Goal: Task Accomplishment & Management: Complete application form

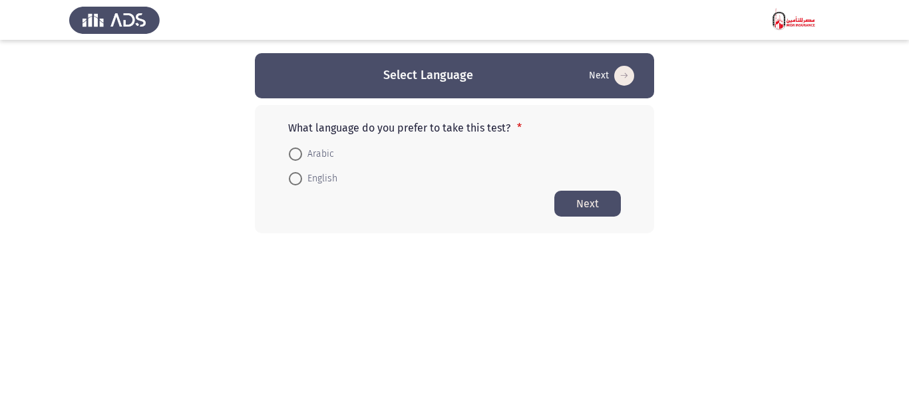
click at [311, 154] on span "Arabic" at bounding box center [318, 154] width 32 height 16
click at [302, 154] on input "Arabic" at bounding box center [295, 154] width 13 height 13
radio input "true"
click at [325, 177] on span "English" at bounding box center [319, 178] width 35 height 16
click at [302, 177] on input "English" at bounding box center [295, 178] width 13 height 13
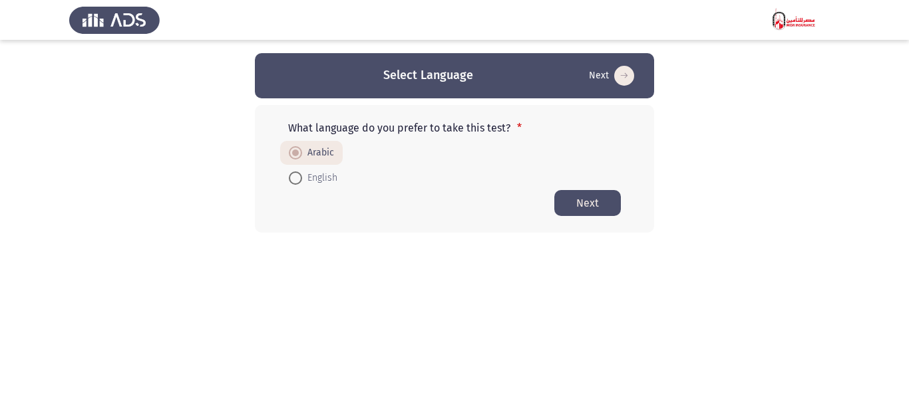
radio input "true"
click at [573, 205] on button "Next" at bounding box center [587, 203] width 67 height 26
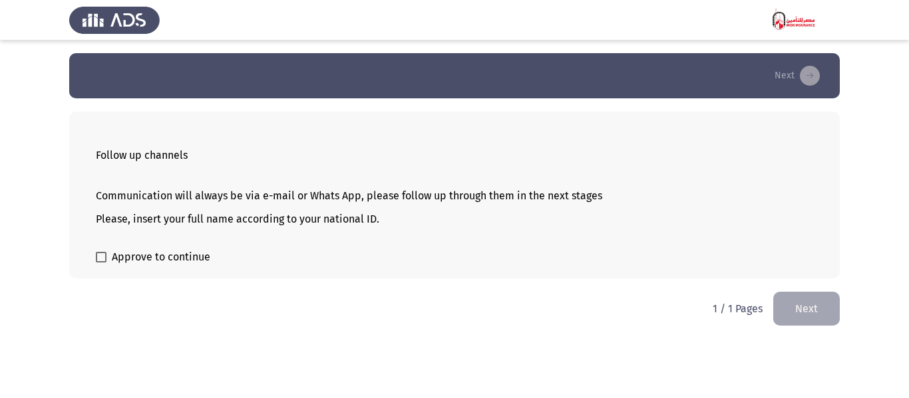
click at [150, 257] on span "Approve to continue" at bounding box center [161, 257] width 98 height 16
click at [101, 263] on input "Approve to continue" at bounding box center [100, 263] width 1 height 1
checkbox input "true"
click at [821, 301] on button "Next" at bounding box center [806, 309] width 67 height 34
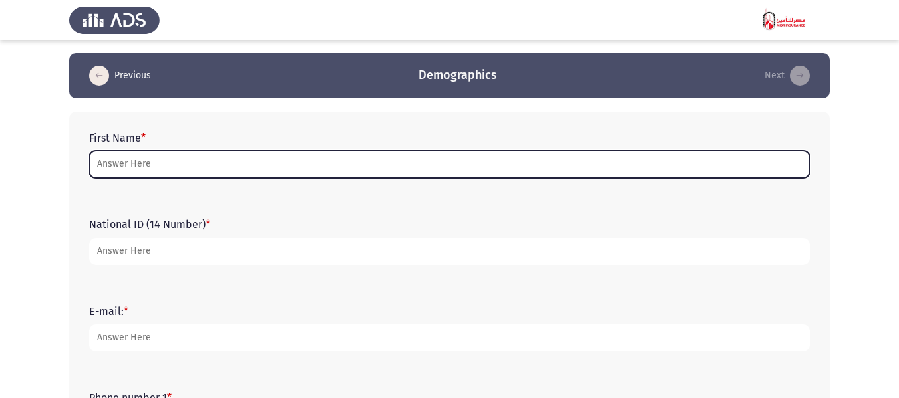
click at [553, 154] on input "First Name *" at bounding box center [449, 164] width 720 height 27
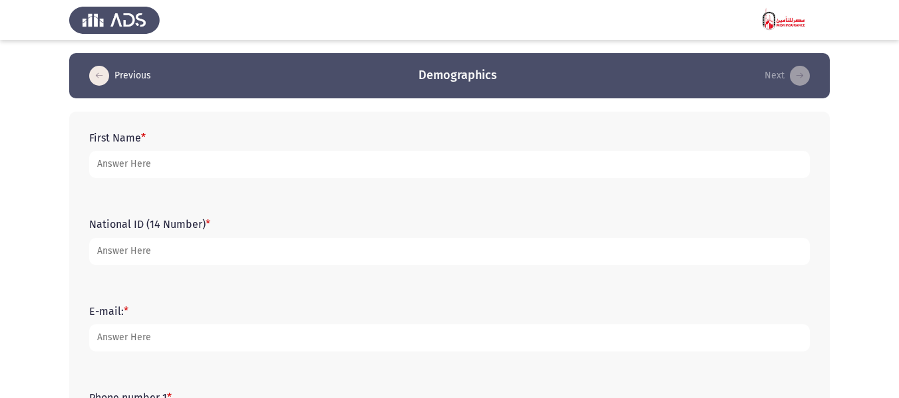
click at [92, 76] on icon "load previous page" at bounding box center [99, 76] width 20 height 20
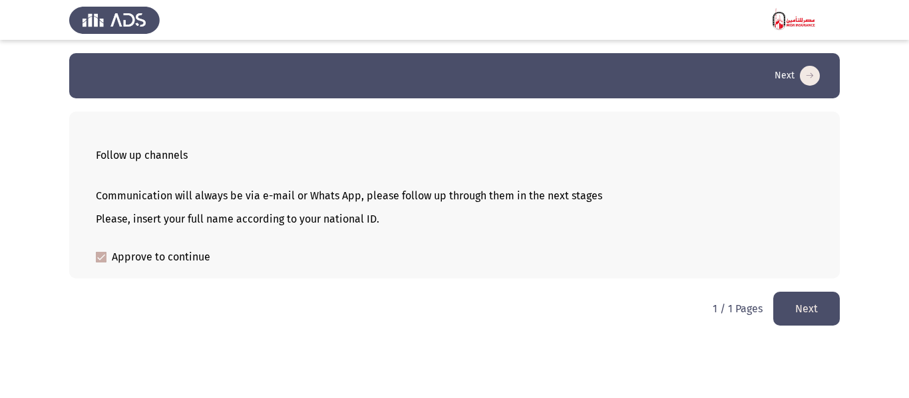
click at [796, 310] on button "Next" at bounding box center [806, 309] width 67 height 34
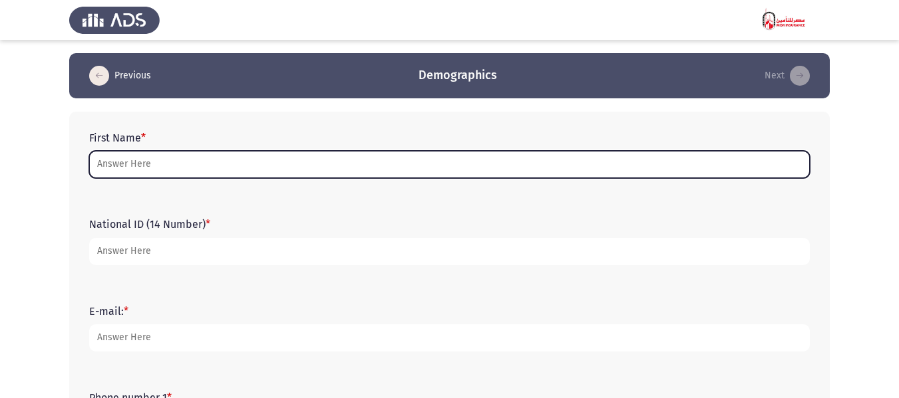
click at [309, 152] on input "First Name *" at bounding box center [449, 164] width 720 height 27
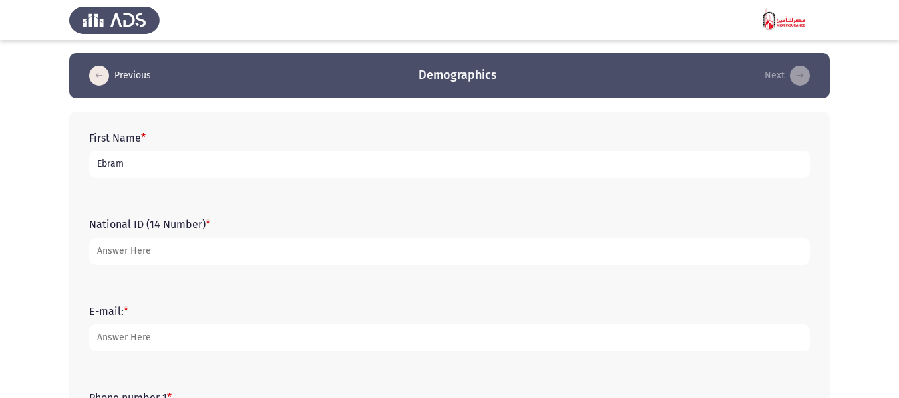
type input "Ebram"
drag, startPoint x: 315, startPoint y: 152, endPoint x: 555, endPoint y: 355, distance: 313.9
type input "29711192400034"
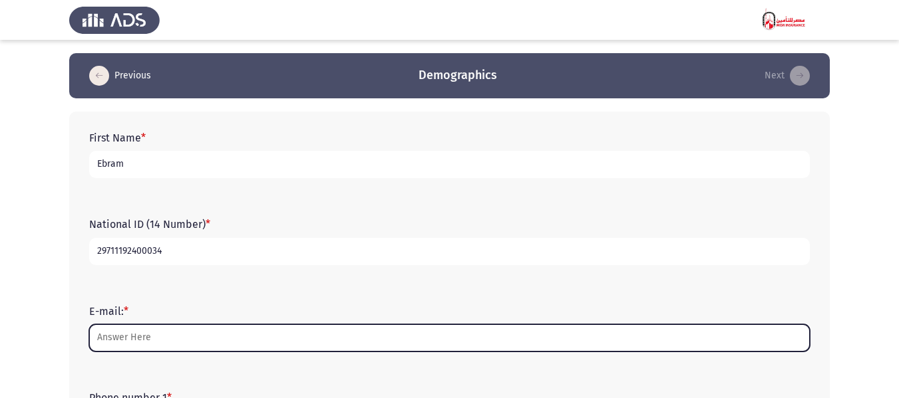
click at [328, 334] on input "E-mail: *" at bounding box center [449, 338] width 720 height 27
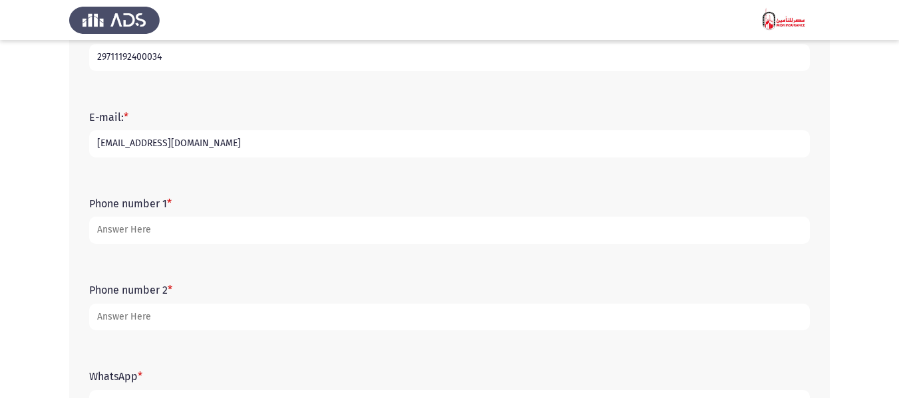
scroll to position [200, 0]
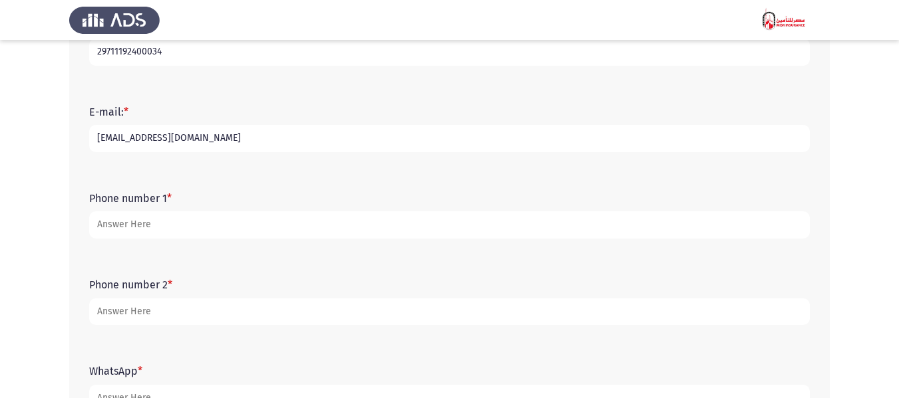
type input "[EMAIL_ADDRESS][DOMAIN_NAME]"
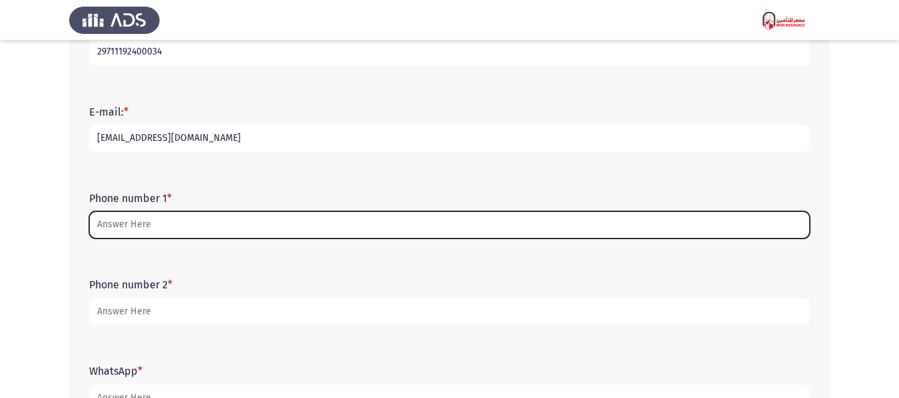
click at [259, 226] on input "Phone number 1 *" at bounding box center [449, 225] width 720 height 27
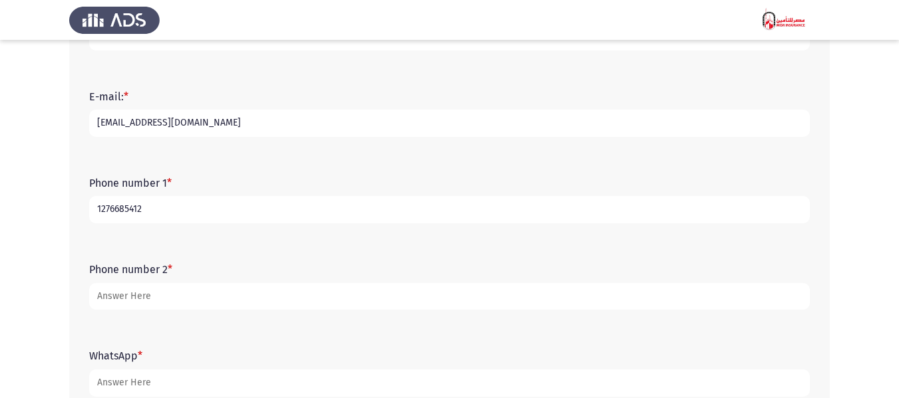
scroll to position [266, 0]
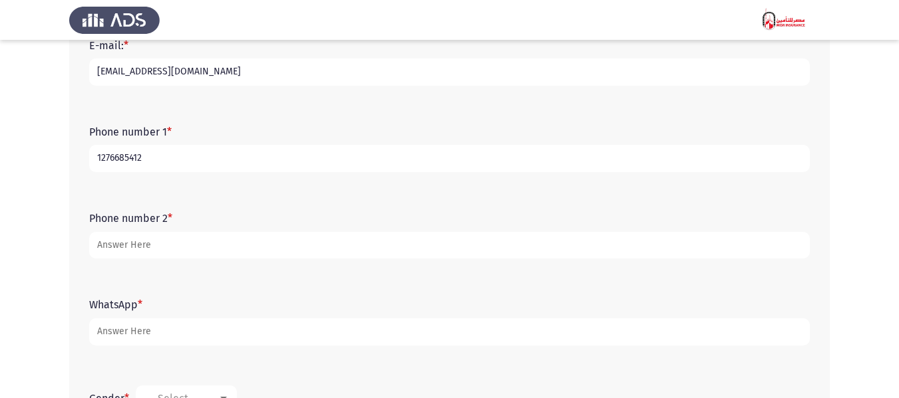
click at [101, 154] on input "1276685412" at bounding box center [449, 158] width 720 height 27
click at [153, 154] on input "01276685412" at bounding box center [449, 158] width 720 height 27
type input "01276685413"
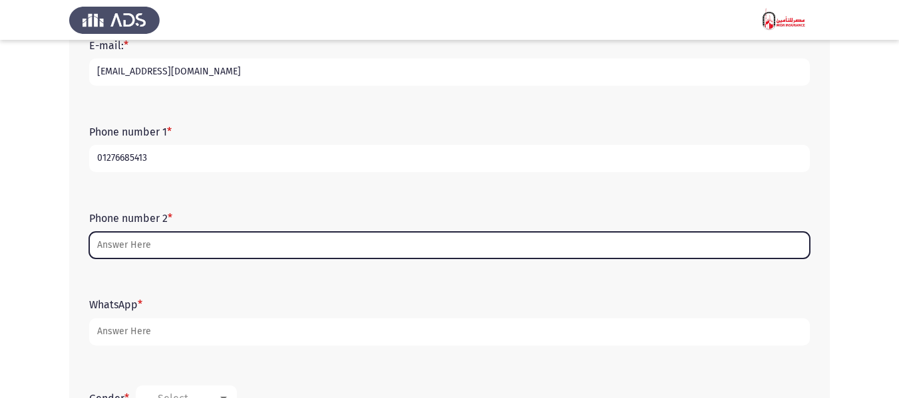
click at [163, 245] on input "Phone number 2 *" at bounding box center [449, 245] width 720 height 27
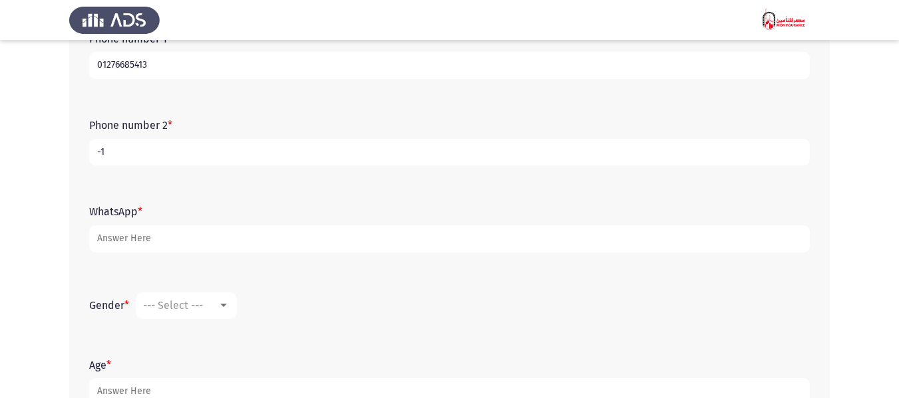
scroll to position [399, 0]
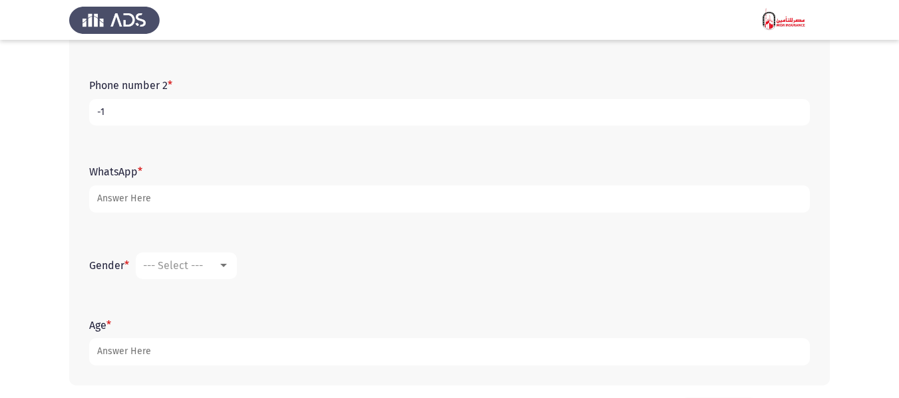
type input "-1"
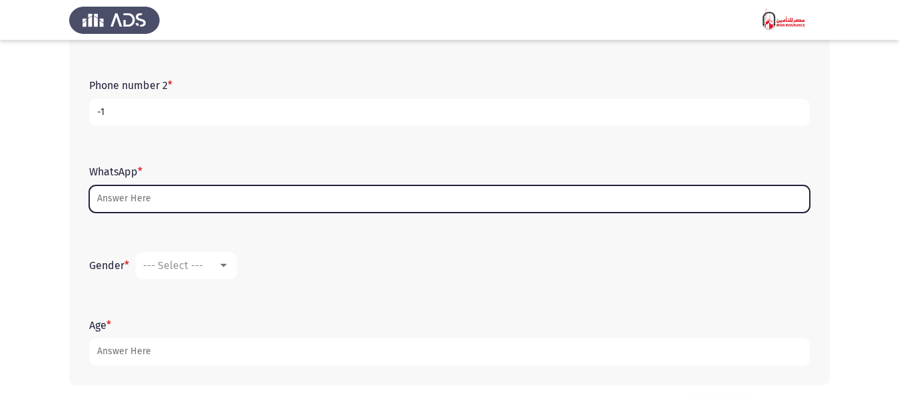
click at [168, 206] on input "WhatsApp *" at bounding box center [449, 199] width 720 height 27
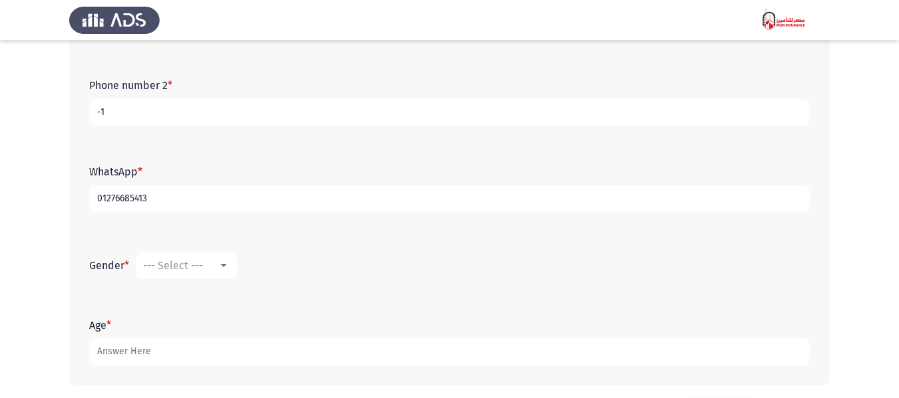
type input "01276685413"
click at [120, 115] on input "-1" at bounding box center [449, 112] width 720 height 27
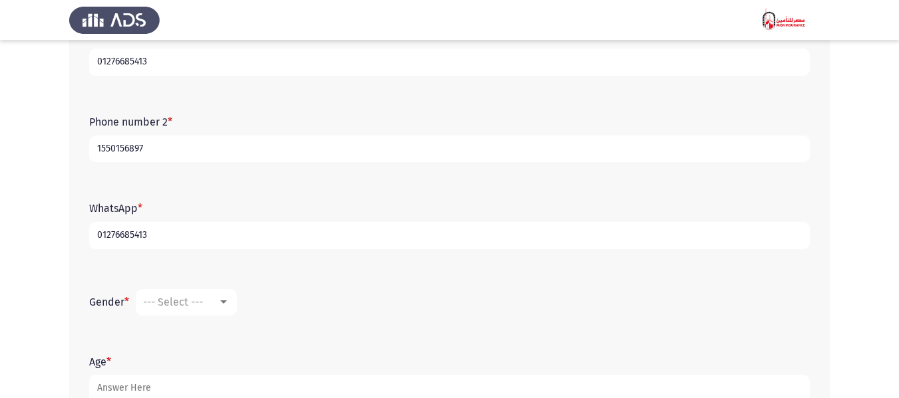
scroll to position [453, 0]
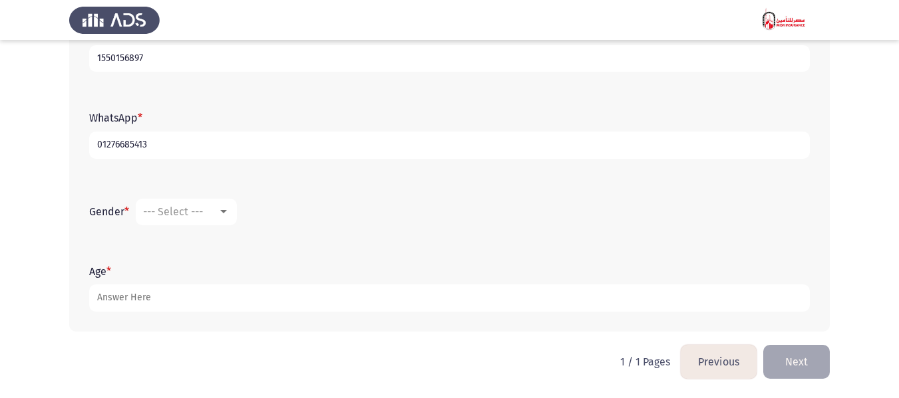
type input "1550156897"
click at [224, 210] on div at bounding box center [224, 212] width 12 height 11
click at [187, 210] on span "[DEMOGRAPHIC_DATA]" at bounding box center [206, 212] width 124 height 32
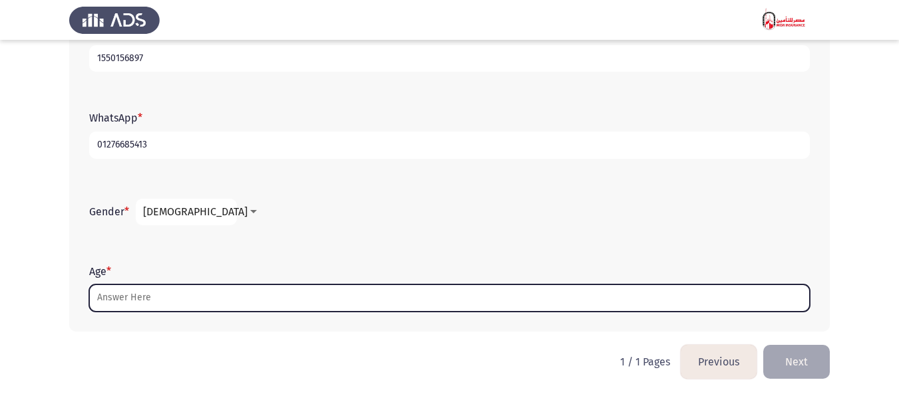
click at [142, 295] on input "Age *" at bounding box center [449, 298] width 720 height 27
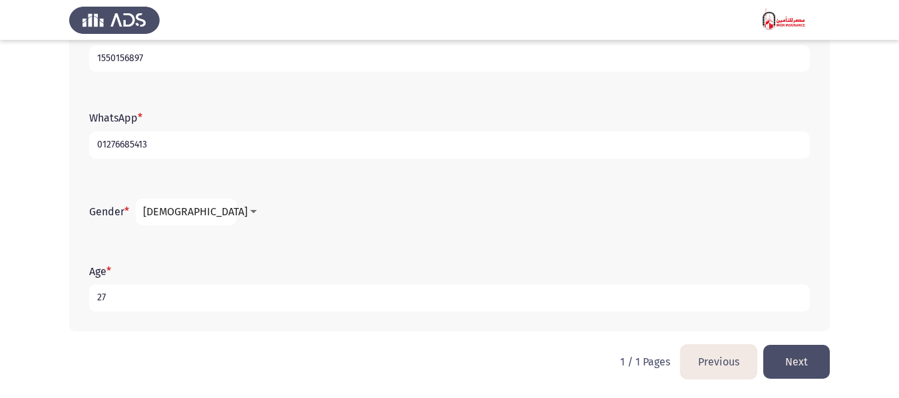
type input "27"
click at [812, 365] on button "Next" at bounding box center [796, 362] width 67 height 34
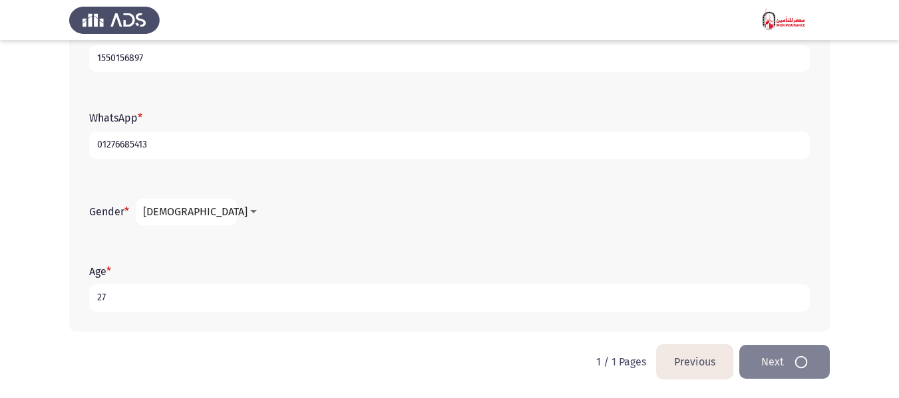
scroll to position [0, 0]
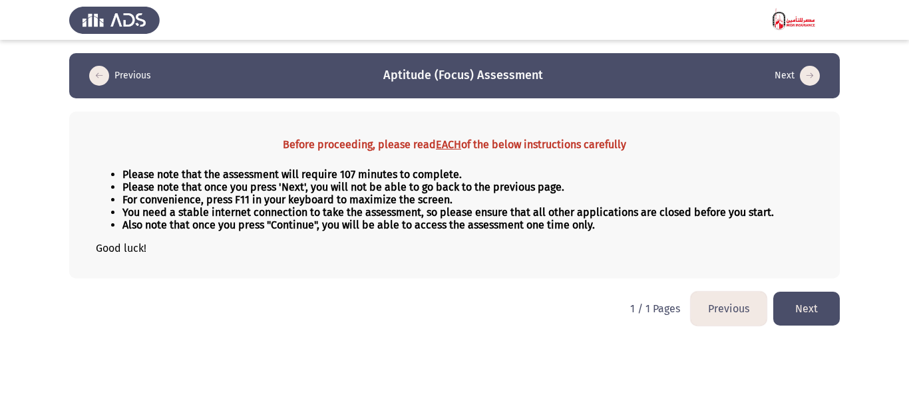
drag, startPoint x: 135, startPoint y: 181, endPoint x: 271, endPoint y: 225, distance: 143.5
click at [271, 225] on ul "Please note that the assessment will require 107 minutes to complete. Please no…" at bounding box center [454, 199] width 717 height 63
click at [814, 317] on button "Next" at bounding box center [806, 309] width 67 height 34
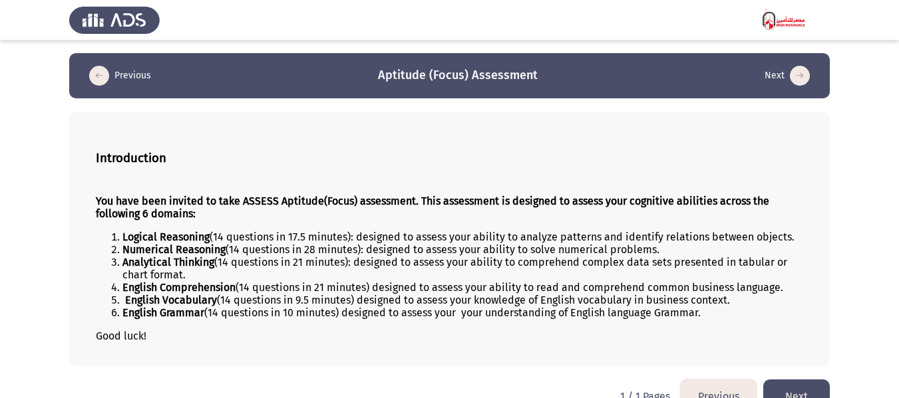
scroll to position [29, 0]
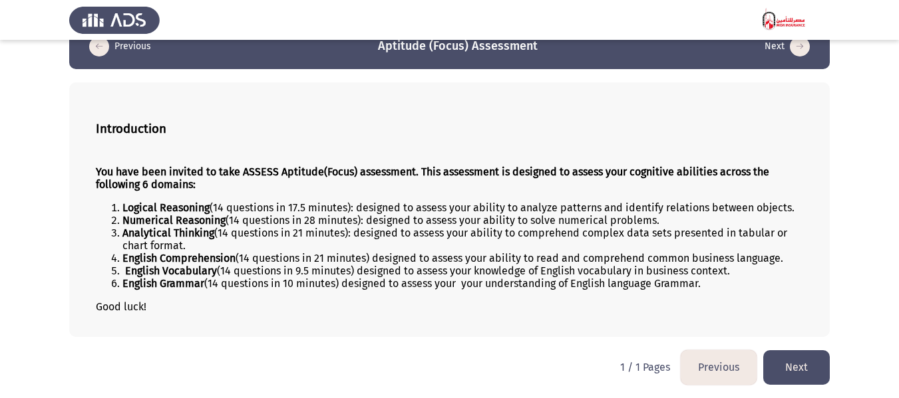
click at [796, 375] on button "Next" at bounding box center [796, 368] width 67 height 34
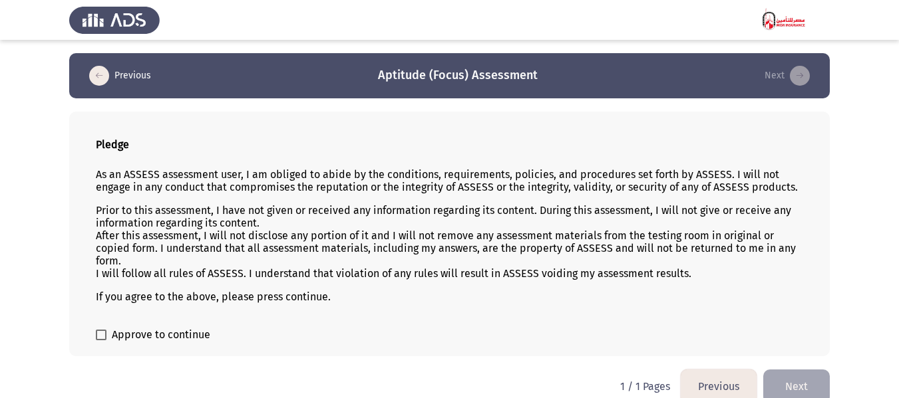
scroll to position [19, 0]
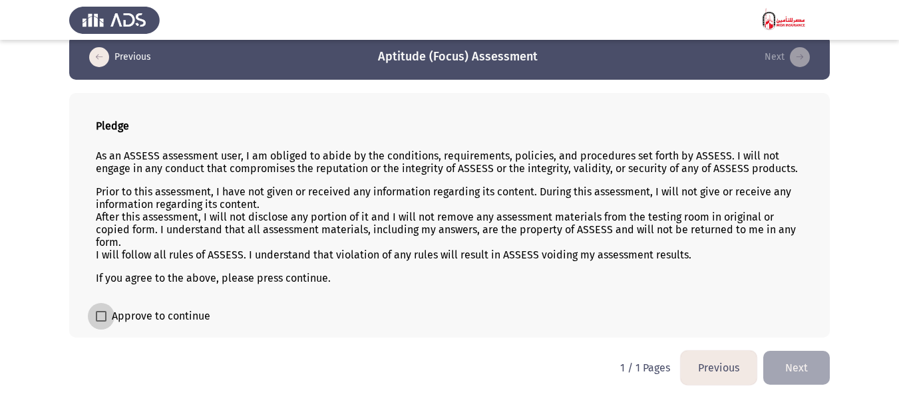
click at [171, 311] on span "Approve to continue" at bounding box center [161, 317] width 98 height 16
click at [101, 322] on input "Approve to continue" at bounding box center [100, 322] width 1 height 1
checkbox input "true"
click at [814, 366] on button "Next" at bounding box center [796, 368] width 67 height 34
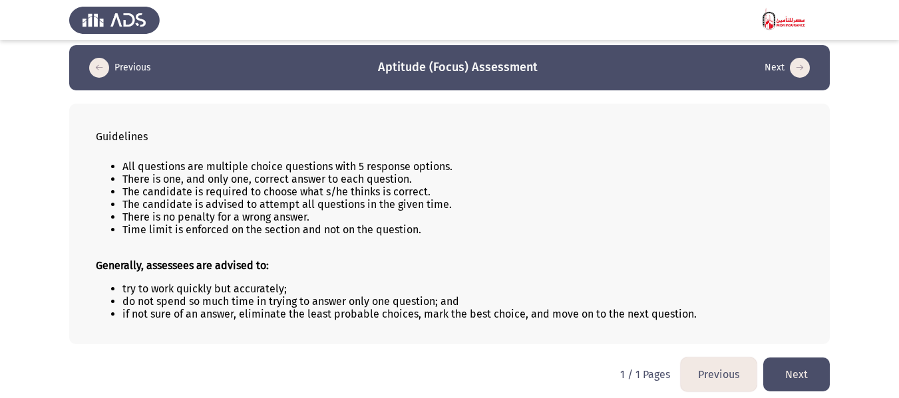
scroll to position [15, 0]
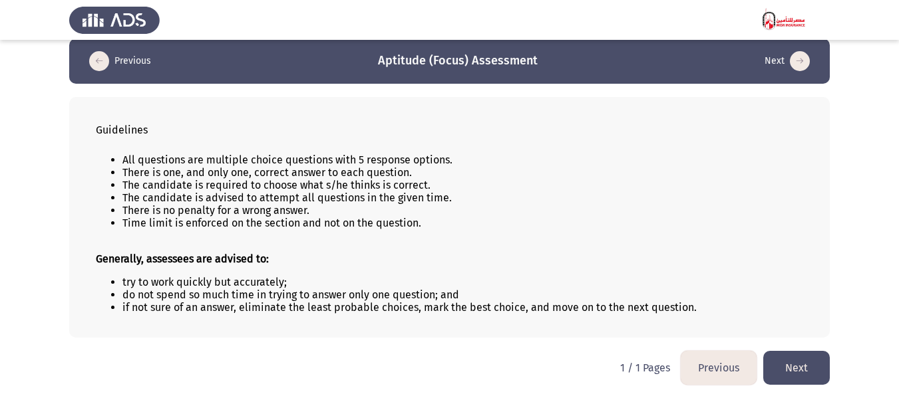
click at [792, 369] on button "Next" at bounding box center [796, 368] width 67 height 34
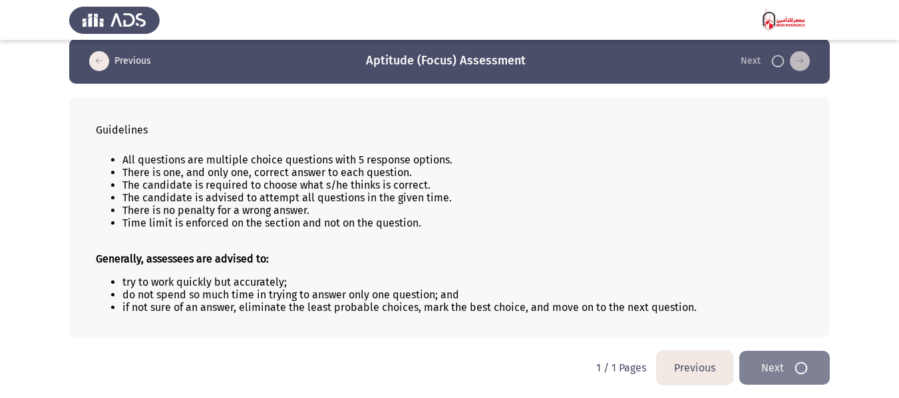
scroll to position [0, 0]
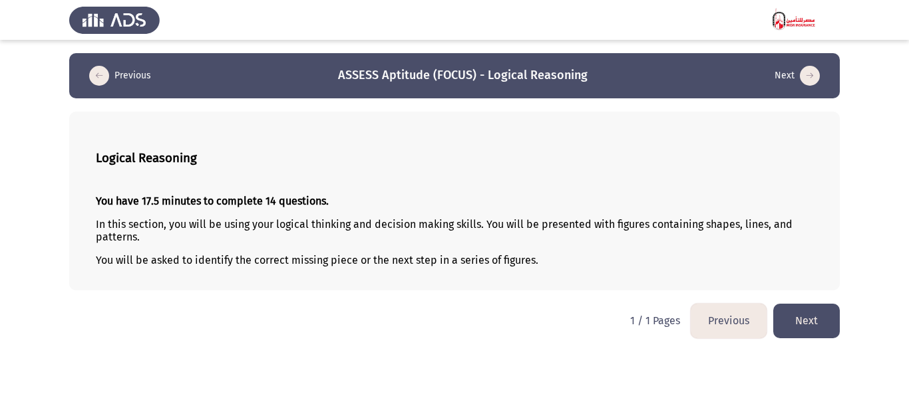
click at [794, 328] on button "Next" at bounding box center [806, 321] width 67 height 34
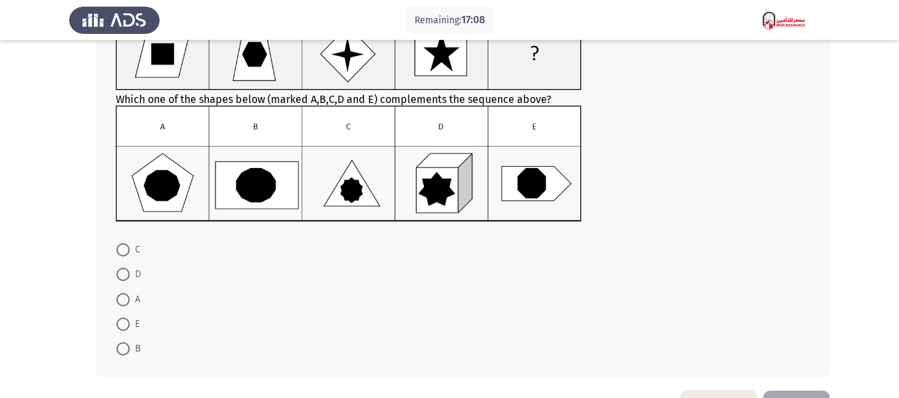
scroll to position [93, 0]
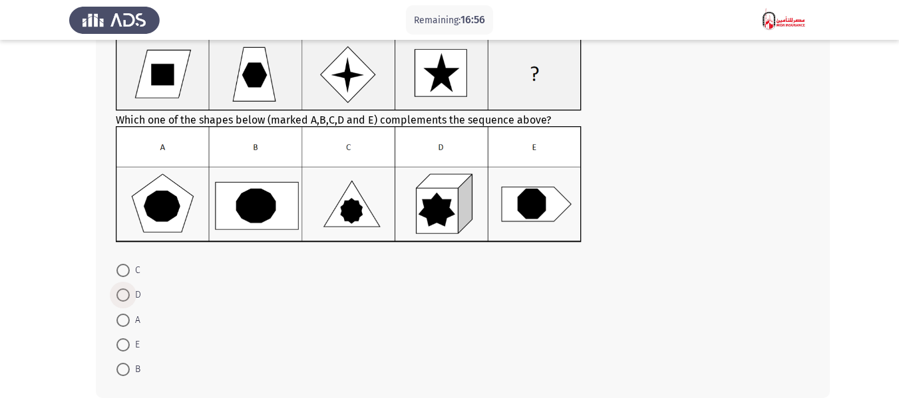
click at [125, 297] on span at bounding box center [122, 295] width 13 height 13
click at [125, 297] on input "D" at bounding box center [122, 295] width 13 height 13
radio input "true"
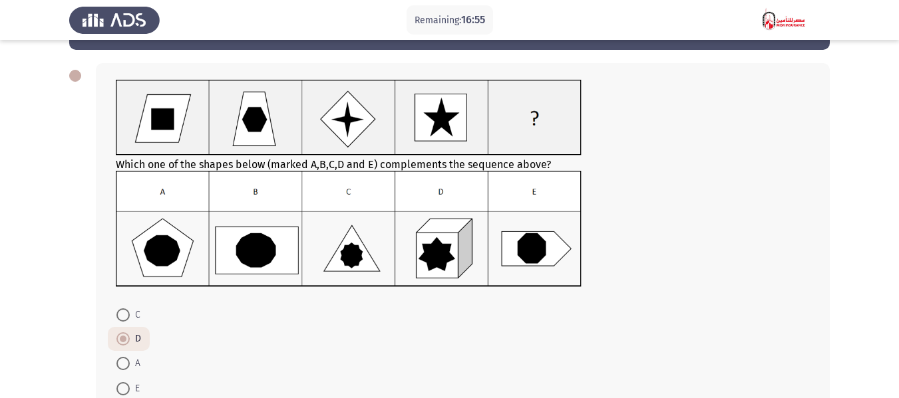
scroll to position [27, 0]
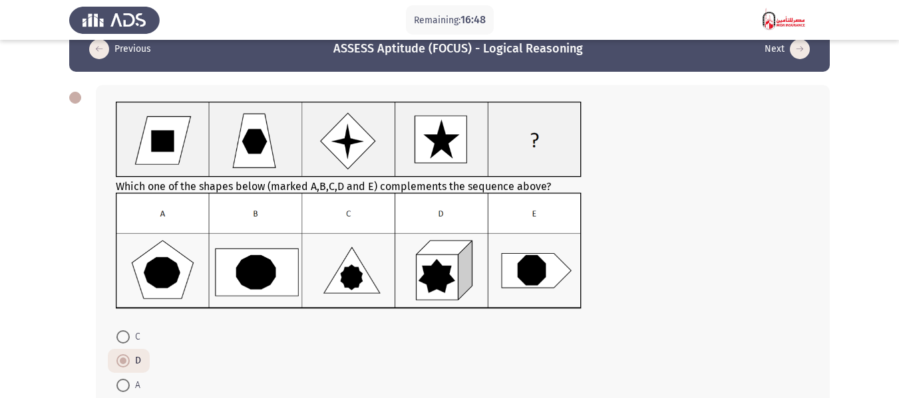
drag, startPoint x: 384, startPoint y: 187, endPoint x: 445, endPoint y: 186, distance: 61.2
click at [444, 187] on div "Which one of the shapes below (marked A,B,C,D and E) complements the sequence a…" at bounding box center [463, 207] width 694 height 210
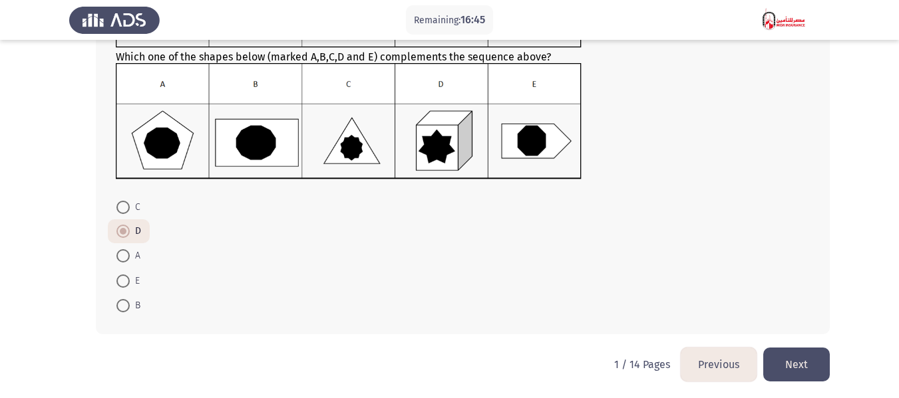
scroll to position [159, 0]
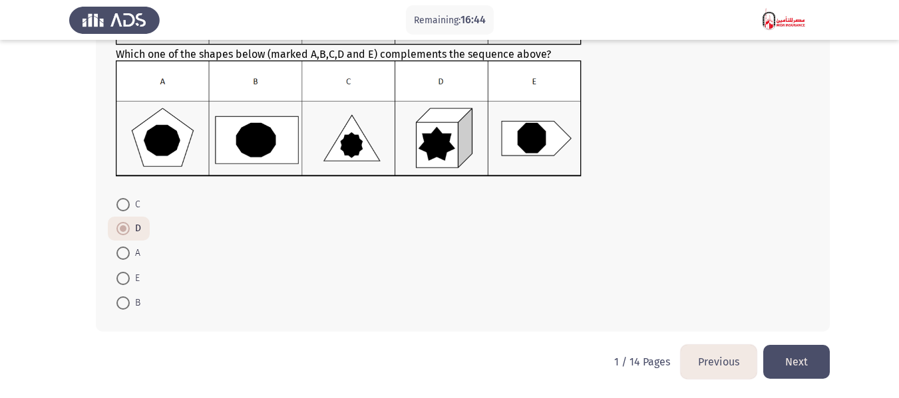
click at [804, 363] on button "Next" at bounding box center [796, 362] width 67 height 34
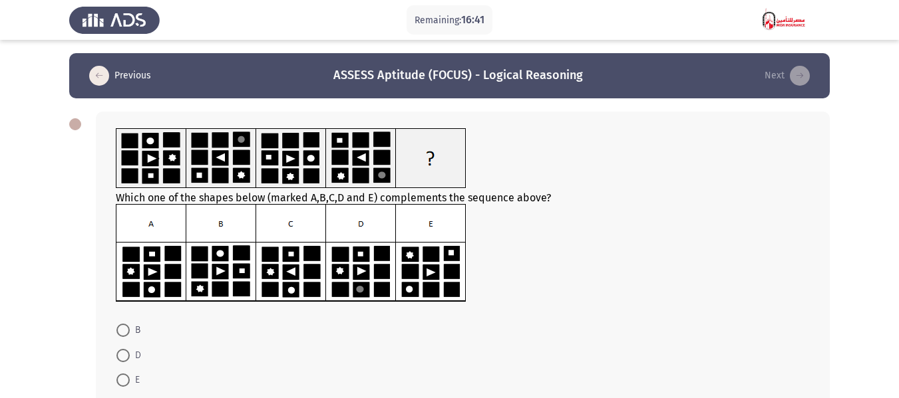
scroll to position [67, 0]
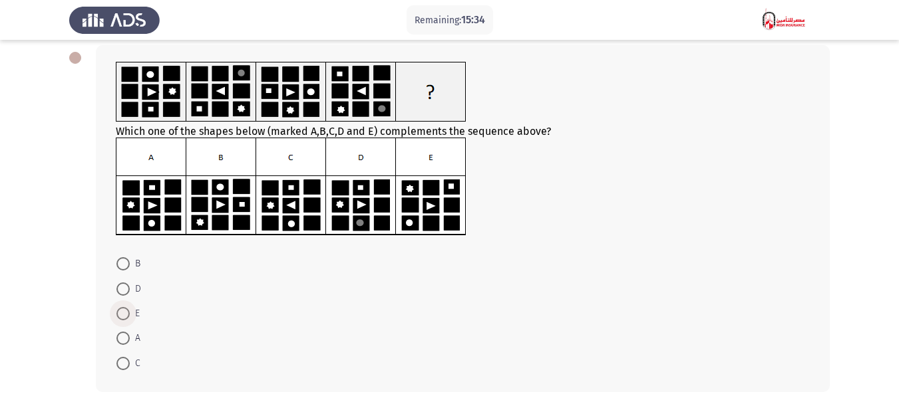
click at [131, 311] on span "E" at bounding box center [135, 314] width 10 height 16
click at [130, 311] on input "E" at bounding box center [122, 313] width 13 height 13
radio input "true"
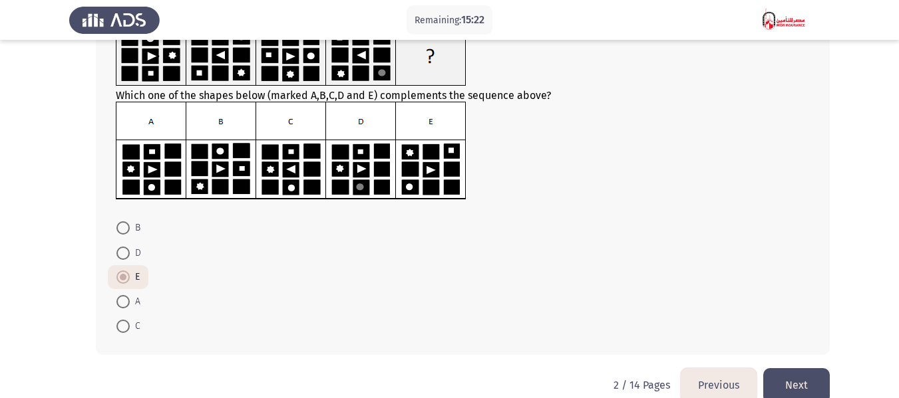
scroll to position [126, 0]
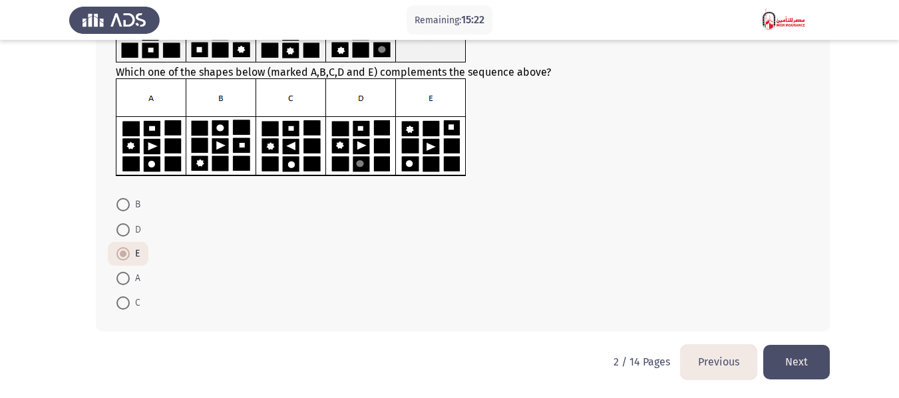
click at [802, 361] on button "Next" at bounding box center [796, 362] width 67 height 34
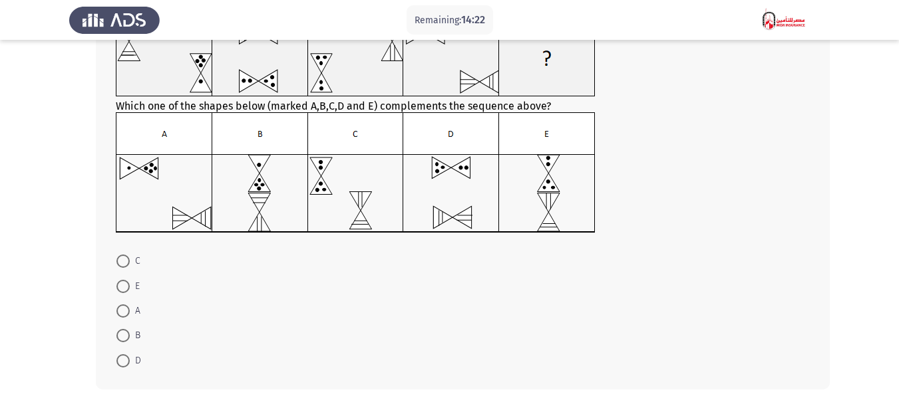
scroll to position [133, 0]
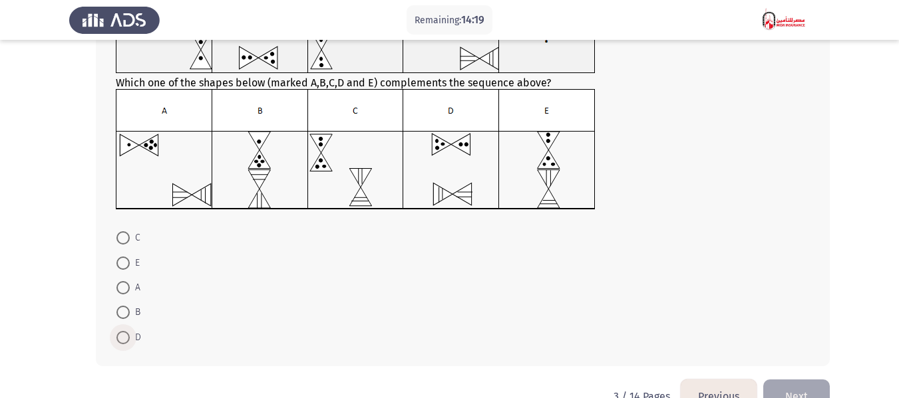
click at [132, 336] on span "D" at bounding box center [135, 338] width 11 height 16
click at [130, 336] on input "D" at bounding box center [122, 337] width 13 height 13
radio input "true"
click at [812, 390] on button "Next" at bounding box center [796, 395] width 67 height 34
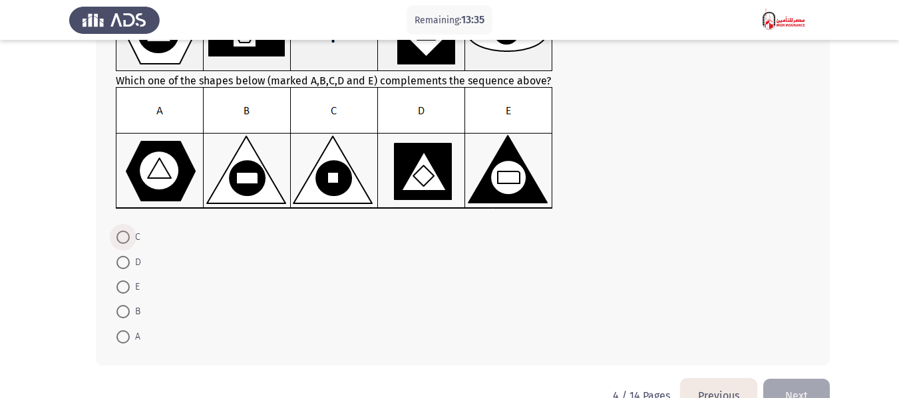
click at [125, 241] on span at bounding box center [122, 237] width 13 height 13
click at [125, 241] on input "C" at bounding box center [122, 237] width 13 height 13
radio input "true"
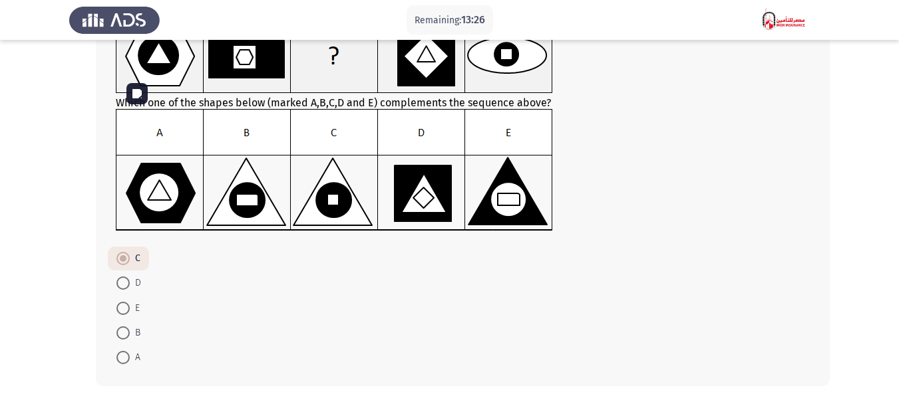
scroll to position [166, 0]
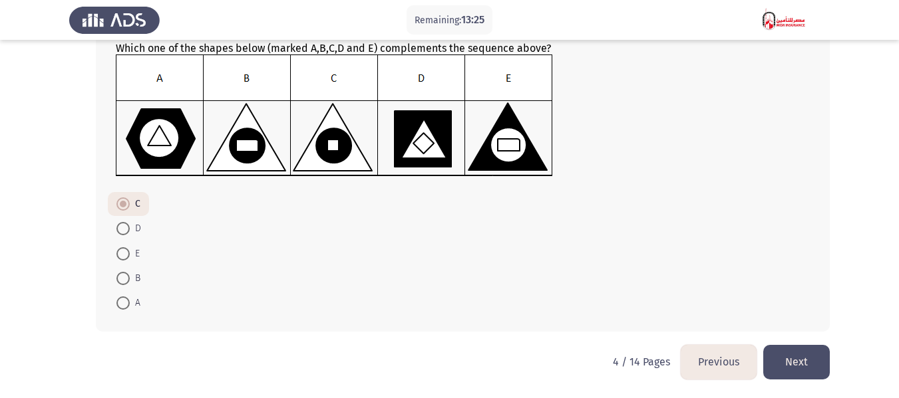
click at [802, 353] on button "Next" at bounding box center [796, 362] width 67 height 34
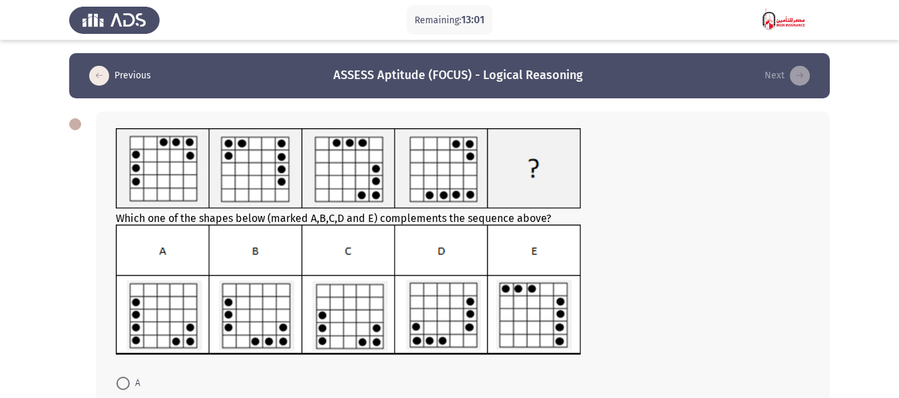
scroll to position [67, 0]
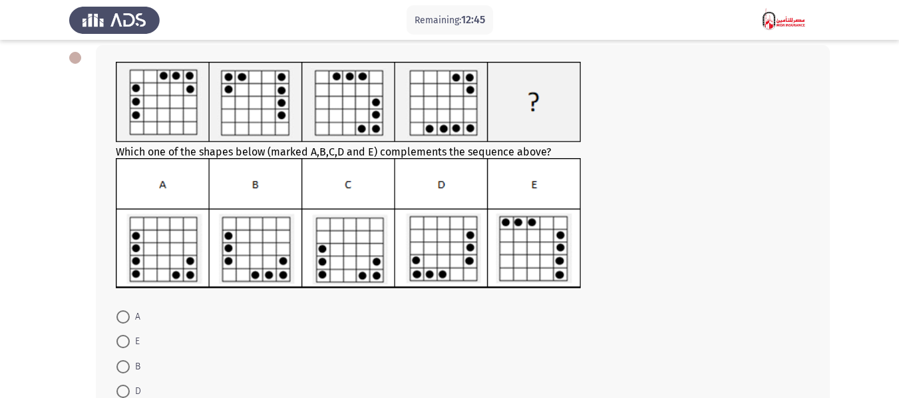
click at [137, 388] on span "D" at bounding box center [135, 392] width 11 height 16
click at [130, 388] on input "D" at bounding box center [122, 391] width 13 height 13
radio input "true"
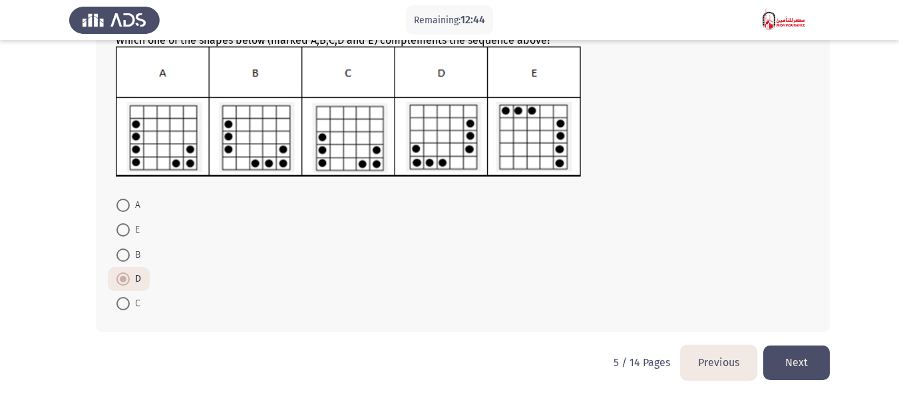
scroll to position [179, 0]
click at [808, 361] on button "Next" at bounding box center [796, 362] width 67 height 34
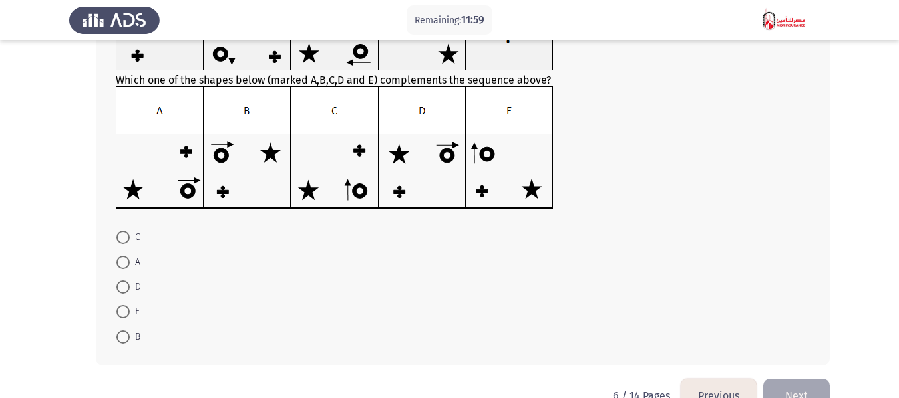
scroll to position [67, 0]
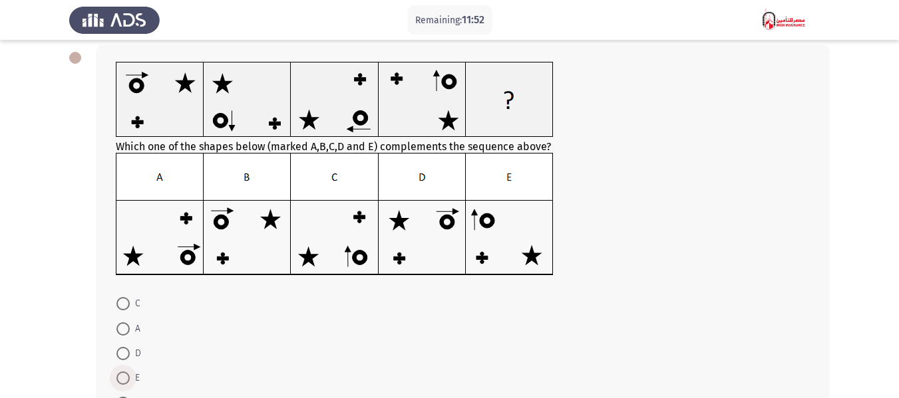
click at [121, 376] on span at bounding box center [122, 378] width 13 height 13
click at [121, 376] on input "E" at bounding box center [122, 378] width 13 height 13
radio input "true"
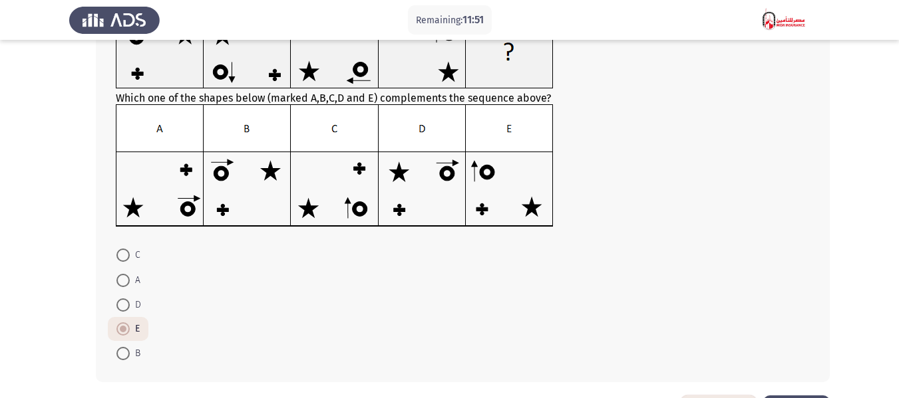
scroll to position [166, 0]
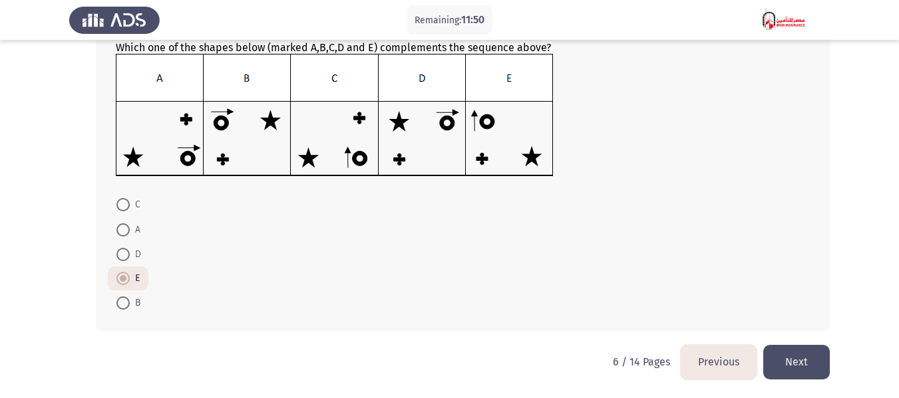
click at [807, 361] on button "Next" at bounding box center [796, 362] width 67 height 34
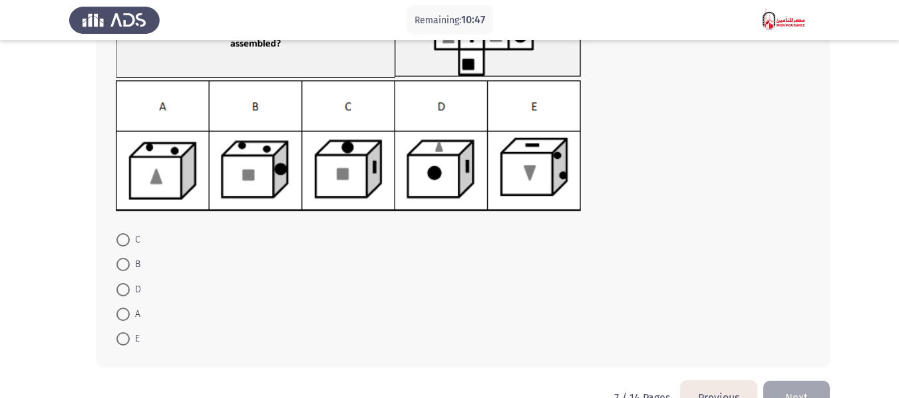
scroll to position [133, 0]
click at [136, 258] on span "B" at bounding box center [135, 264] width 11 height 16
click at [130, 258] on input "B" at bounding box center [122, 263] width 13 height 13
radio input "true"
click at [795, 390] on button "Next" at bounding box center [796, 397] width 67 height 34
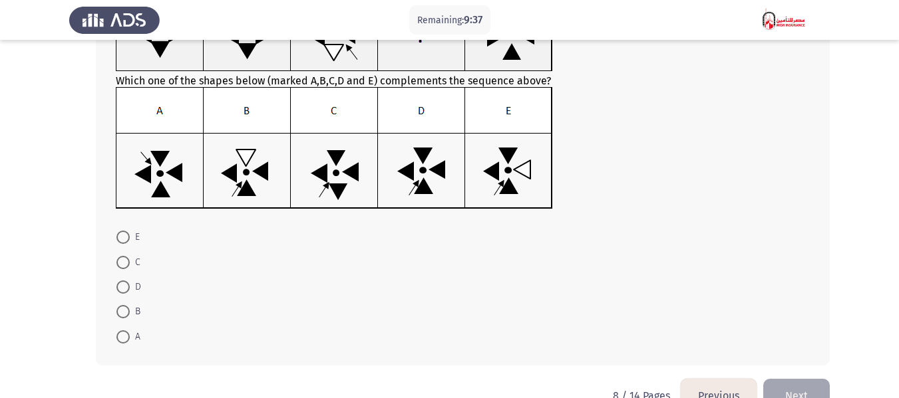
click at [128, 263] on span at bounding box center [122, 262] width 13 height 13
click at [128, 263] on input "C" at bounding box center [122, 262] width 13 height 13
radio input "true"
click at [787, 372] on div "Which one of the shapes below (marked A,B,C,D and E) complements the sequence a…" at bounding box center [449, 171] width 760 height 412
click at [811, 384] on button "Next" at bounding box center [796, 395] width 67 height 34
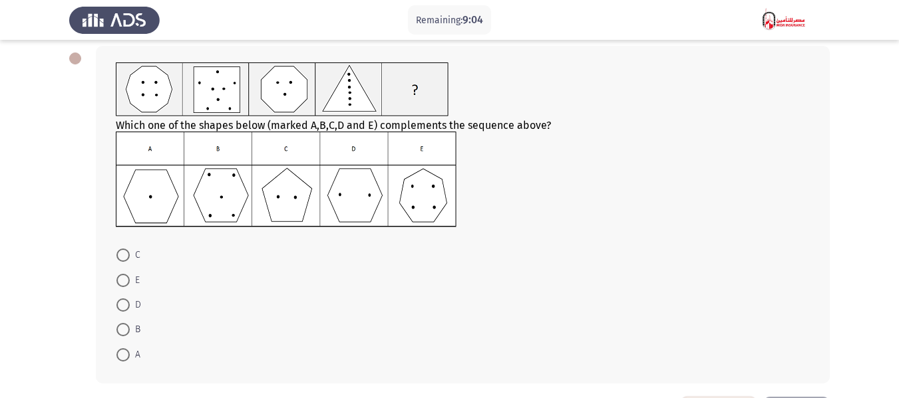
scroll to position [67, 0]
click at [130, 302] on span "D" at bounding box center [135, 305] width 11 height 16
click at [130, 302] on input "D" at bounding box center [122, 304] width 13 height 13
radio input "true"
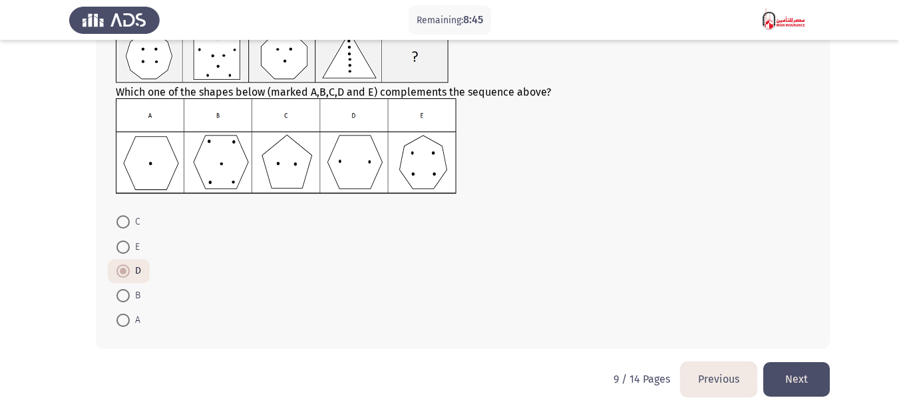
scroll to position [116, 0]
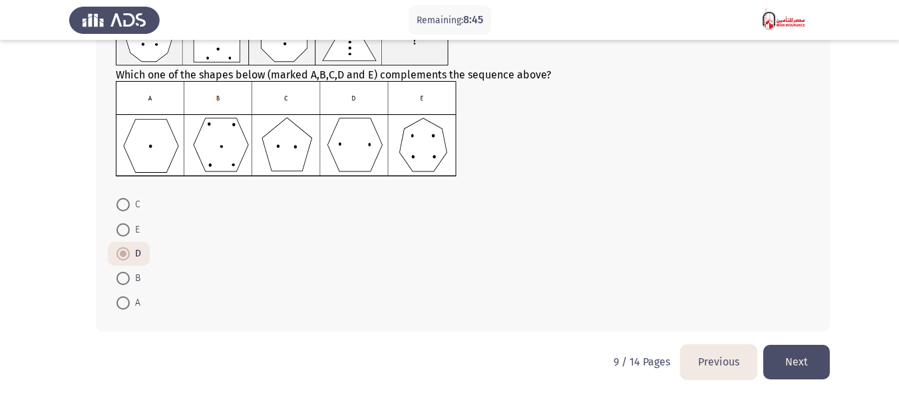
click at [802, 370] on button "Next" at bounding box center [796, 362] width 67 height 34
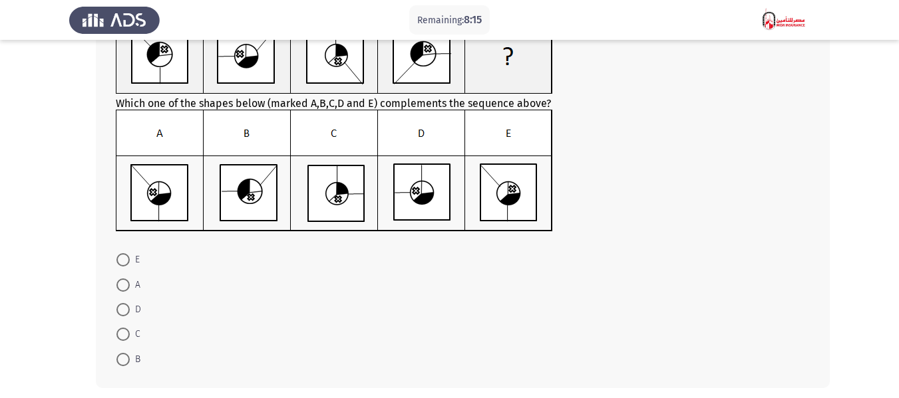
scroll to position [133, 0]
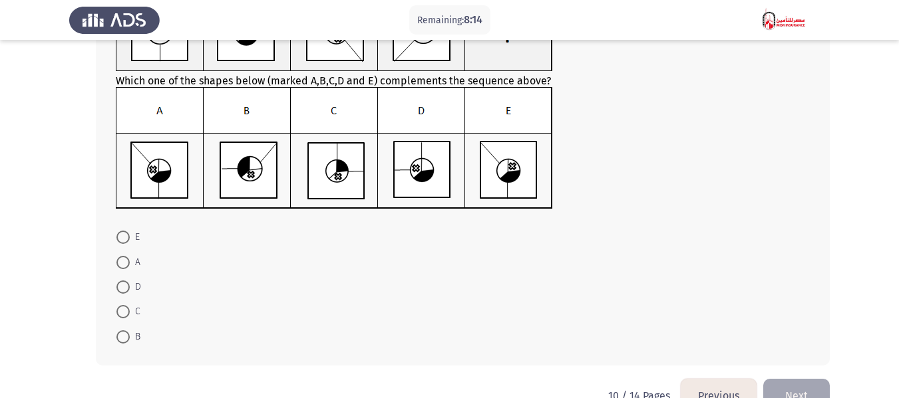
click at [131, 331] on span "B" at bounding box center [135, 337] width 11 height 16
click at [130, 331] on input "B" at bounding box center [122, 337] width 13 height 13
radio input "true"
click at [820, 376] on div "Which one of the shapes below (marked A,B,C,D and E) complements the sequence a…" at bounding box center [449, 171] width 760 height 412
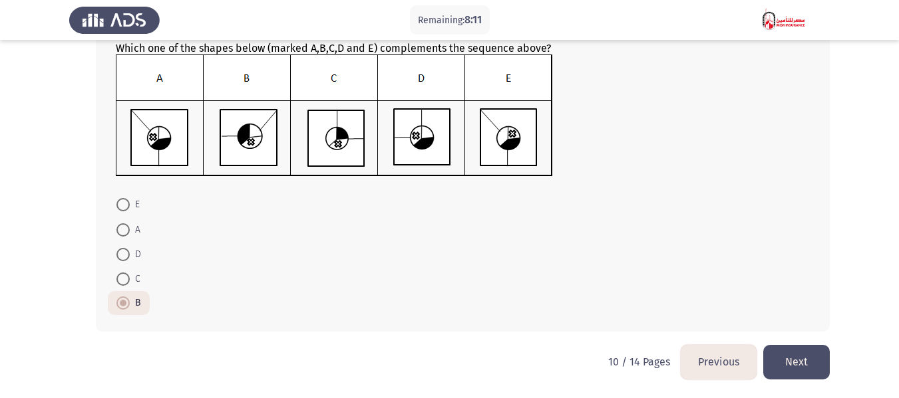
click at [786, 357] on button "Next" at bounding box center [796, 362] width 67 height 34
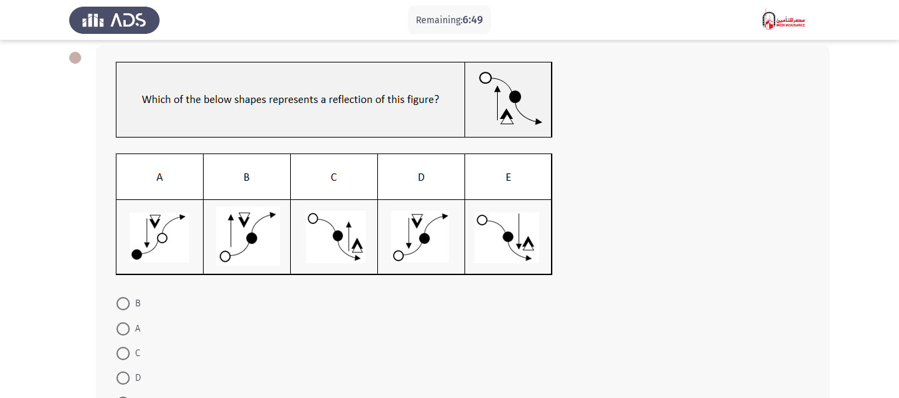
scroll to position [133, 0]
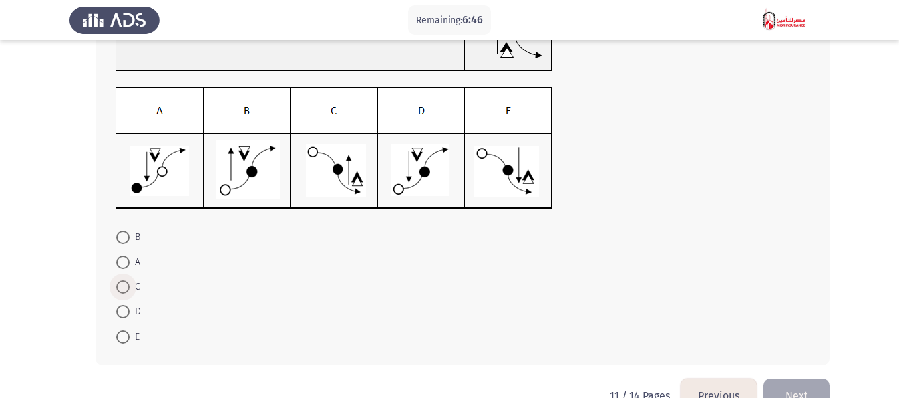
click at [126, 284] on span at bounding box center [122, 287] width 13 height 13
click at [126, 284] on input "C" at bounding box center [122, 287] width 13 height 13
radio input "true"
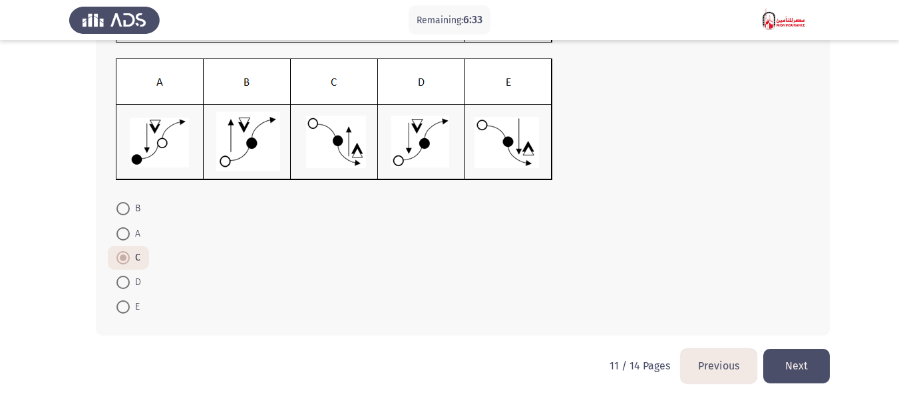
scroll to position [166, 0]
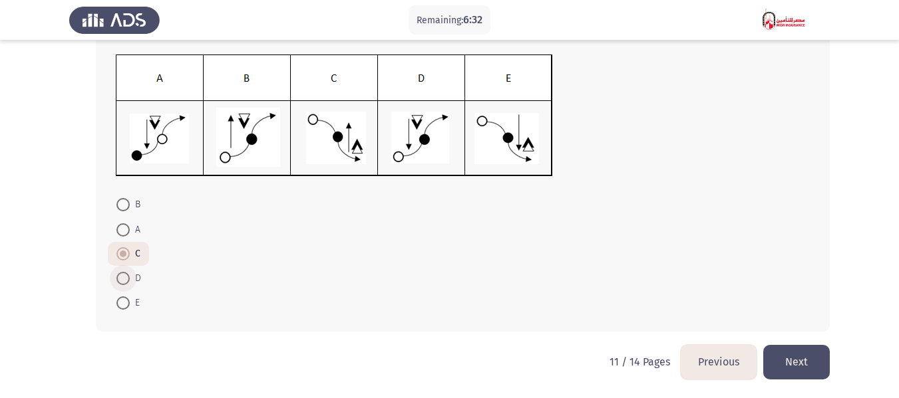
click at [126, 281] on span at bounding box center [122, 278] width 13 height 13
click at [126, 281] on input "D" at bounding box center [122, 278] width 13 height 13
radio input "true"
click at [818, 355] on button "Next" at bounding box center [796, 362] width 67 height 34
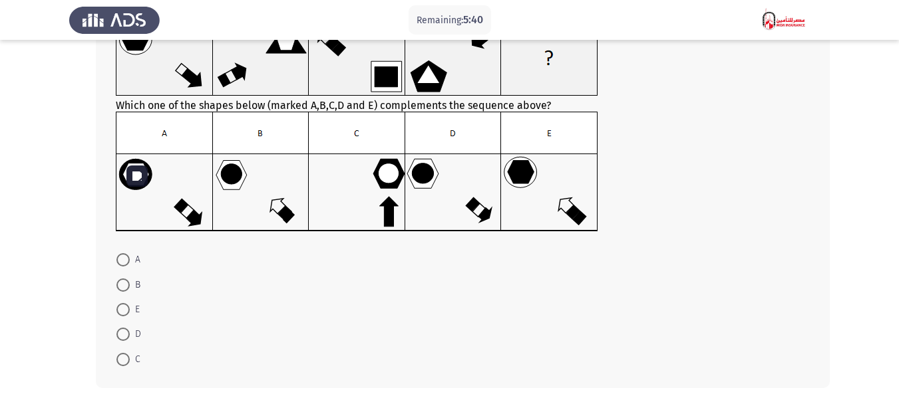
scroll to position [133, 0]
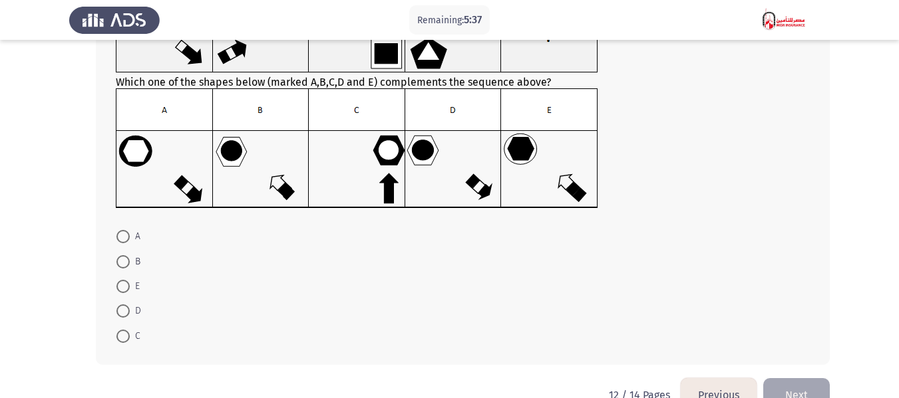
drag, startPoint x: 133, startPoint y: 239, endPoint x: 152, endPoint y: 237, distance: 18.7
click at [134, 239] on span "A" at bounding box center [135, 237] width 11 height 16
click at [130, 239] on input "A" at bounding box center [122, 236] width 13 height 13
radio input "true"
click at [792, 382] on button "Next" at bounding box center [796, 394] width 67 height 34
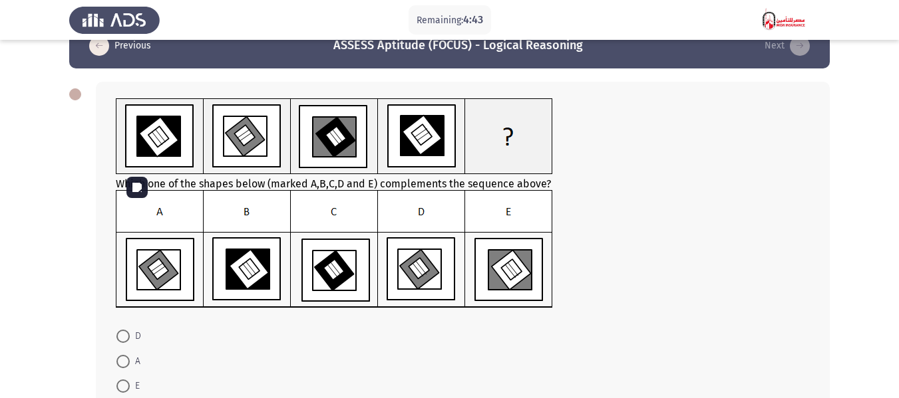
scroll to position [163, 0]
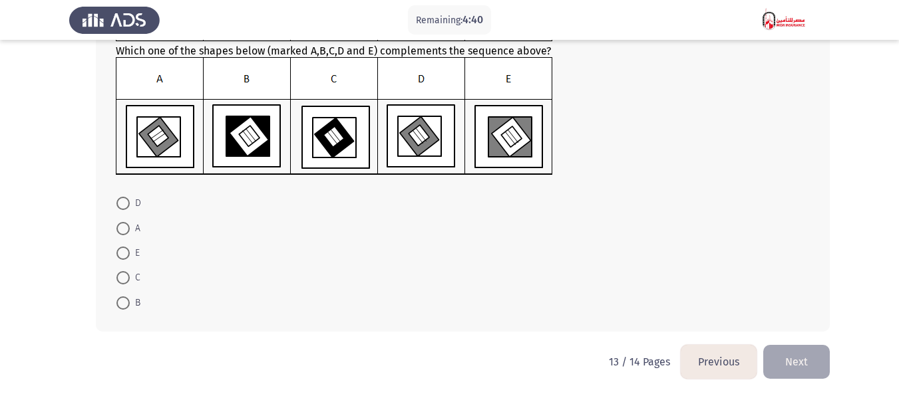
click at [132, 206] on span "D" at bounding box center [135, 204] width 11 height 16
click at [130, 206] on input "D" at bounding box center [122, 203] width 13 height 13
radio input "true"
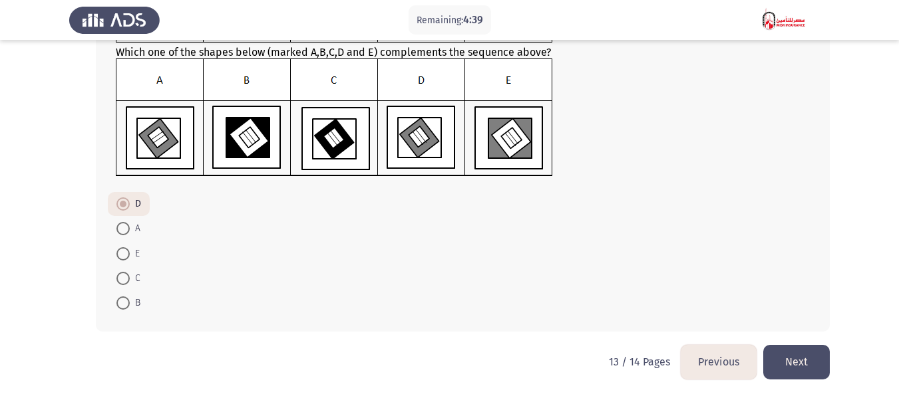
click at [811, 356] on button "Next" at bounding box center [796, 362] width 67 height 34
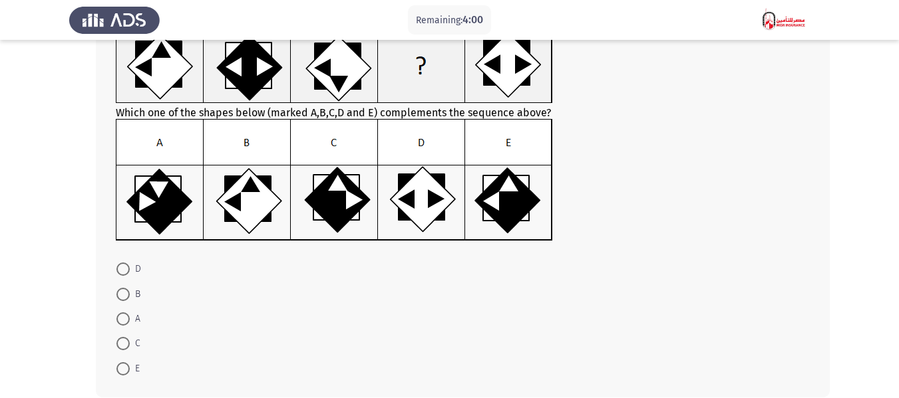
scroll to position [133, 0]
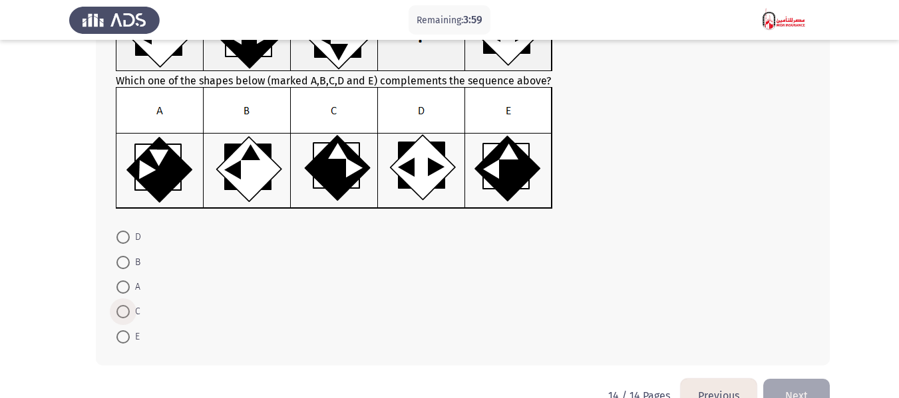
click at [128, 307] on span at bounding box center [122, 311] width 13 height 13
click at [128, 307] on input "C" at bounding box center [122, 311] width 13 height 13
radio input "true"
click at [810, 381] on button "Next" at bounding box center [796, 395] width 67 height 34
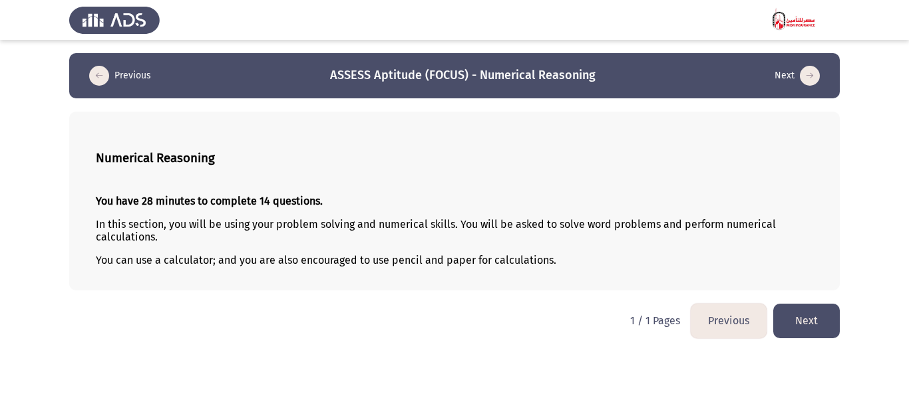
click at [810, 315] on button "Next" at bounding box center [806, 321] width 67 height 34
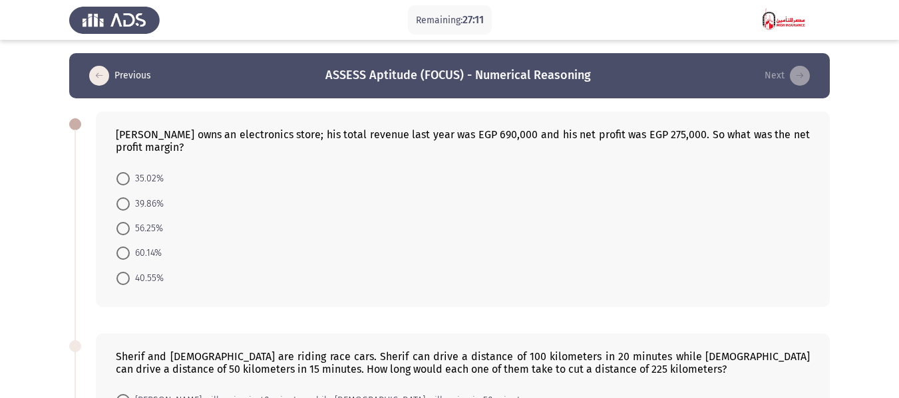
click at [153, 202] on span "39.86%" at bounding box center [147, 204] width 34 height 16
click at [130, 202] on input "39.86%" at bounding box center [122, 204] width 13 height 13
radio input "true"
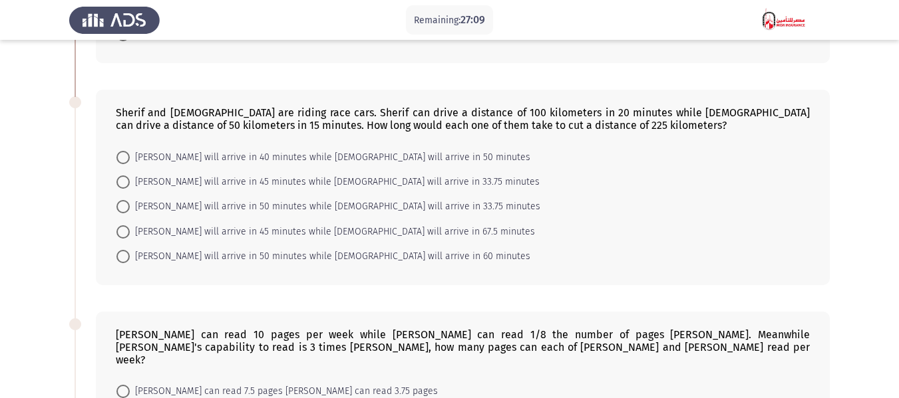
scroll to position [266, 0]
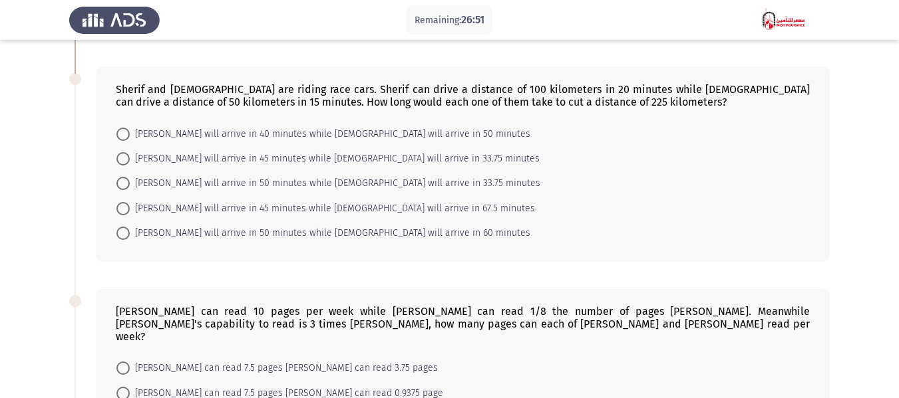
click at [120, 212] on span at bounding box center [122, 208] width 13 height 13
click at [120, 212] on input "[PERSON_NAME] will arrive in 45 minutes while [DEMOGRAPHIC_DATA] will arrive in…" at bounding box center [122, 208] width 13 height 13
radio input "true"
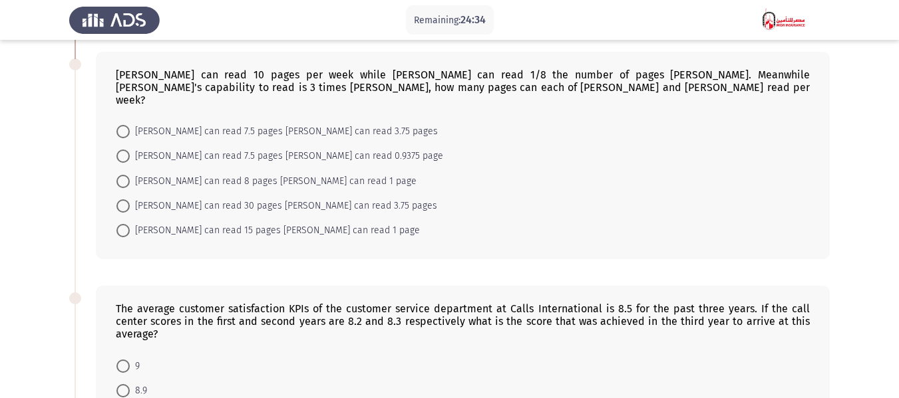
scroll to position [518, 0]
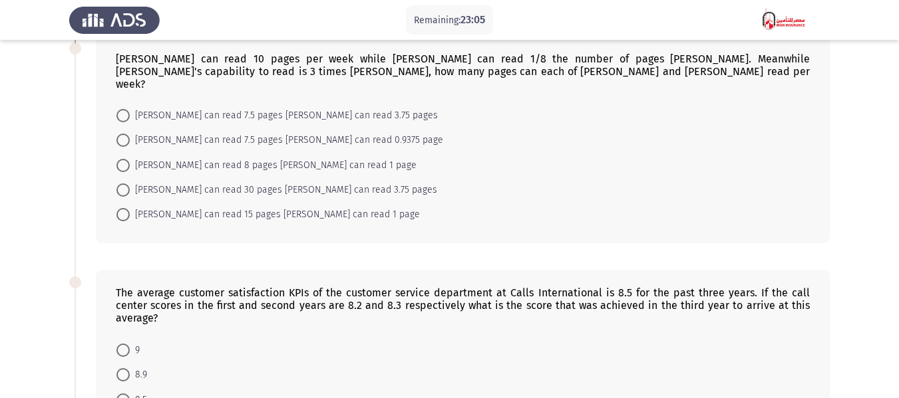
drag, startPoint x: 125, startPoint y: 179, endPoint x: 167, endPoint y: 176, distance: 42.0
click at [124, 184] on span at bounding box center [122, 190] width 13 height 13
click at [124, 184] on input "[PERSON_NAME] can read 30 pages [PERSON_NAME] can read 3.75 pages" at bounding box center [122, 190] width 13 height 13
radio input "true"
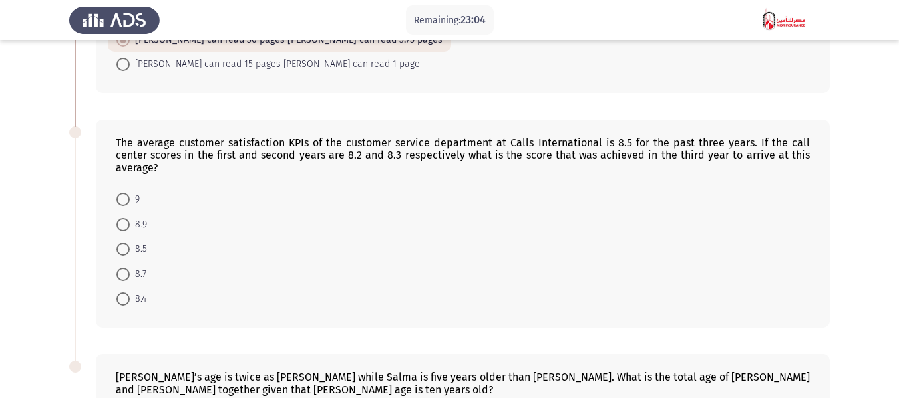
scroll to position [718, 0]
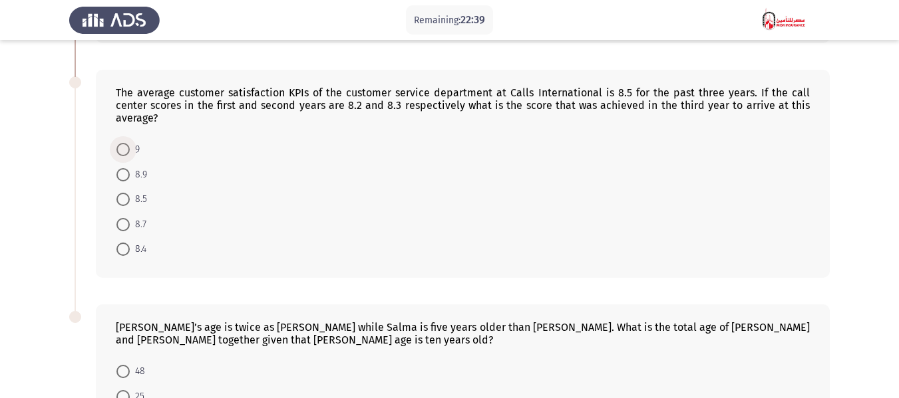
click at [128, 143] on span at bounding box center [122, 149] width 13 height 13
click at [128, 143] on input "9" at bounding box center [122, 149] width 13 height 13
radio input "true"
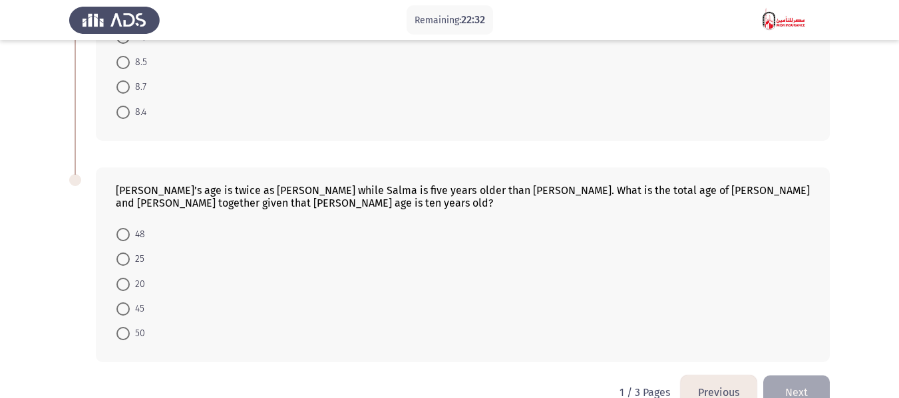
scroll to position [872, 0]
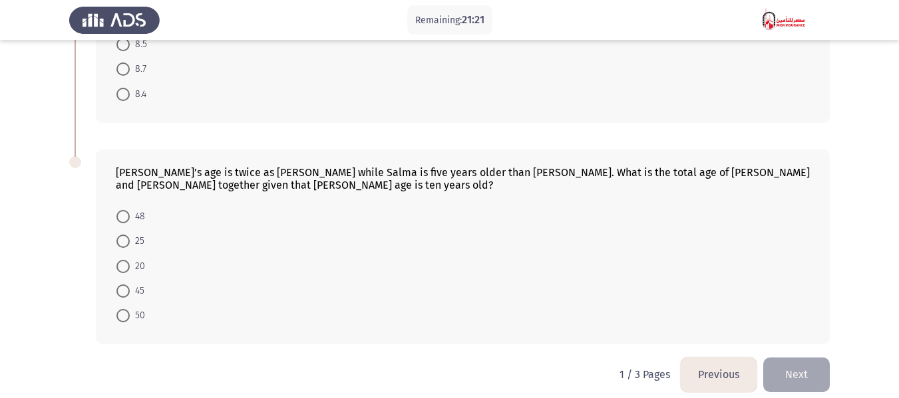
click at [125, 286] on mat-radio-button "45" at bounding box center [130, 291] width 45 height 25
click at [123, 285] on span at bounding box center [122, 291] width 13 height 13
click at [123, 285] on input "45" at bounding box center [122, 291] width 13 height 13
radio input "true"
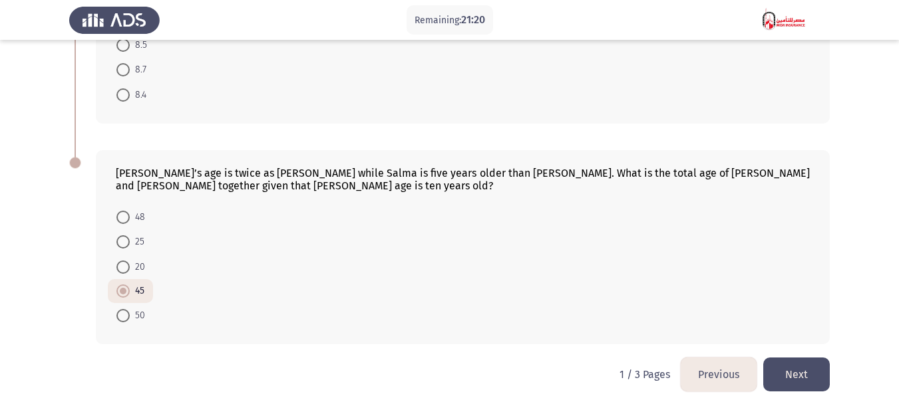
click at [798, 363] on button "Next" at bounding box center [796, 375] width 67 height 34
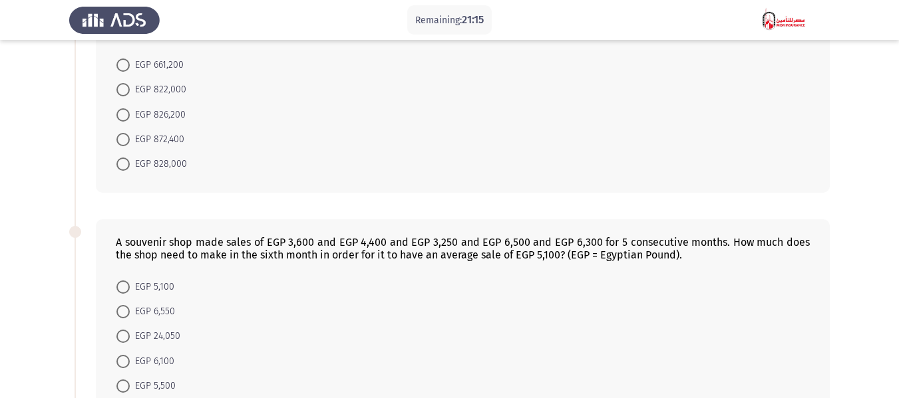
scroll to position [581, 0]
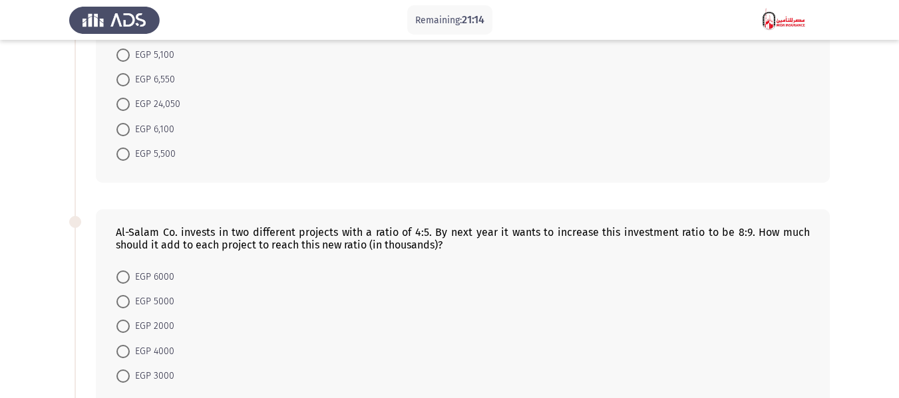
drag, startPoint x: 898, startPoint y: 231, endPoint x: 908, endPoint y: 319, distance: 88.4
click at [899, 324] on html "Remaining: 21:14 Previous ASSESS Aptitude (FOCUS) - Numerical Reasoning Next A …" at bounding box center [449, 69] width 899 height 1300
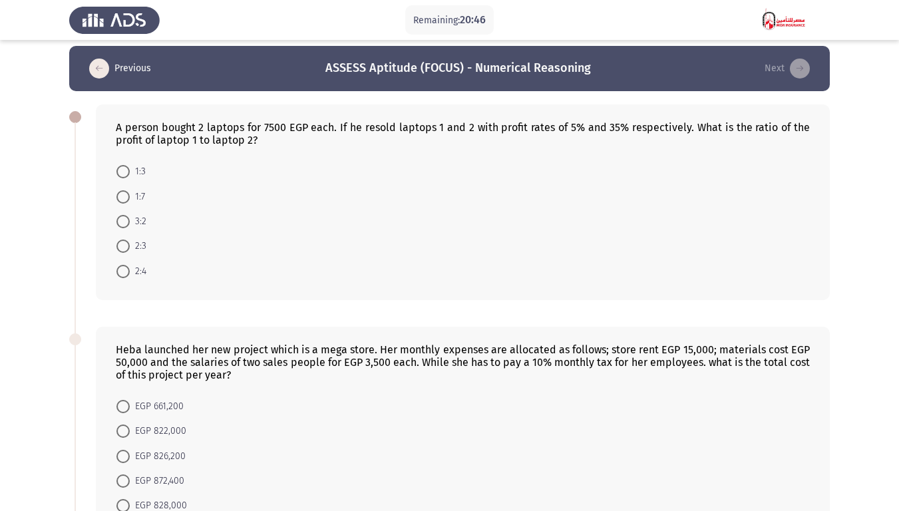
scroll to position [74, 0]
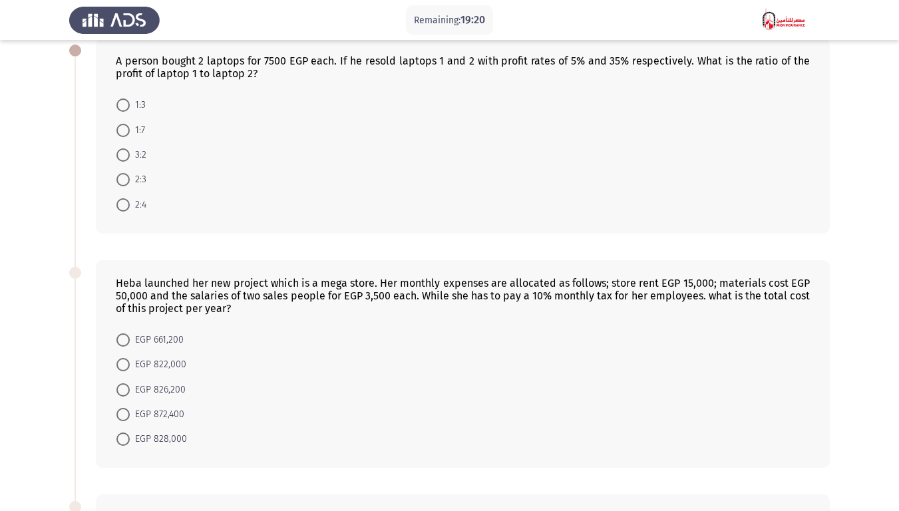
click at [123, 130] on span at bounding box center [123, 130] width 0 height 0
click at [123, 130] on input "1:7" at bounding box center [122, 130] width 13 height 13
radio input "true"
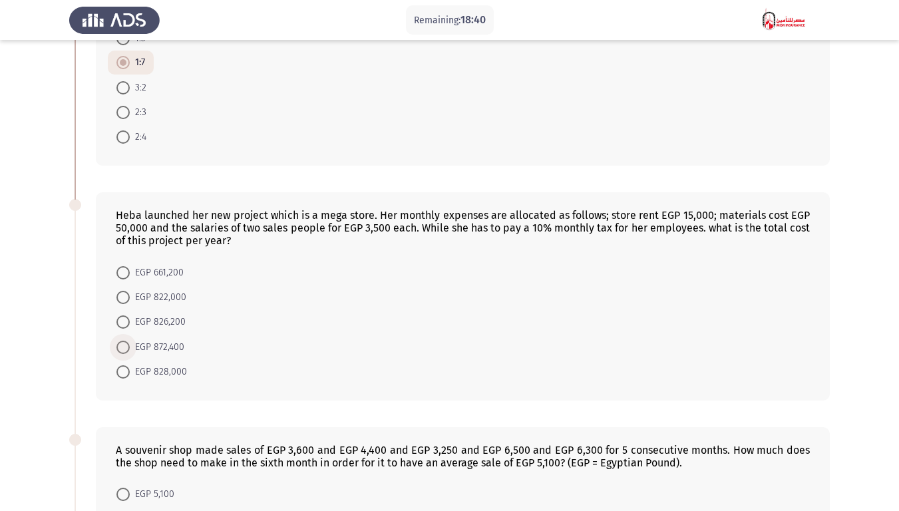
click at [150, 347] on span "EGP 872,400" at bounding box center [157, 347] width 55 height 16
click at [130, 347] on input "EGP 872,400" at bounding box center [122, 347] width 13 height 13
radio input "true"
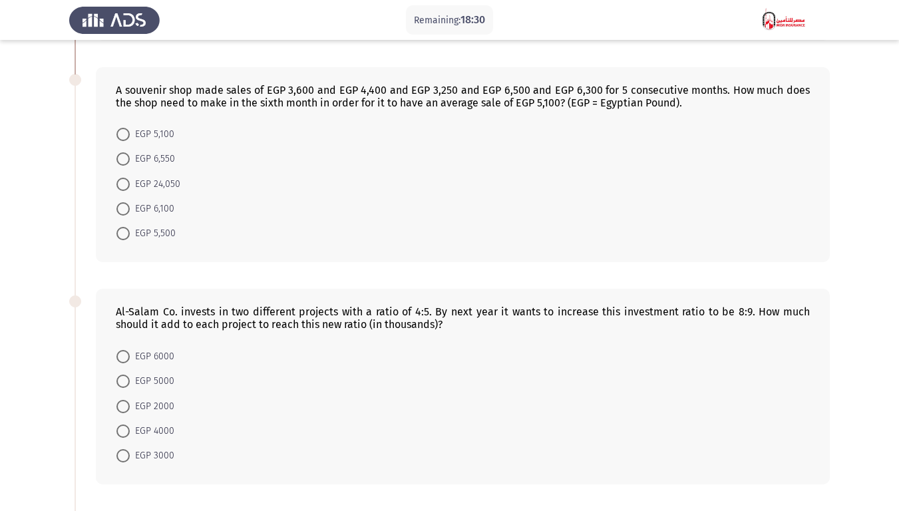
scroll to position [508, 0]
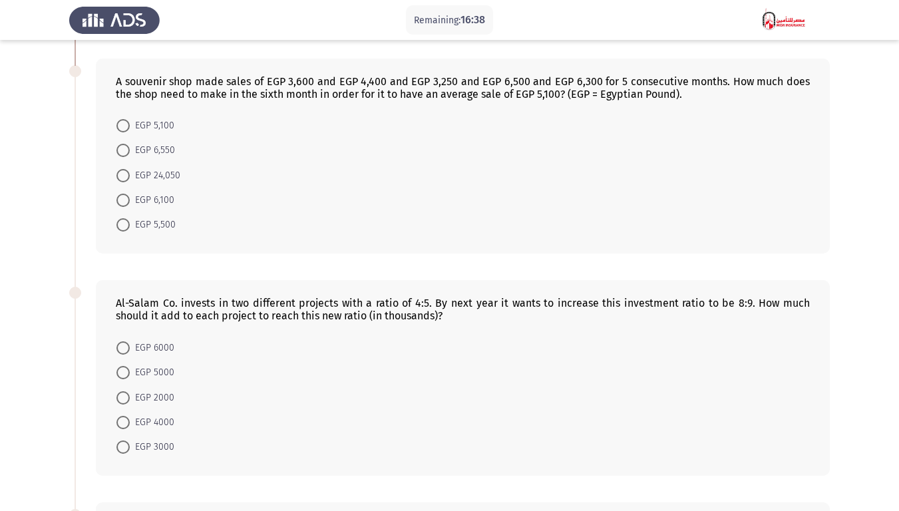
click at [165, 150] on span "EGP 6,550" at bounding box center [152, 150] width 45 height 16
click at [130, 150] on input "EGP 6,550" at bounding box center [122, 150] width 13 height 13
radio input "true"
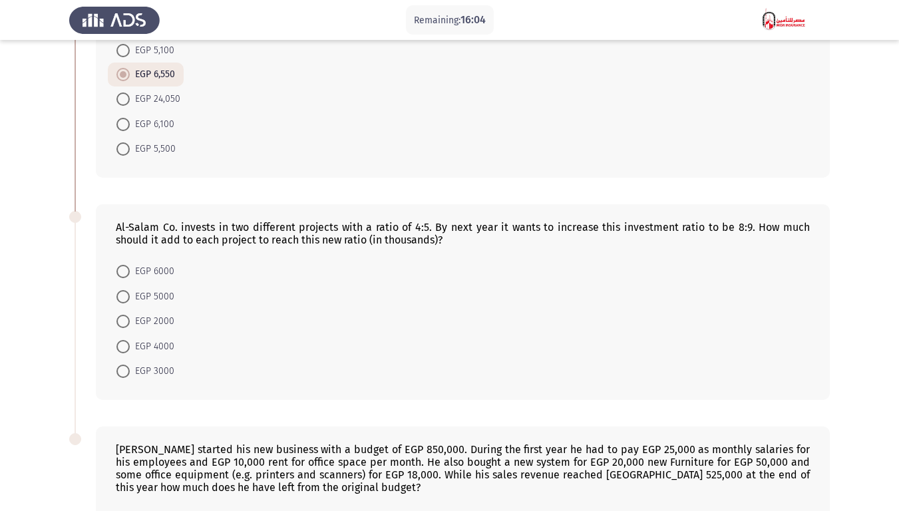
scroll to position [587, 0]
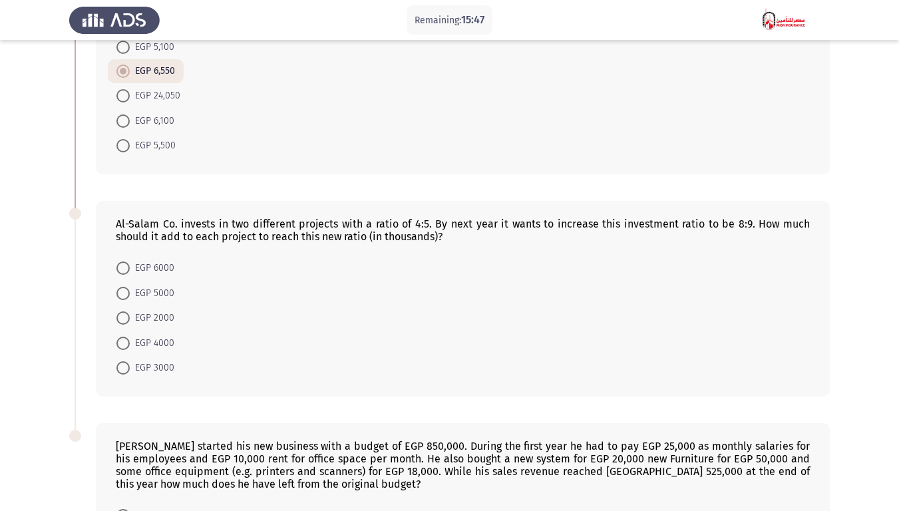
drag, startPoint x: 150, startPoint y: 332, endPoint x: 152, endPoint y: 339, distance: 7.6
click at [151, 337] on mat-radio-button "EGP 4000" at bounding box center [145, 342] width 75 height 25
click at [152, 341] on span "EGP 4000" at bounding box center [152, 343] width 45 height 16
click at [130, 341] on input "EGP 4000" at bounding box center [122, 343] width 13 height 13
radio input "true"
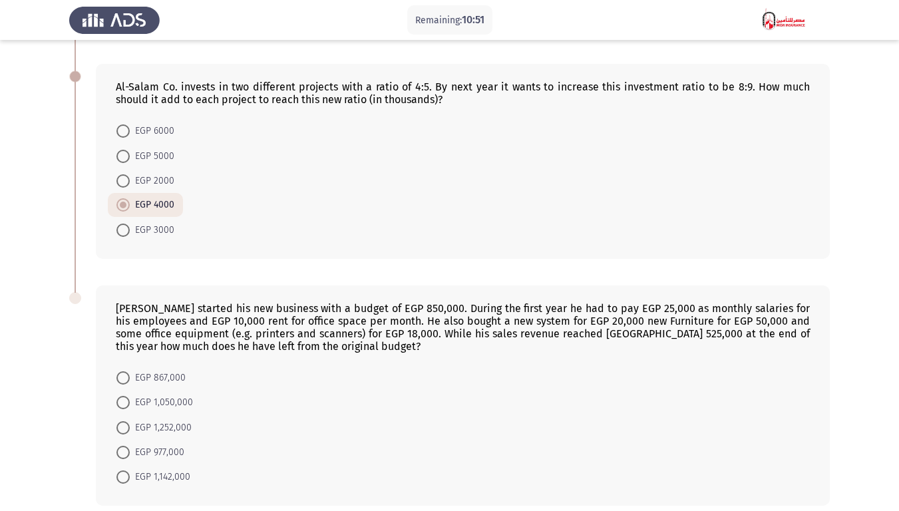
scroll to position [785, 0]
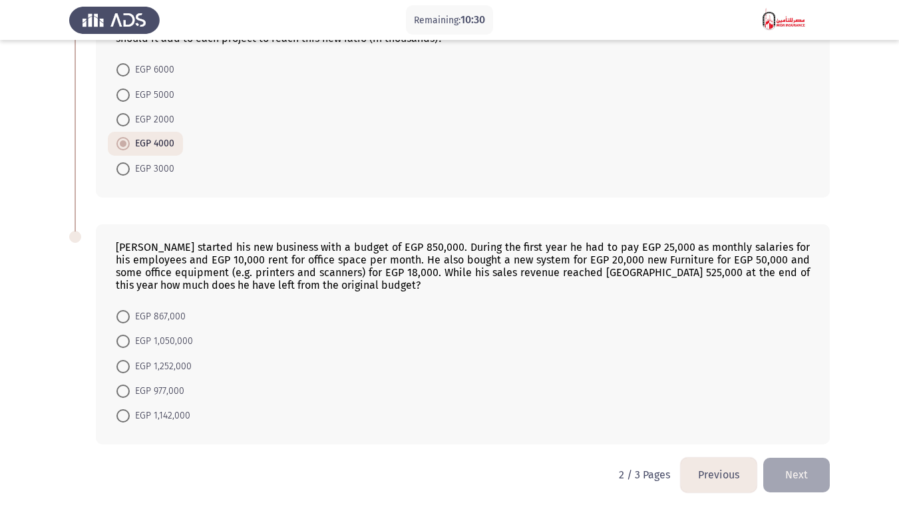
click at [135, 311] on span "EGP 867,000" at bounding box center [158, 317] width 56 height 16
click at [130, 311] on input "EGP 867,000" at bounding box center [122, 316] width 13 height 13
radio input "true"
click at [807, 398] on button "Next" at bounding box center [796, 475] width 67 height 34
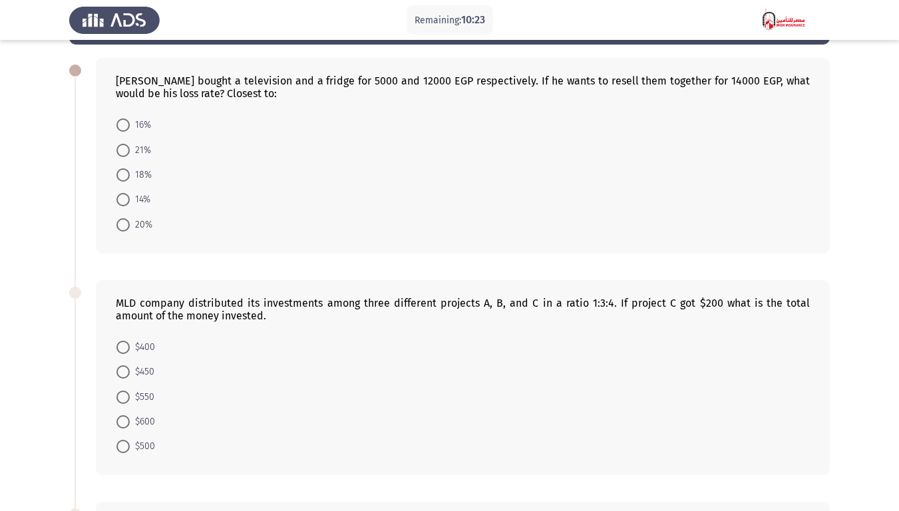
scroll to position [59, 0]
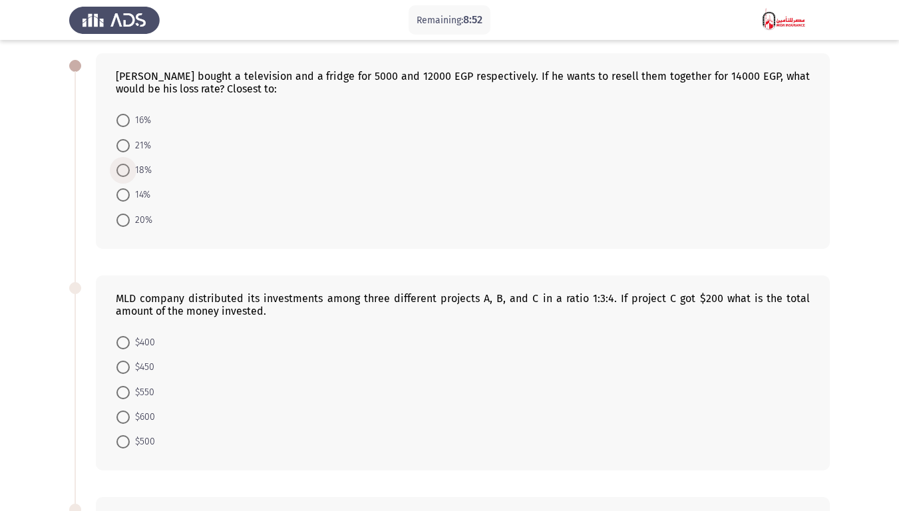
click at [128, 174] on span at bounding box center [122, 170] width 13 height 13
click at [128, 174] on input "18%" at bounding box center [122, 170] width 13 height 13
radio input "true"
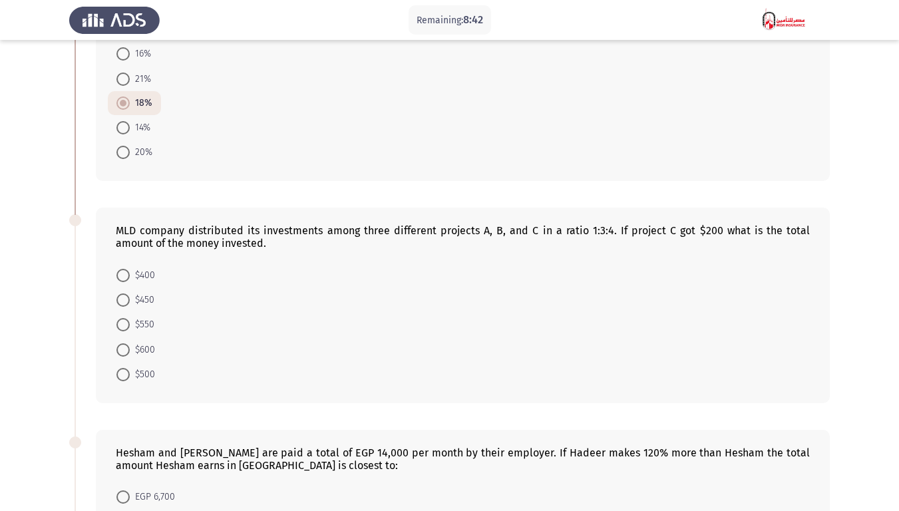
scroll to position [192, 0]
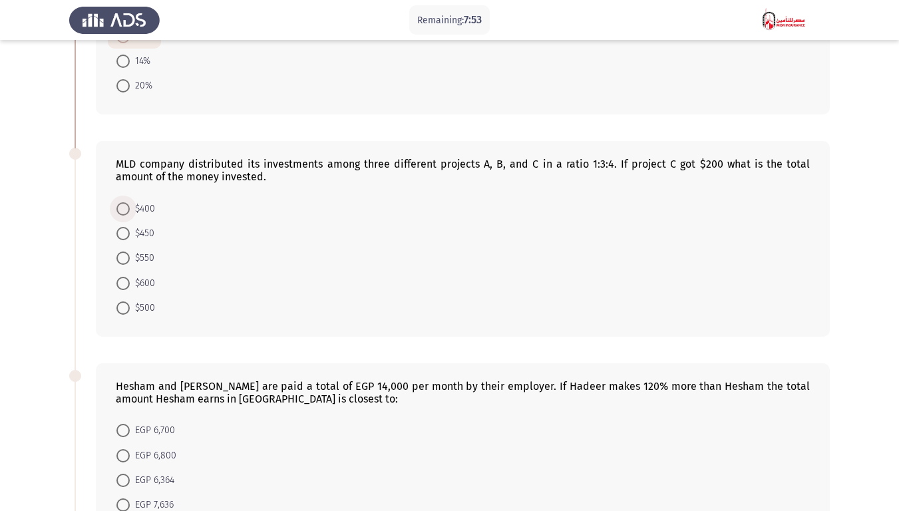
click at [120, 205] on span at bounding box center [122, 208] width 13 height 13
click at [120, 205] on input "$400" at bounding box center [122, 208] width 13 height 13
radio input "true"
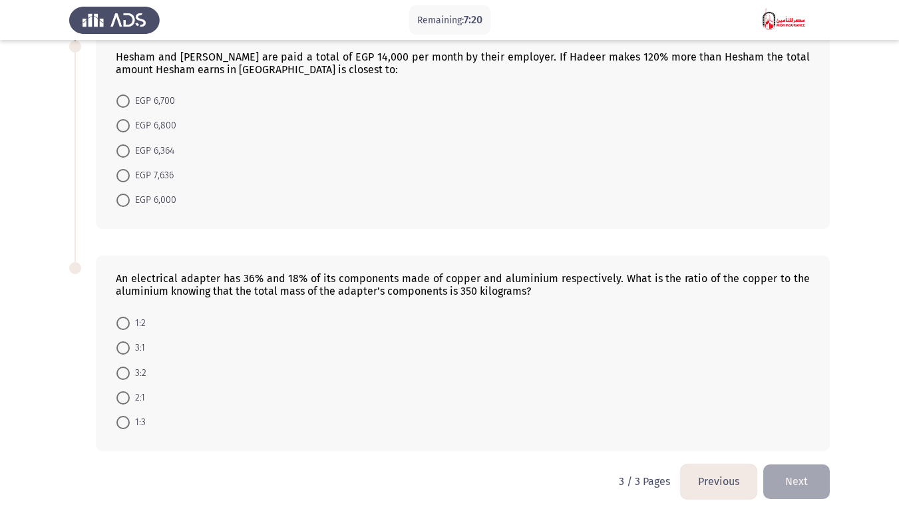
scroll to position [527, 0]
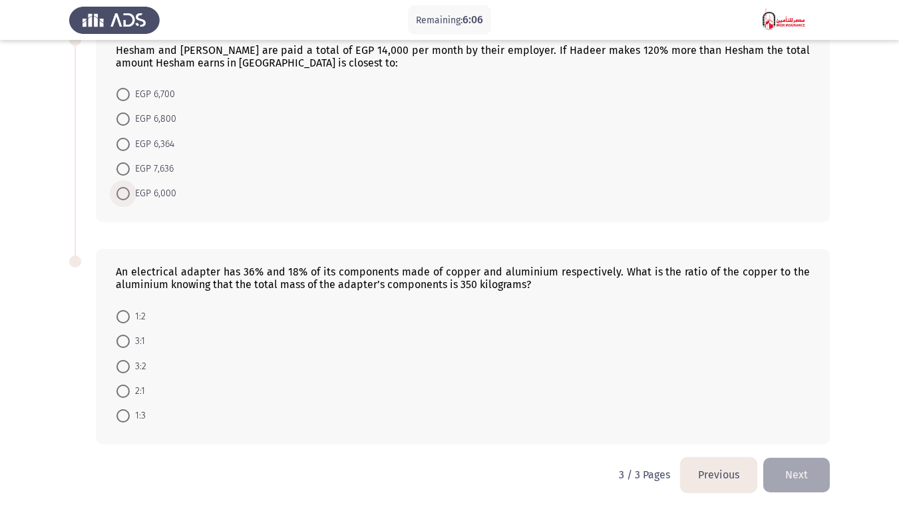
click at [132, 198] on span "EGP 6,000" at bounding box center [153, 194] width 47 height 16
click at [130, 198] on input "EGP 6,000" at bounding box center [122, 193] width 13 height 13
radio input "true"
click at [124, 390] on span at bounding box center [122, 390] width 13 height 13
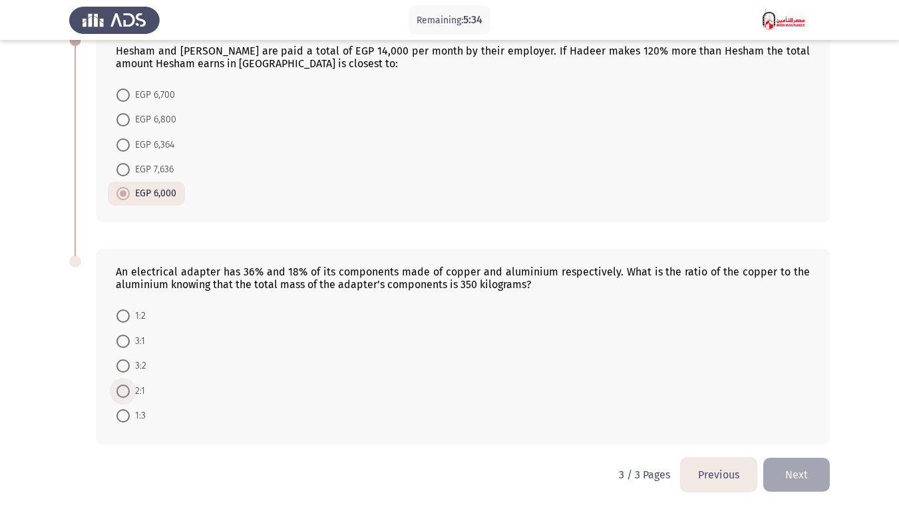
click at [124, 390] on input "2:1" at bounding box center [122, 390] width 13 height 13
radio input "true"
click at [817, 398] on button "Next" at bounding box center [796, 475] width 67 height 34
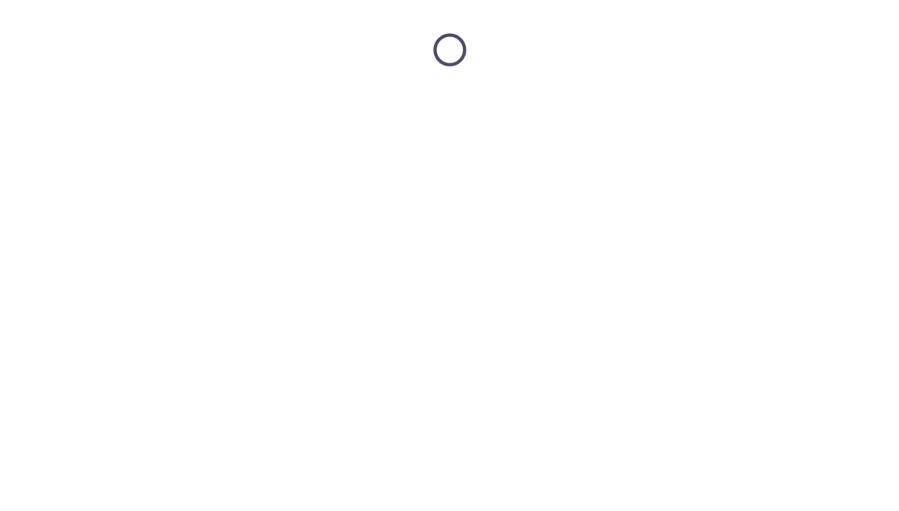
scroll to position [0, 0]
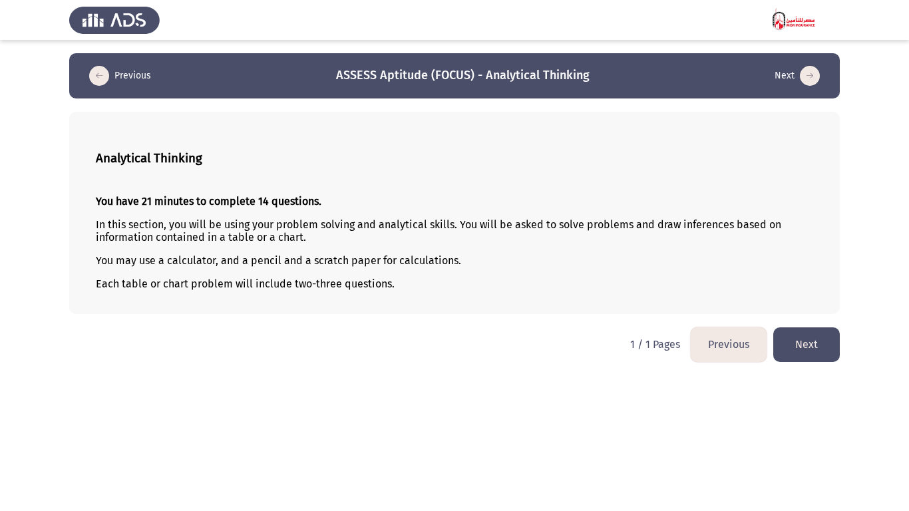
click at [753, 340] on button "Previous" at bounding box center [728, 344] width 76 height 34
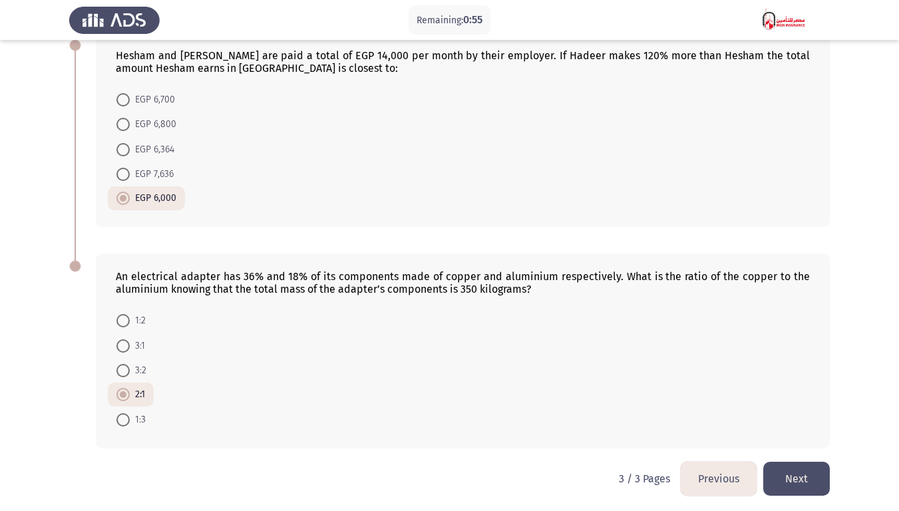
scroll to position [525, 0]
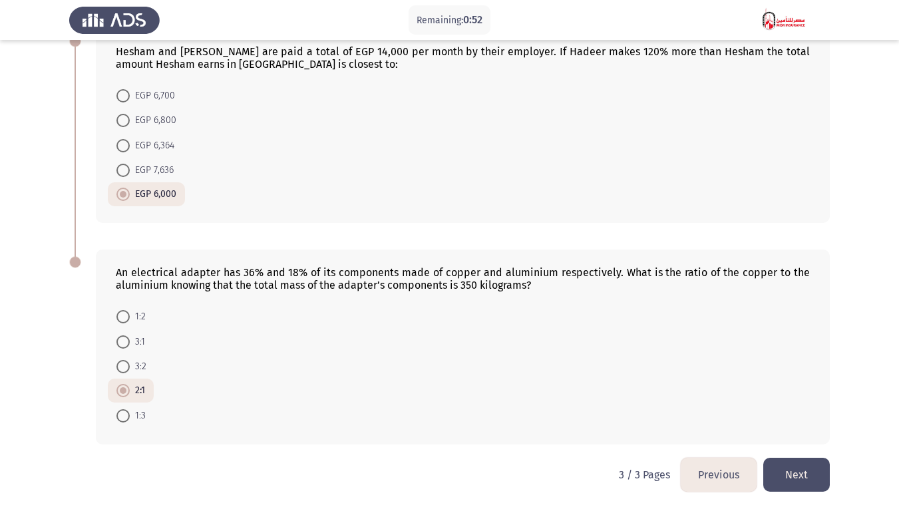
click at [818, 398] on button "Next" at bounding box center [796, 475] width 67 height 34
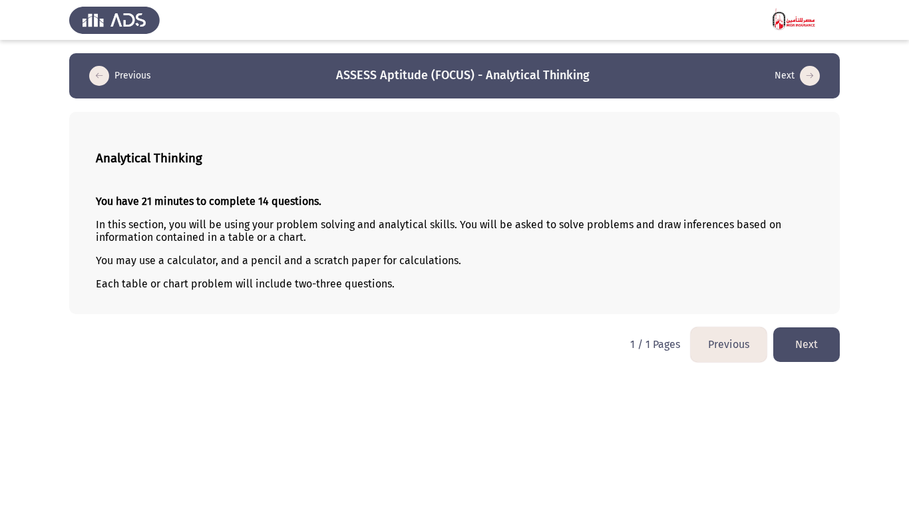
click at [796, 363] on html "Previous ASSESS Aptitude (FOCUS) - Analytical Thinking Next Analytical Thinking…" at bounding box center [454, 187] width 909 height 375
click at [802, 345] on button "Next" at bounding box center [806, 344] width 67 height 34
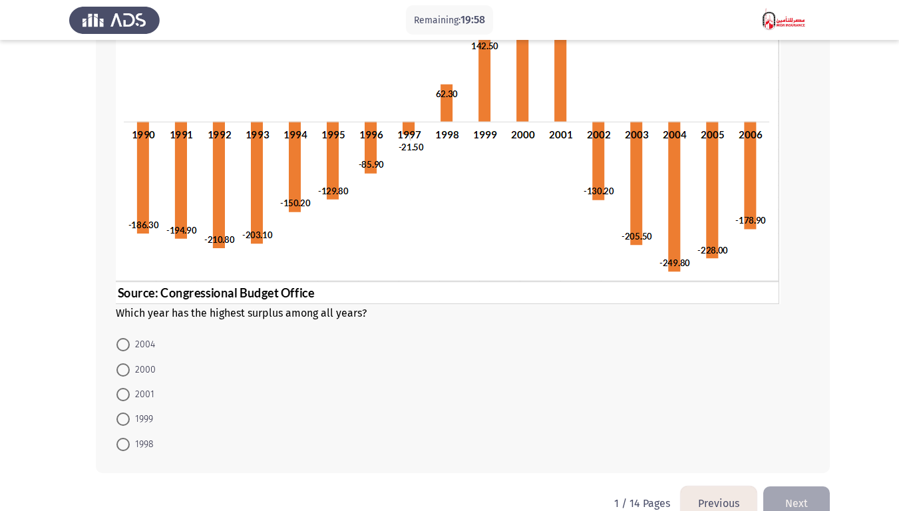
scroll to position [190, 0]
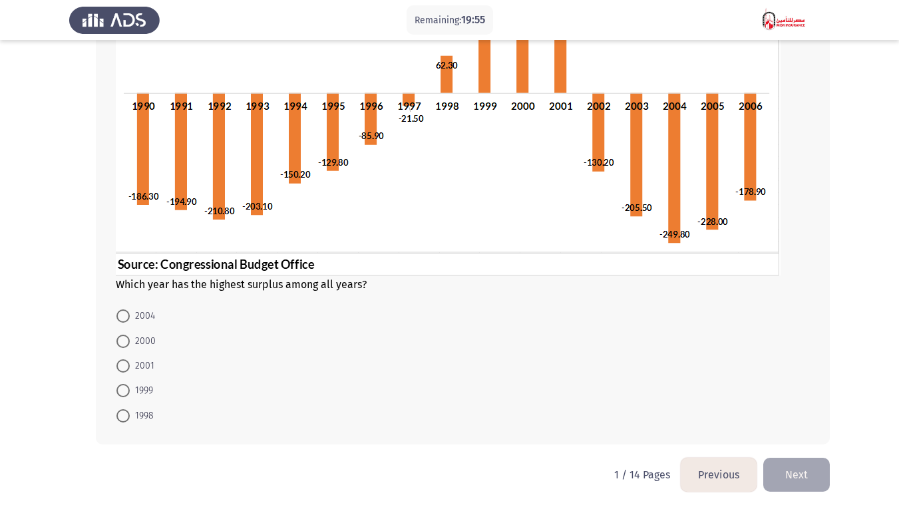
click at [136, 345] on span "2000" at bounding box center [143, 341] width 26 height 16
click at [130, 345] on input "2000" at bounding box center [122, 341] width 13 height 13
radio input "true"
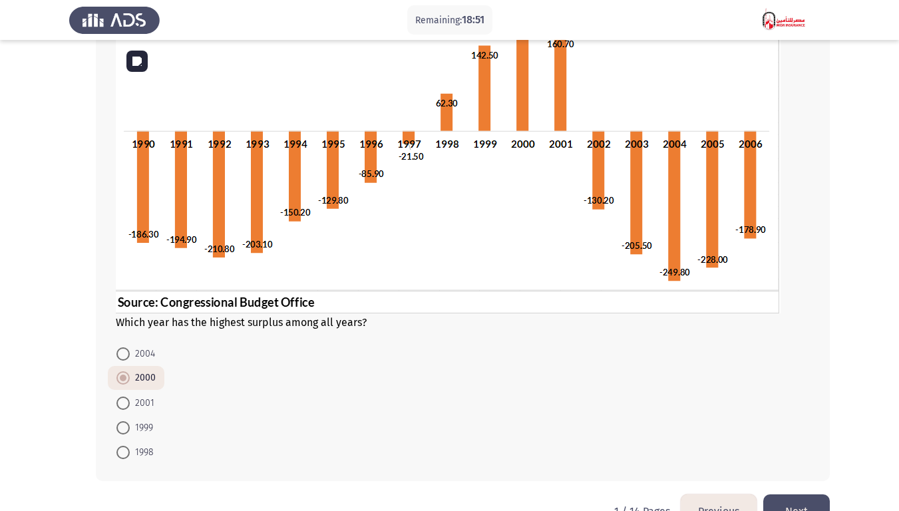
scroll to position [188, 0]
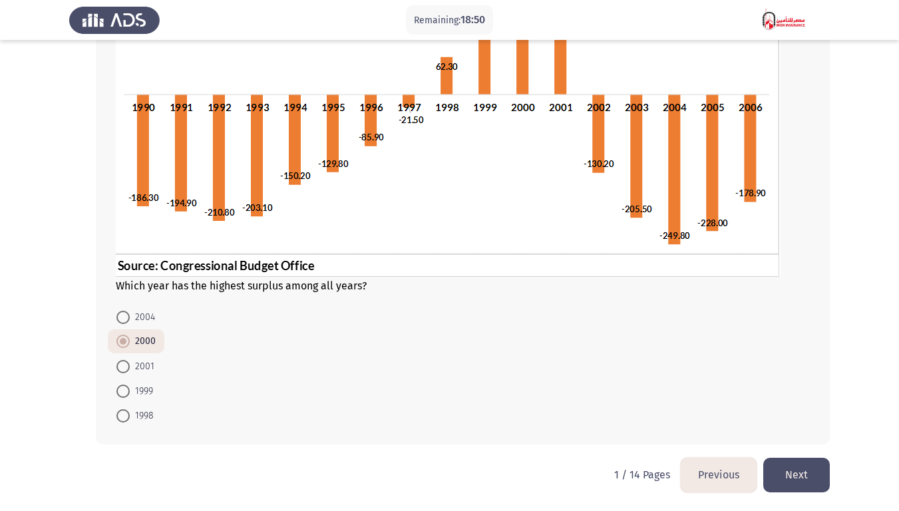
click at [798, 398] on button "Next" at bounding box center [796, 475] width 67 height 34
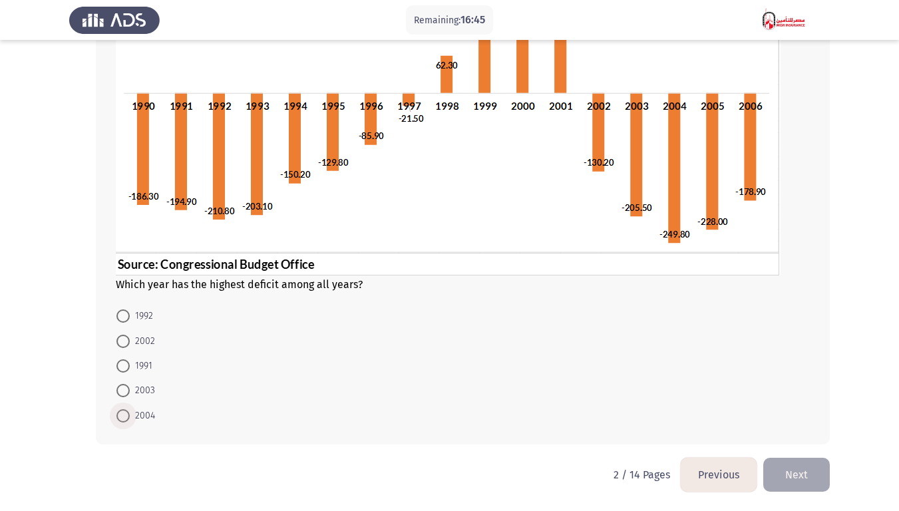
click at [134, 398] on span "2004" at bounding box center [142, 416] width 25 height 16
click at [130, 398] on input "2004" at bounding box center [122, 415] width 13 height 13
radio input "true"
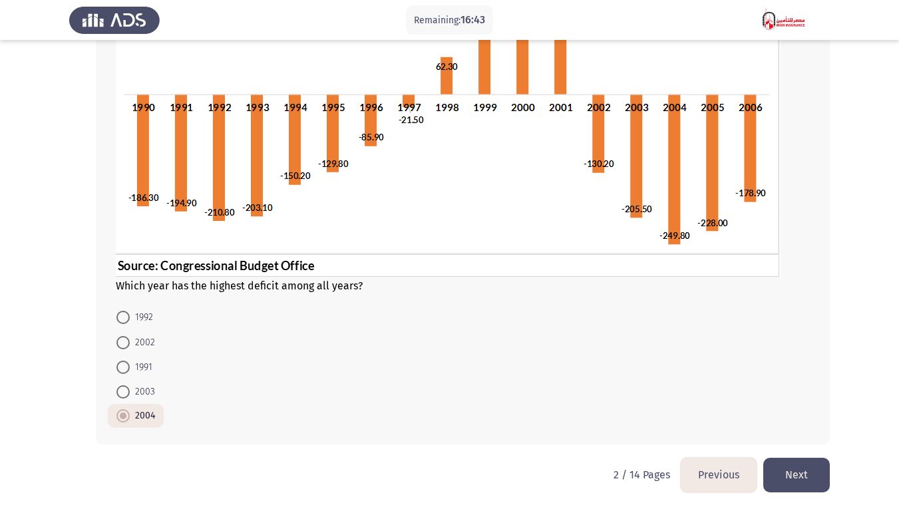
click at [817, 398] on button "Next" at bounding box center [796, 475] width 67 height 34
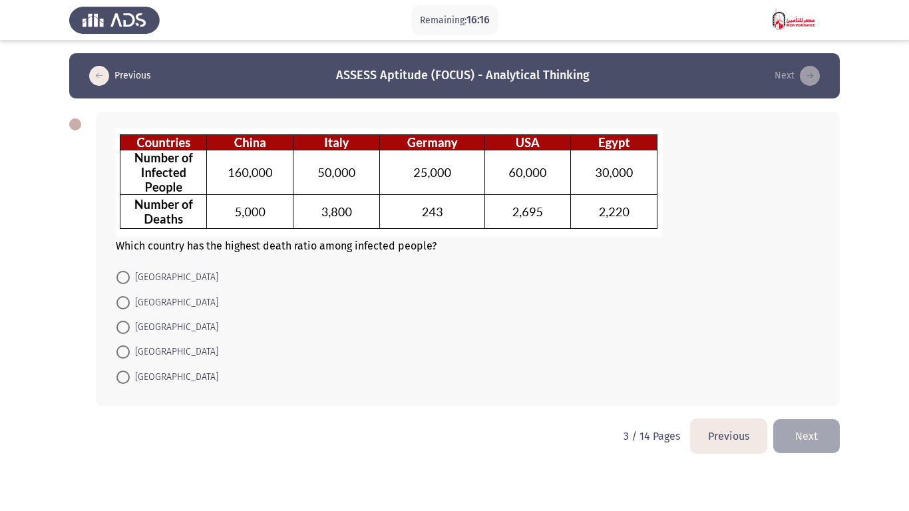
click at [720, 398] on button "Previous" at bounding box center [728, 436] width 76 height 34
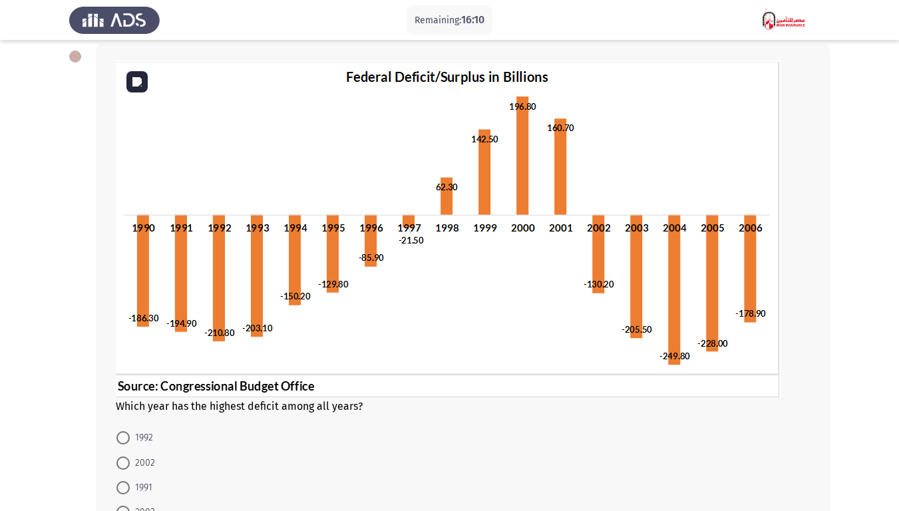
scroll to position [188, 0]
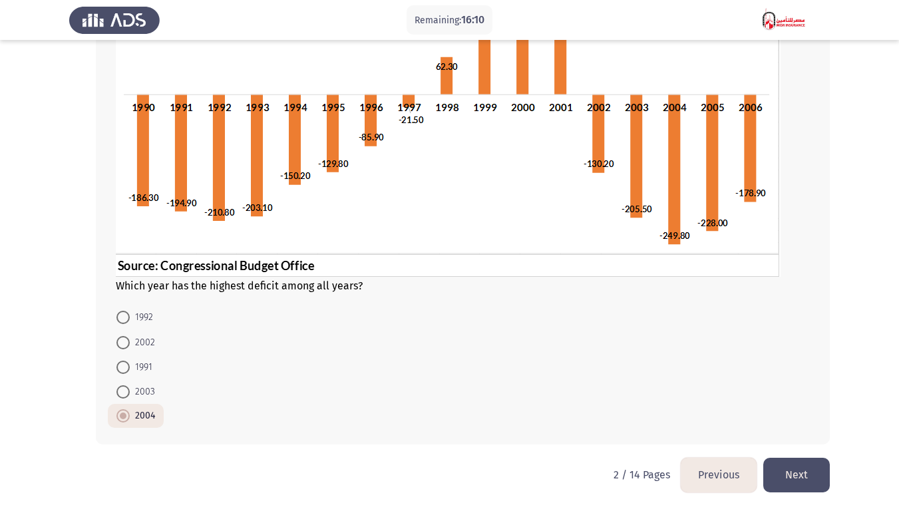
click at [801, 398] on button "Next" at bounding box center [796, 475] width 67 height 34
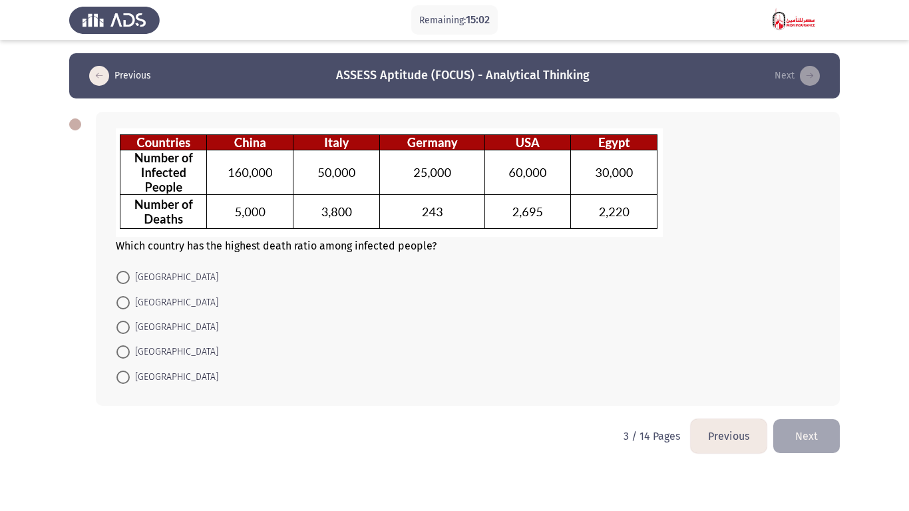
click at [116, 379] on span at bounding box center [122, 377] width 13 height 13
click at [116, 379] on input "[GEOGRAPHIC_DATA]" at bounding box center [122, 377] width 13 height 13
radio input "true"
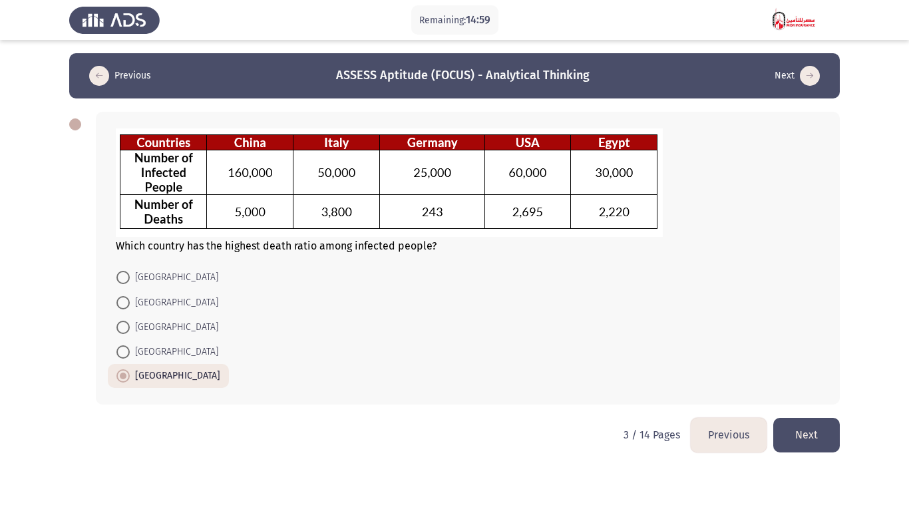
click at [803, 398] on button "Next" at bounding box center [806, 435] width 67 height 34
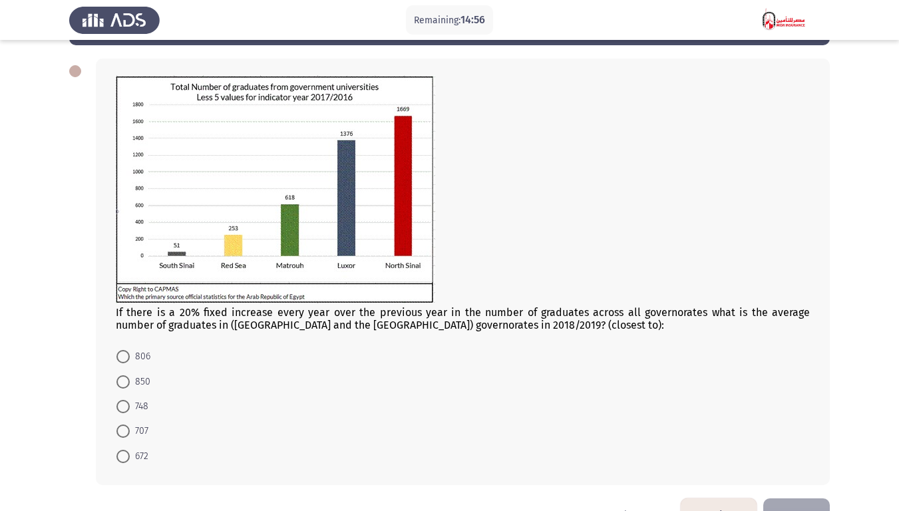
scroll to position [55, 0]
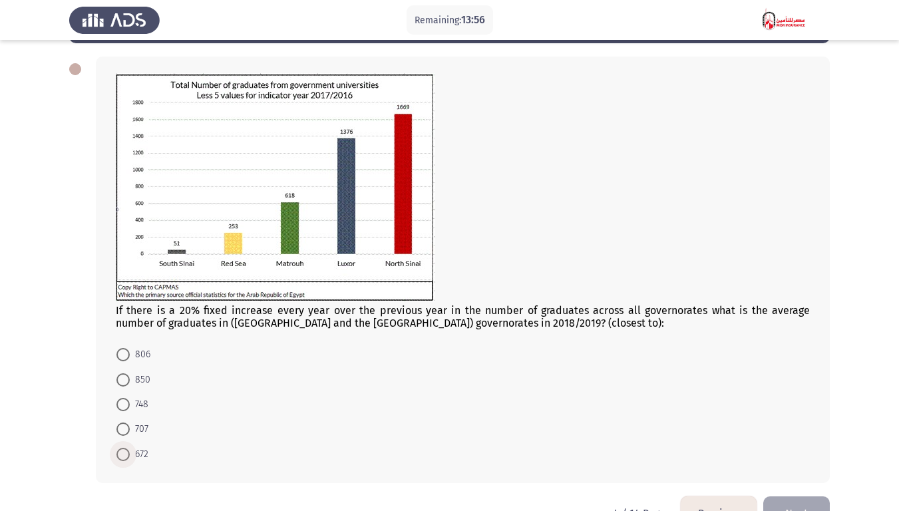
click at [118, 398] on span at bounding box center [122, 454] width 13 height 13
click at [118, 398] on input "672" at bounding box center [122, 454] width 13 height 13
radio input "true"
click at [820, 398] on button "Next" at bounding box center [796, 512] width 67 height 34
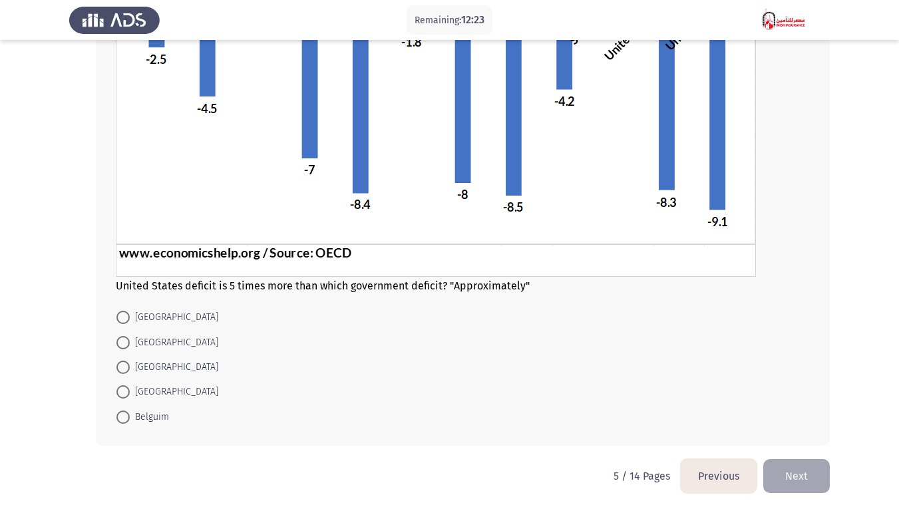
scroll to position [234, 0]
click at [137, 367] on span "[GEOGRAPHIC_DATA]" at bounding box center [174, 366] width 88 height 16
click at [130, 367] on input "[GEOGRAPHIC_DATA]" at bounding box center [122, 365] width 13 height 13
radio input "true"
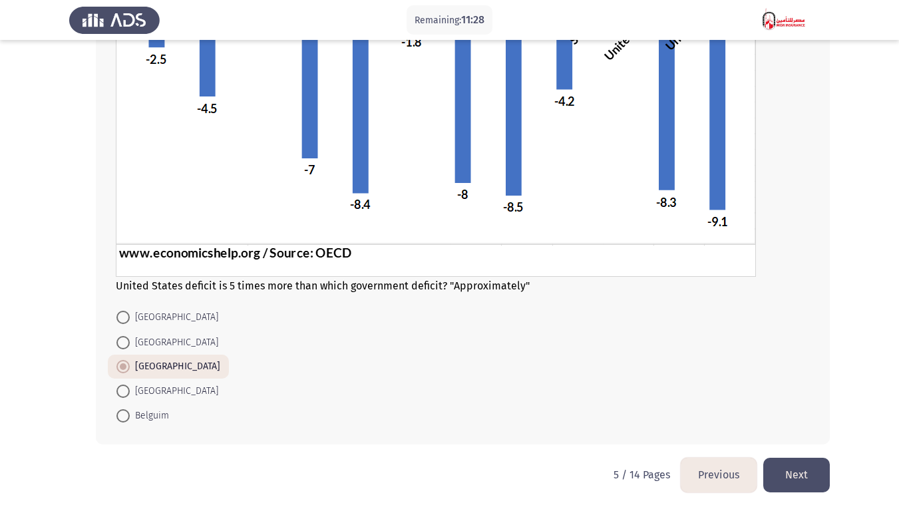
click at [801, 398] on button "Next" at bounding box center [796, 475] width 67 height 34
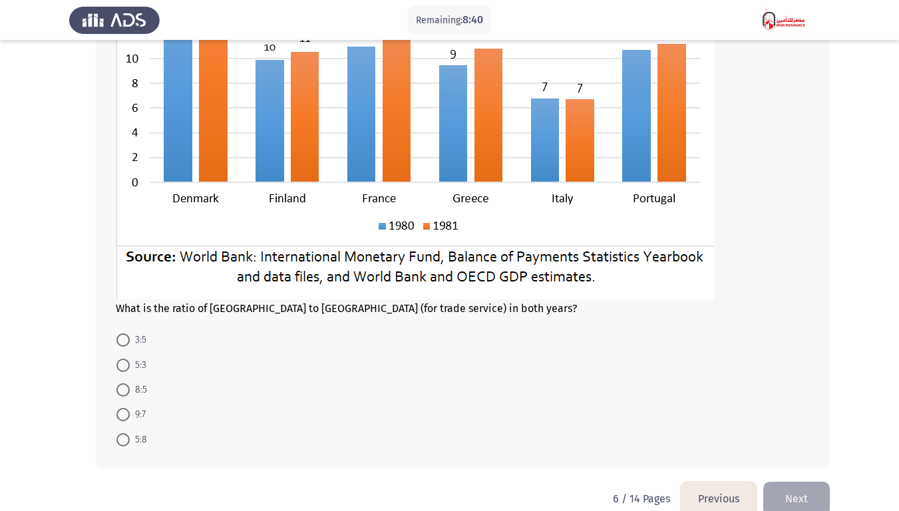
scroll to position [208, 0]
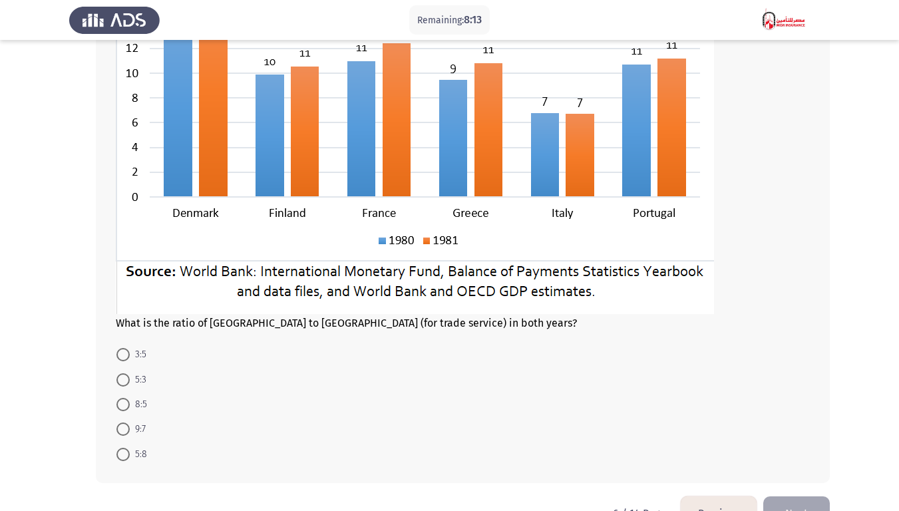
click at [136, 355] on span "3:5" at bounding box center [138, 355] width 17 height 16
click at [130, 355] on input "3:5" at bounding box center [122, 354] width 13 height 13
radio input "true"
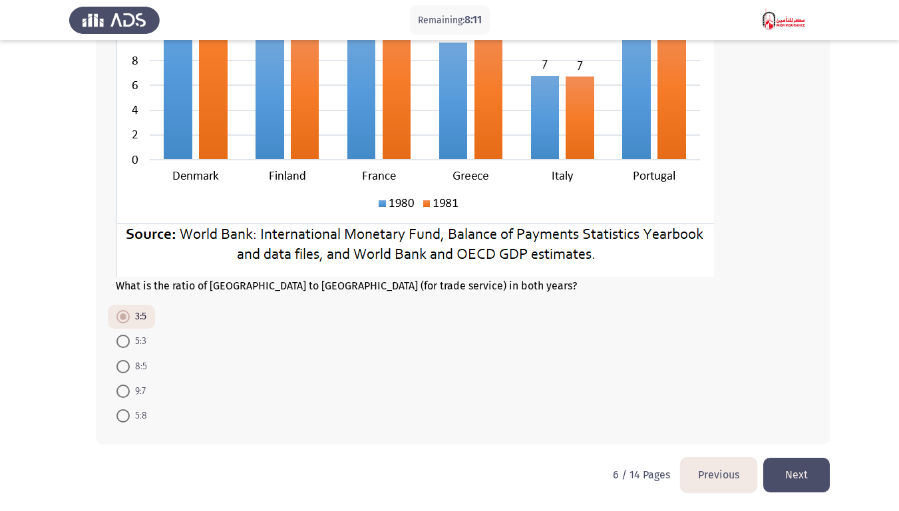
click at [818, 398] on button "Next" at bounding box center [796, 475] width 67 height 34
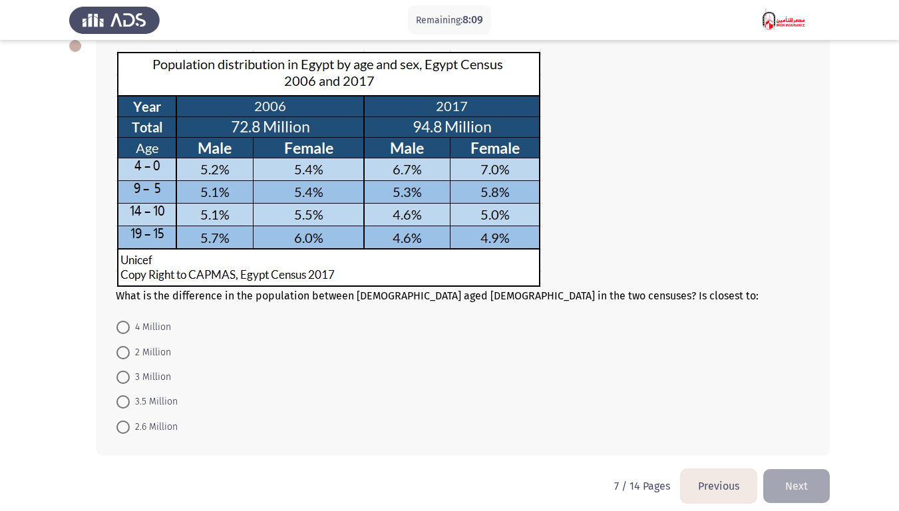
scroll to position [79, 0]
click at [138, 398] on span "2.6 Million" at bounding box center [154, 426] width 48 height 16
click at [130, 398] on input "2.6 Million" at bounding box center [122, 426] width 13 height 13
radio input "true"
click at [810, 398] on button "Next" at bounding box center [796, 484] width 67 height 34
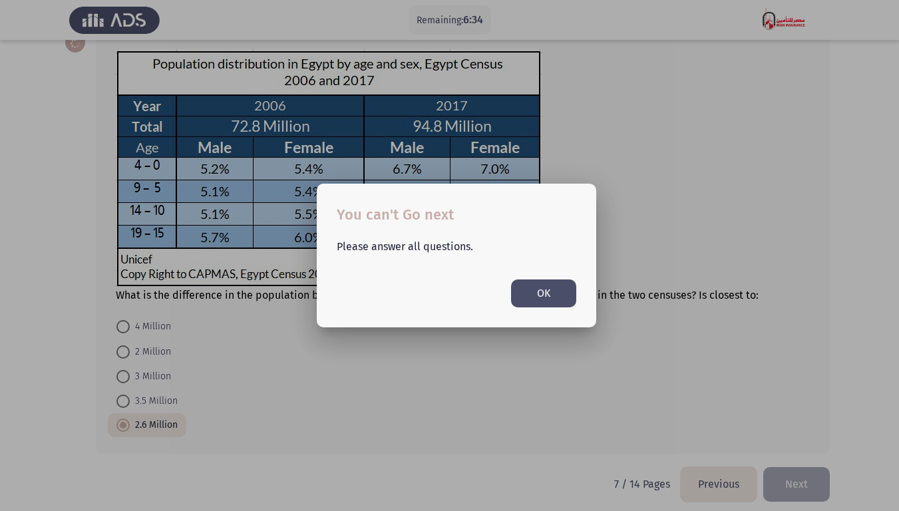
scroll to position [0, 0]
click at [557, 299] on button "OK" at bounding box center [543, 292] width 65 height 27
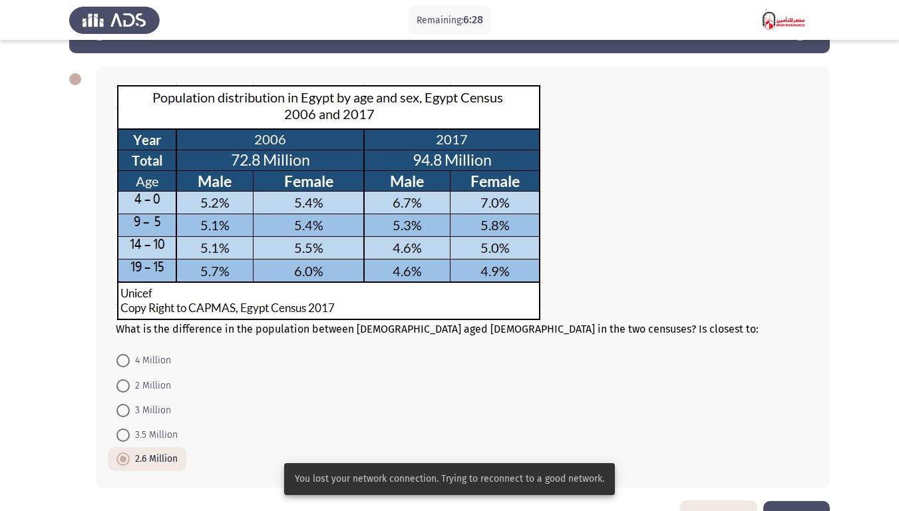
scroll to position [88, 0]
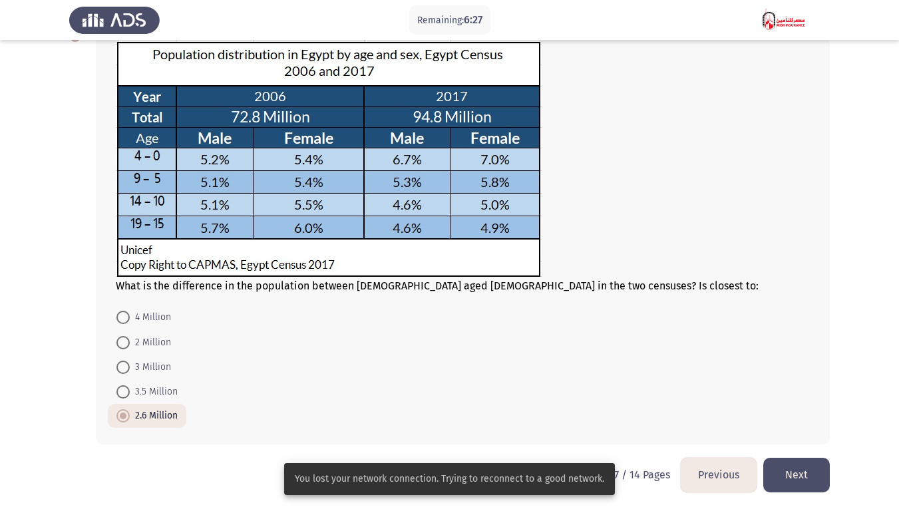
click at [787, 398] on button "Next" at bounding box center [796, 475] width 67 height 34
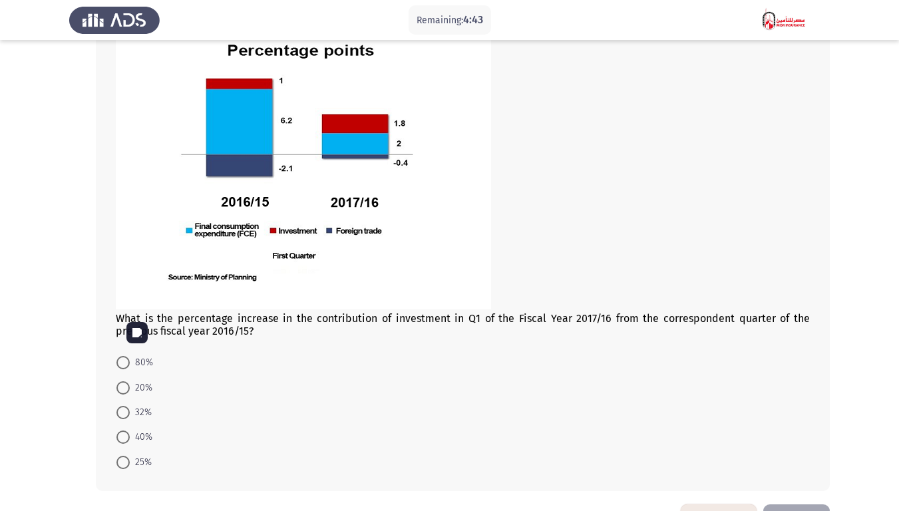
scroll to position [200, 0]
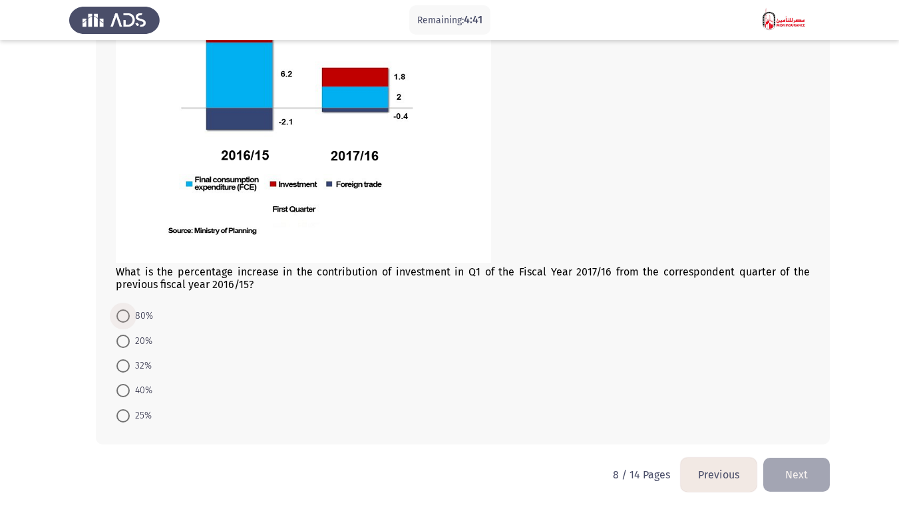
click at [136, 311] on span "80%" at bounding box center [141, 316] width 23 height 16
click at [130, 311] on input "80%" at bounding box center [122, 315] width 13 height 13
radio input "true"
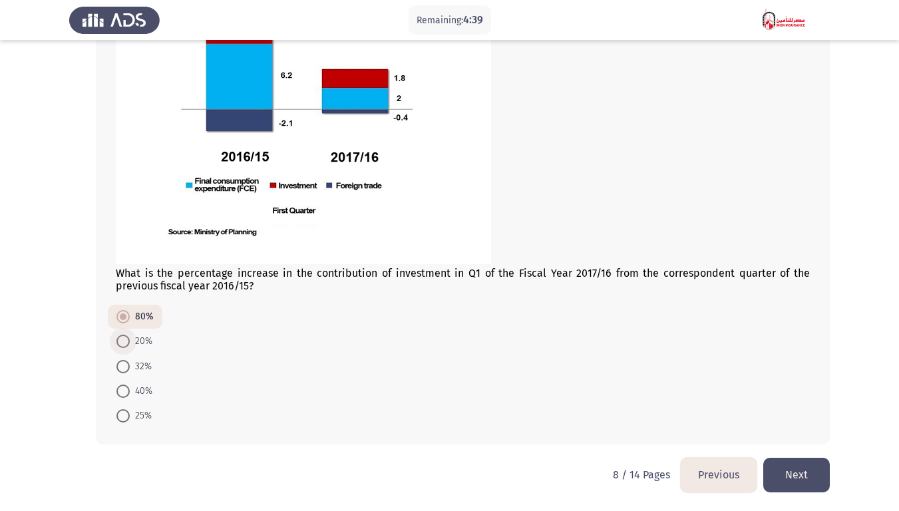
click at [148, 339] on span "20%" at bounding box center [141, 341] width 23 height 16
click at [130, 339] on input "20%" at bounding box center [122, 341] width 13 height 13
radio input "true"
click at [820, 398] on button "Next" at bounding box center [796, 475] width 67 height 34
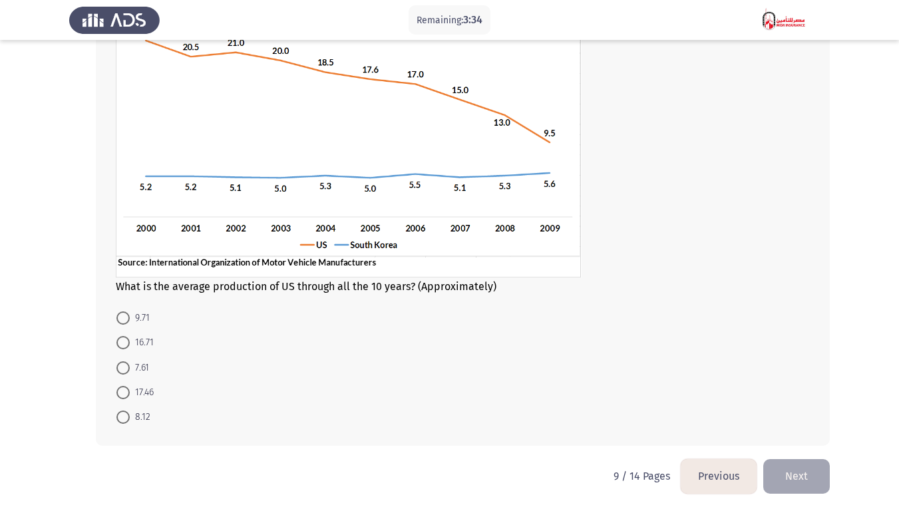
scroll to position [140, 0]
click at [134, 345] on span "16.71" at bounding box center [142, 341] width 24 height 16
click at [130, 345] on input "16.71" at bounding box center [122, 341] width 13 height 13
radio input "true"
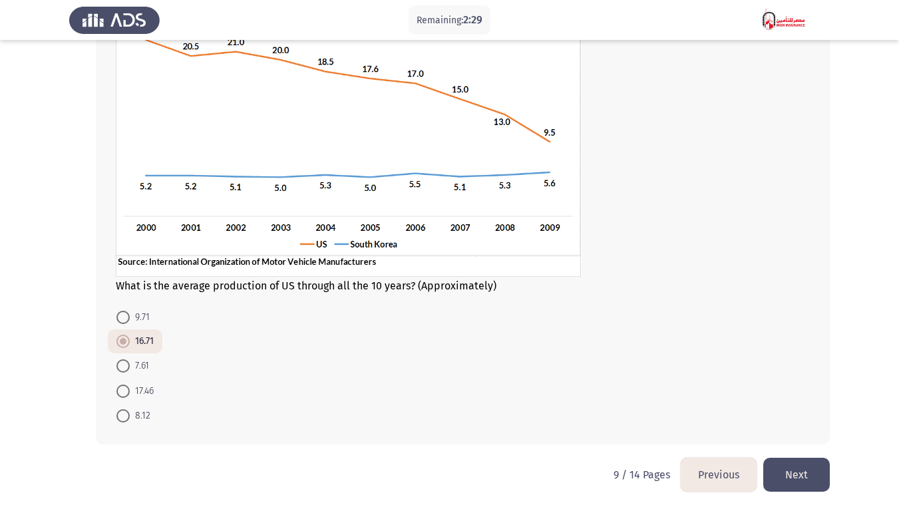
click at [796, 398] on button "Next" at bounding box center [796, 475] width 67 height 34
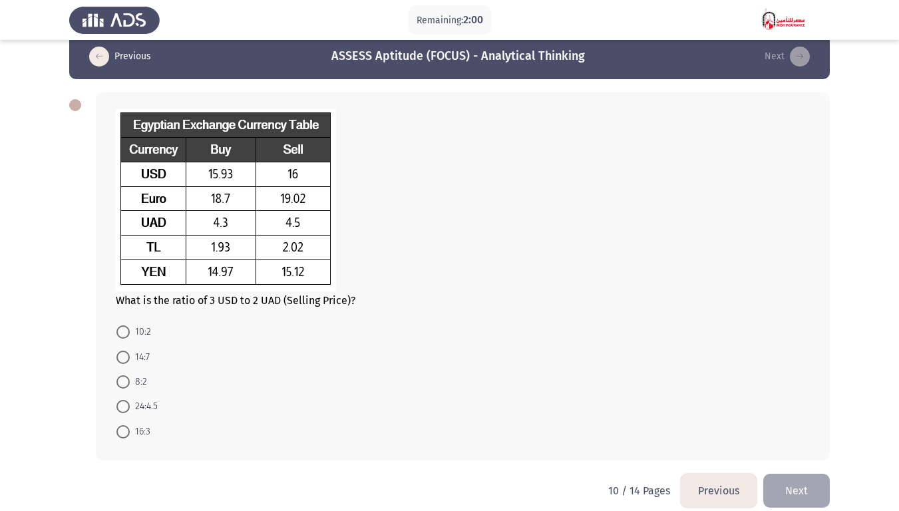
scroll to position [35, 0]
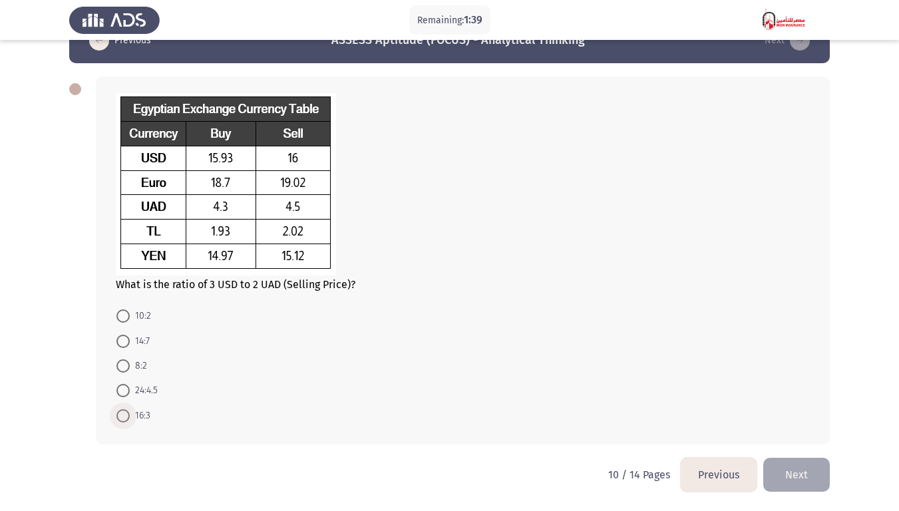
click at [142, 398] on span "16:3" at bounding box center [140, 416] width 21 height 16
click at [130, 398] on input "16:3" at bounding box center [122, 415] width 13 height 13
radio input "true"
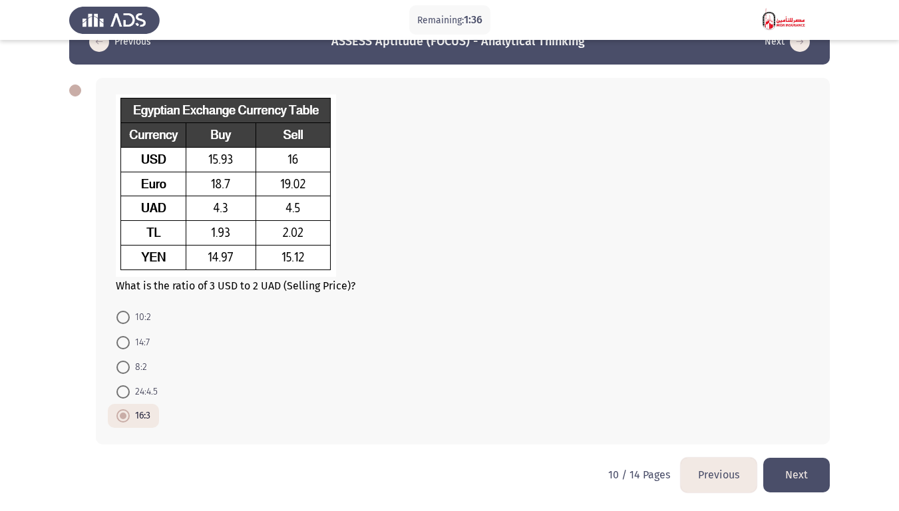
click at [822, 398] on button "Next" at bounding box center [796, 475] width 67 height 34
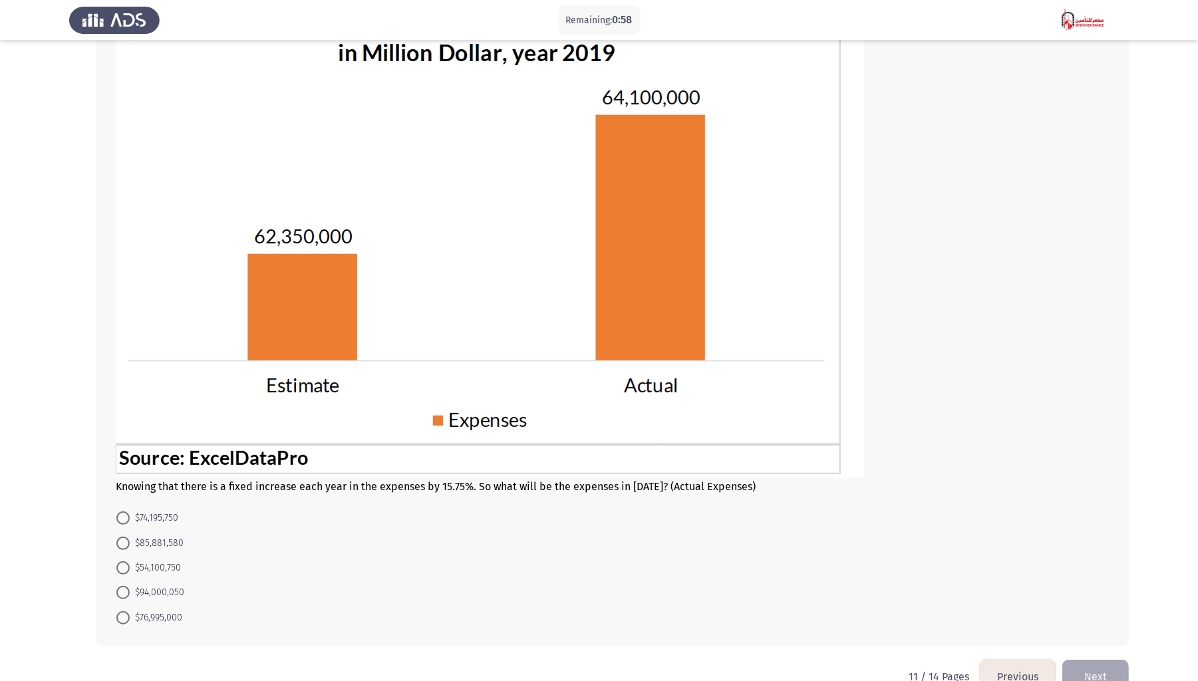
scroll to position [158, 0]
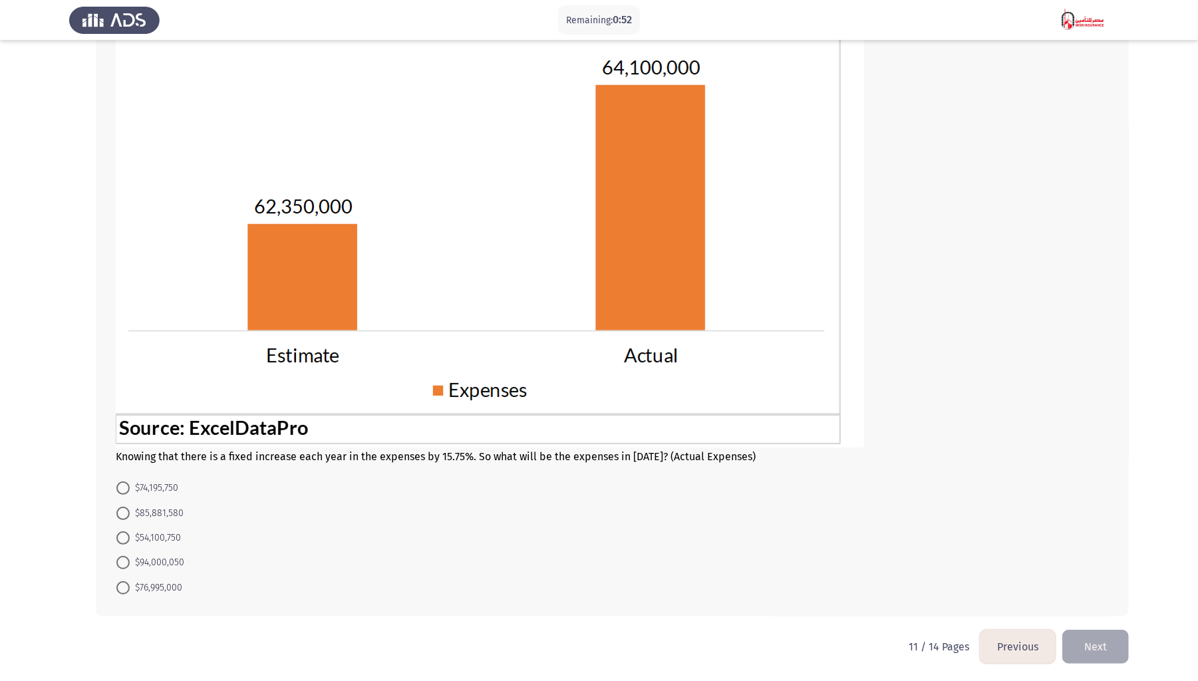
click at [165, 398] on span "$74,195,750" at bounding box center [154, 488] width 49 height 16
click at [130, 398] on input "$74,195,750" at bounding box center [122, 488] width 13 height 13
radio input "true"
click at [908, 398] on button "Next" at bounding box center [1095, 646] width 67 height 34
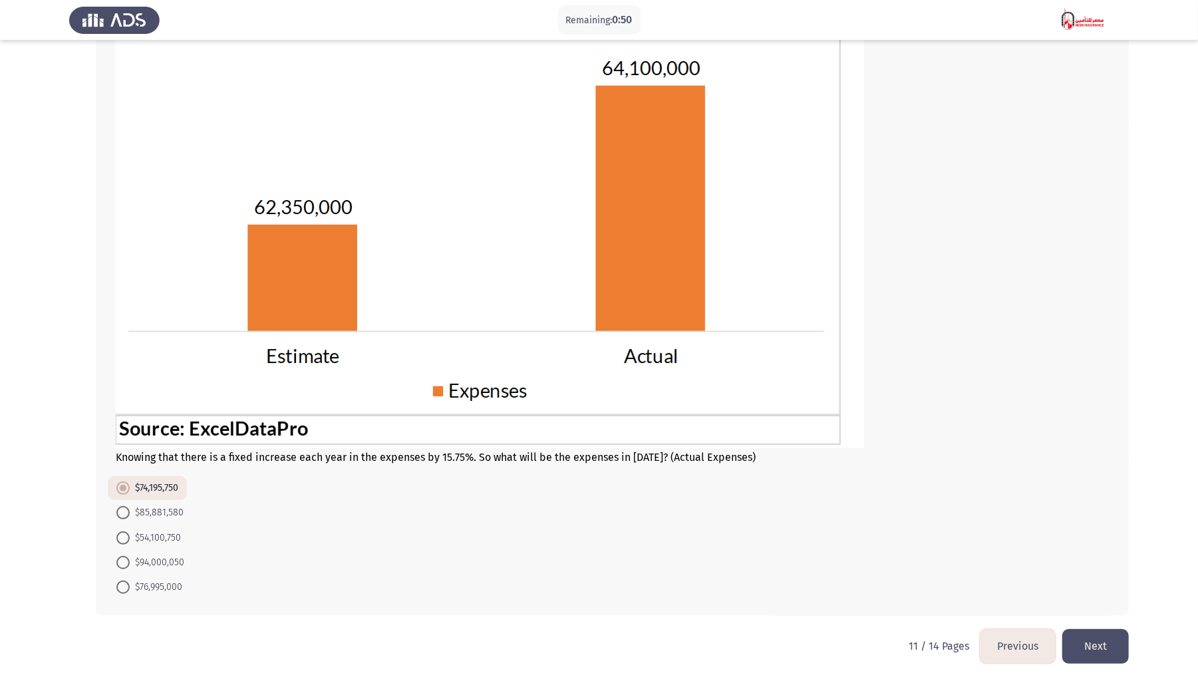
scroll to position [0, 0]
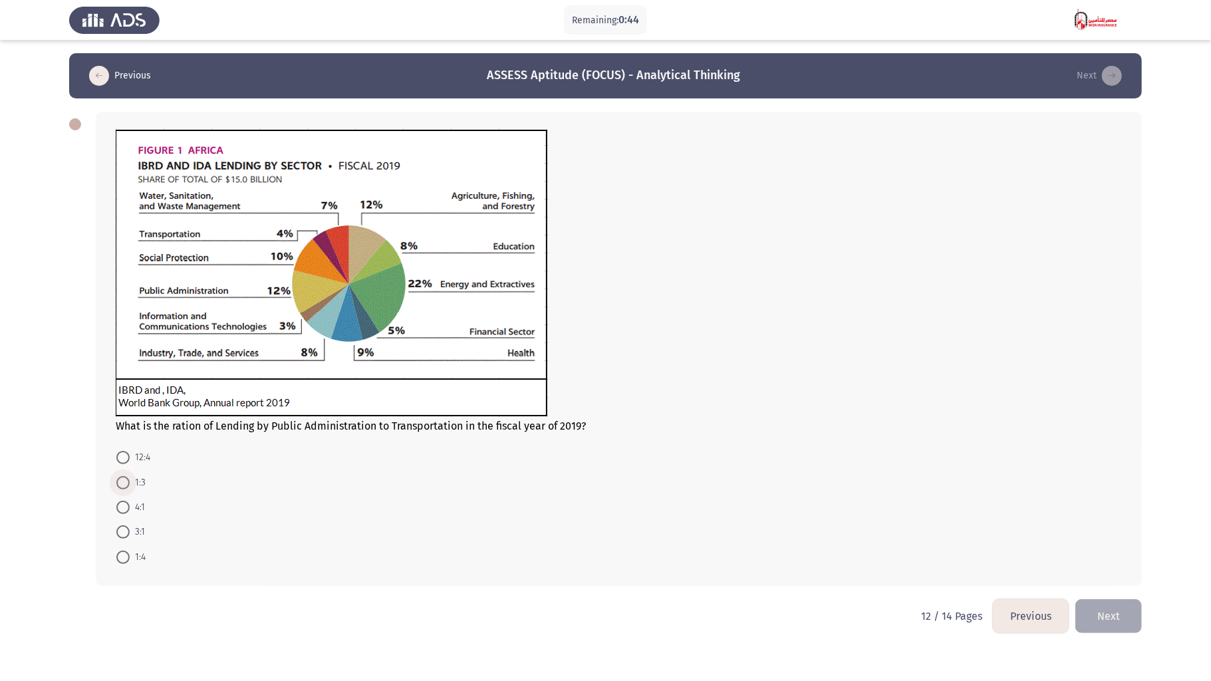
click at [133, 398] on span "1:3" at bounding box center [138, 483] width 16 height 16
click at [130, 398] on input "1:3" at bounding box center [122, 482] width 13 height 13
radio input "true"
click at [908, 398] on button "Next" at bounding box center [1109, 615] width 67 height 34
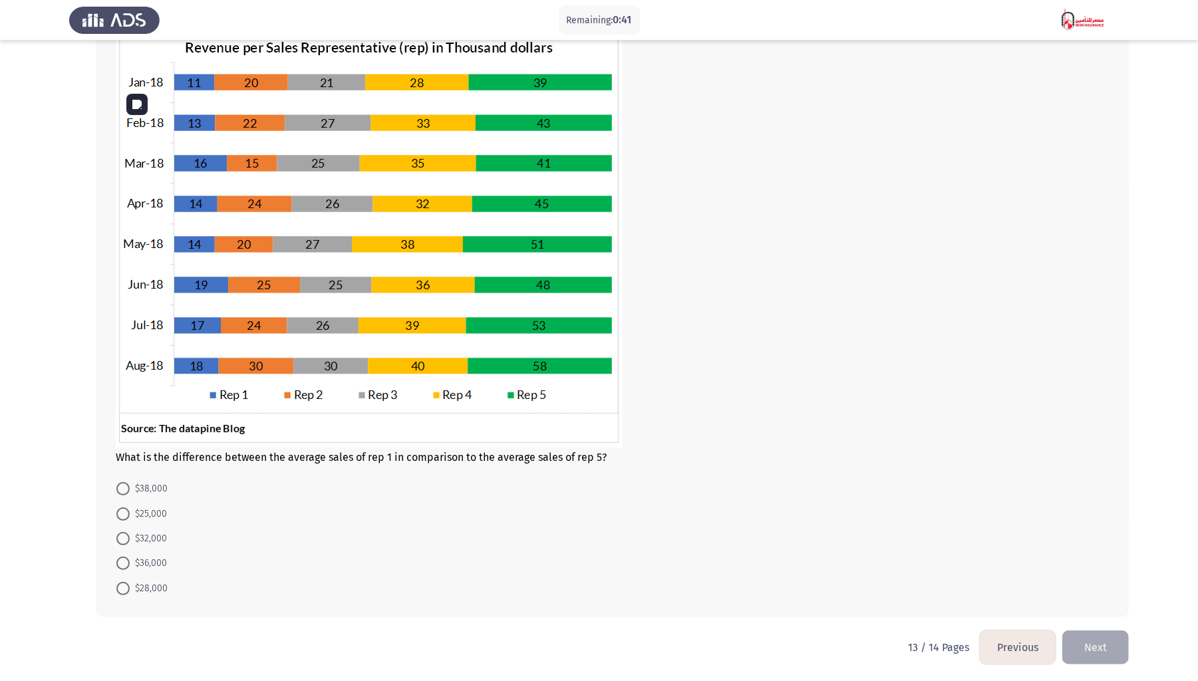
scroll to position [99, 0]
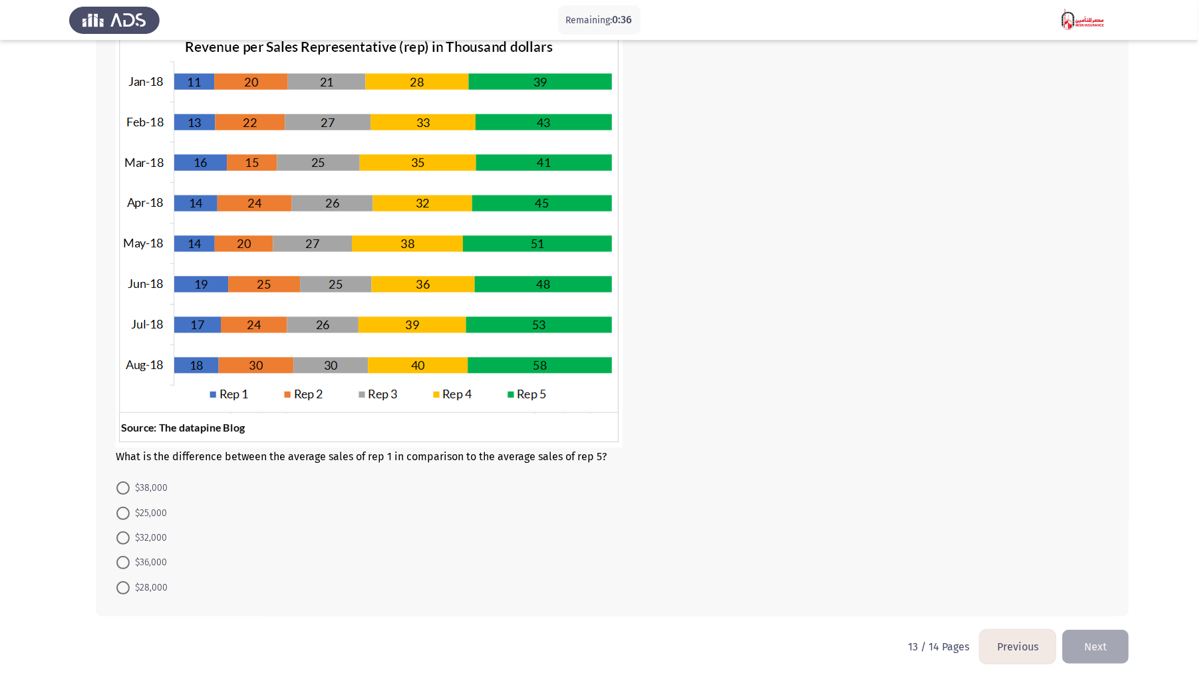
click at [142, 398] on span "$36,000" at bounding box center [148, 563] width 37 height 16
click at [130, 398] on input "$36,000" at bounding box center [122, 562] width 13 height 13
radio input "true"
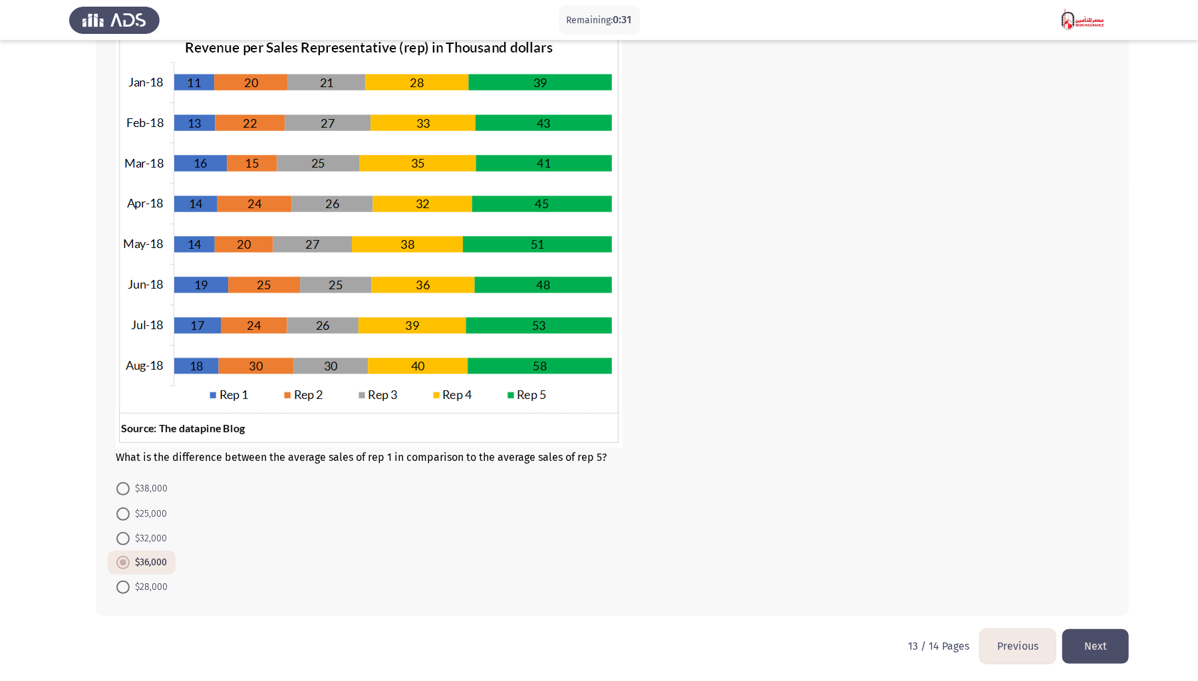
click at [908, 398] on button "Next" at bounding box center [1095, 646] width 67 height 34
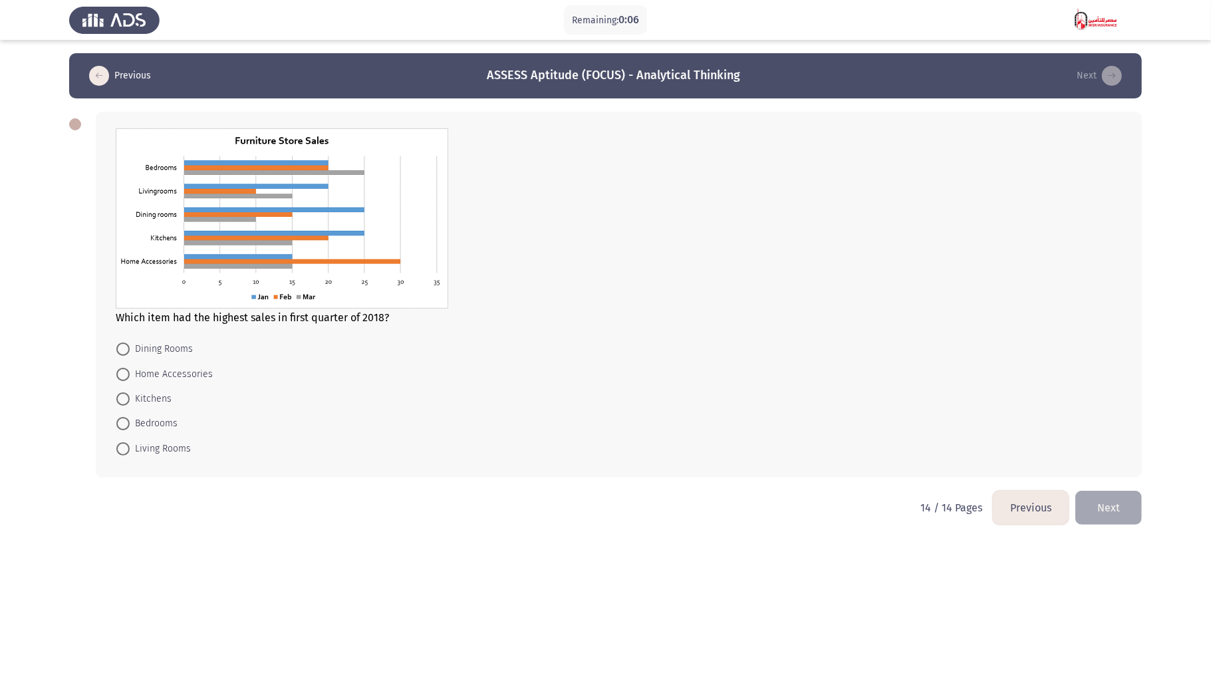
click at [147, 398] on span "Bedrooms" at bounding box center [154, 424] width 48 height 16
click at [130, 398] on input "Bedrooms" at bounding box center [122, 423] width 13 height 13
radio input "true"
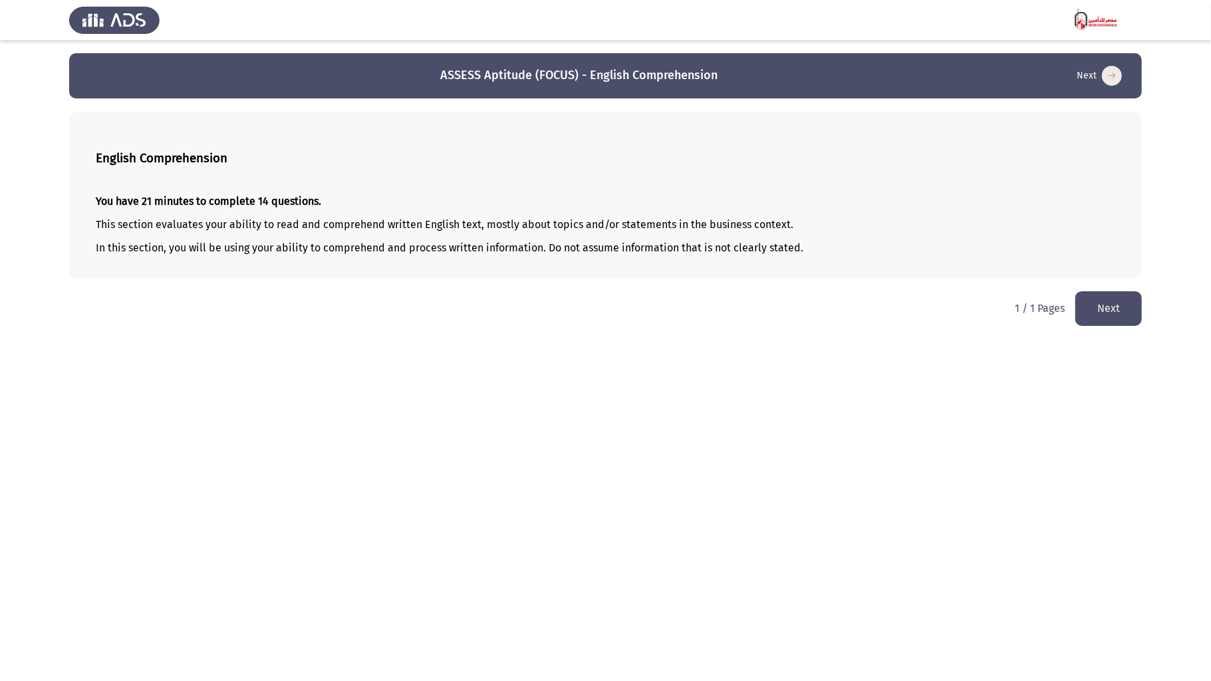
click at [908, 309] on button "Next" at bounding box center [1109, 308] width 67 height 34
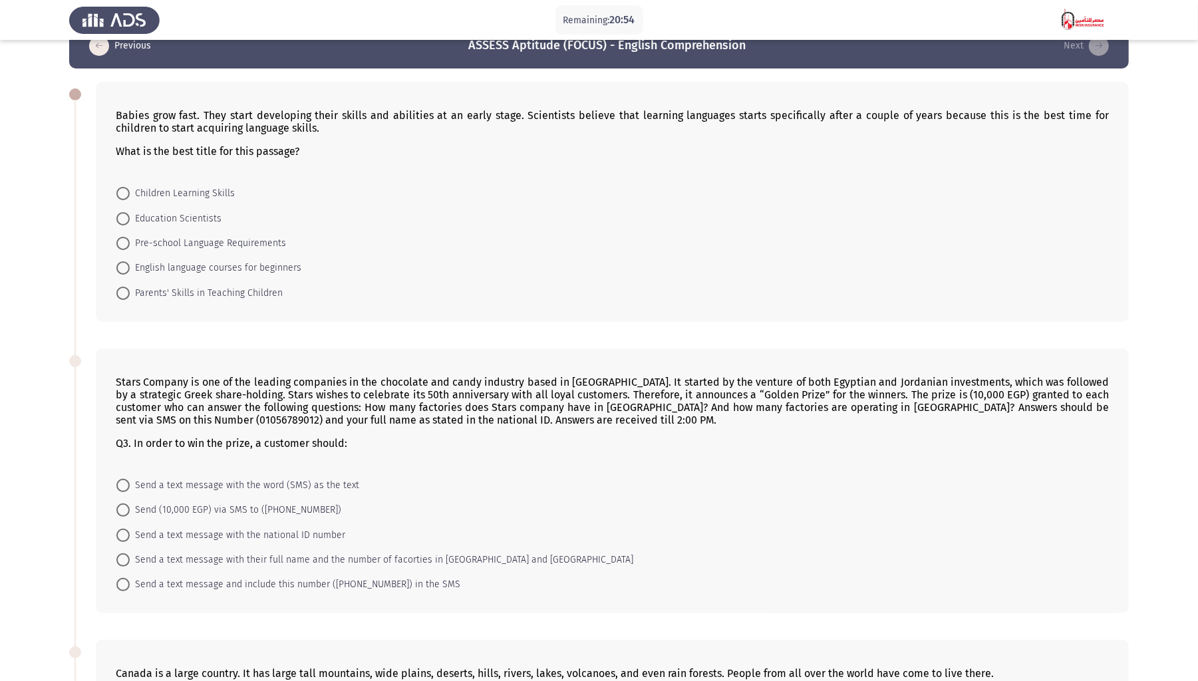
scroll to position [9, 0]
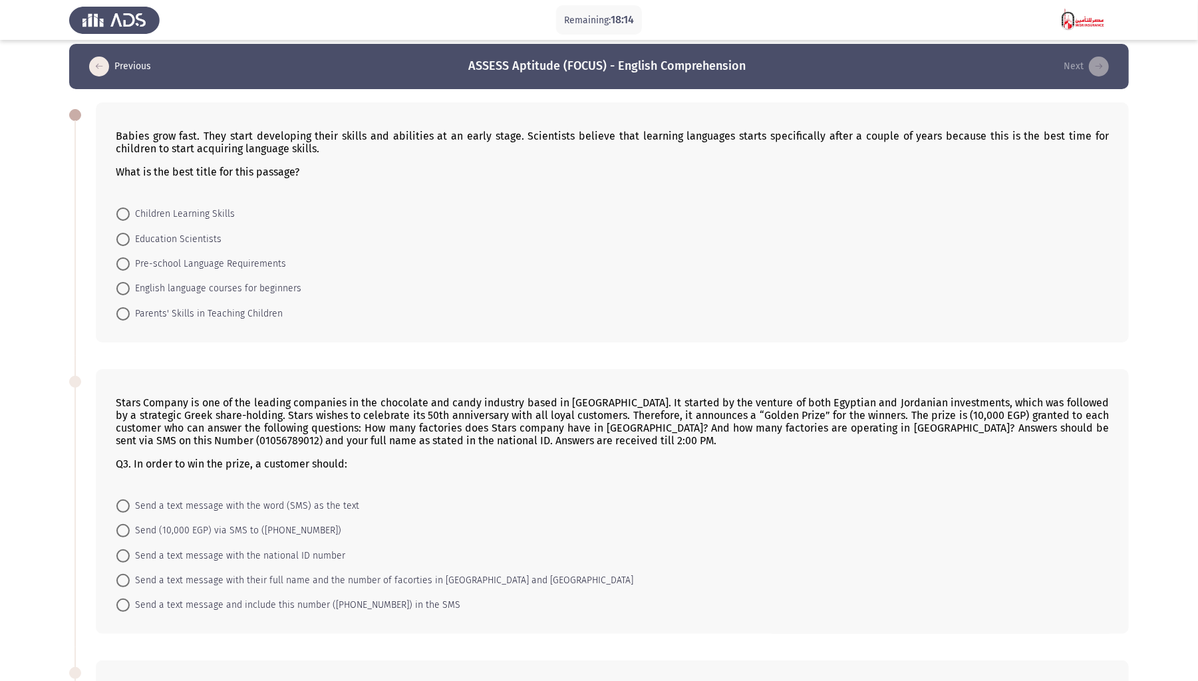
click at [187, 213] on span "Children Learning Skills" at bounding box center [182, 214] width 105 height 16
click at [130, 213] on input "Children Learning Skills" at bounding box center [122, 214] width 13 height 13
radio input "true"
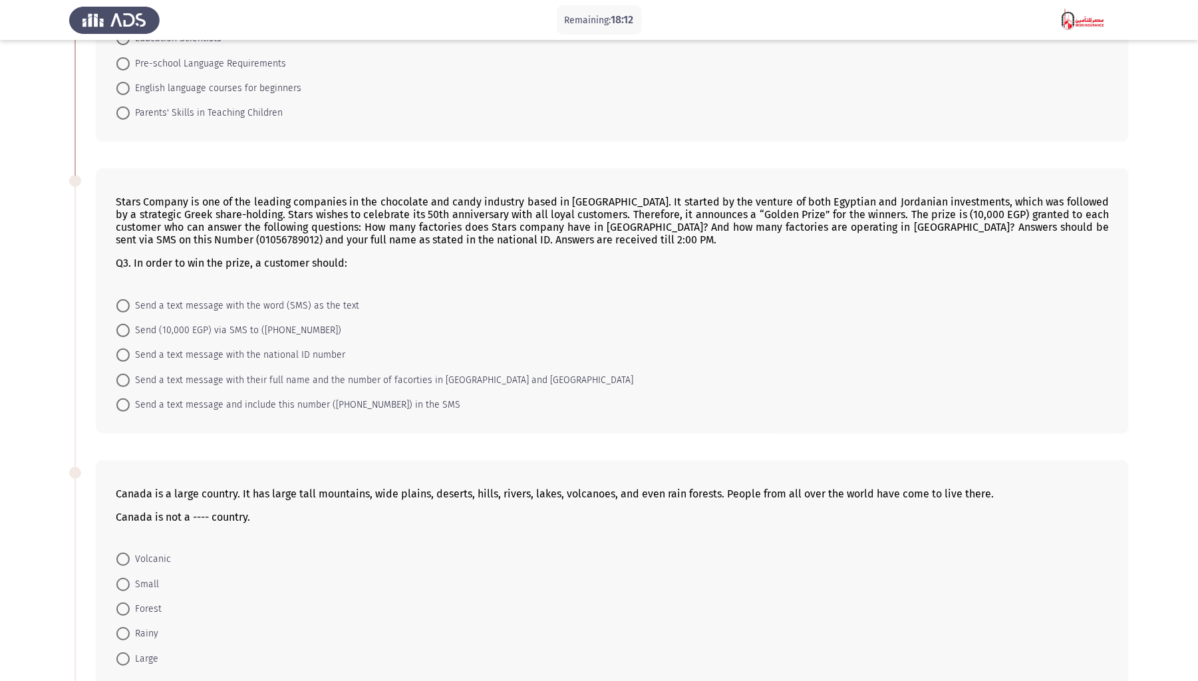
scroll to position [275, 0]
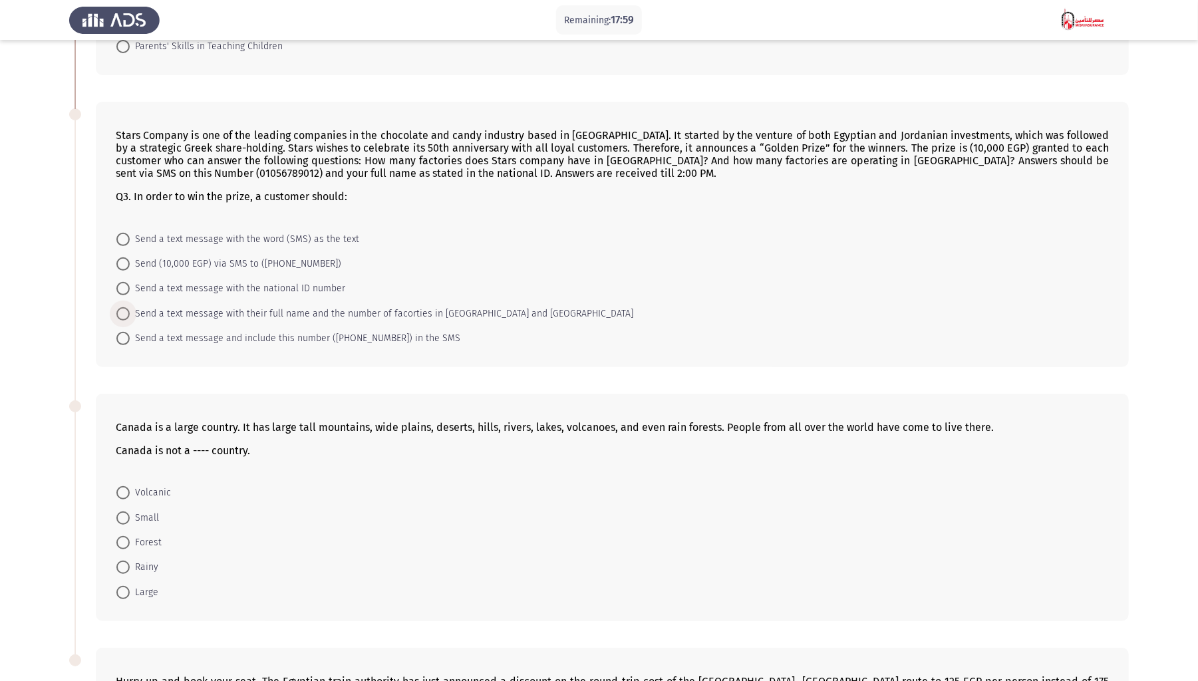
click at [213, 311] on span "Send a text message with their full name and the number of facorties in [GEOGRA…" at bounding box center [382, 314] width 504 height 16
click at [130, 311] on input "Send a text message with their full name and the number of facorties in [GEOGRA…" at bounding box center [122, 313] width 13 height 13
radio input "true"
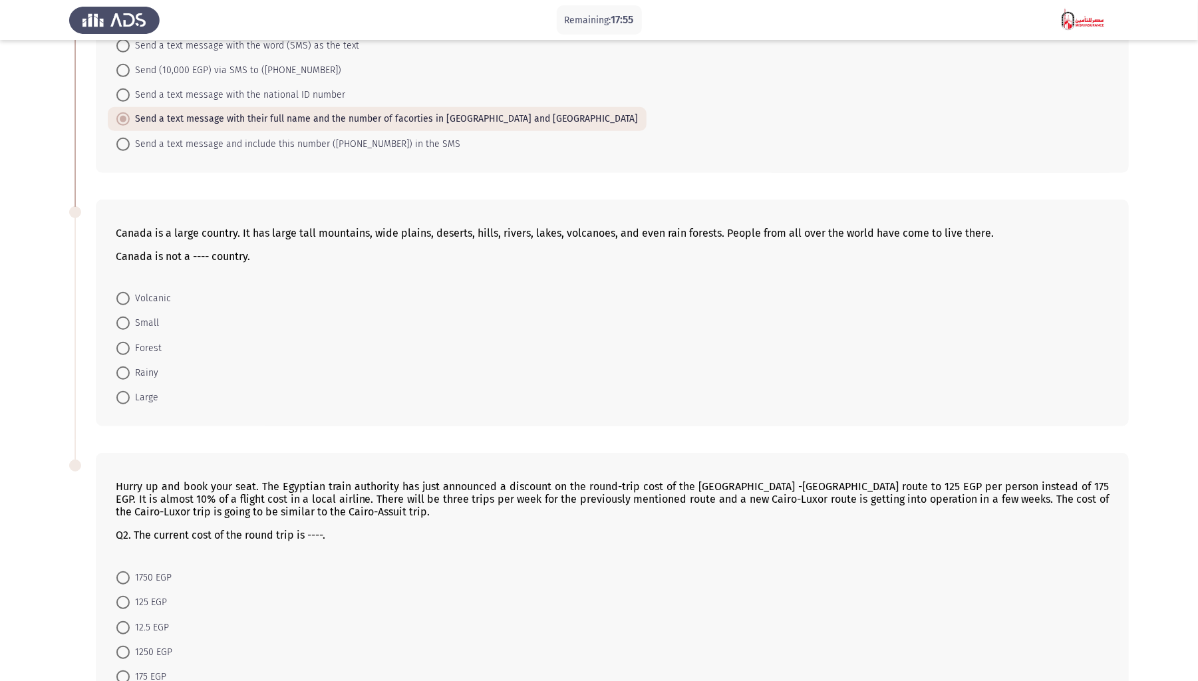
scroll to position [552, 0]
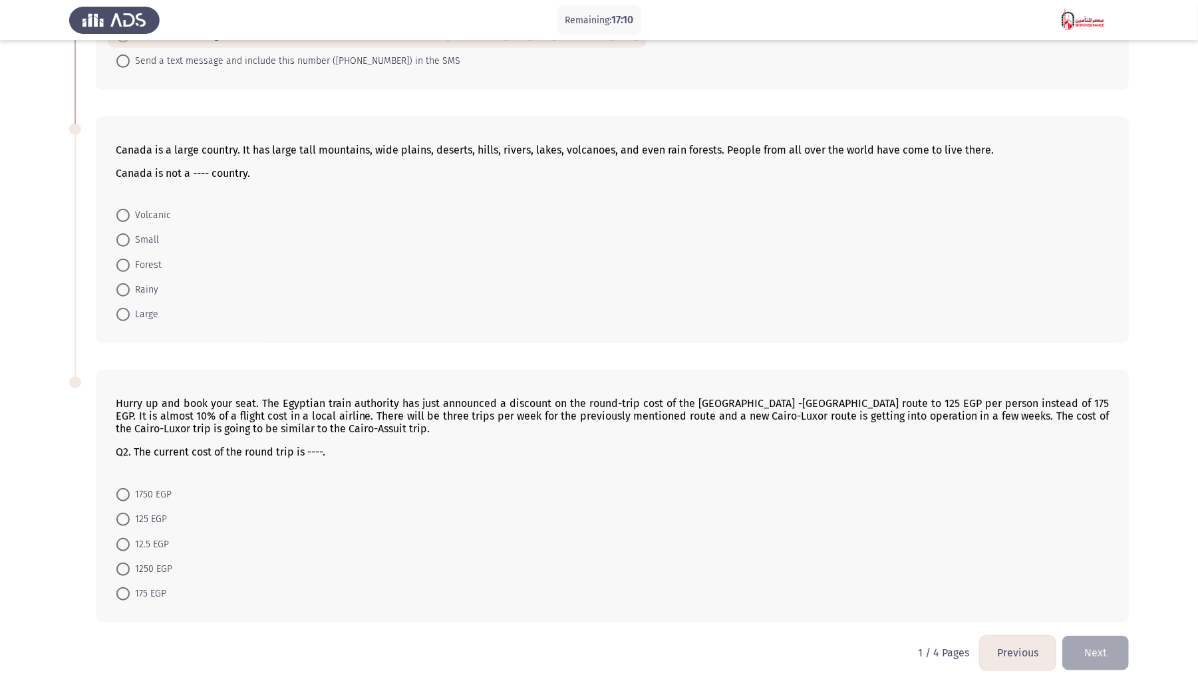
click at [123, 238] on span at bounding box center [122, 239] width 13 height 13
click at [123, 238] on input "Small" at bounding box center [122, 239] width 13 height 13
radio input "true"
click at [156, 398] on span "125 EGP" at bounding box center [148, 520] width 37 height 16
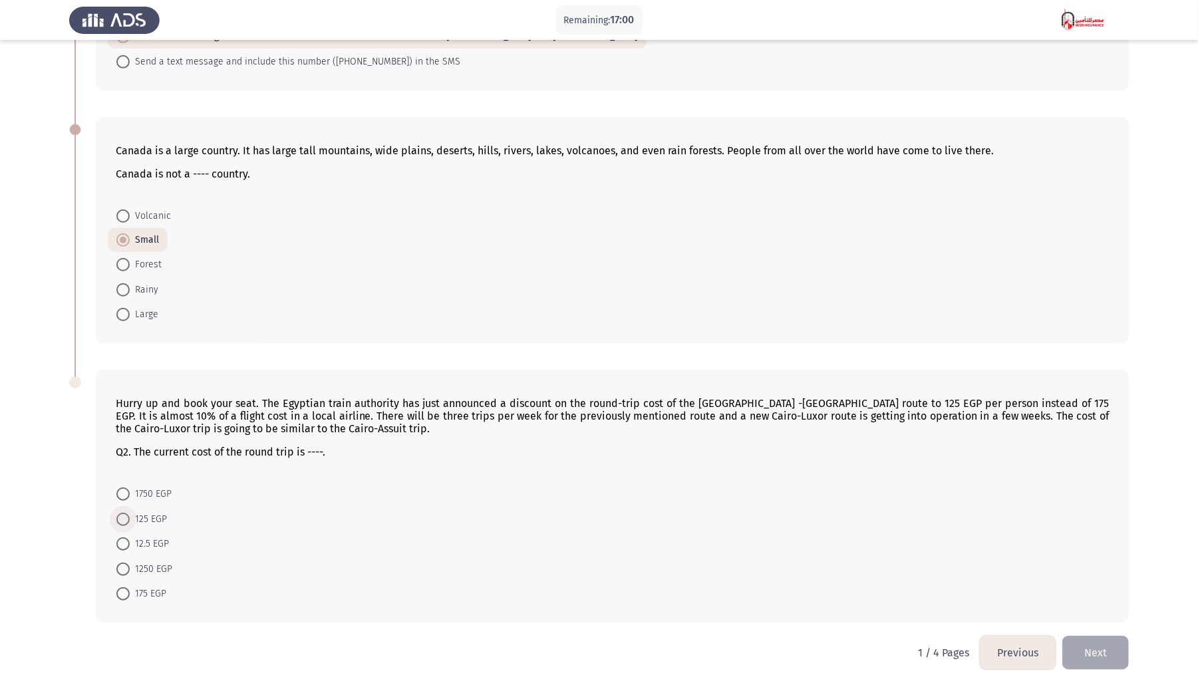
click at [130, 398] on input "125 EGP" at bounding box center [122, 519] width 13 height 13
radio input "true"
click at [908, 398] on button "Next" at bounding box center [1095, 652] width 67 height 34
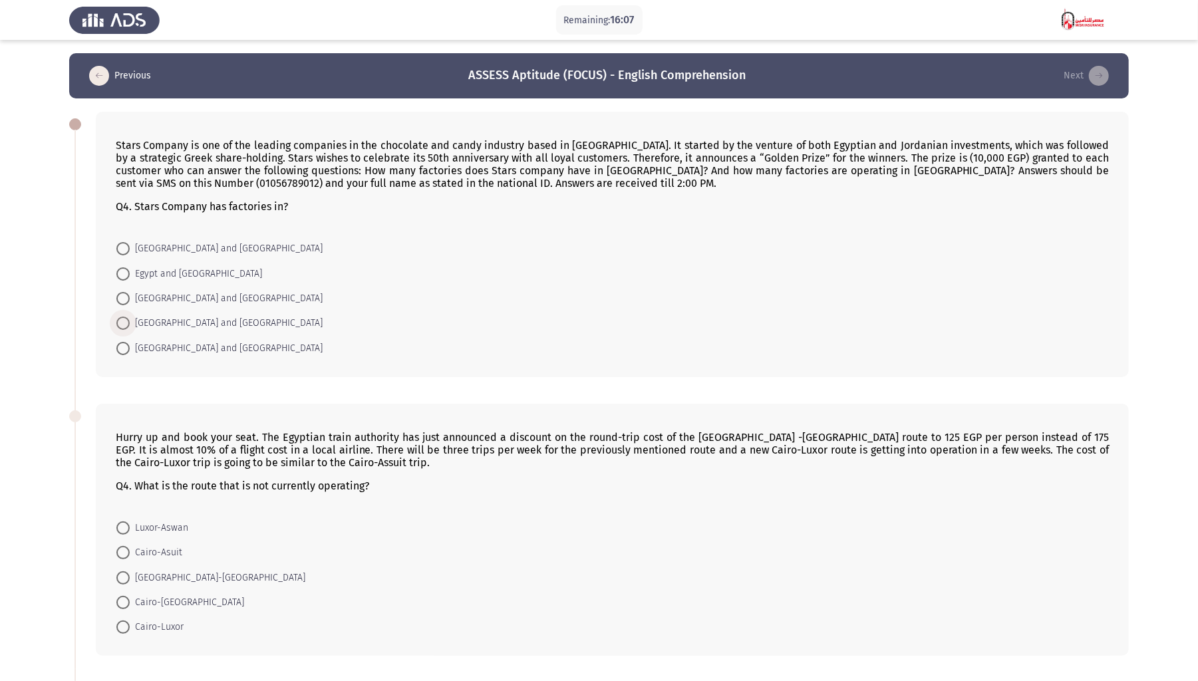
click at [192, 318] on span "[GEOGRAPHIC_DATA] and [GEOGRAPHIC_DATA]" at bounding box center [226, 323] width 193 height 16
click at [130, 318] on input "[GEOGRAPHIC_DATA] and [GEOGRAPHIC_DATA]" at bounding box center [122, 323] width 13 height 13
radio input "true"
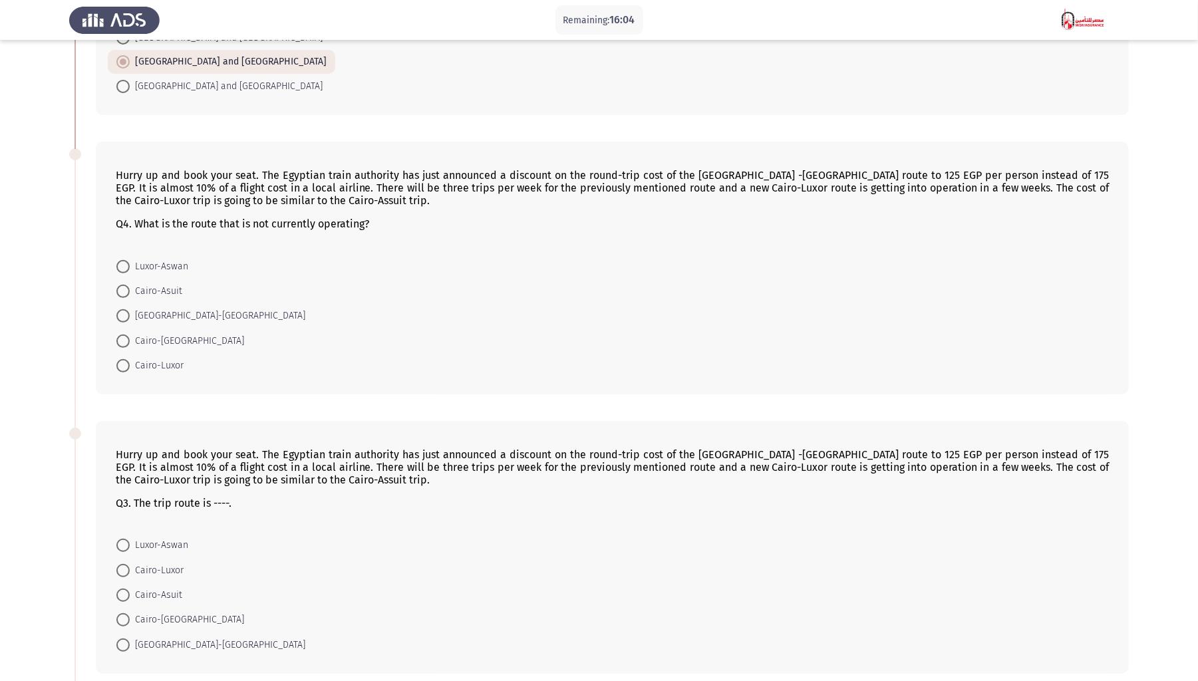
scroll to position [266, 0]
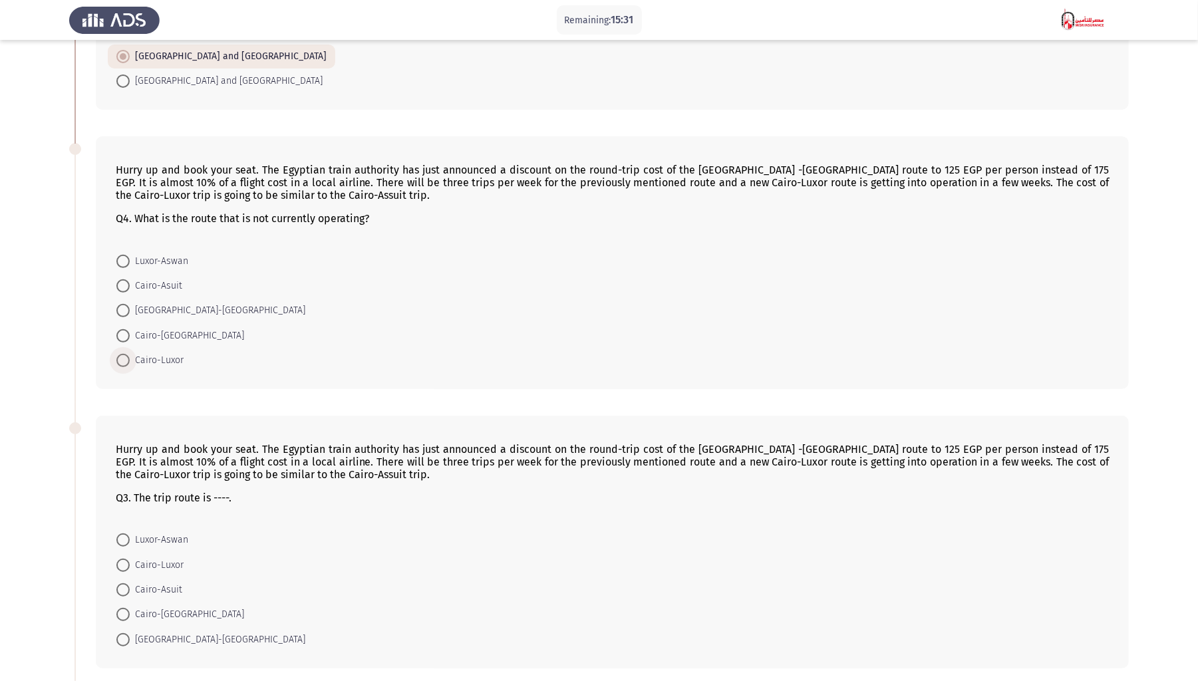
click at [142, 353] on span "Cairo-Luxor" at bounding box center [157, 361] width 54 height 16
click at [130, 354] on input "Cairo-Luxor" at bounding box center [122, 360] width 13 height 13
radio input "true"
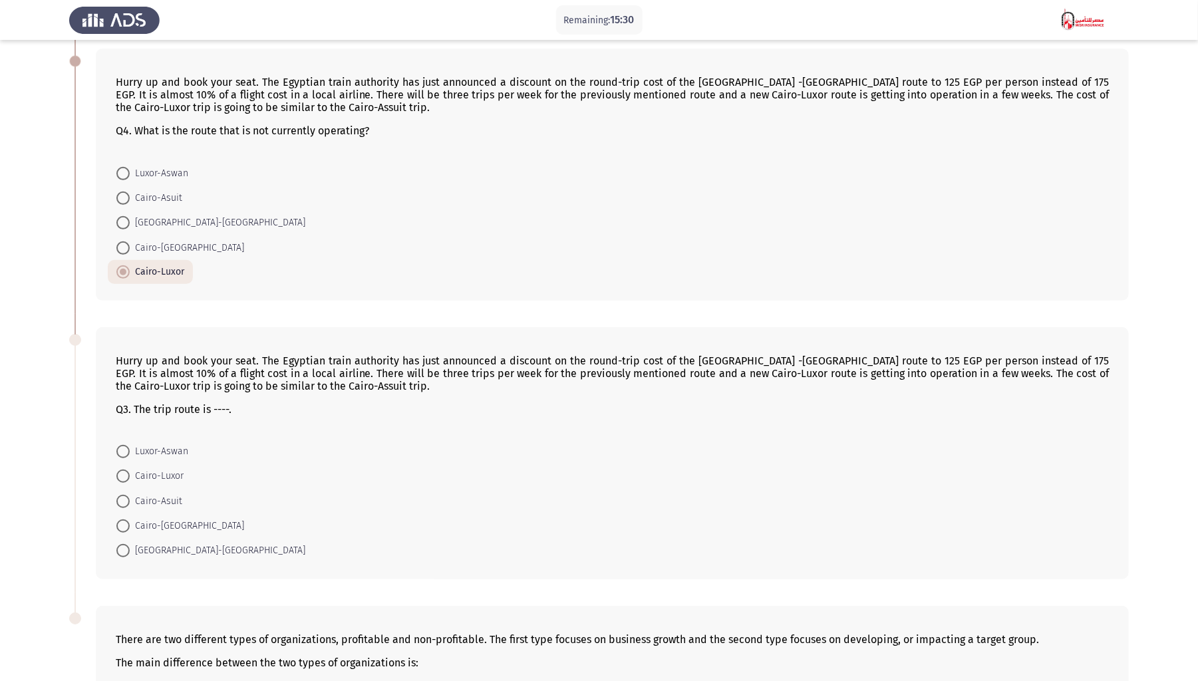
scroll to position [565, 0]
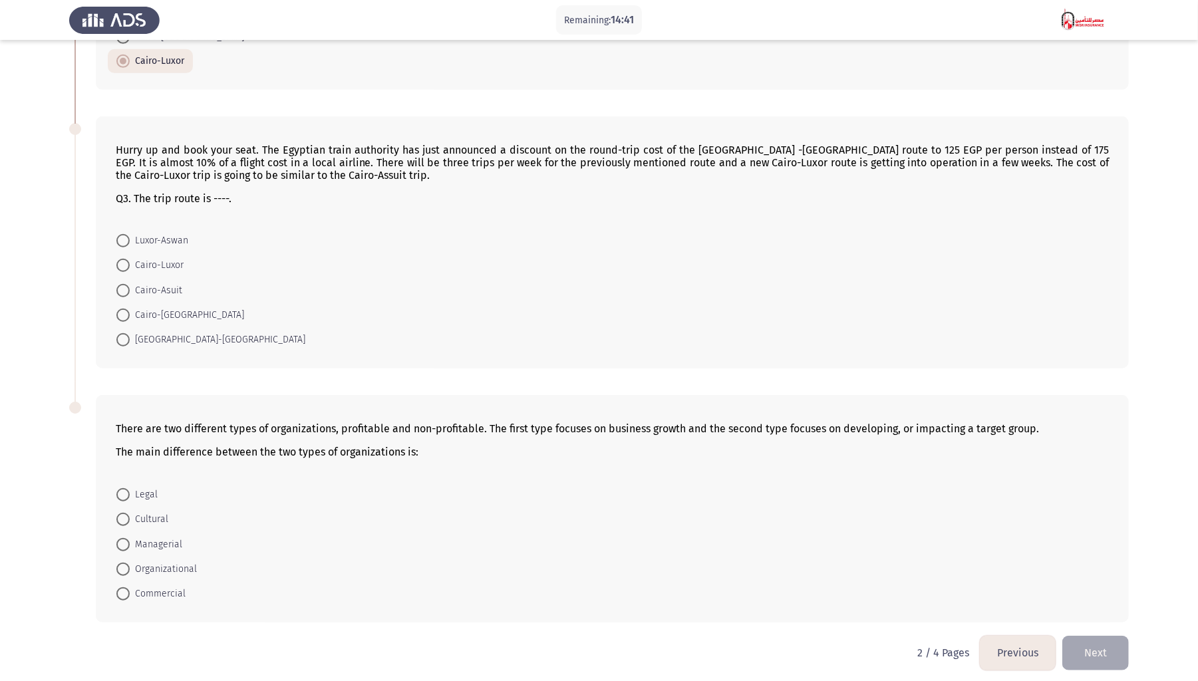
click at [180, 309] on span "Cairo-[GEOGRAPHIC_DATA]" at bounding box center [187, 315] width 114 height 16
click at [130, 309] on input "Cairo-[GEOGRAPHIC_DATA]" at bounding box center [122, 315] width 13 height 13
radio input "true"
click at [137, 398] on span "Commercial" at bounding box center [158, 594] width 56 height 16
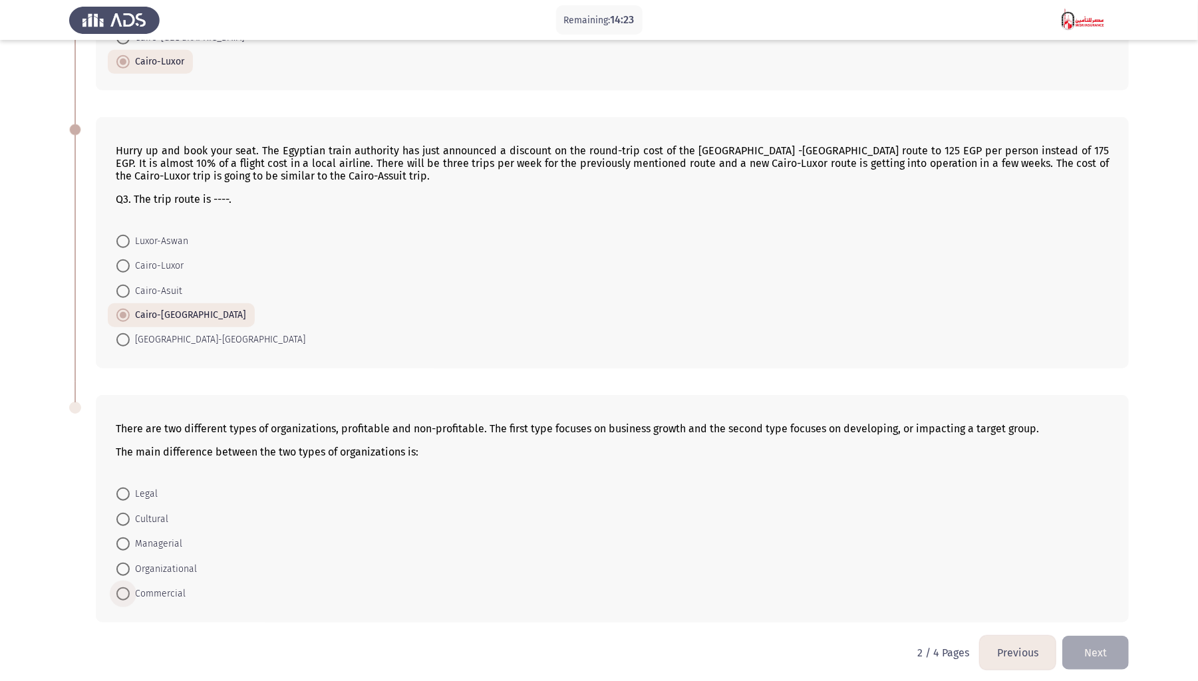
click at [130, 398] on input "Commercial" at bounding box center [122, 593] width 13 height 13
radio input "true"
click at [908, 398] on button "Next" at bounding box center [1095, 652] width 67 height 34
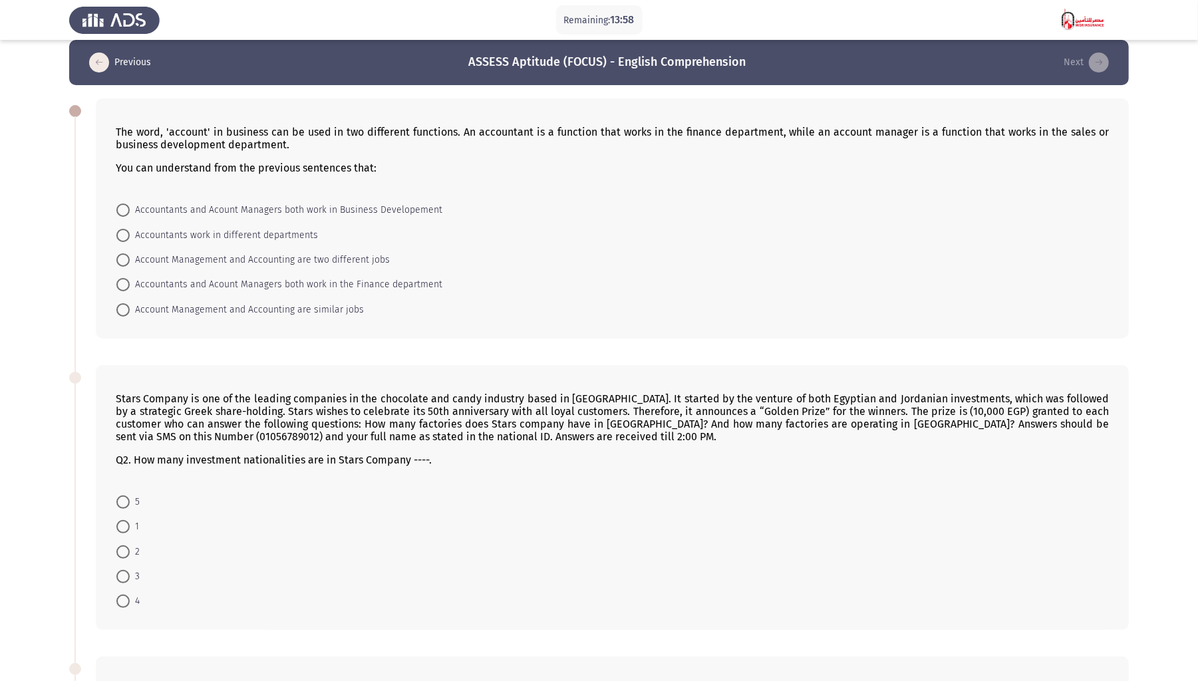
scroll to position [11, 0]
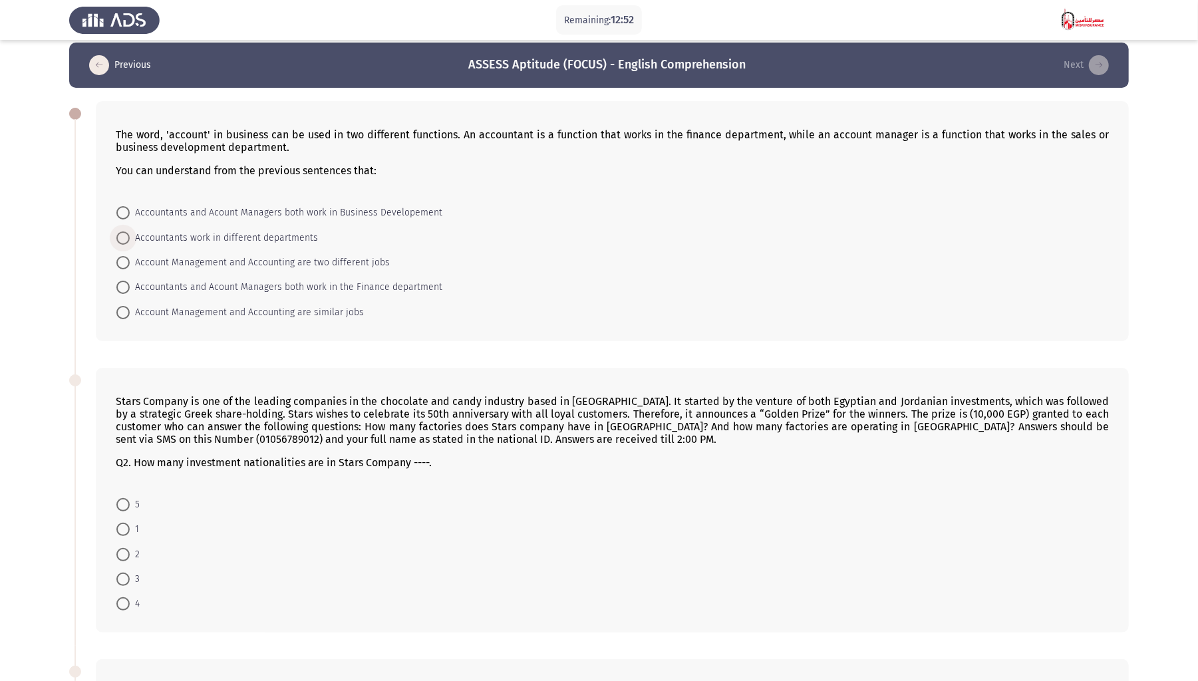
click at [239, 237] on span "Accountants work in different departments" at bounding box center [224, 238] width 188 height 16
click at [130, 237] on input "Accountants work in different departments" at bounding box center [122, 237] width 13 height 13
radio input "true"
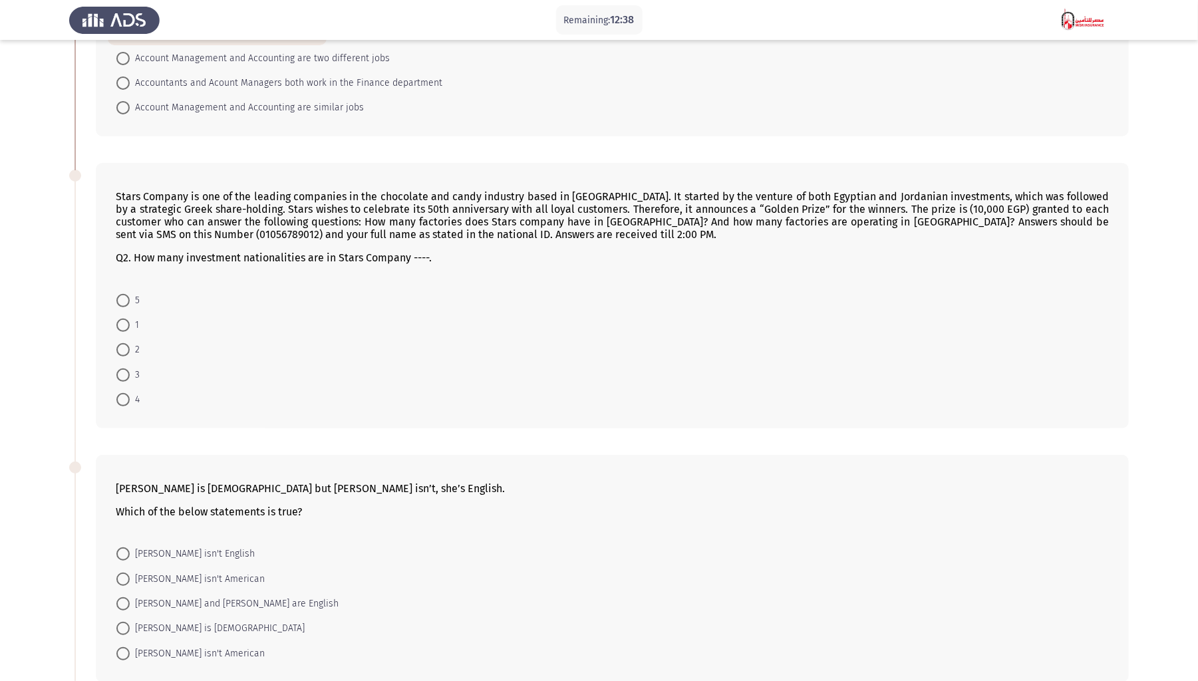
scroll to position [211, 0]
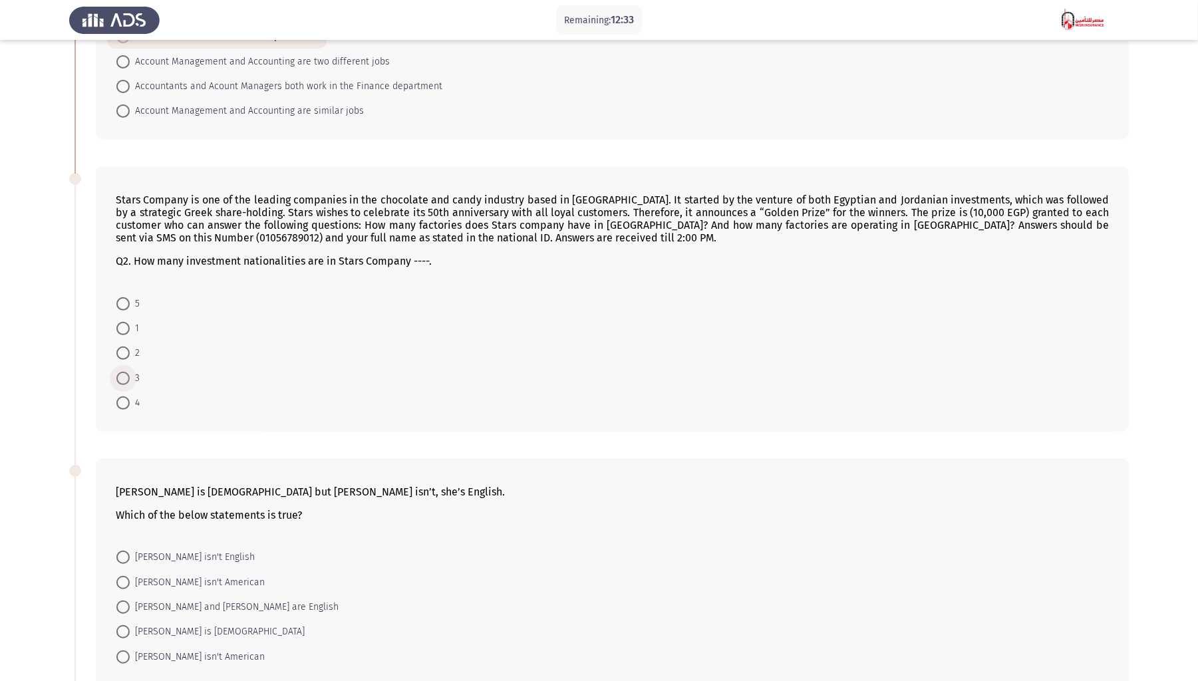
click at [128, 372] on span at bounding box center [122, 378] width 13 height 13
click at [128, 372] on input "3" at bounding box center [122, 378] width 13 height 13
radio input "true"
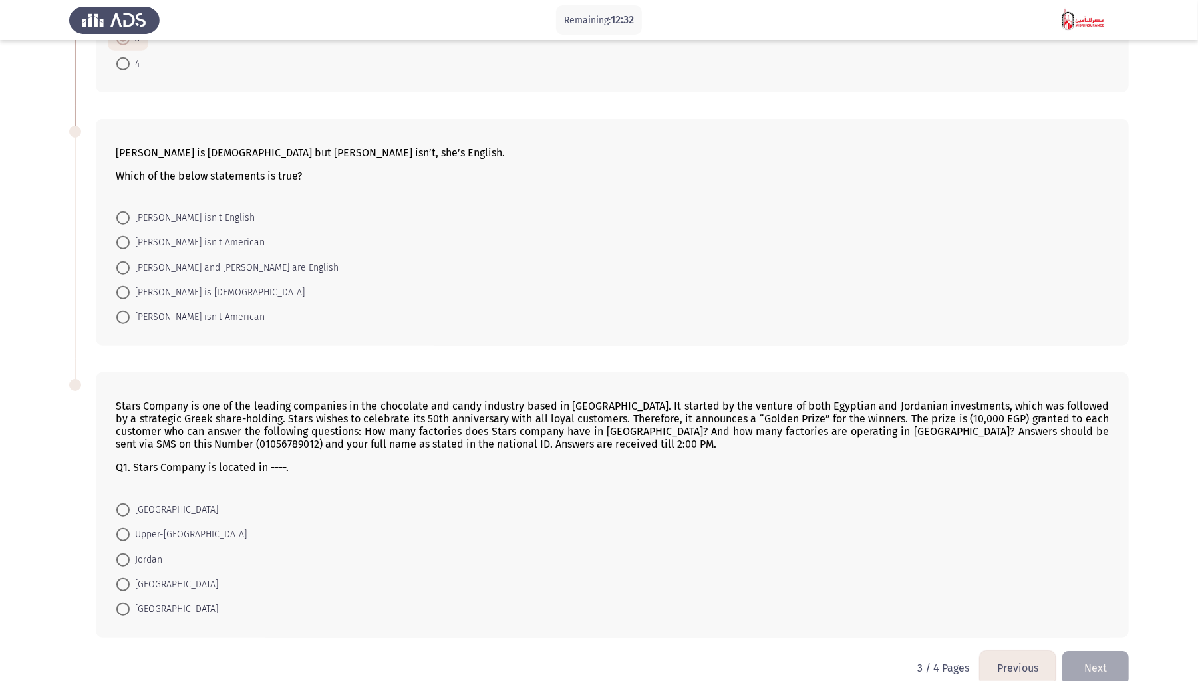
scroll to position [565, 0]
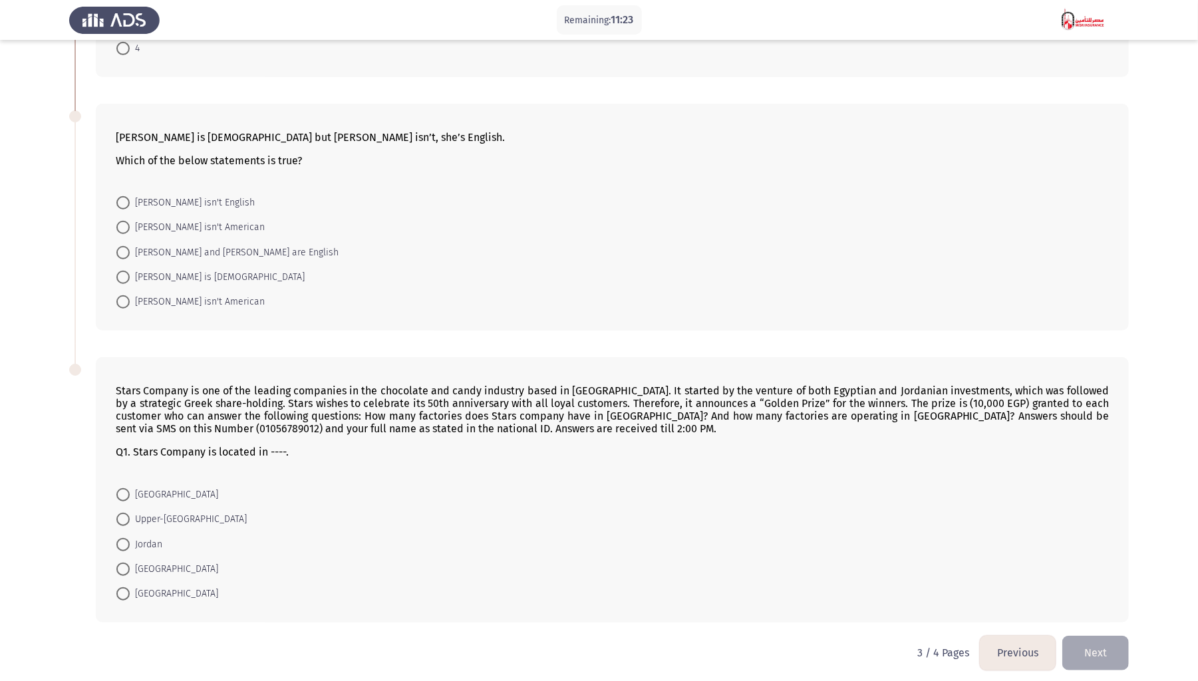
click at [194, 220] on span "[PERSON_NAME] isn't American" at bounding box center [197, 228] width 135 height 16
click at [130, 221] on input "[PERSON_NAME] isn't American" at bounding box center [122, 227] width 13 height 13
radio input "true"
click at [148, 398] on span "[GEOGRAPHIC_DATA]" at bounding box center [174, 594] width 88 height 16
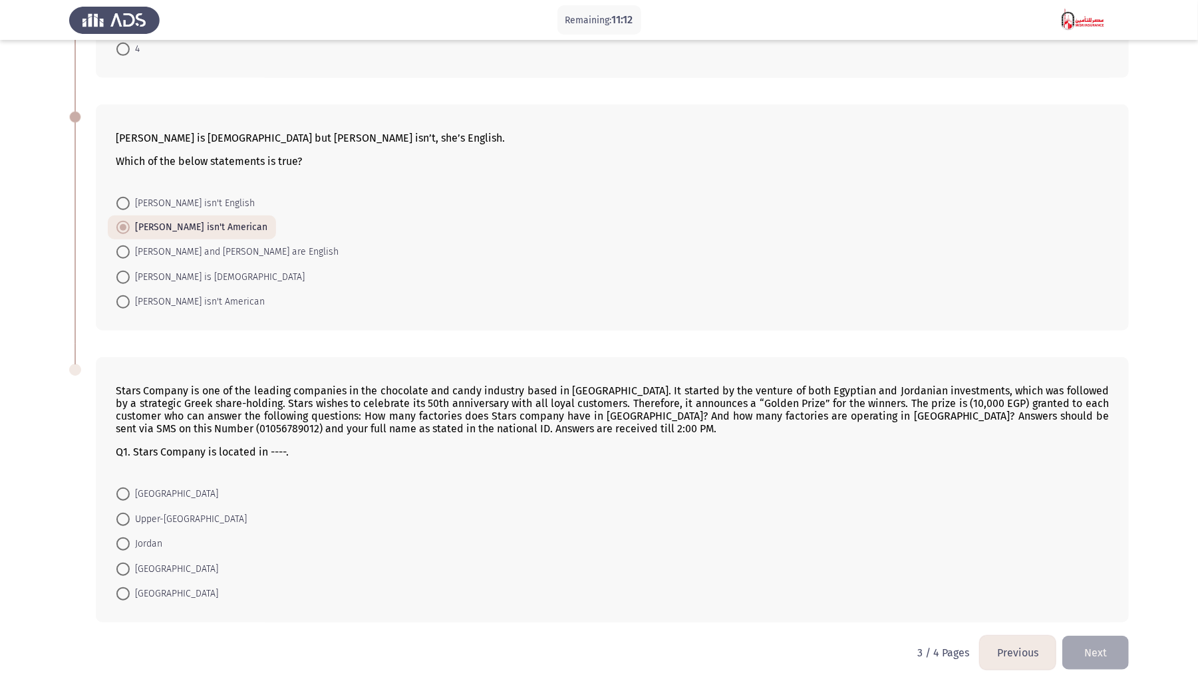
click at [130, 398] on input "[GEOGRAPHIC_DATA]" at bounding box center [122, 593] width 13 height 13
radio input "true"
click at [908, 398] on button "Next" at bounding box center [1095, 652] width 67 height 34
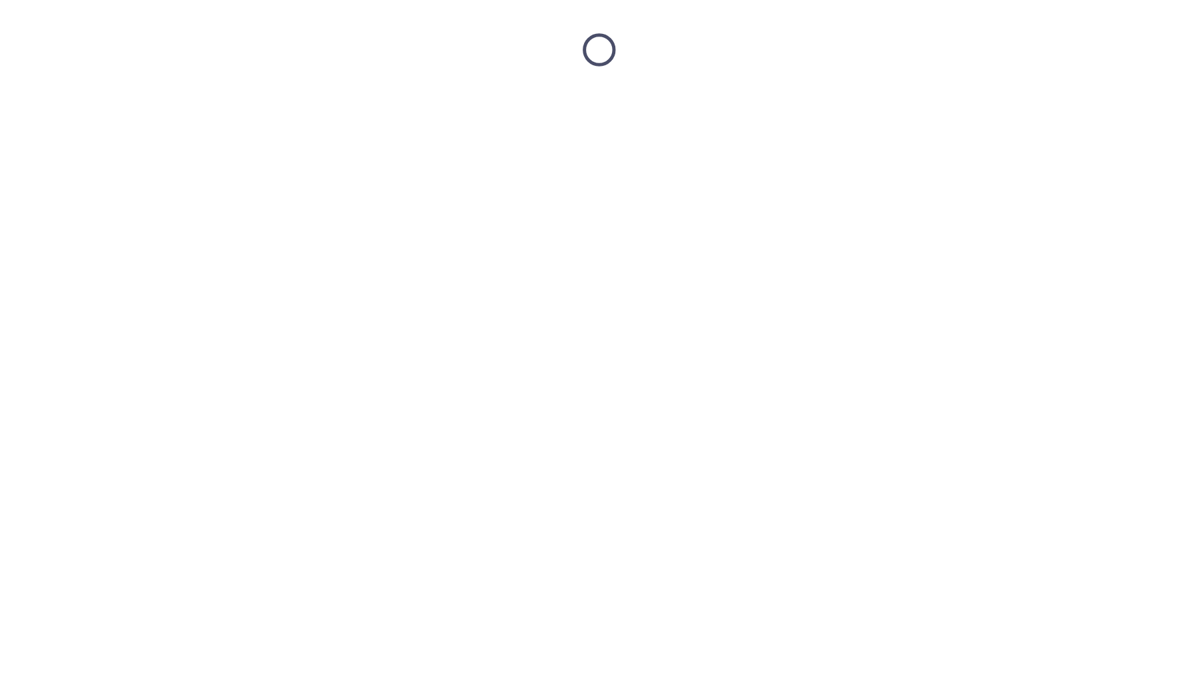
scroll to position [0, 0]
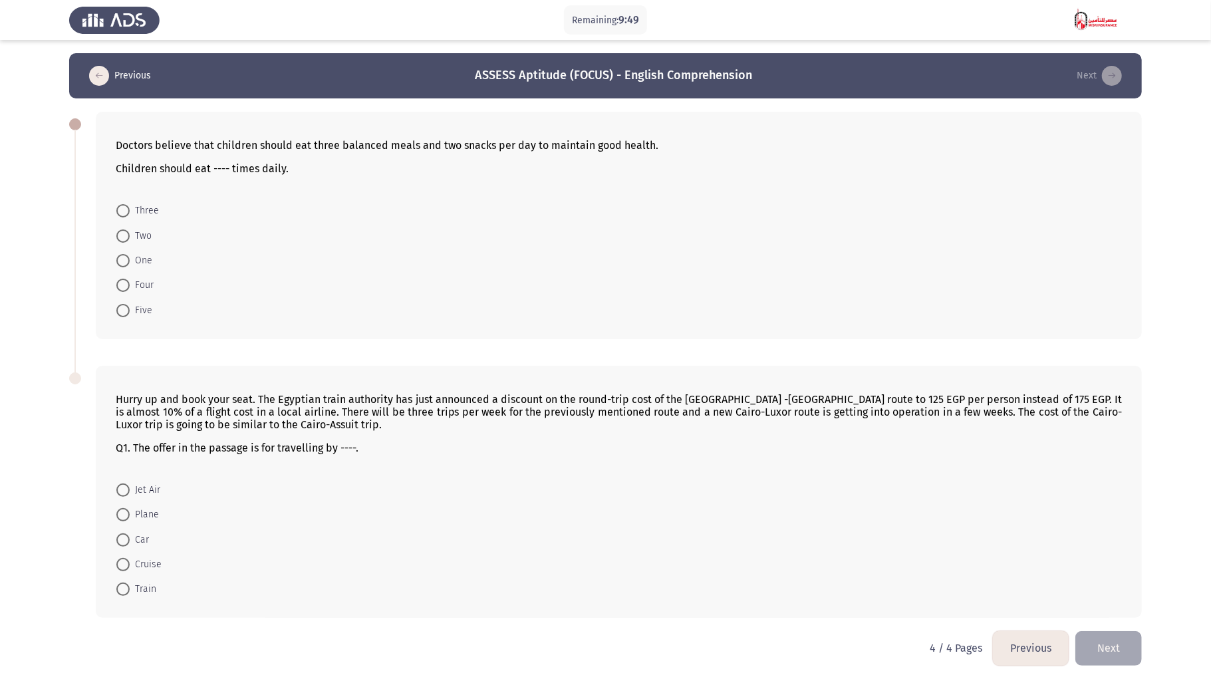
click at [152, 307] on mat-radio-button "Five" at bounding box center [134, 309] width 53 height 25
click at [138, 307] on span "Five" at bounding box center [141, 311] width 23 height 16
click at [130, 307] on input "Five" at bounding box center [122, 310] width 13 height 13
radio input "true"
click at [150, 398] on span "Train" at bounding box center [143, 589] width 27 height 16
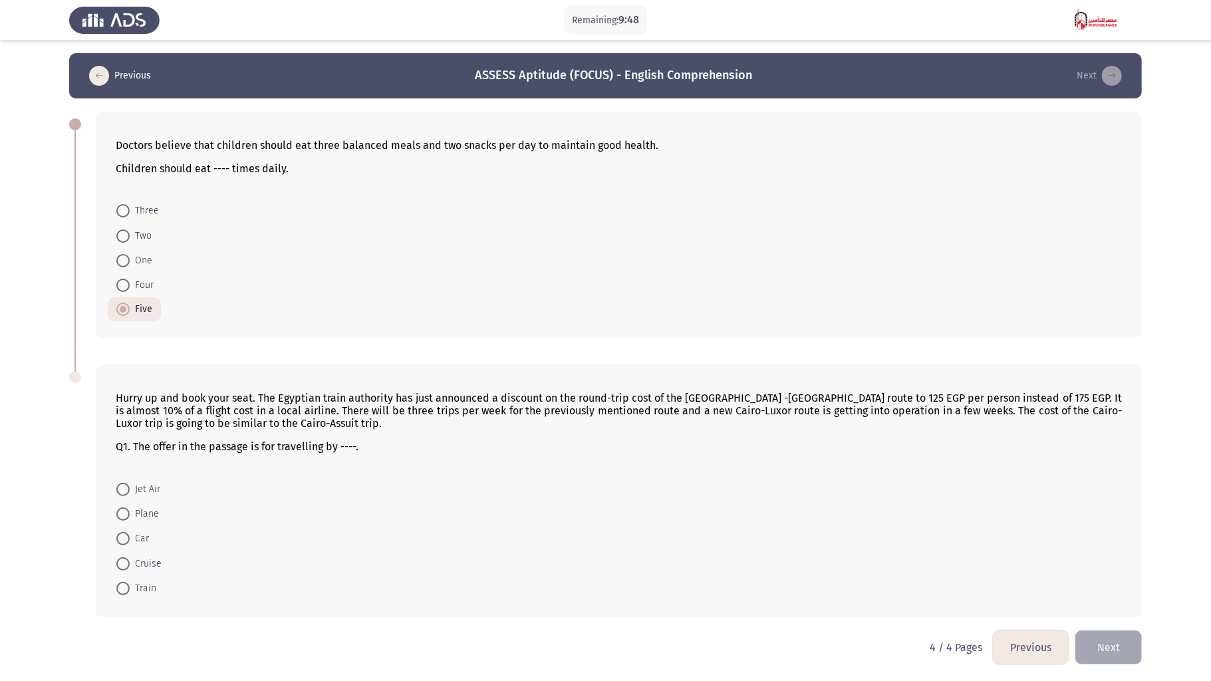
click at [130, 398] on input "Train" at bounding box center [122, 588] width 13 height 13
radio input "true"
click at [908, 398] on button "Previous" at bounding box center [1031, 647] width 76 height 34
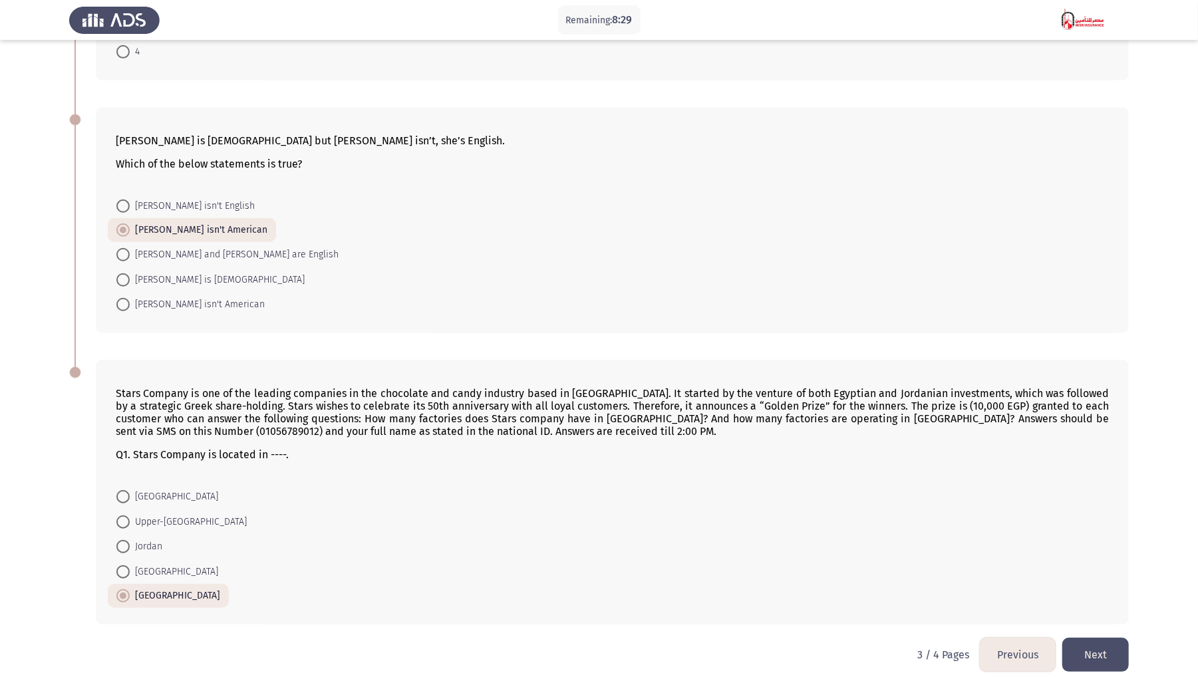
scroll to position [564, 0]
click at [908, 398] on button "Previous" at bounding box center [1018, 652] width 76 height 34
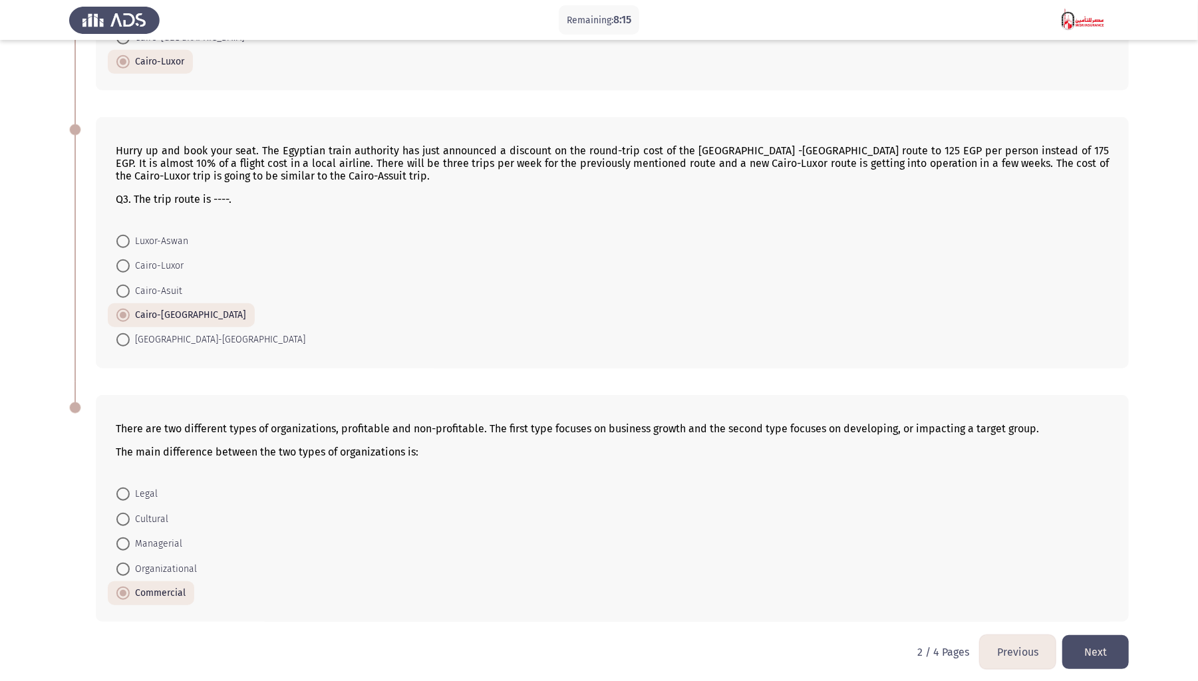
click at [908, 398] on button "Previous" at bounding box center [1018, 652] width 76 height 34
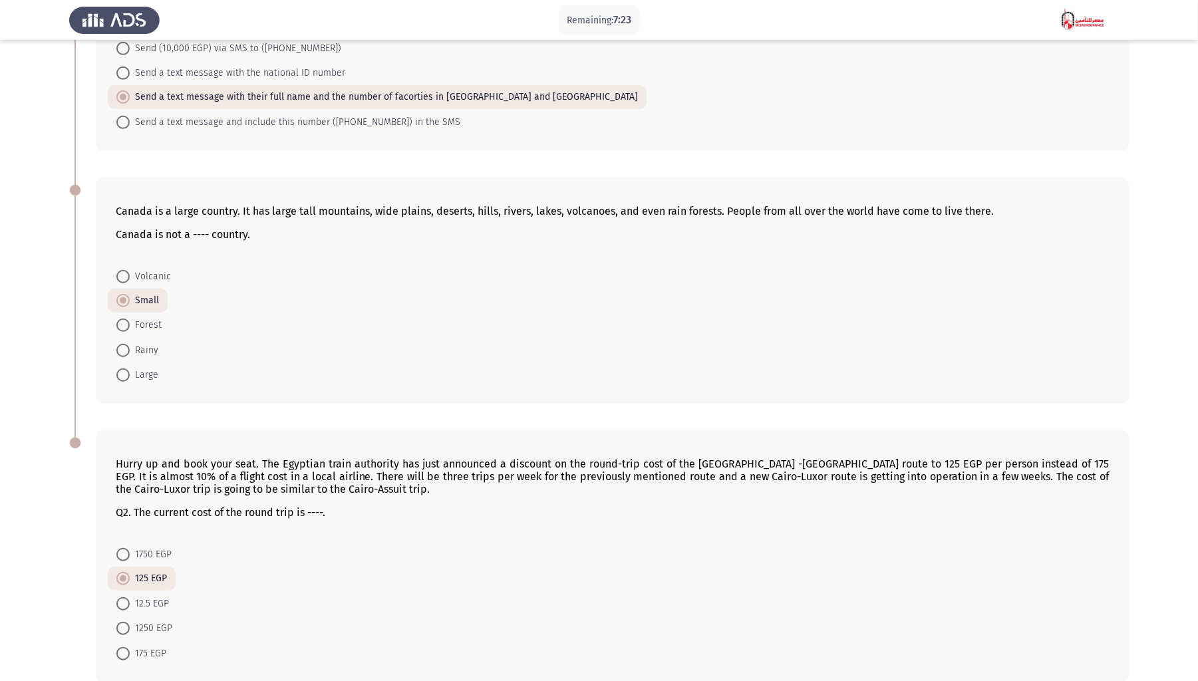
scroll to position [551, 0]
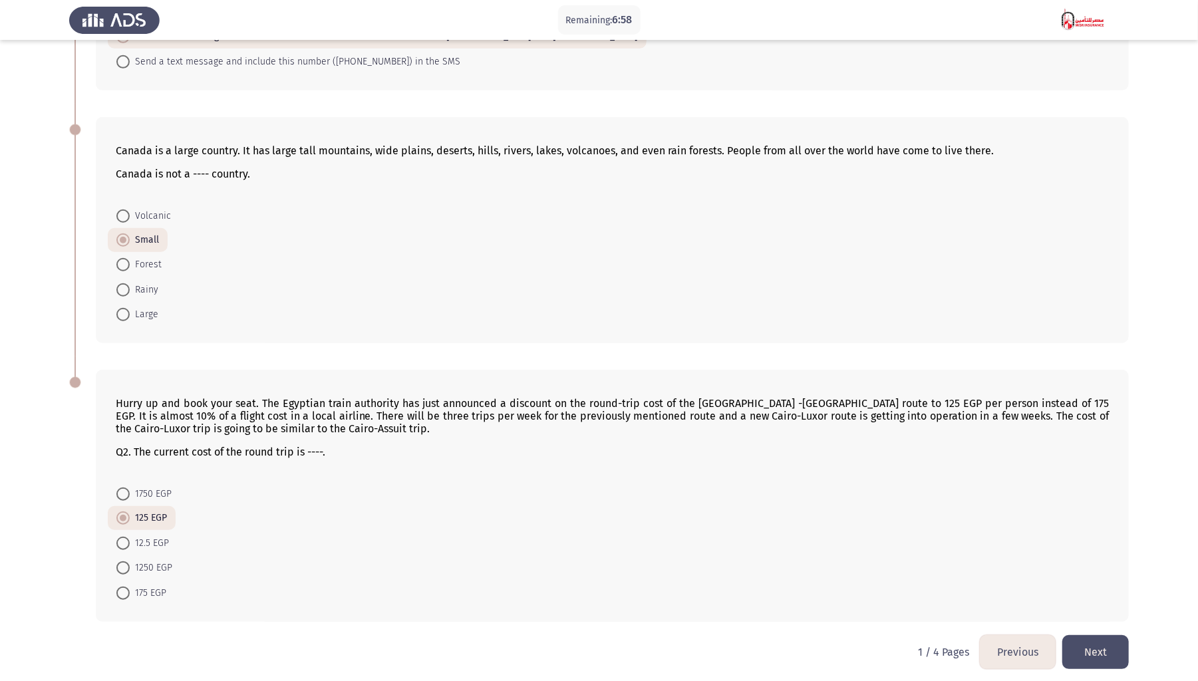
click at [908, 398] on button "Next" at bounding box center [1095, 652] width 67 height 34
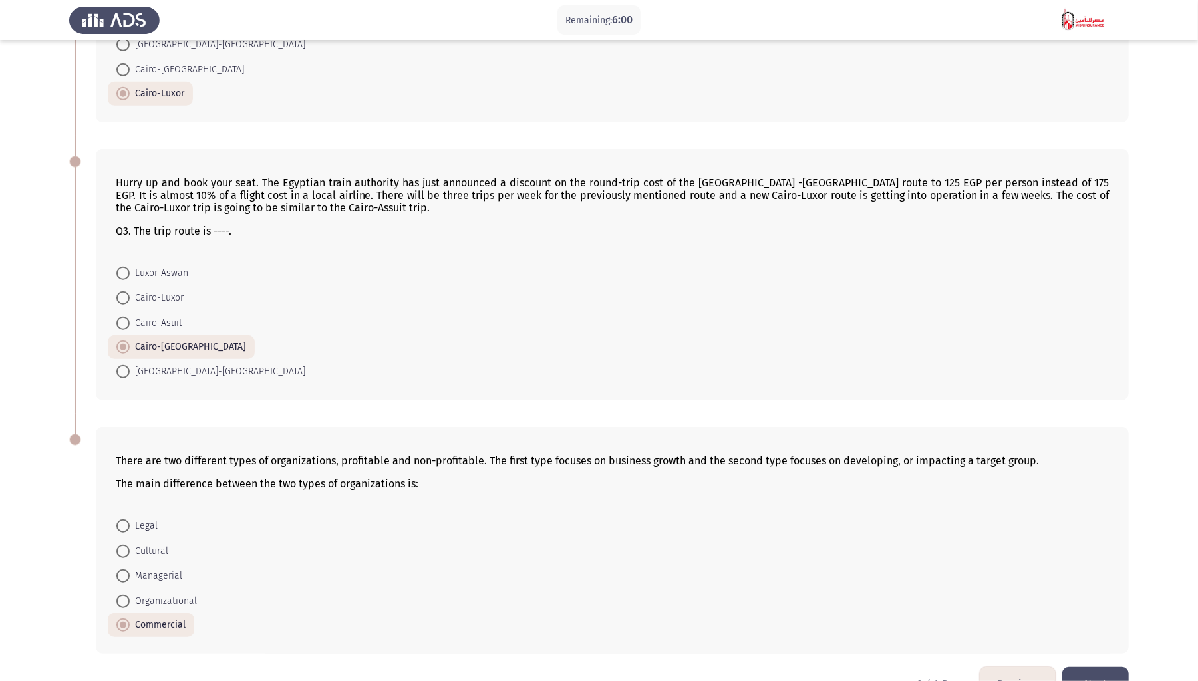
scroll to position [564, 0]
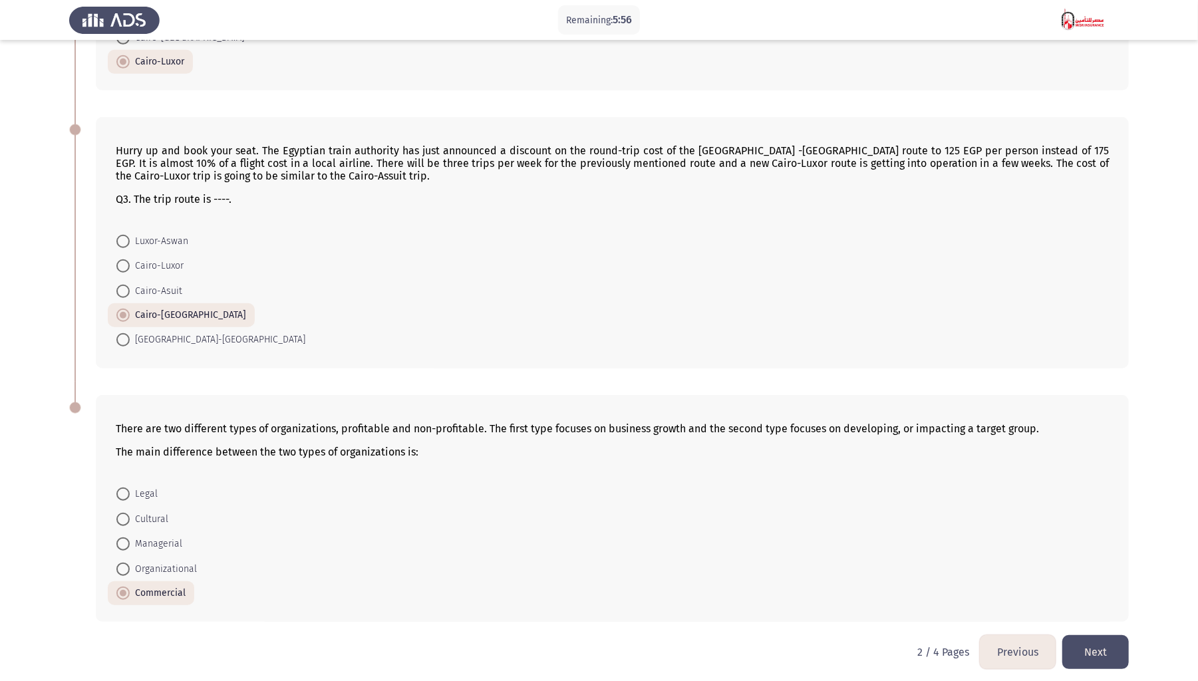
drag, startPoint x: 342, startPoint y: 422, endPoint x: 389, endPoint y: 424, distance: 47.3
click at [389, 398] on p "There are two different types of organizations, profitable and non-profitable. …" at bounding box center [612, 428] width 993 height 13
click at [908, 398] on button "Next" at bounding box center [1095, 652] width 67 height 34
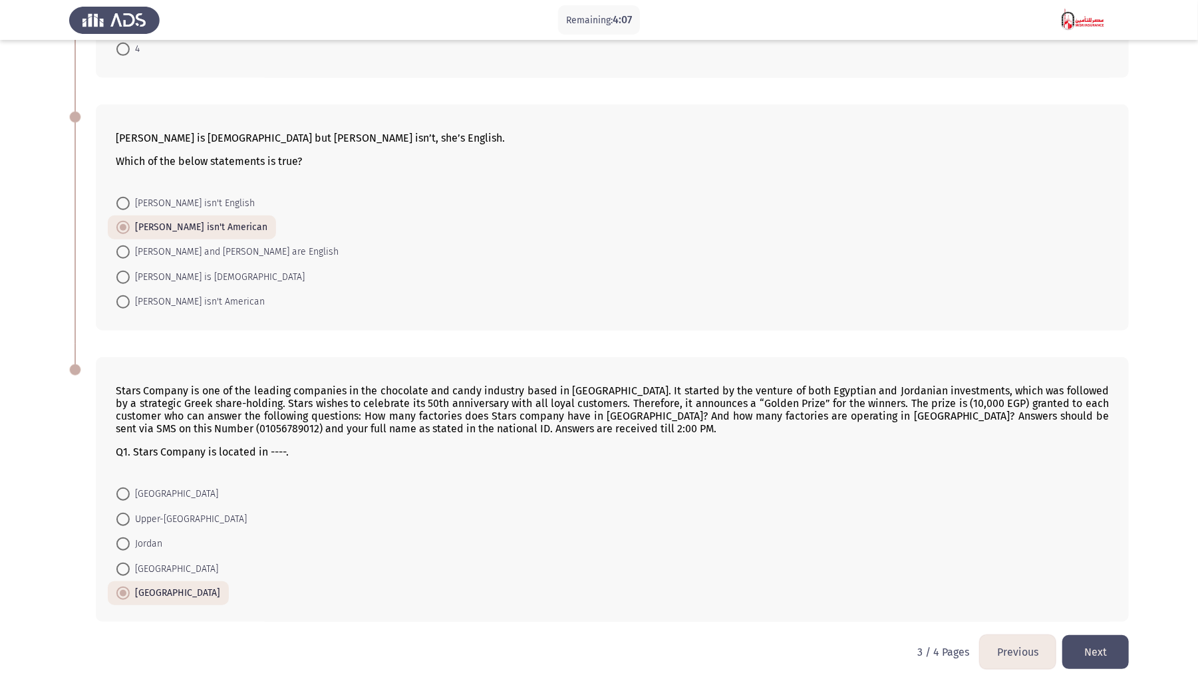
click at [908, 398] on button "Next" at bounding box center [1095, 652] width 67 height 34
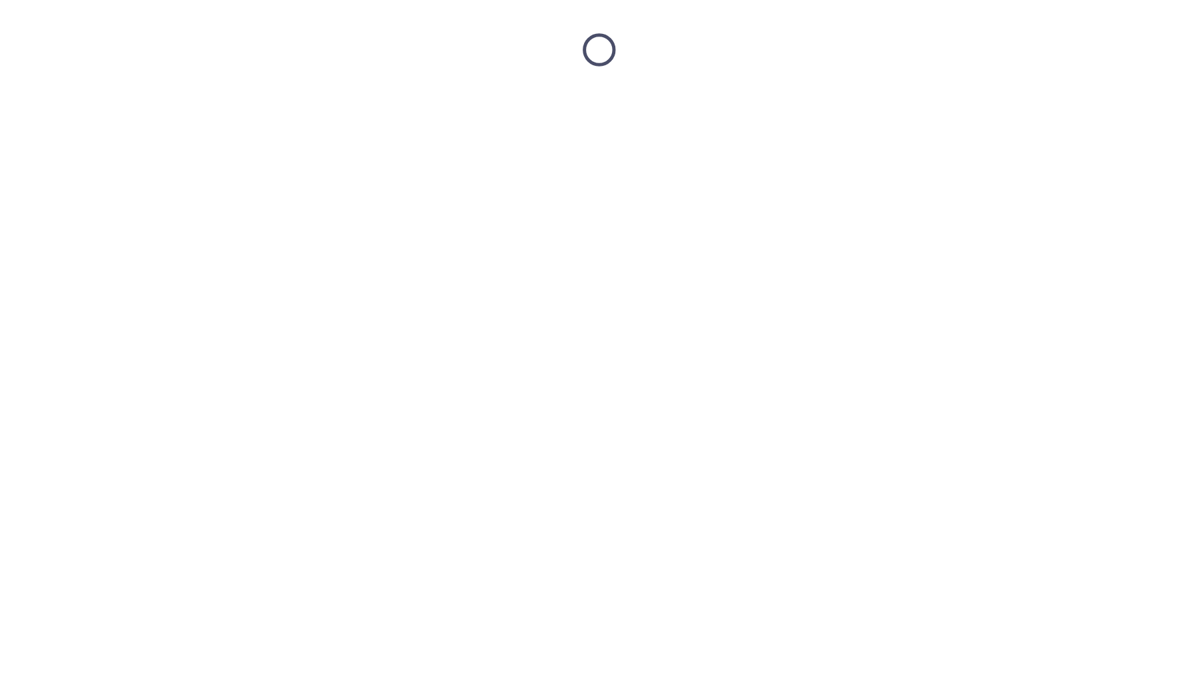
scroll to position [0, 0]
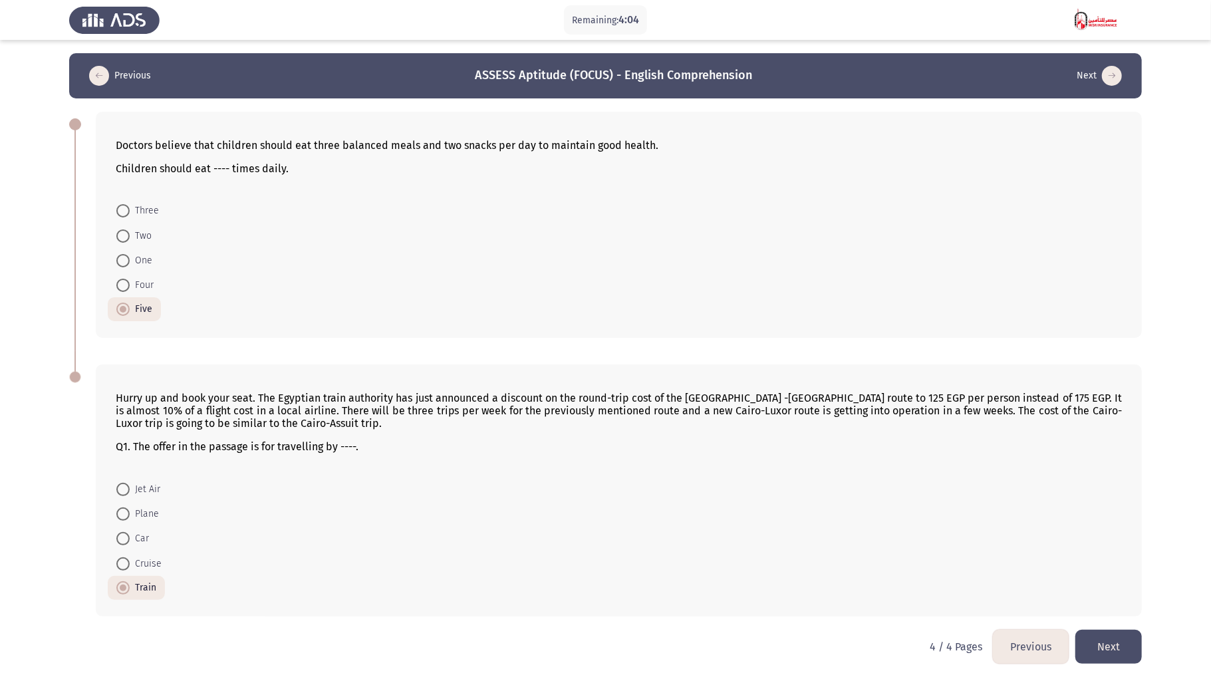
click at [908, 398] on button "Next" at bounding box center [1109, 647] width 67 height 34
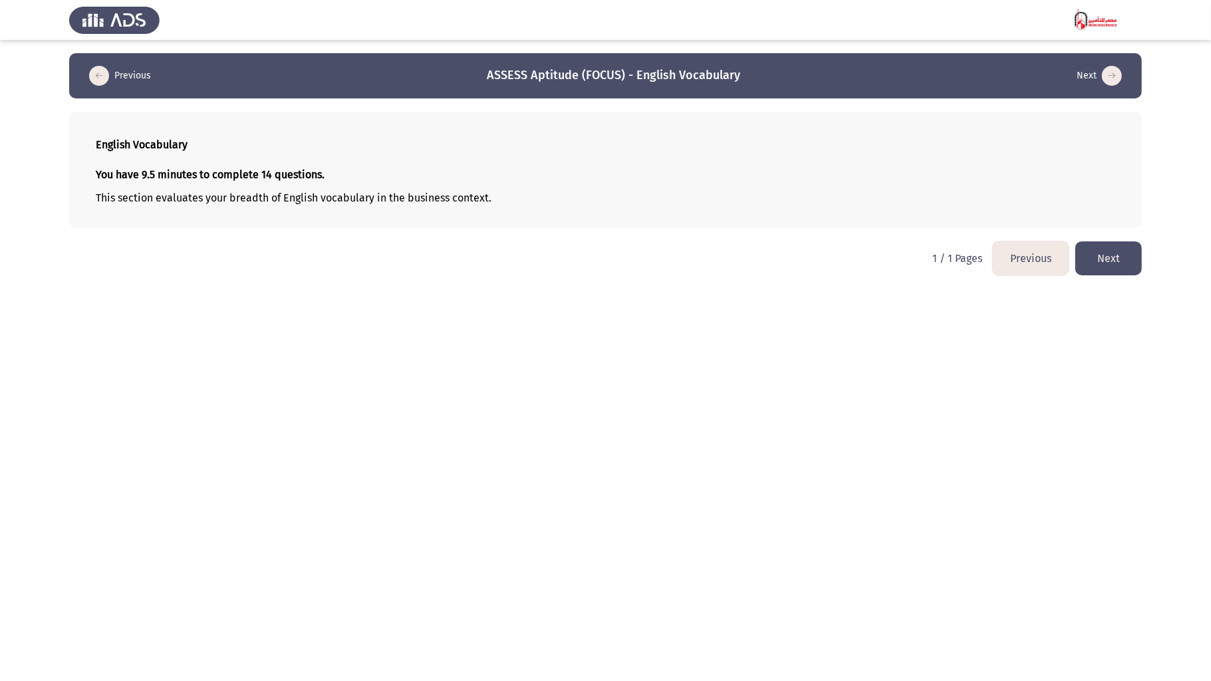
click at [908, 259] on button "Next" at bounding box center [1109, 258] width 67 height 34
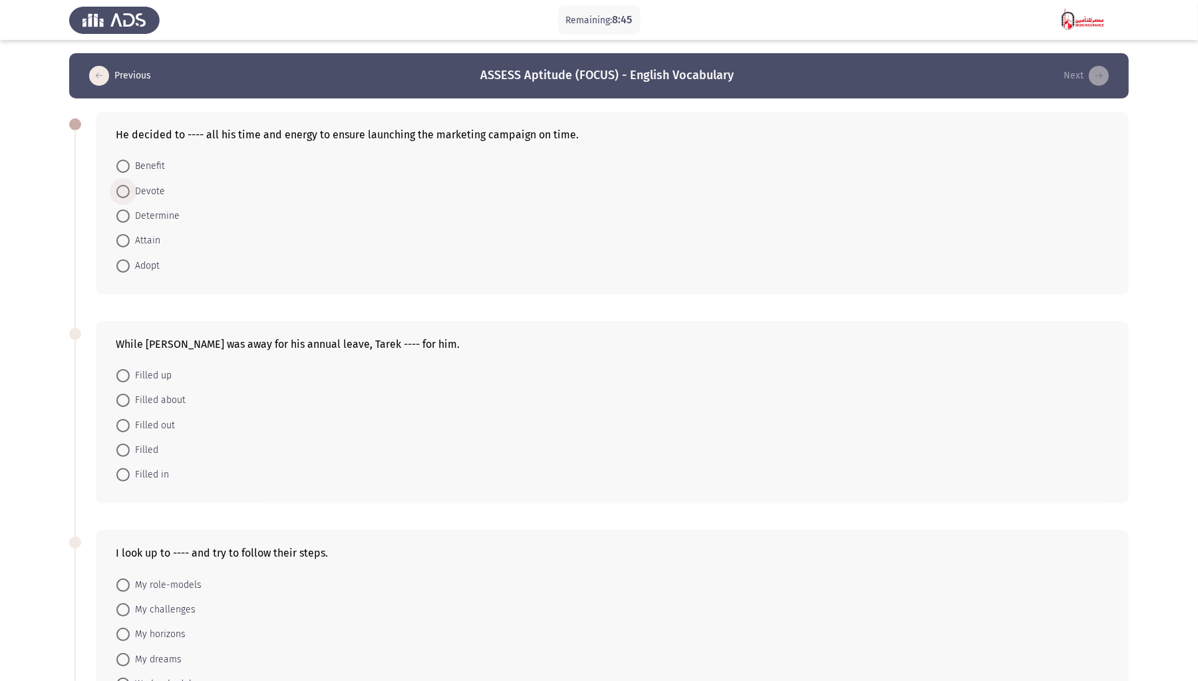
click at [126, 188] on span at bounding box center [122, 191] width 13 height 13
click at [126, 188] on input "Devote" at bounding box center [122, 191] width 13 height 13
radio input "true"
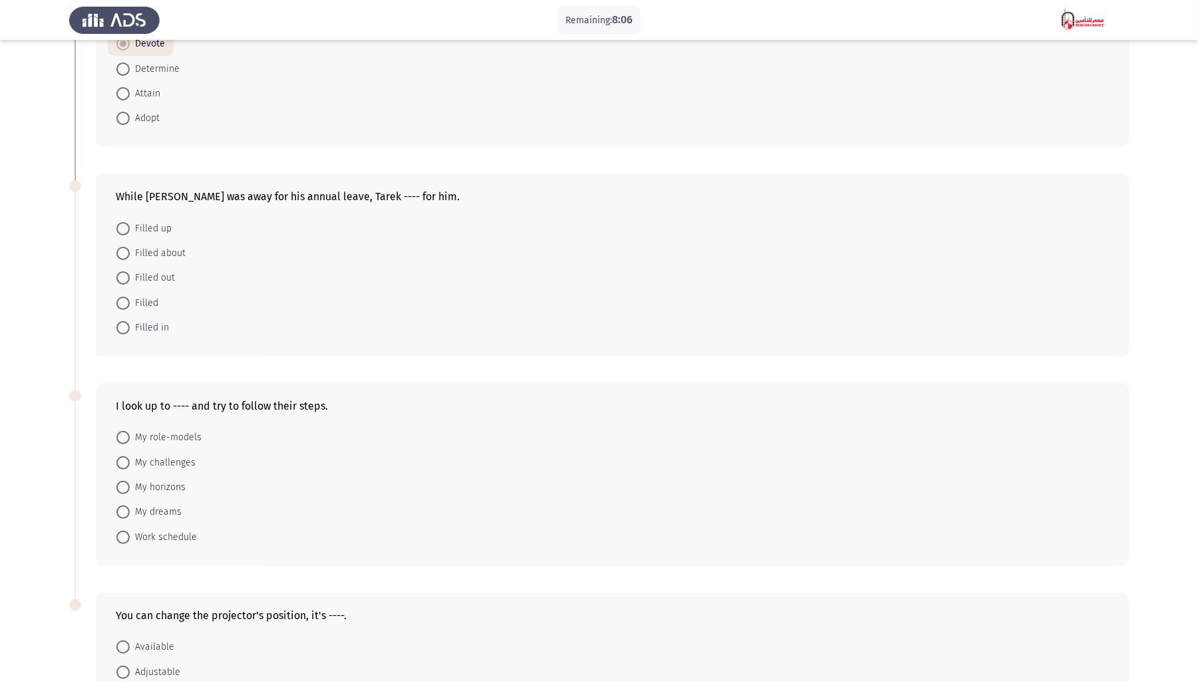
scroll to position [177, 0]
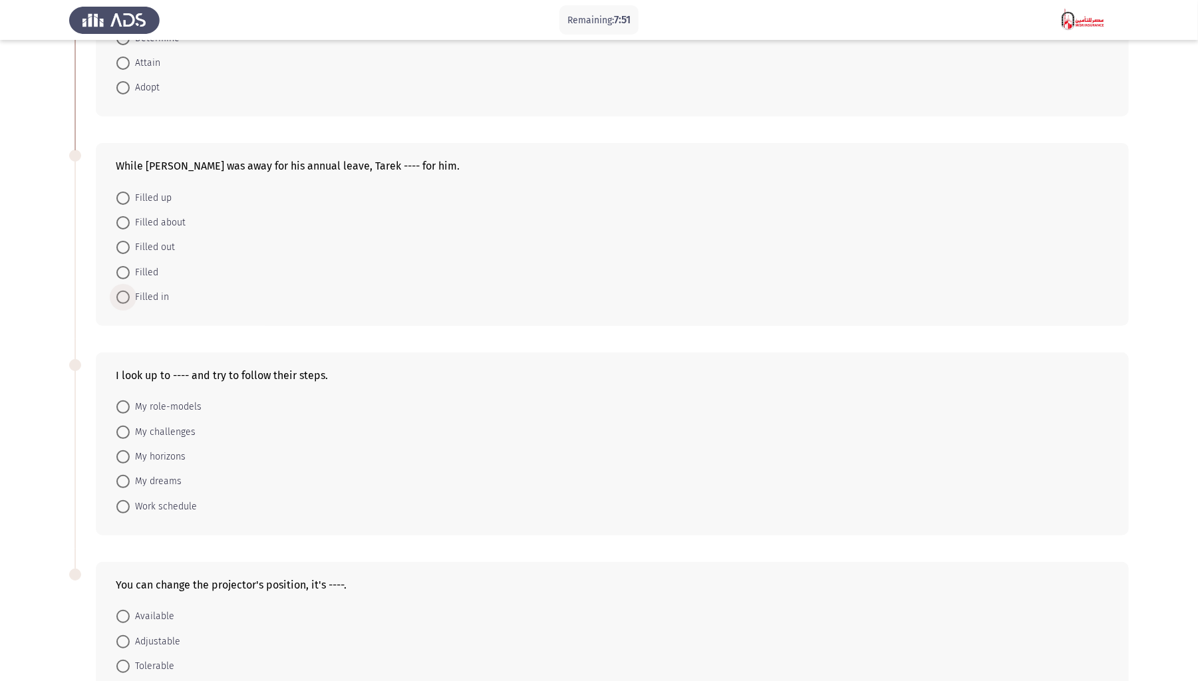
click at [148, 290] on span "Filled in" at bounding box center [149, 297] width 39 height 16
click at [130, 291] on input "Filled in" at bounding box center [122, 297] width 13 height 13
radio input "true"
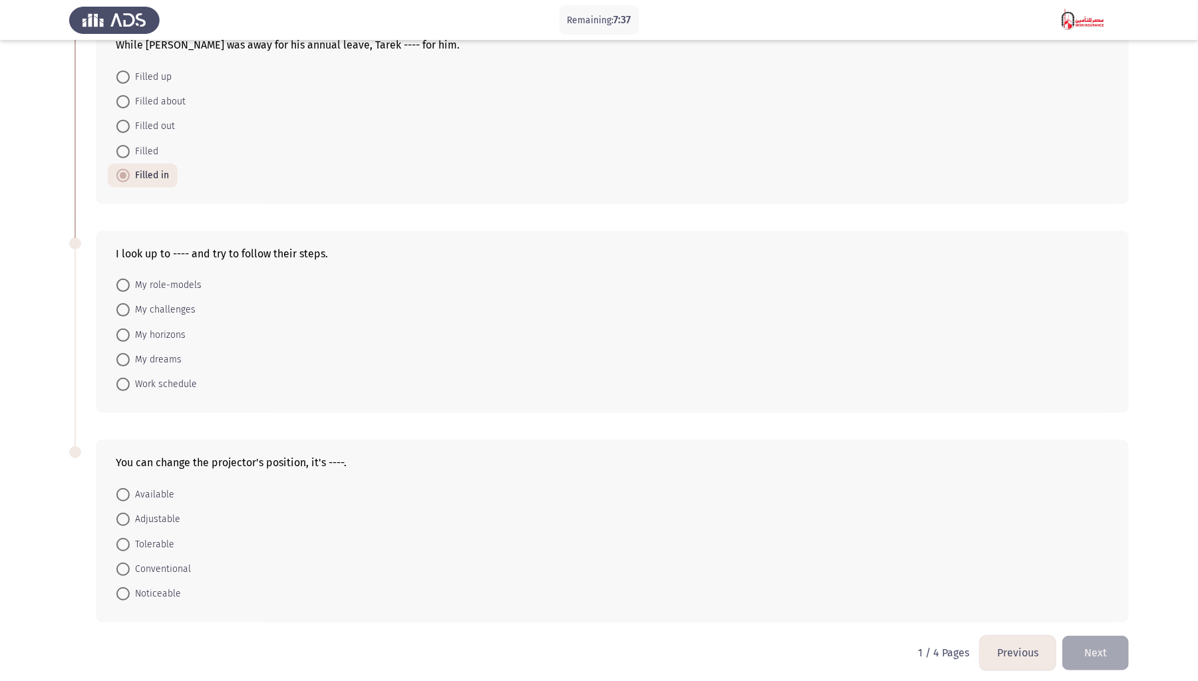
scroll to position [301, 0]
click at [194, 283] on span "My role-models" at bounding box center [166, 283] width 72 height 16
click at [130, 283] on input "My role-models" at bounding box center [122, 282] width 13 height 13
radio input "true"
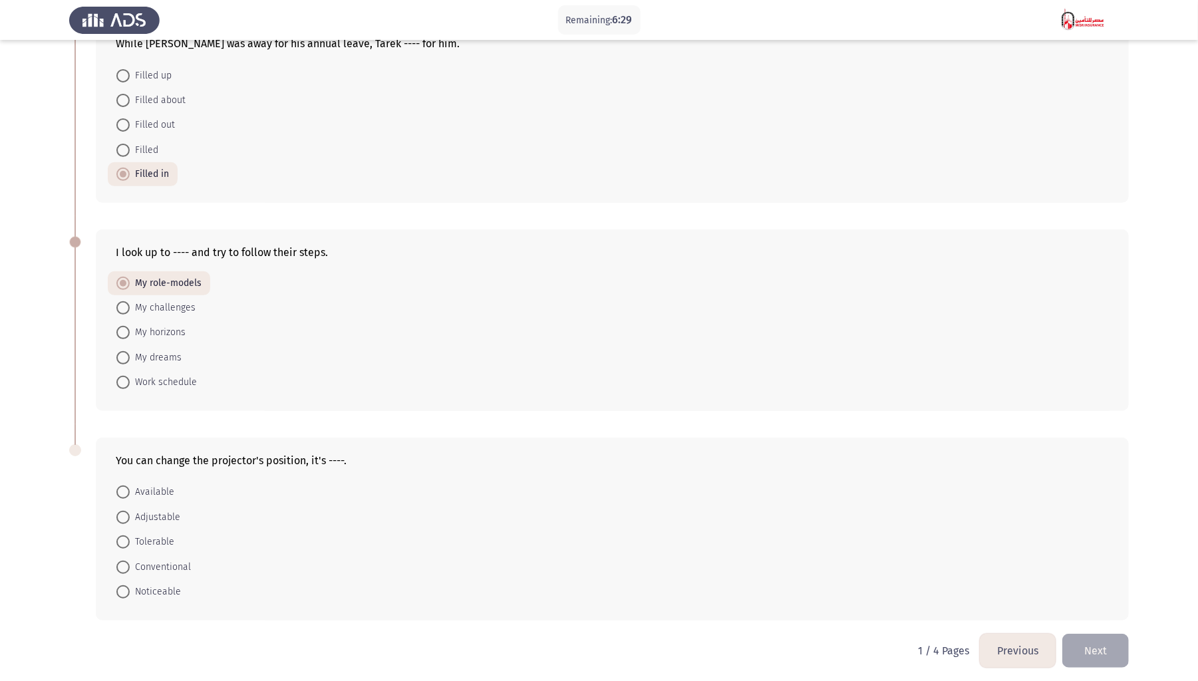
click at [170, 398] on span "Adjustable" at bounding box center [155, 518] width 51 height 16
click at [130, 398] on input "Adjustable" at bounding box center [122, 517] width 13 height 13
radio input "true"
click at [908, 398] on button "Next" at bounding box center [1095, 650] width 67 height 34
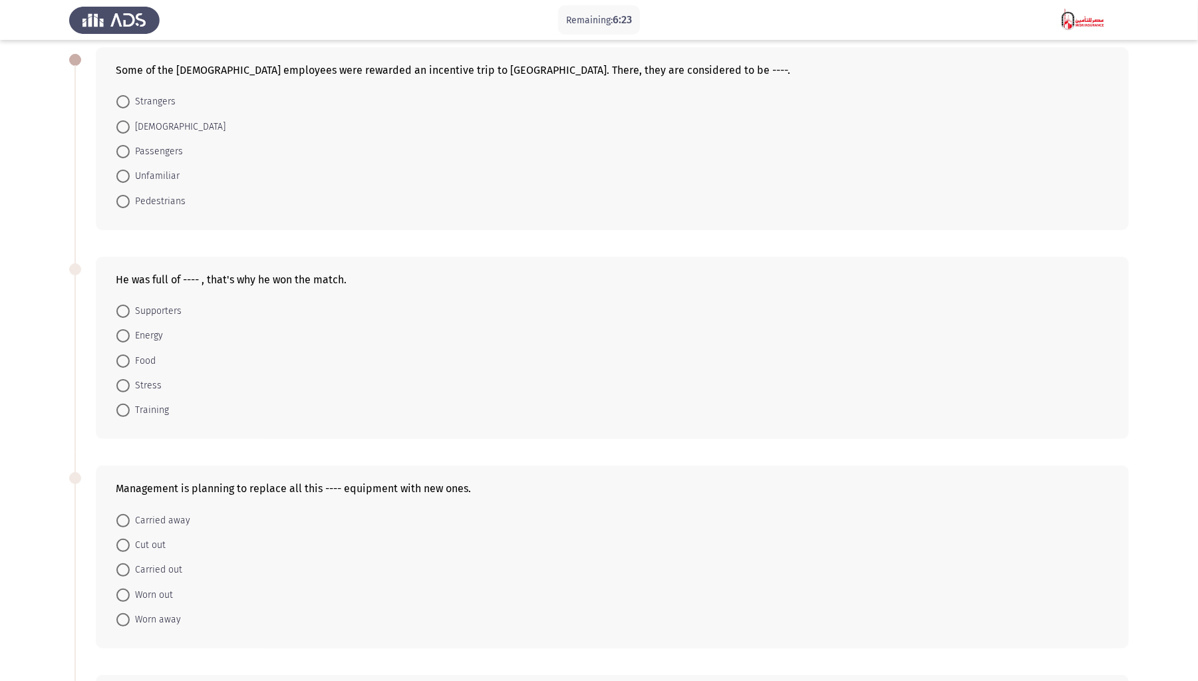
scroll to position [67, 0]
click at [170, 120] on span "[DEMOGRAPHIC_DATA]" at bounding box center [178, 124] width 96 height 16
click at [130, 120] on input "[DEMOGRAPHIC_DATA]" at bounding box center [122, 124] width 13 height 13
radio input "true"
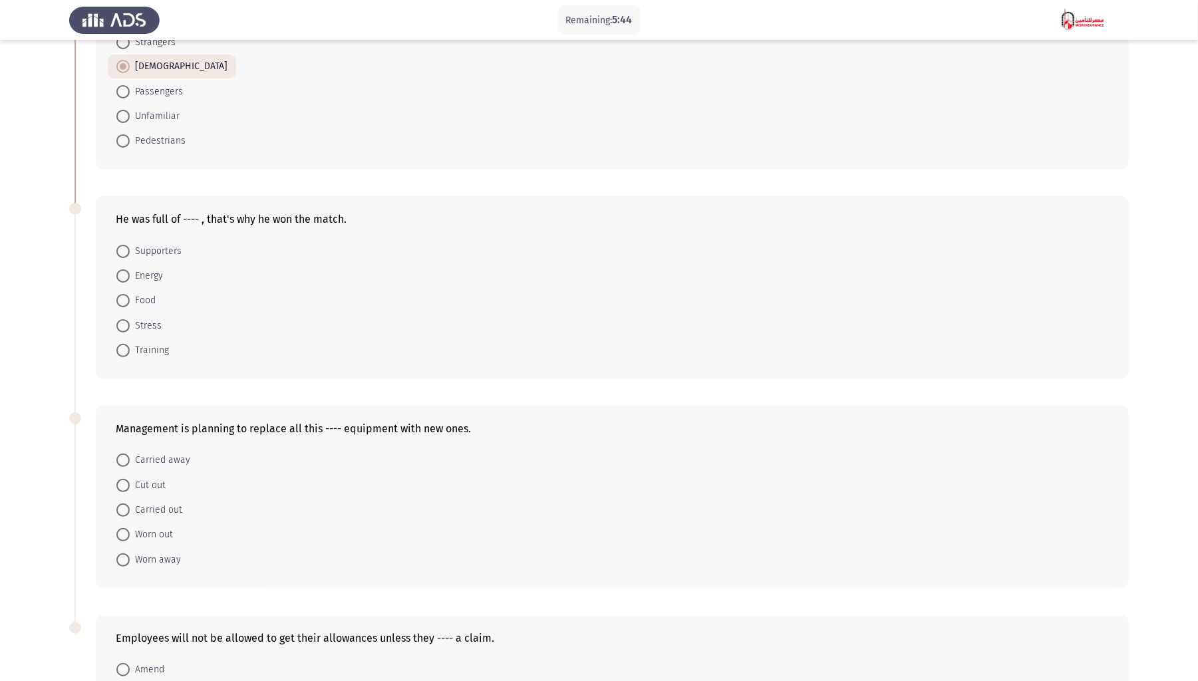
scroll to position [156, 0]
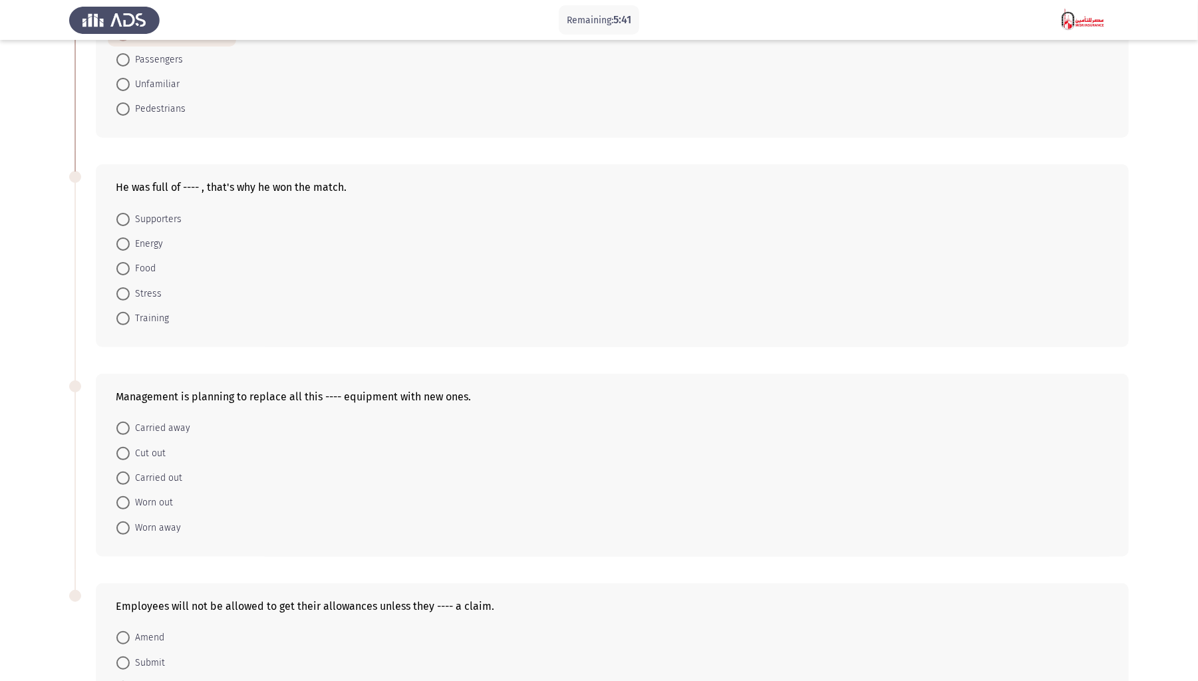
click at [146, 241] on span "Energy" at bounding box center [146, 244] width 33 height 16
click at [130, 241] on input "Energy" at bounding box center [122, 243] width 13 height 13
radio input "true"
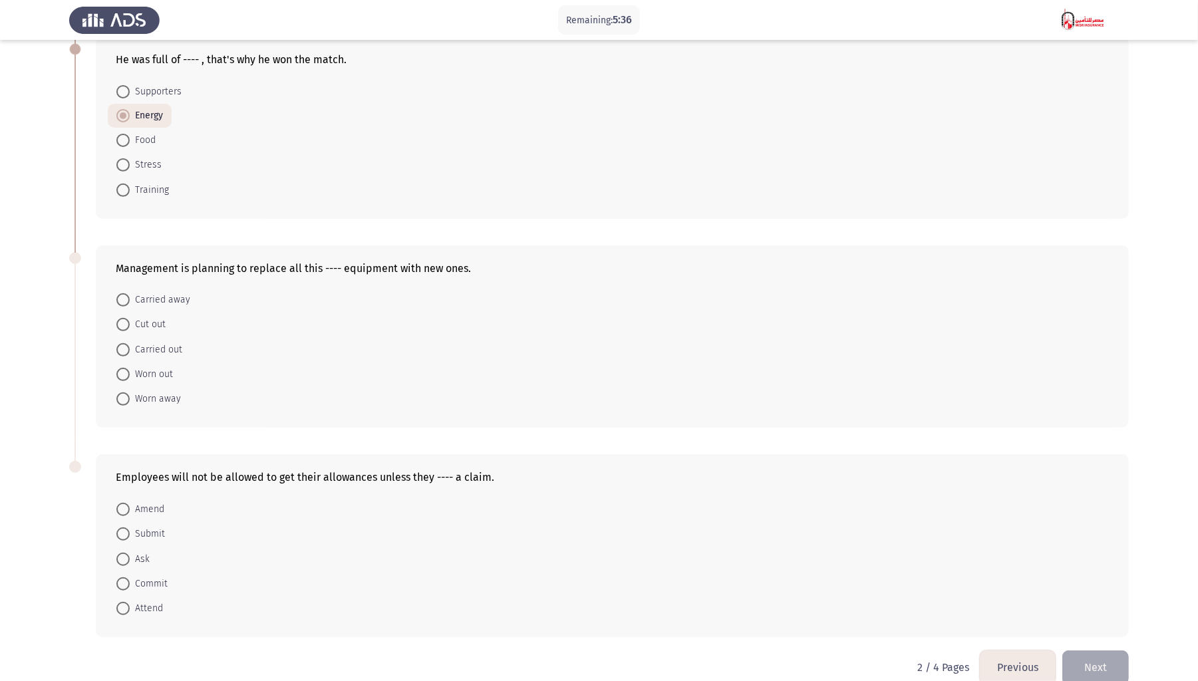
scroll to position [301, 0]
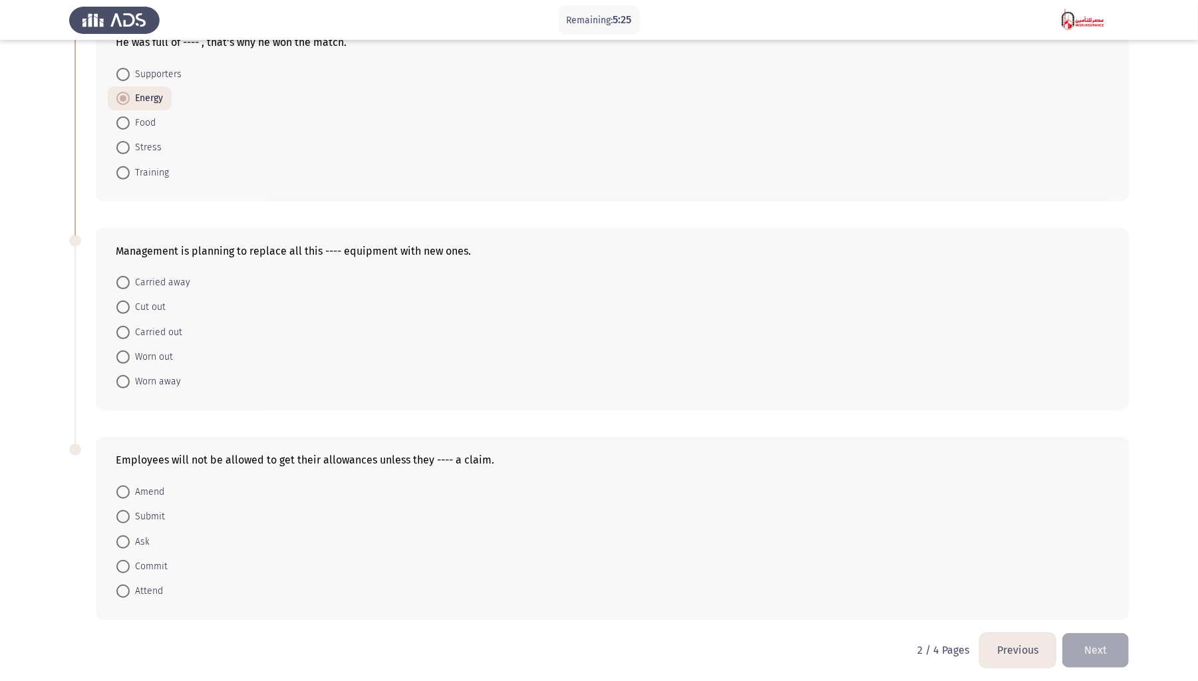
click at [150, 355] on span "Worn out" at bounding box center [151, 357] width 43 height 16
click at [130, 355] on input "Worn out" at bounding box center [122, 357] width 13 height 13
radio input "true"
click at [148, 398] on span "Submit" at bounding box center [147, 518] width 35 height 16
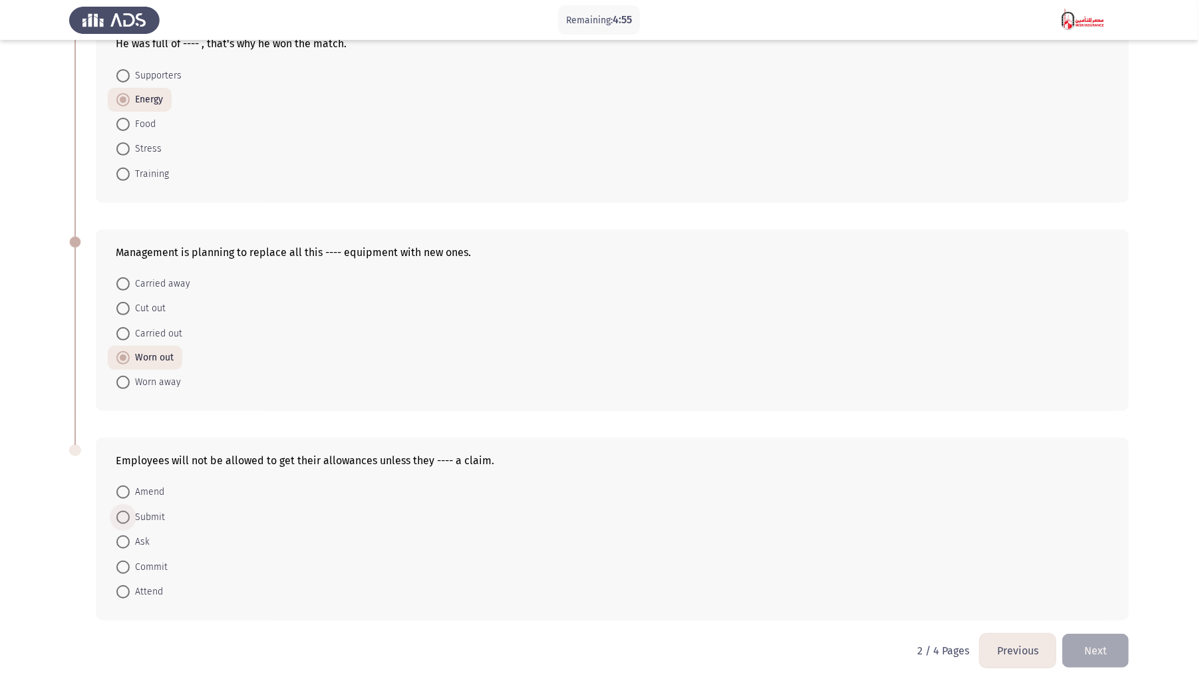
click at [130, 398] on input "Submit" at bounding box center [122, 517] width 13 height 13
radio input "true"
click at [908, 398] on button "Next" at bounding box center [1095, 650] width 67 height 34
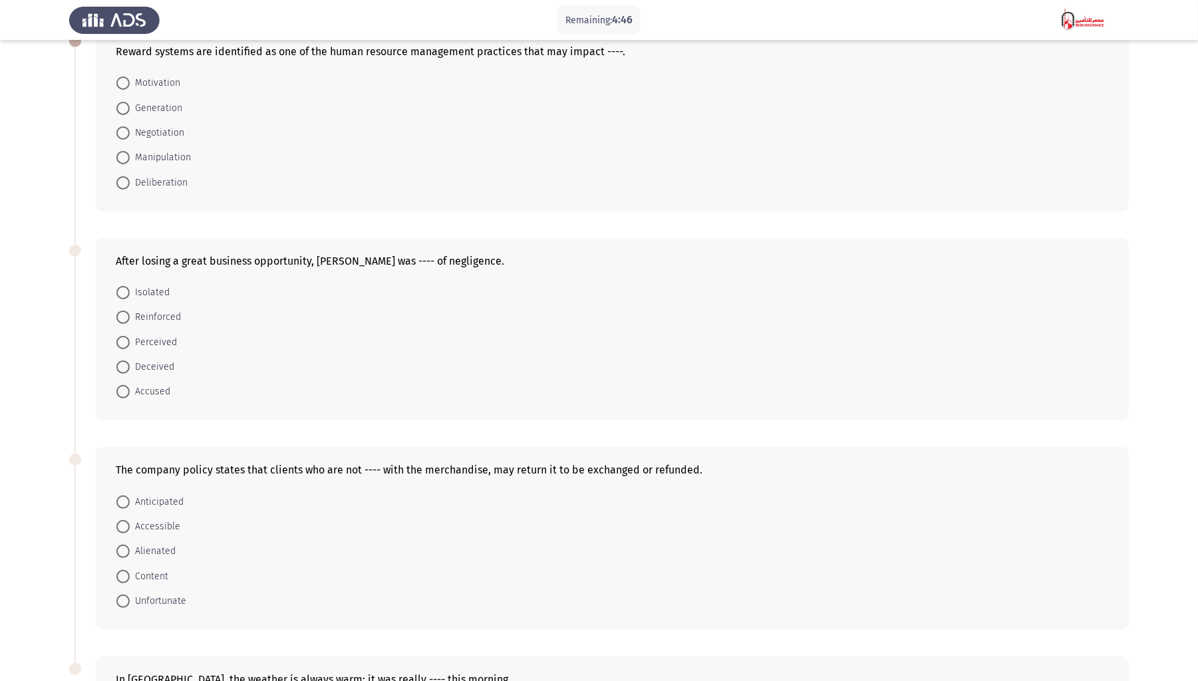
scroll to position [78, 0]
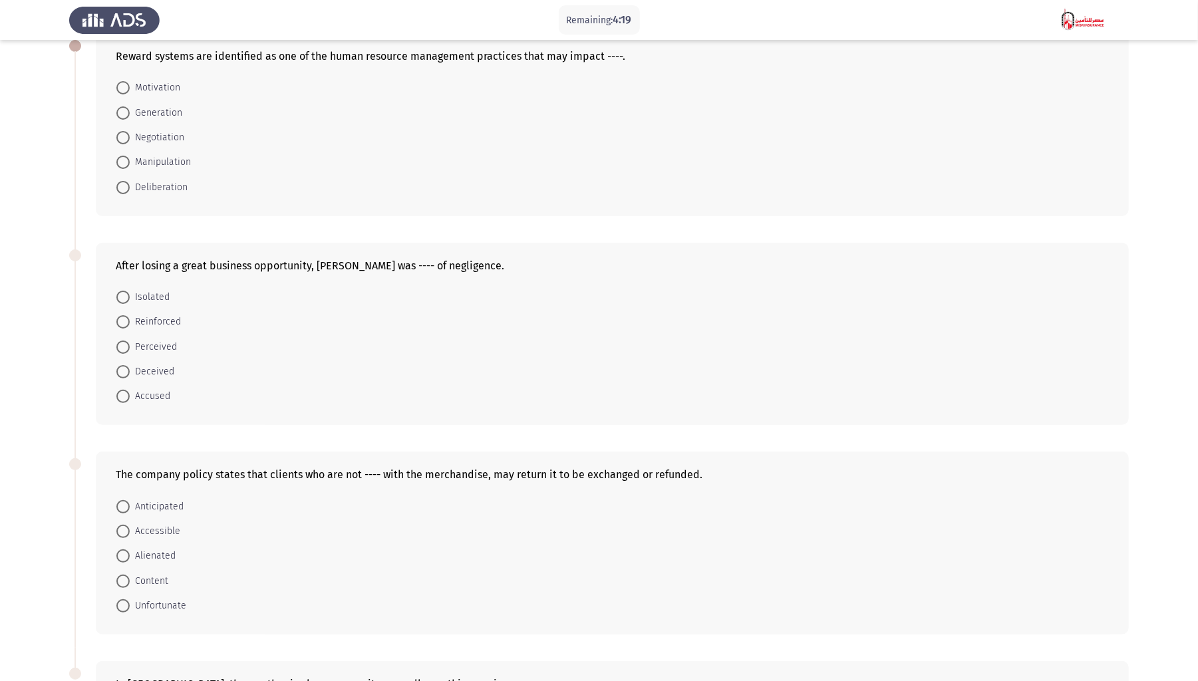
click at [150, 80] on span "Motivation" at bounding box center [155, 88] width 51 height 16
click at [130, 81] on input "Motivation" at bounding box center [122, 87] width 13 height 13
radio input "true"
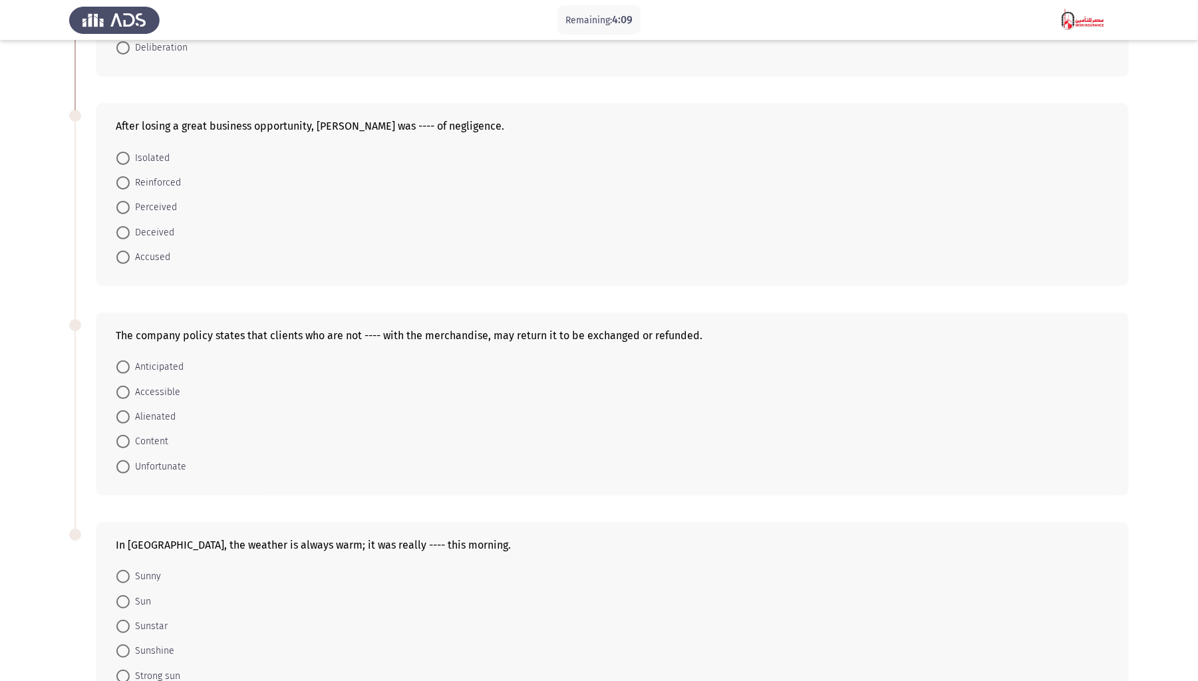
scroll to position [256, 0]
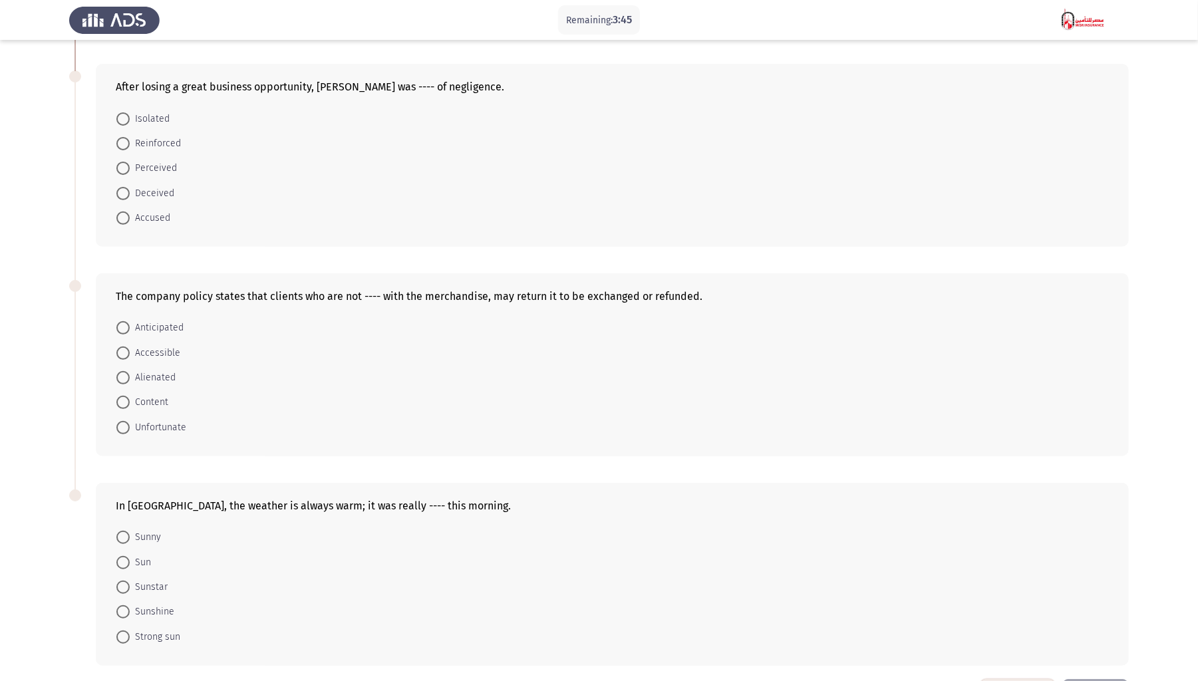
click at [155, 214] on span "Accused" at bounding box center [150, 218] width 41 height 16
click at [130, 214] on input "Accused" at bounding box center [122, 218] width 13 height 13
radio input "true"
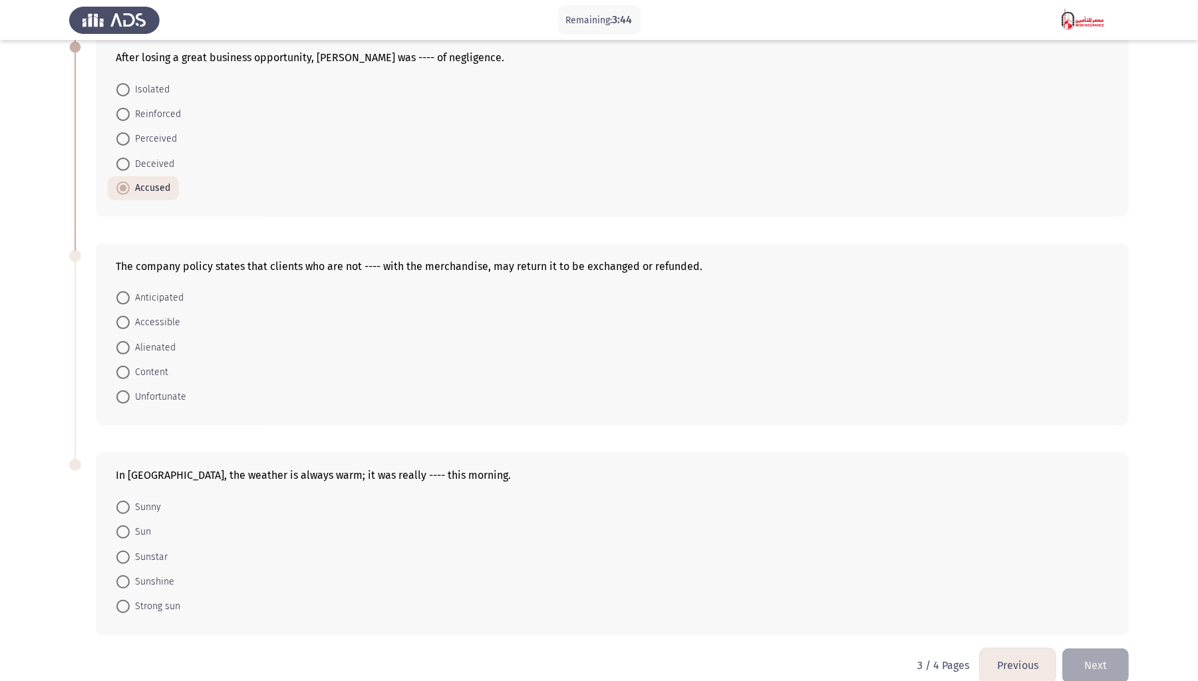
scroll to position [301, 0]
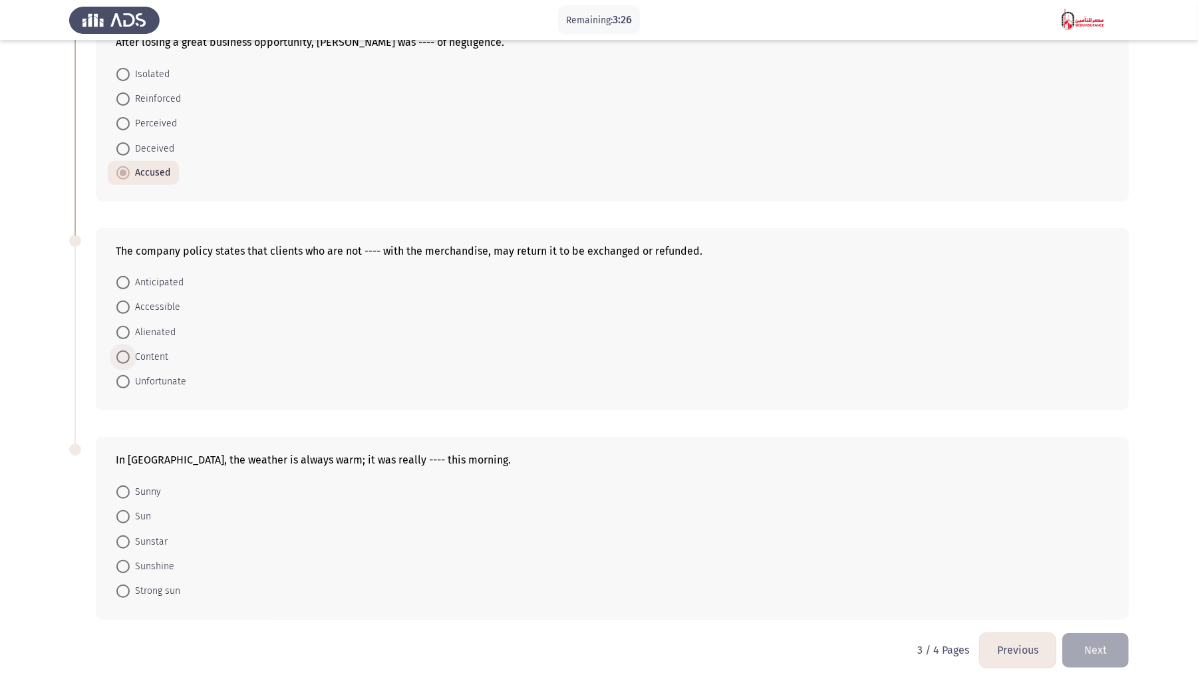
click at [157, 350] on span "Content" at bounding box center [149, 357] width 39 height 16
click at [130, 351] on input "Content" at bounding box center [122, 357] width 13 height 13
radio input "true"
click at [126, 398] on span at bounding box center [122, 492] width 13 height 13
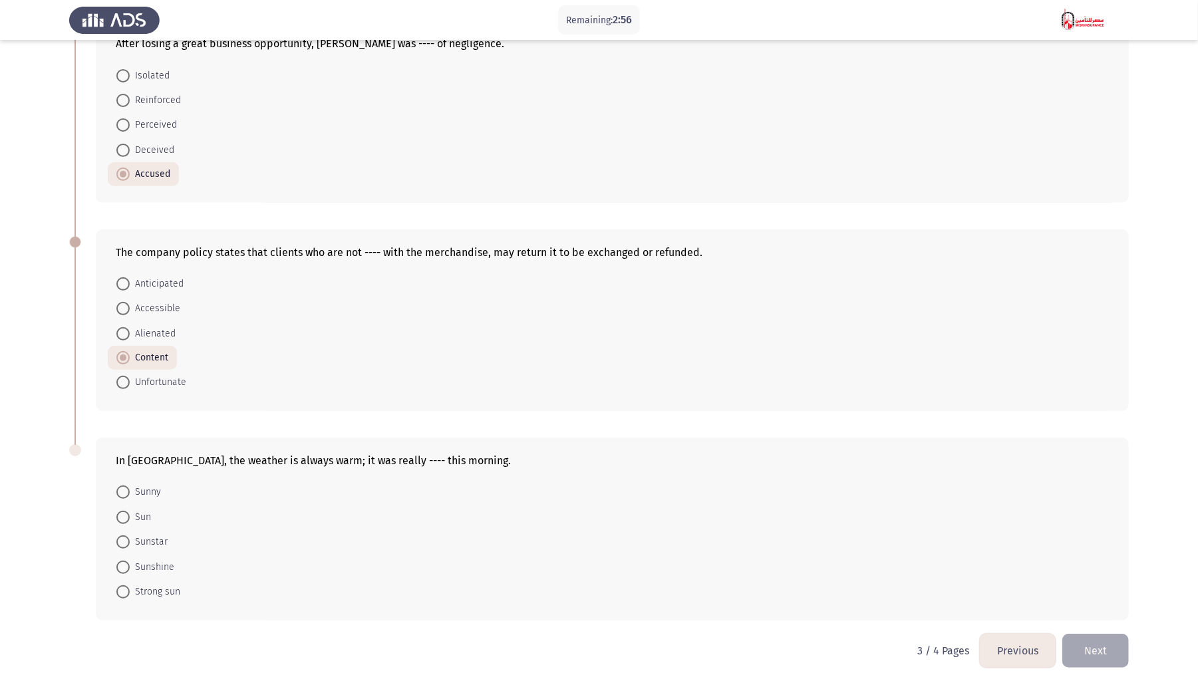
click at [126, 398] on input "Sunny" at bounding box center [122, 492] width 13 height 13
radio input "true"
click at [908, 398] on button "Next" at bounding box center [1095, 650] width 67 height 34
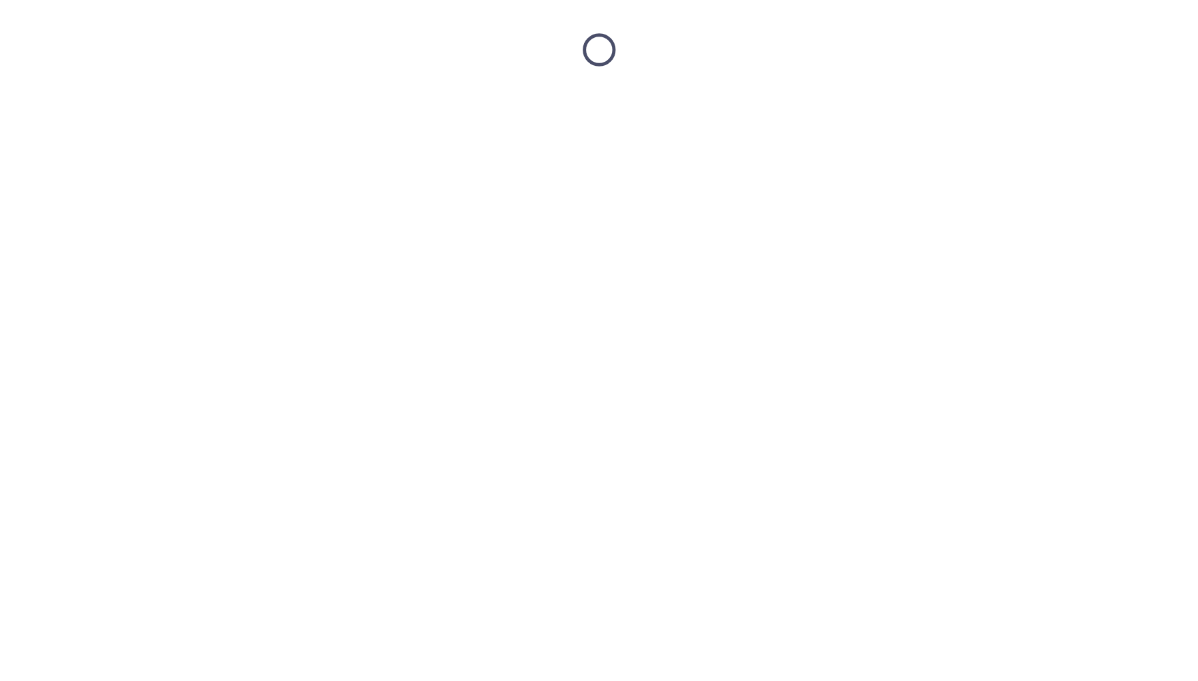
scroll to position [0, 0]
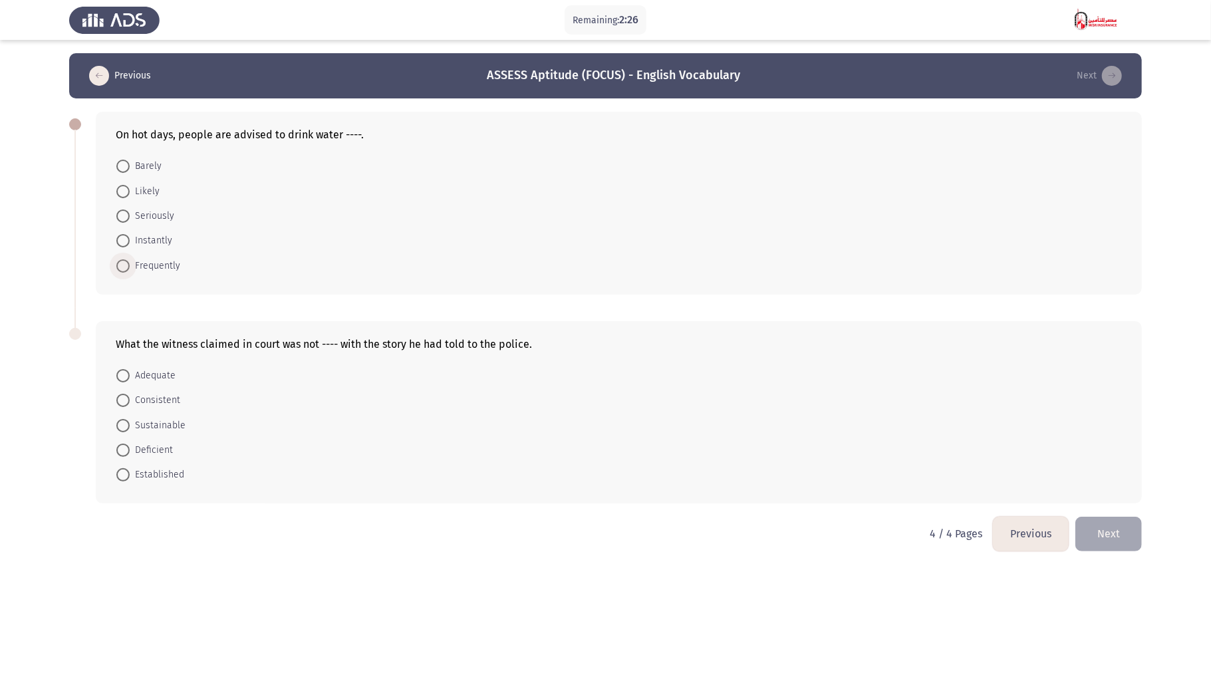
click at [136, 269] on span "Frequently" at bounding box center [155, 266] width 51 height 16
click at [130, 269] on input "Frequently" at bounding box center [122, 265] width 13 height 13
radio input "true"
click at [158, 394] on span "Consistent" at bounding box center [155, 400] width 51 height 16
click at [130, 394] on input "Consistent" at bounding box center [122, 399] width 13 height 13
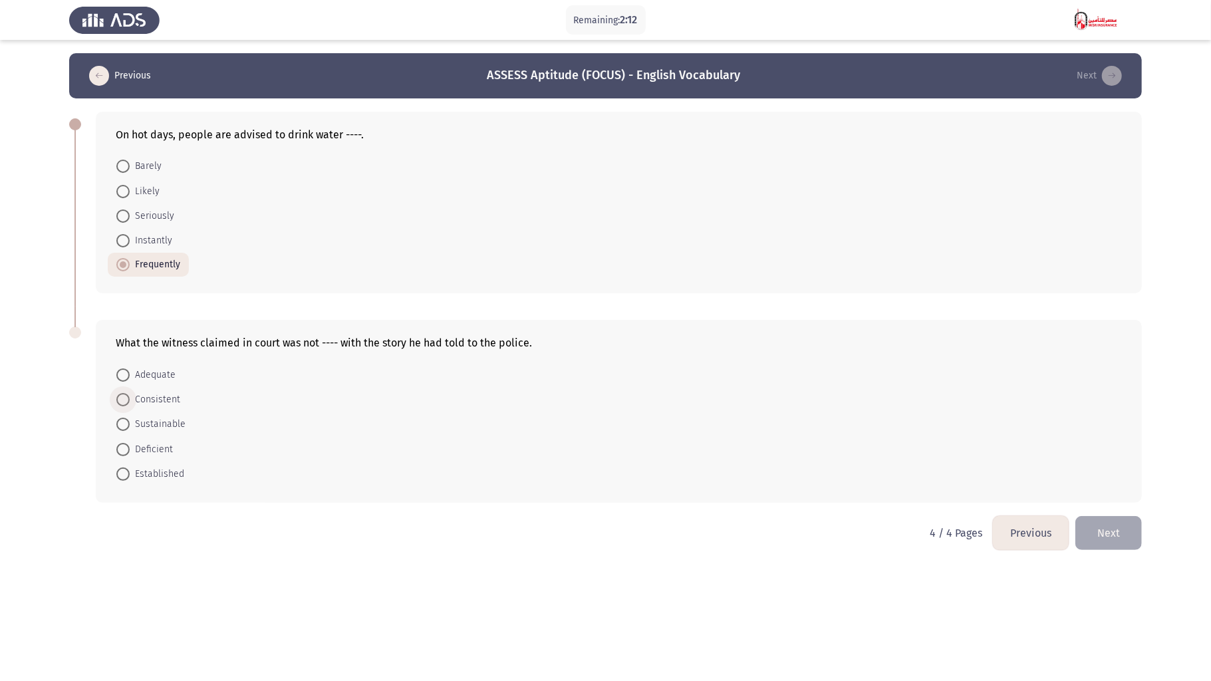
radio input "true"
click at [908, 398] on button "Previous" at bounding box center [1031, 533] width 76 height 34
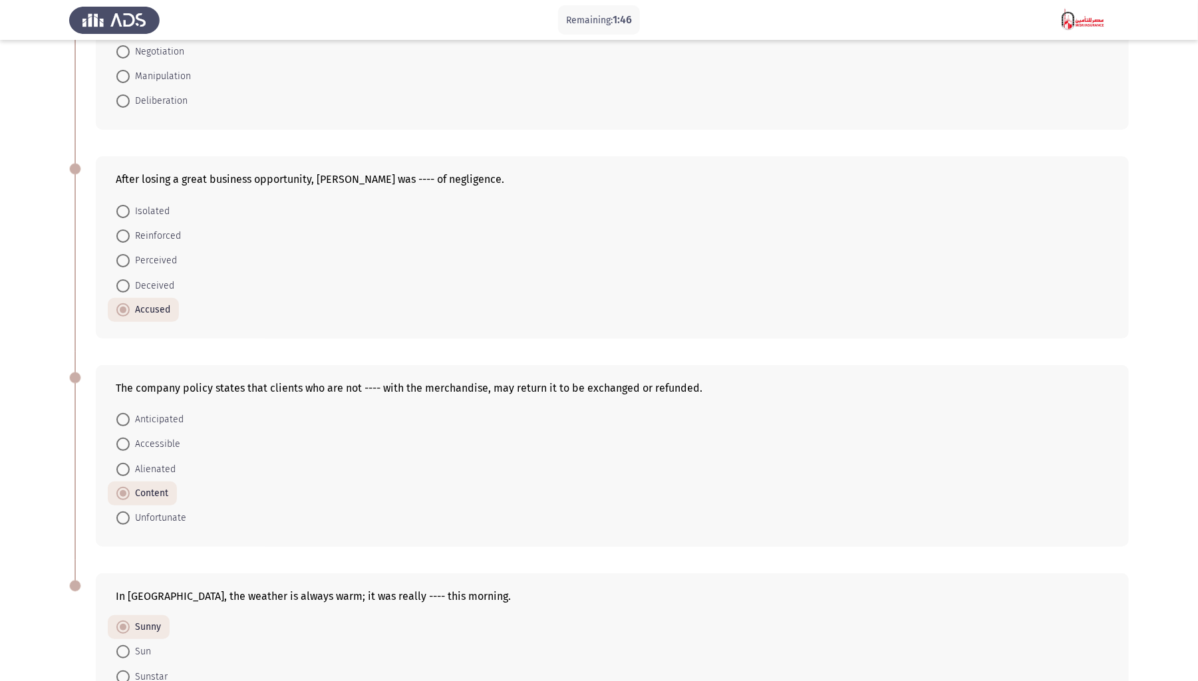
scroll to position [299, 0]
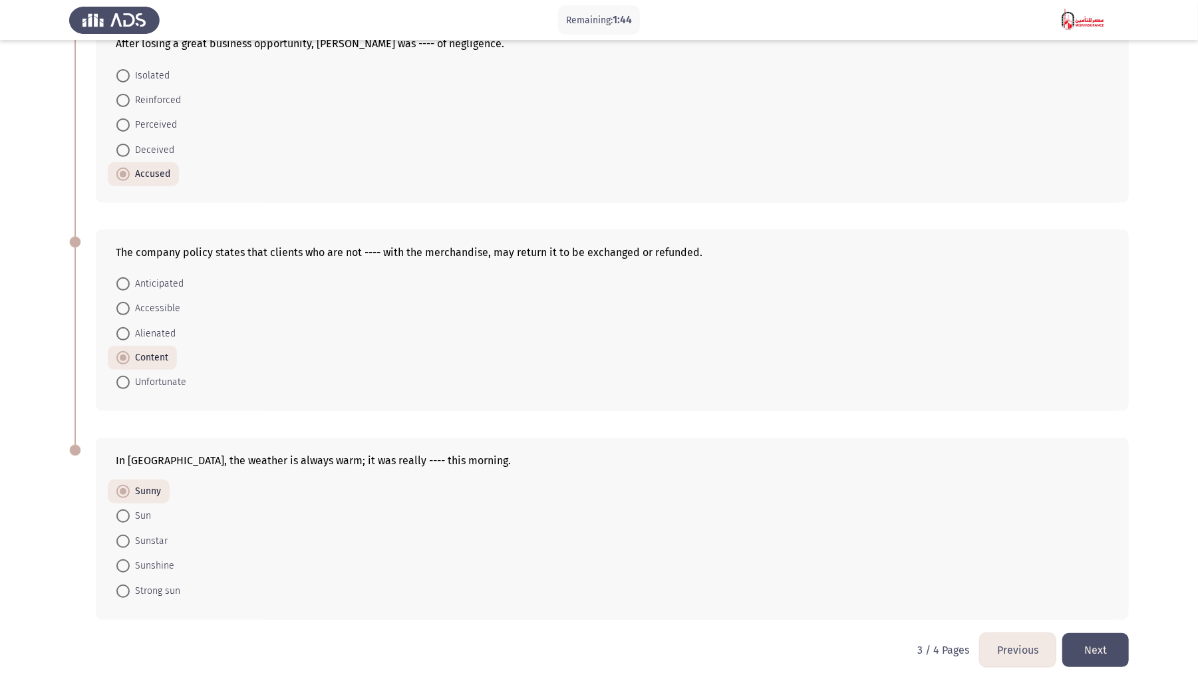
click at [908, 398] on button "Previous" at bounding box center [1018, 650] width 76 height 34
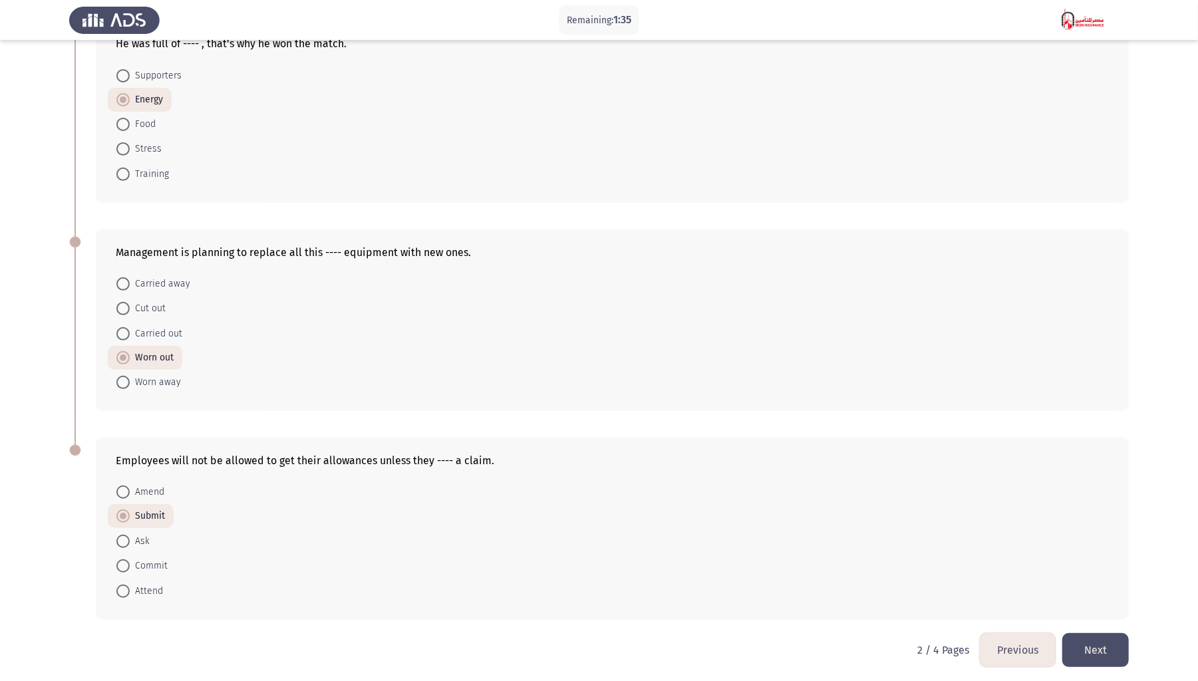
click at [908, 398] on button "Next" at bounding box center [1095, 650] width 67 height 34
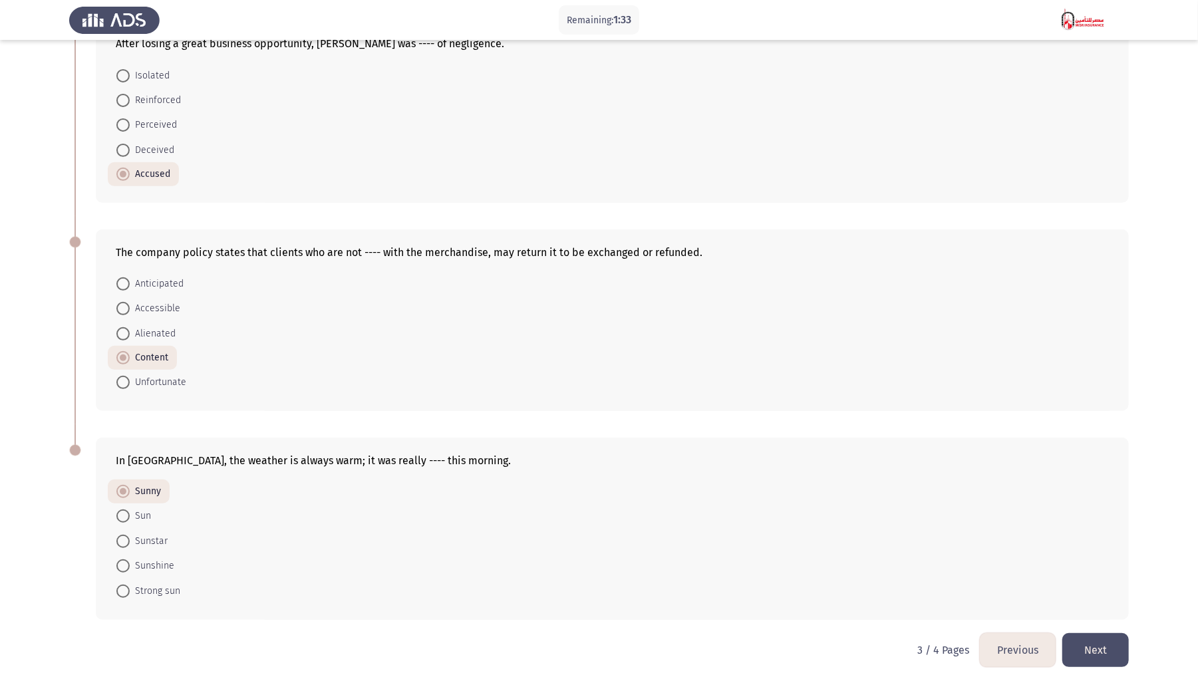
click at [908, 398] on button "Next" at bounding box center [1095, 650] width 67 height 34
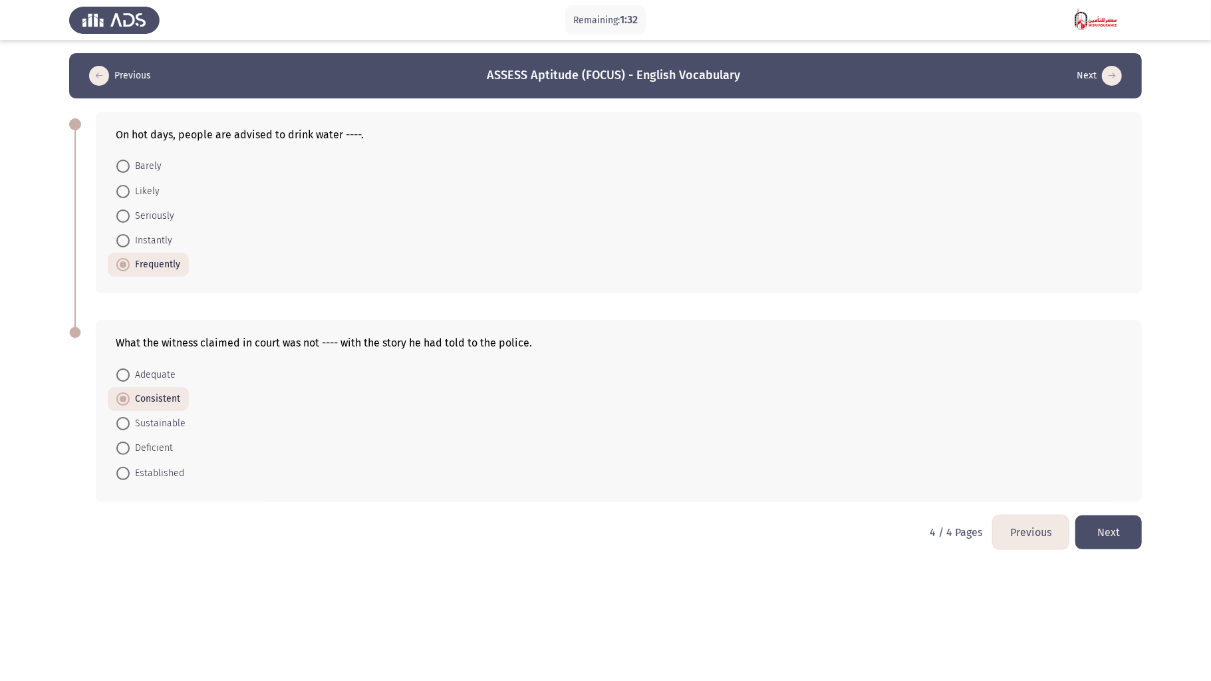
click at [908, 398] on button "Next" at bounding box center [1109, 533] width 67 height 34
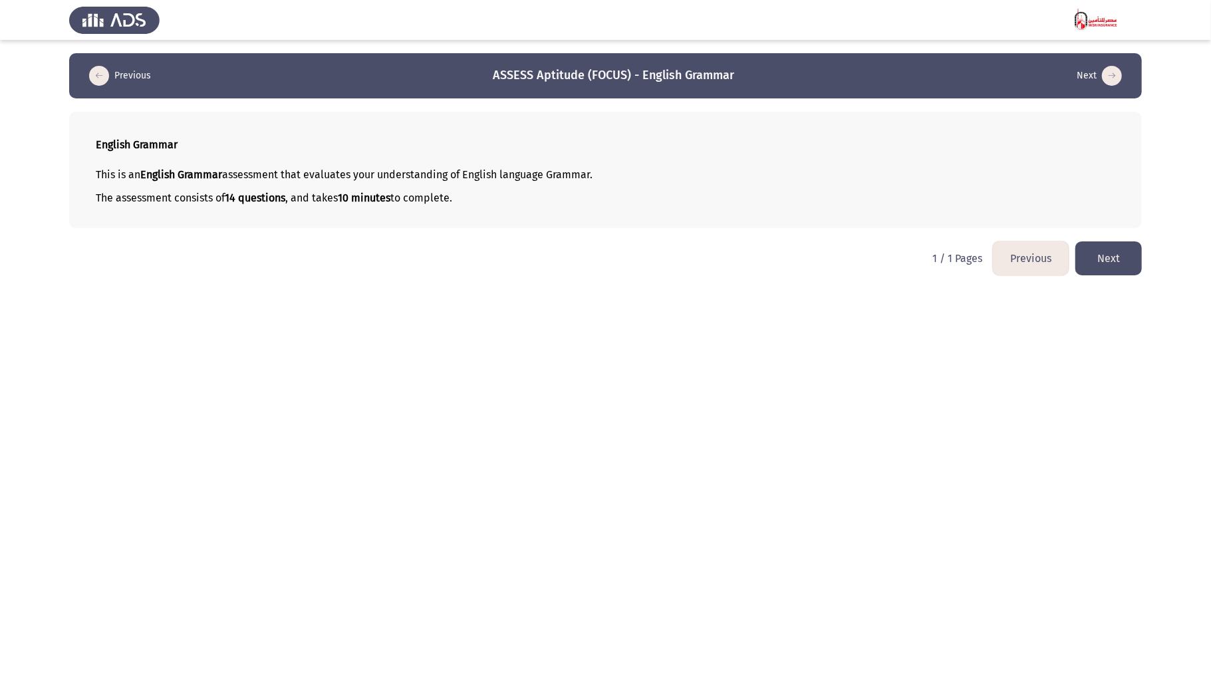
click at [908, 256] on button "Next" at bounding box center [1109, 258] width 67 height 34
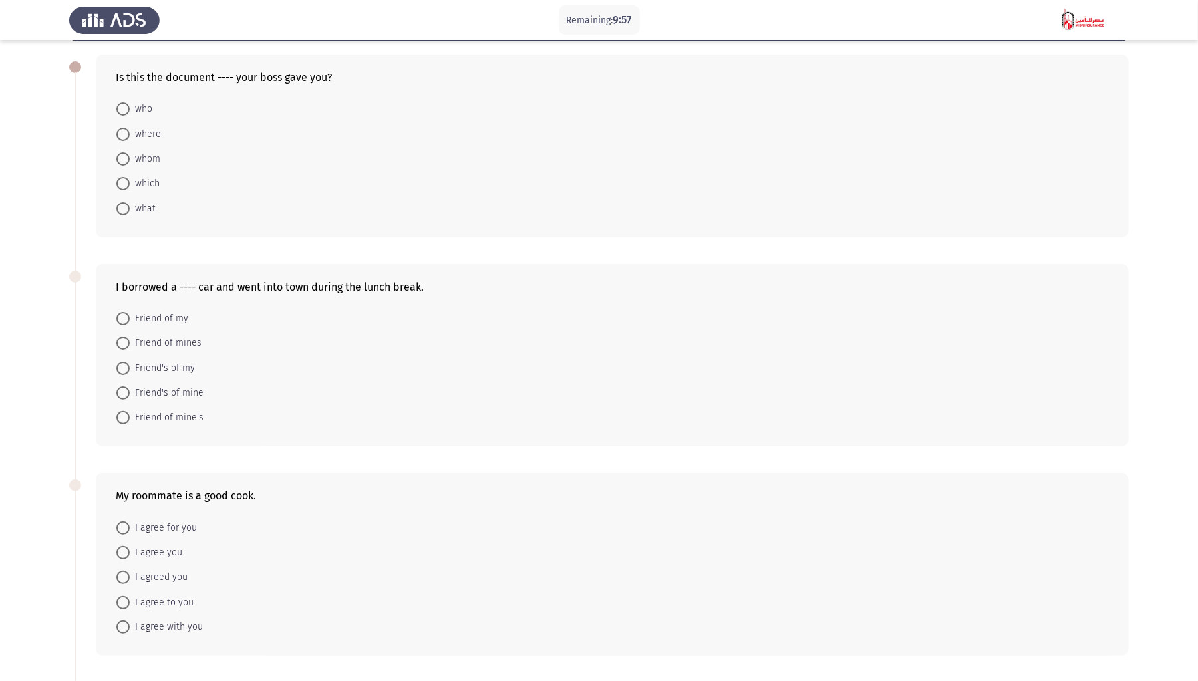
scroll to position [60, 0]
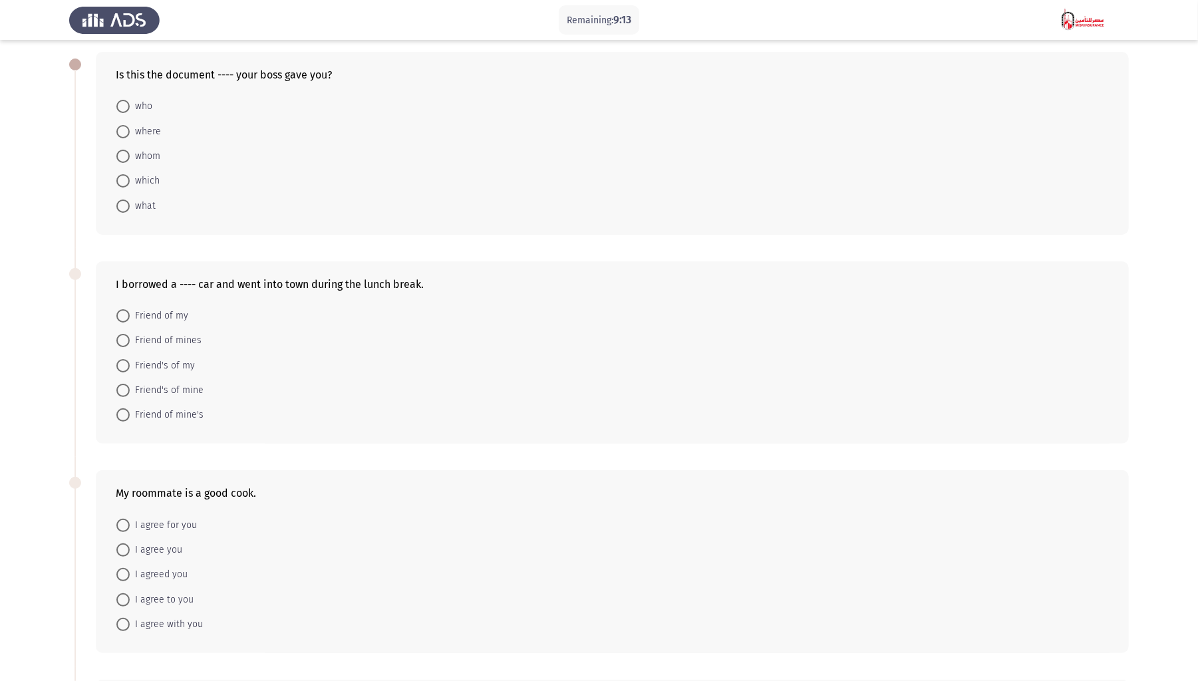
click at [126, 176] on span at bounding box center [122, 180] width 13 height 13
click at [126, 176] on input "which" at bounding box center [122, 180] width 13 height 13
radio input "true"
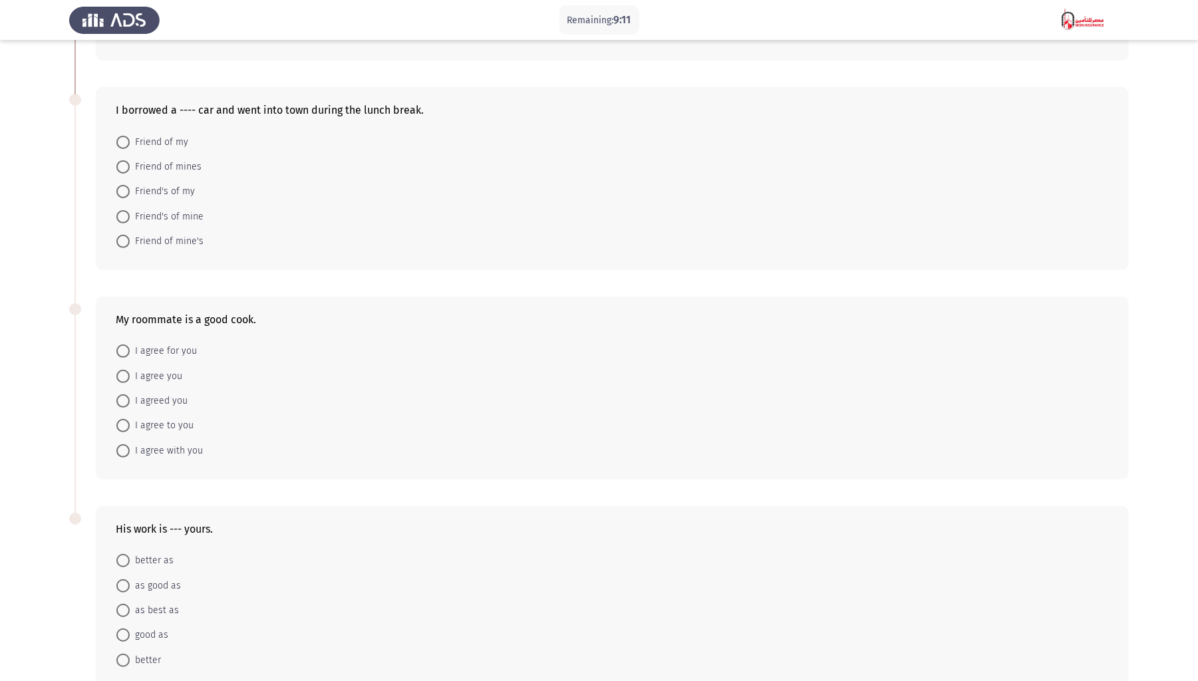
scroll to position [237, 0]
click at [179, 184] on span "Friend's of my" at bounding box center [162, 187] width 65 height 16
click at [130, 184] on input "Friend's of my" at bounding box center [122, 186] width 13 height 13
radio input "true"
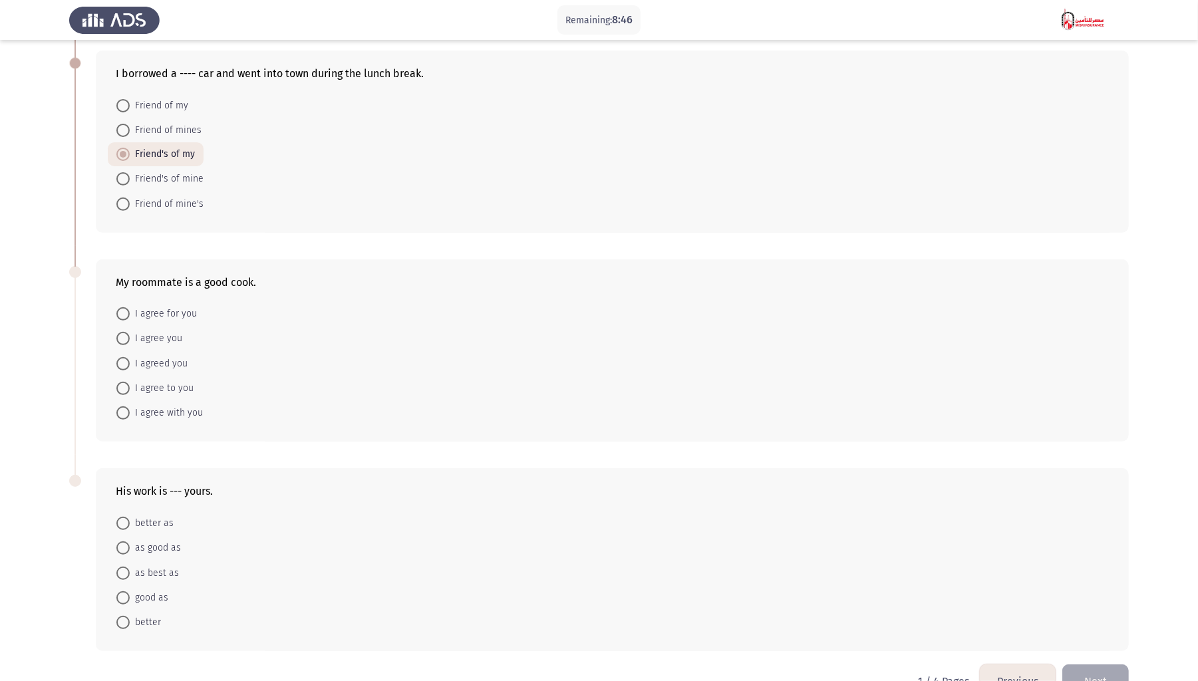
scroll to position [301, 0]
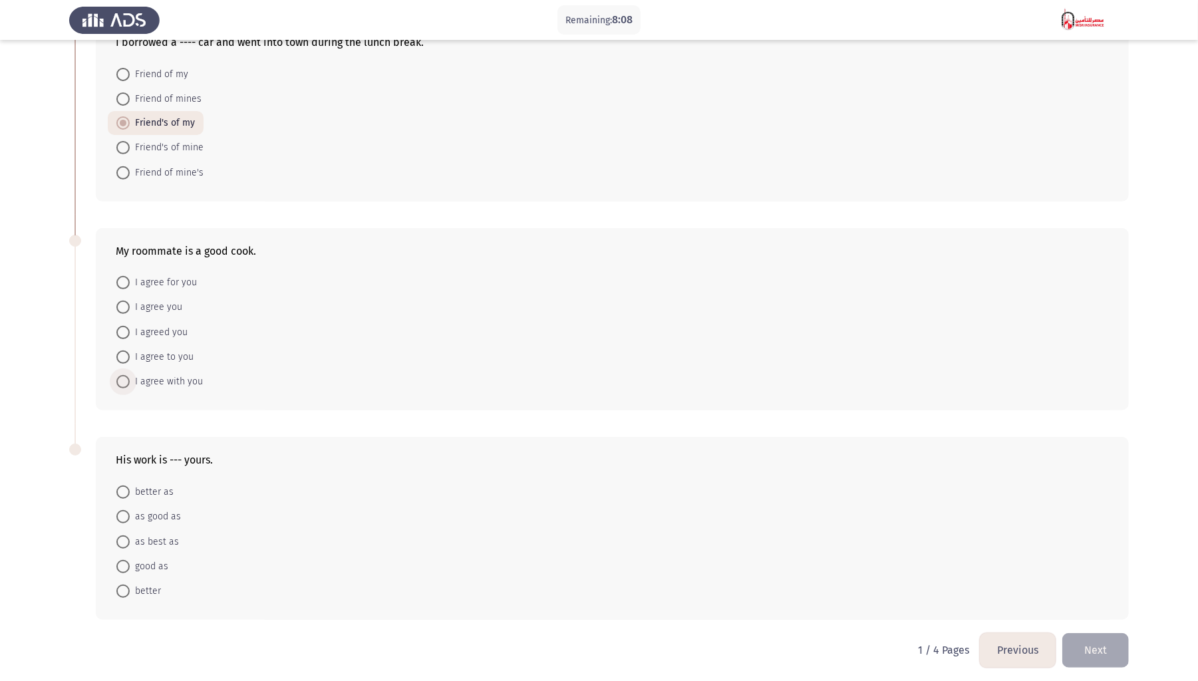
click at [179, 384] on span "I agree with you" at bounding box center [166, 382] width 73 height 16
click at [130, 384] on input "I agree with you" at bounding box center [122, 381] width 13 height 13
radio input "true"
click at [148, 398] on span "as good as" at bounding box center [155, 518] width 51 height 16
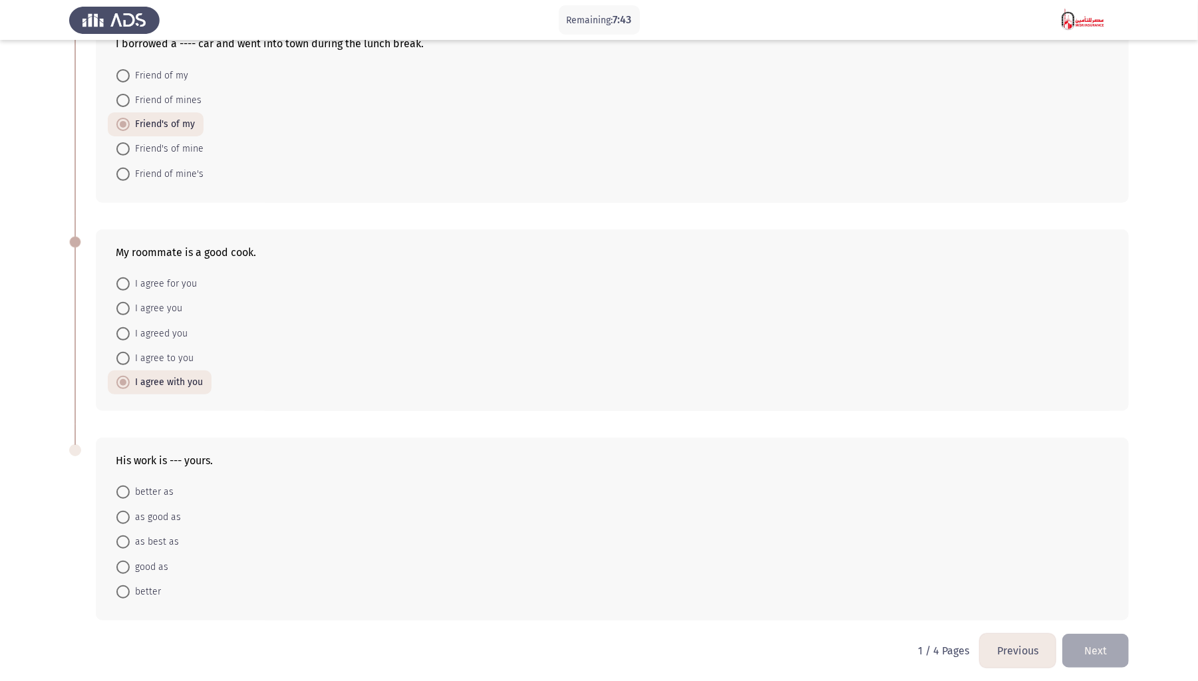
click at [130, 398] on input "as good as" at bounding box center [122, 517] width 13 height 13
radio input "true"
click at [908, 398] on button "Next" at bounding box center [1095, 650] width 67 height 34
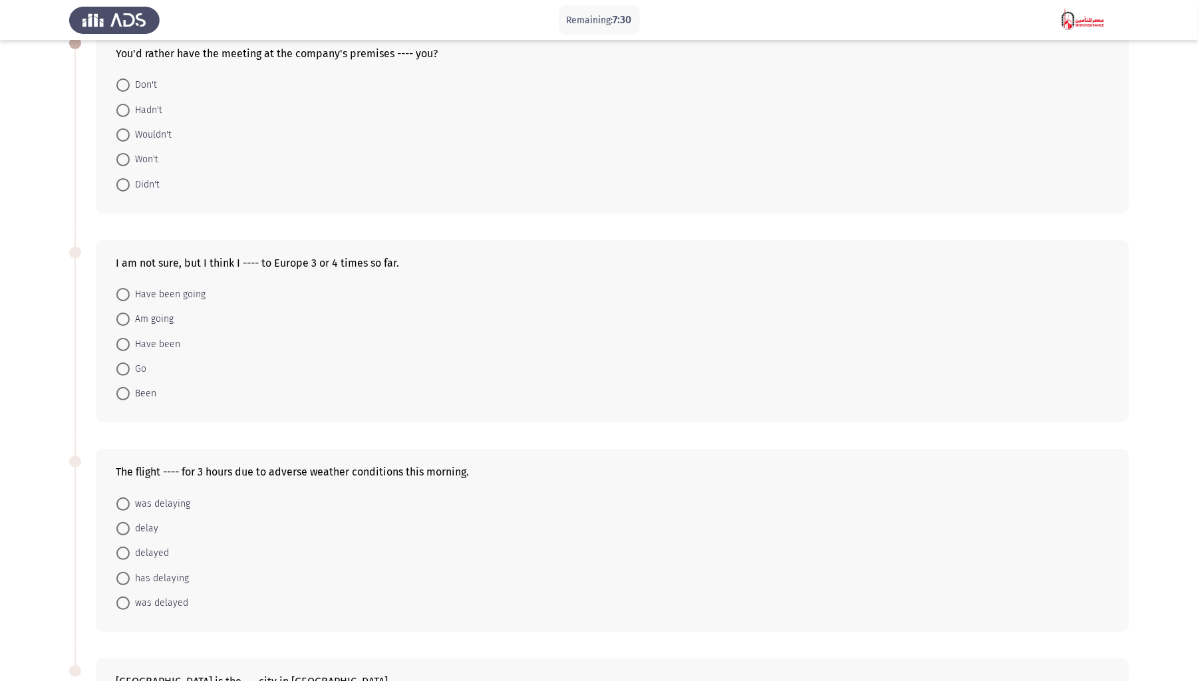
scroll to position [55, 0]
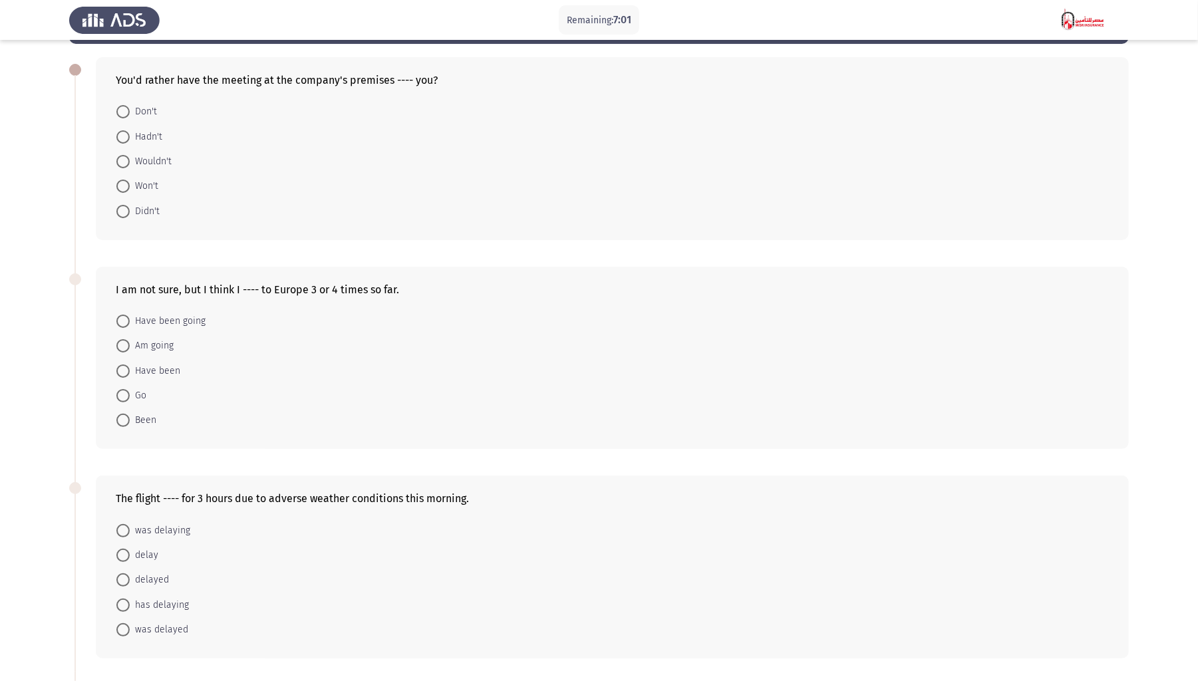
click at [136, 160] on span "Wouldn't" at bounding box center [151, 162] width 42 height 16
click at [130, 160] on input "Wouldn't" at bounding box center [122, 161] width 13 height 13
radio input "true"
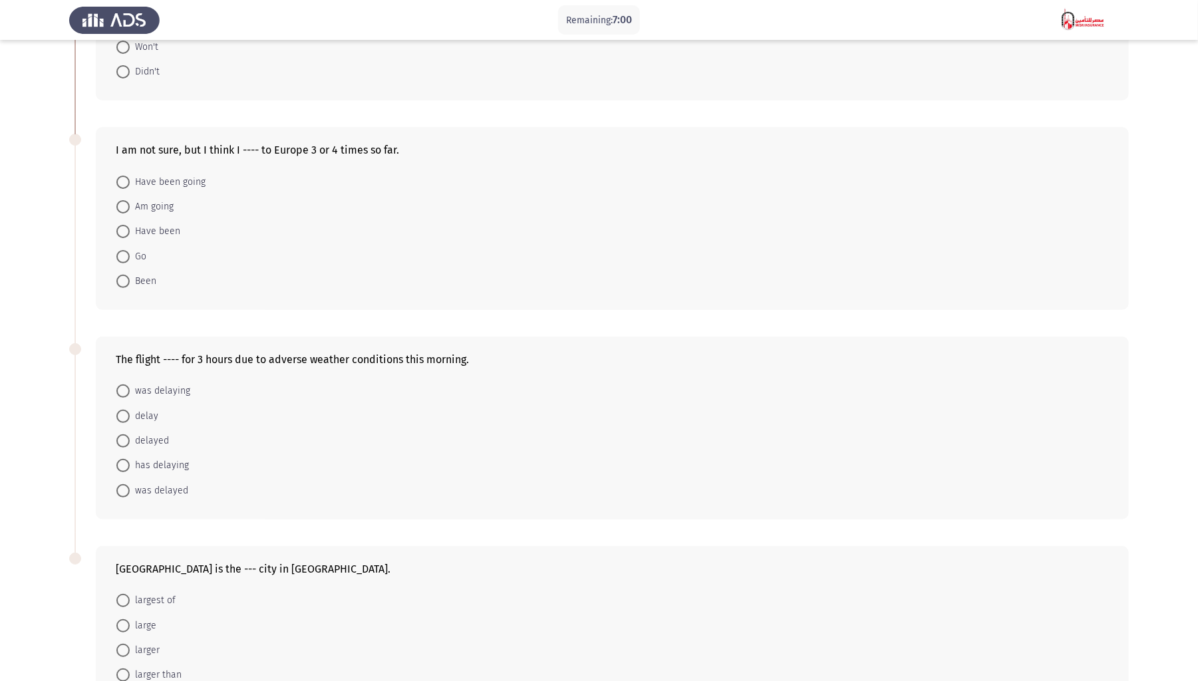
scroll to position [232, 0]
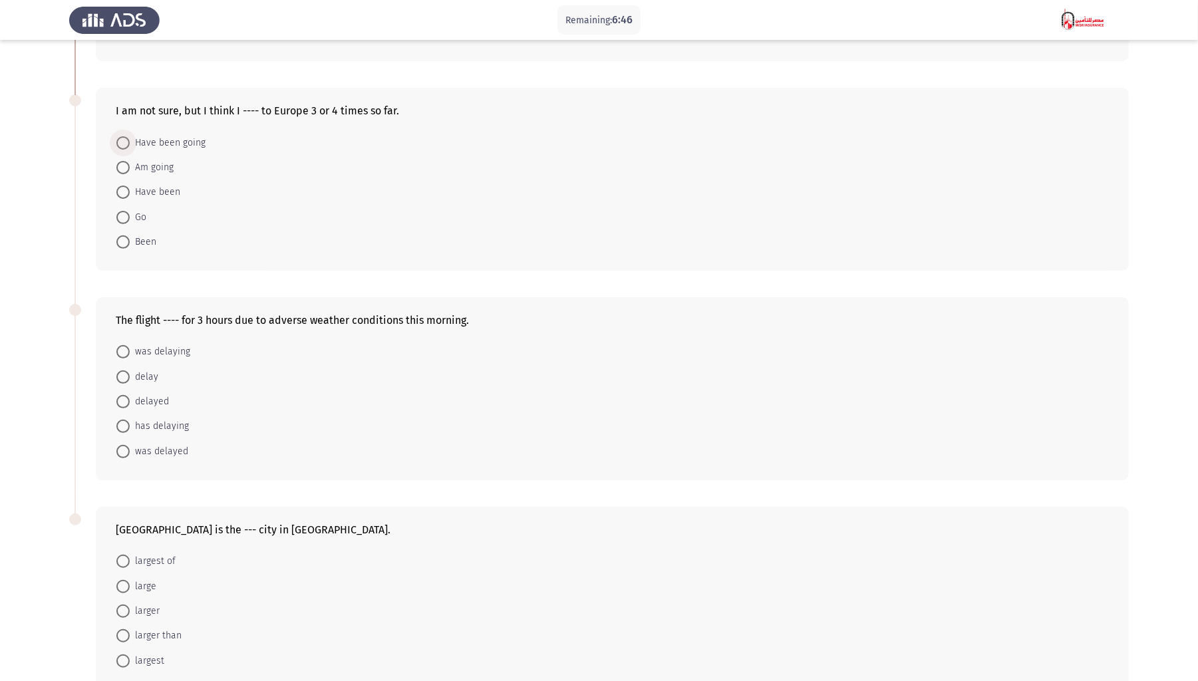
click at [160, 140] on span "Have been going" at bounding box center [168, 143] width 76 height 16
click at [130, 140] on input "Have been going" at bounding box center [122, 142] width 13 height 13
radio input "true"
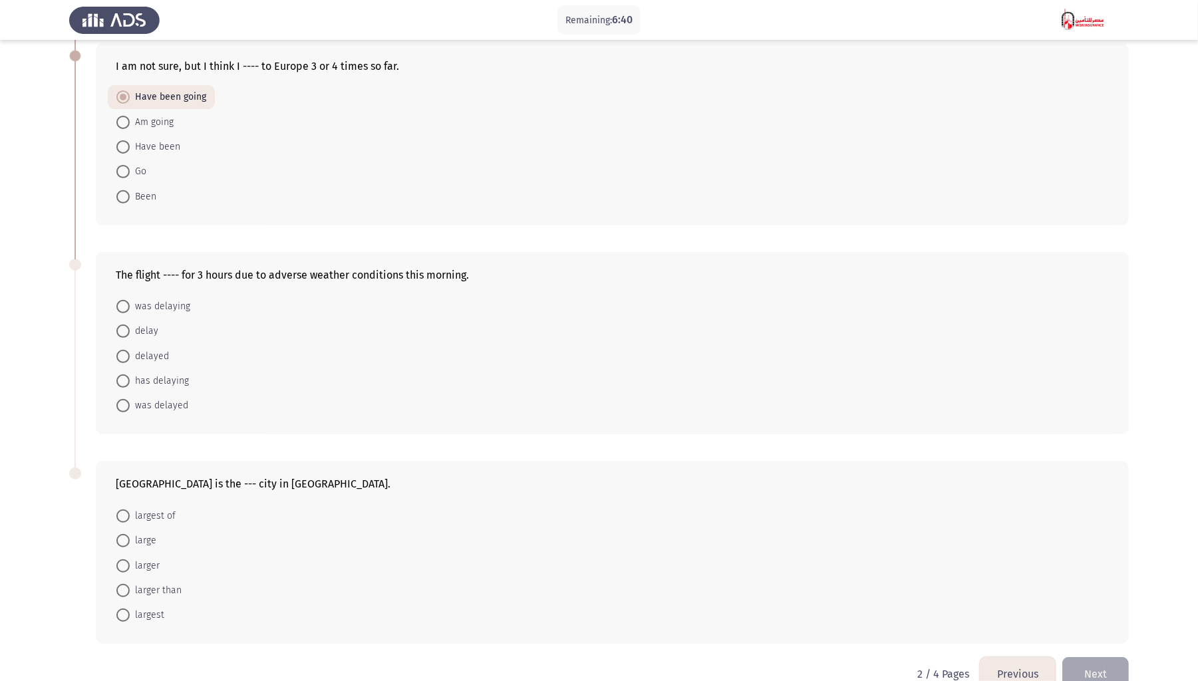
scroll to position [301, 0]
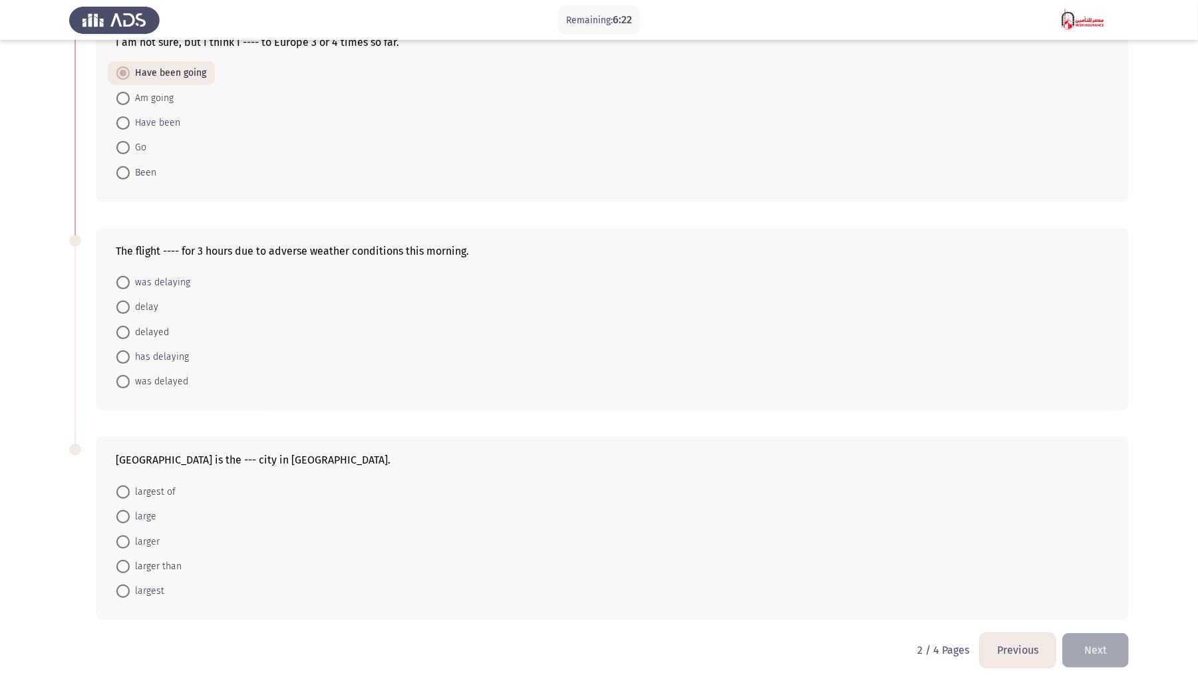
drag, startPoint x: 150, startPoint y: 281, endPoint x: 152, endPoint y: 376, distance: 95.8
click at [152, 270] on mat-radio-group "was delaying delay delayed has delaying was delayed" at bounding box center [608, 270] width 1001 height 0
click at [152, 376] on span "was delayed" at bounding box center [159, 382] width 59 height 16
click at [130, 376] on input "was delayed" at bounding box center [122, 381] width 13 height 13
radio input "true"
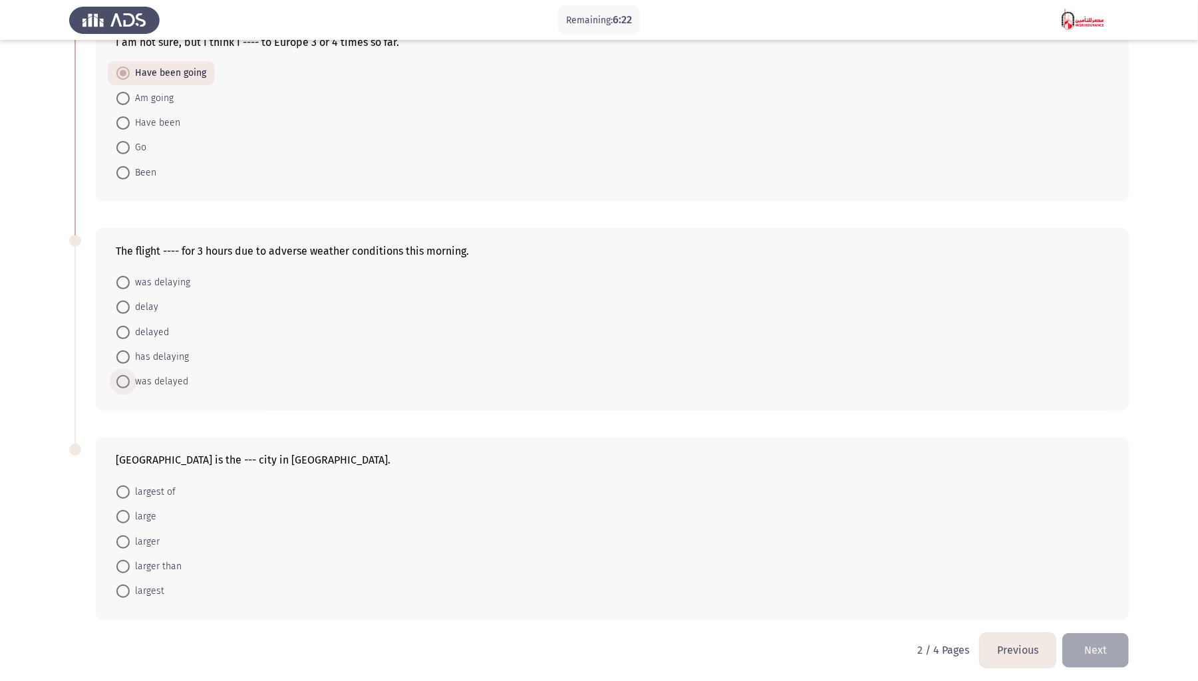
scroll to position [299, 0]
click at [155, 398] on span "largest" at bounding box center [147, 592] width 35 height 16
click at [130, 398] on input "largest" at bounding box center [122, 591] width 13 height 13
radio input "true"
click at [908, 398] on button "Next" at bounding box center [1095, 650] width 67 height 34
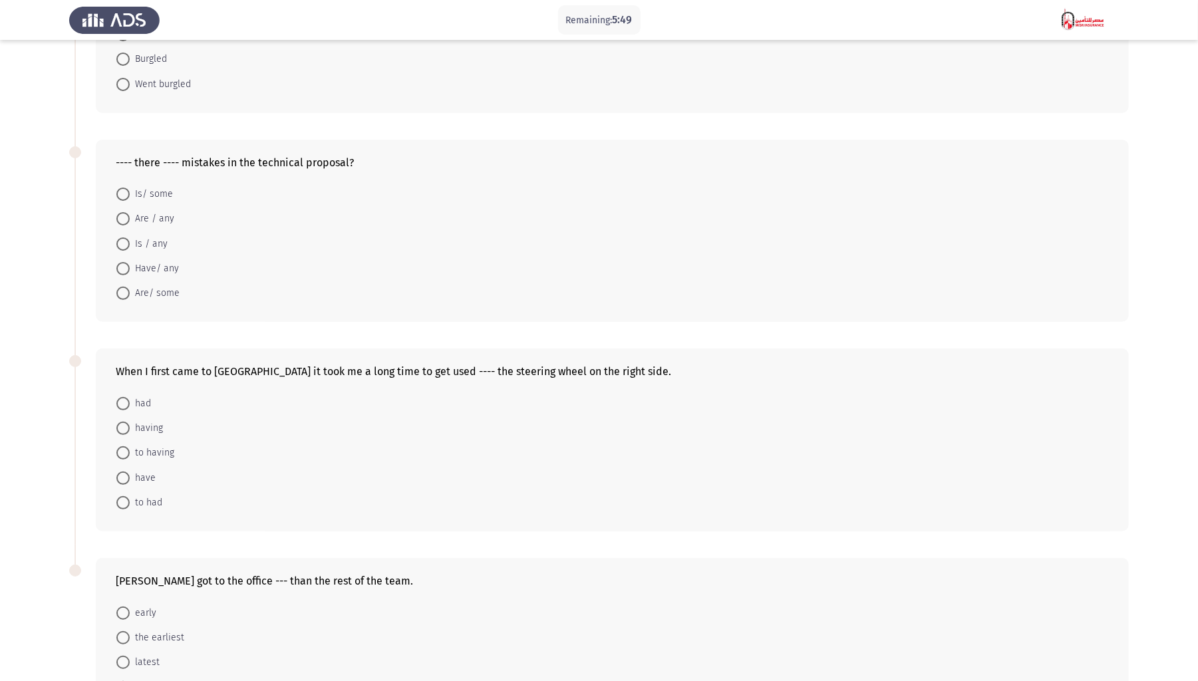
scroll to position [0, 0]
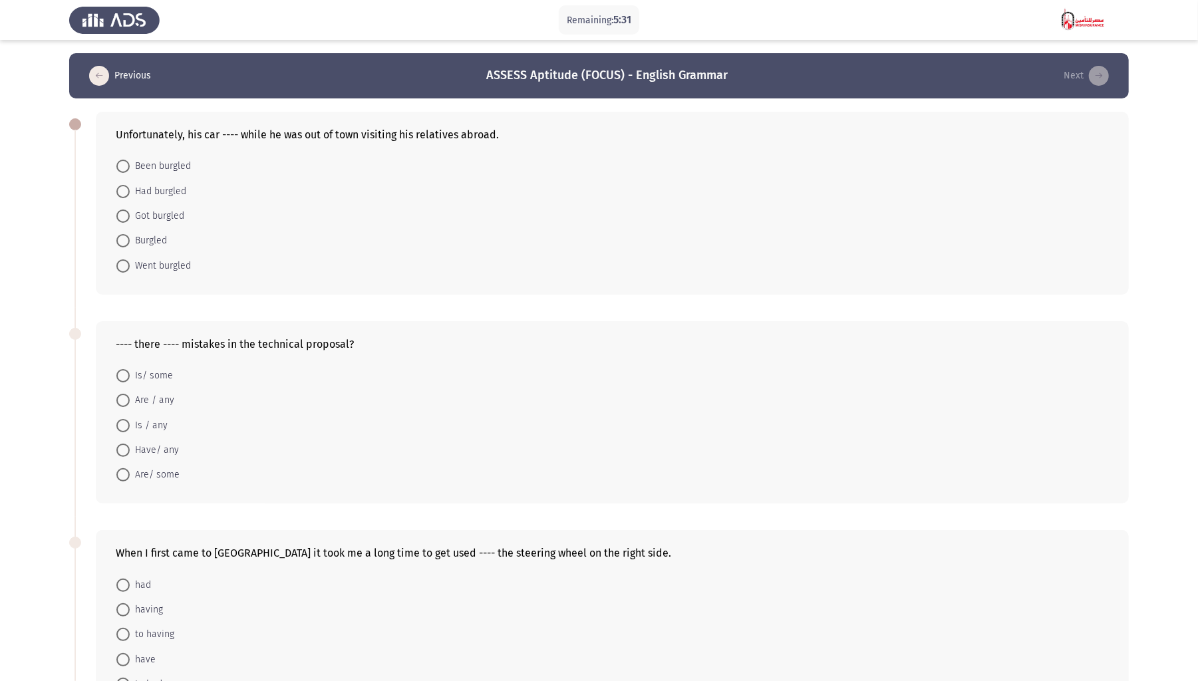
click at [146, 216] on span "Got burgled" at bounding box center [157, 216] width 55 height 16
click at [130, 216] on input "Got burgled" at bounding box center [122, 216] width 13 height 13
radio input "true"
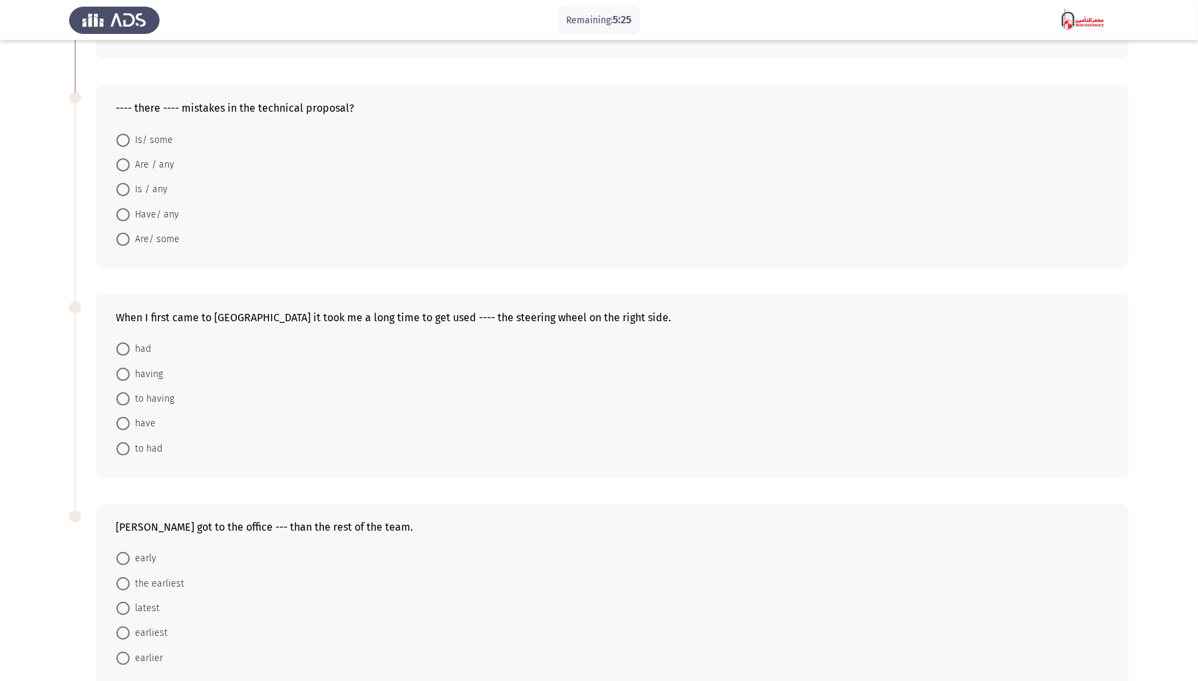
scroll to position [266, 0]
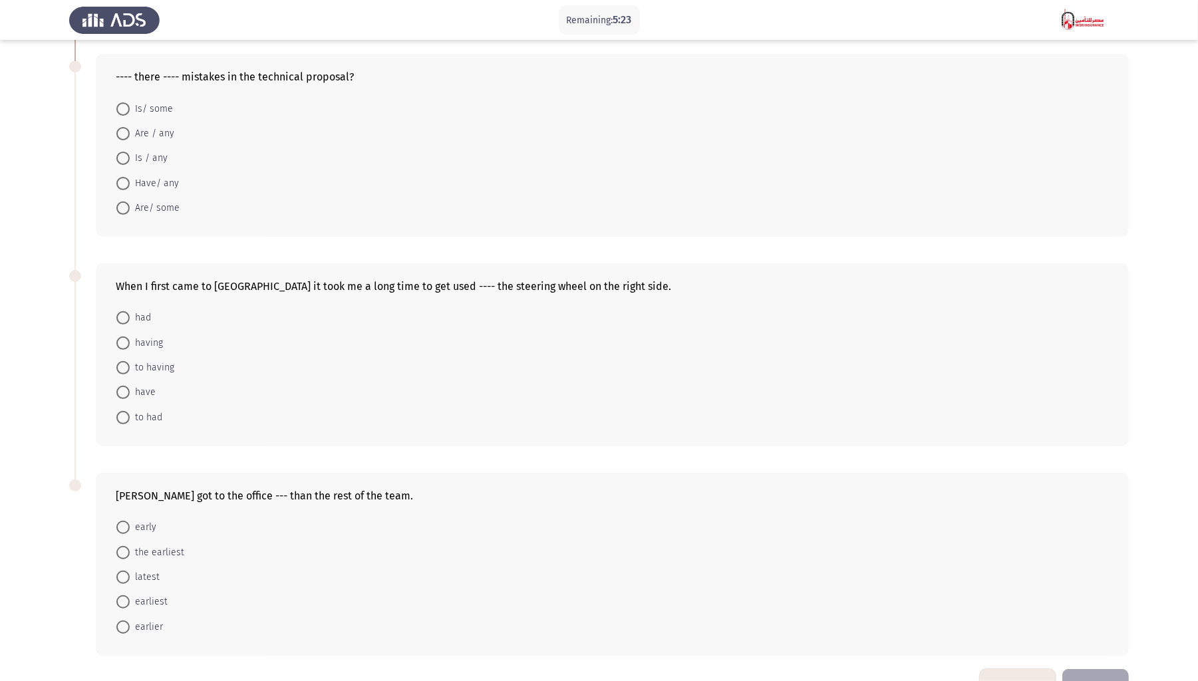
click at [160, 130] on span "Are / any" at bounding box center [152, 134] width 45 height 16
click at [130, 130] on input "Are / any" at bounding box center [122, 133] width 13 height 13
radio input "true"
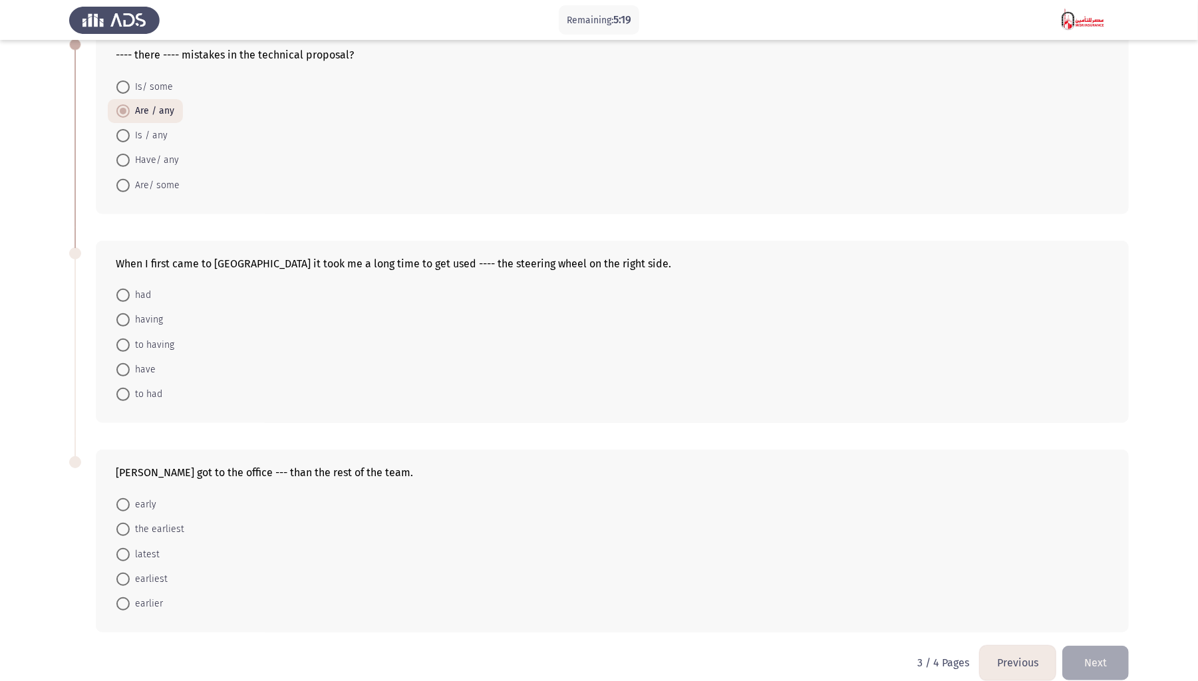
scroll to position [301, 0]
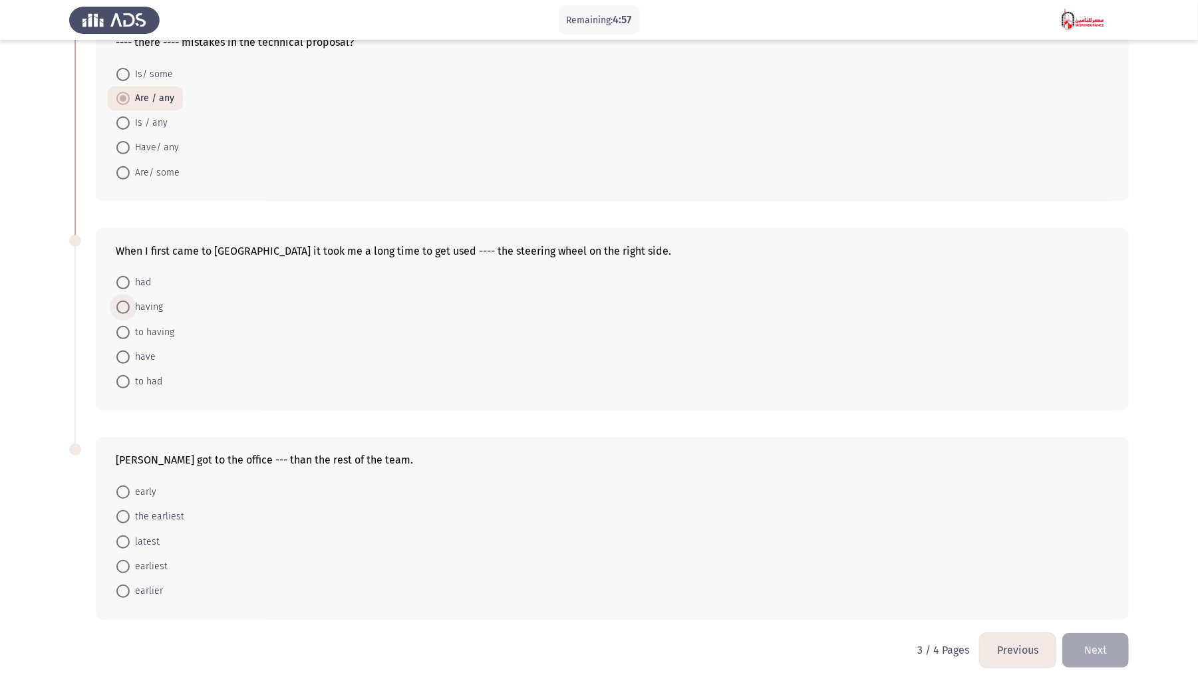
click at [138, 305] on span "having" at bounding box center [146, 307] width 33 height 16
click at [130, 305] on input "having" at bounding box center [122, 307] width 13 height 13
radio input "true"
click at [150, 325] on span "to having" at bounding box center [152, 333] width 45 height 16
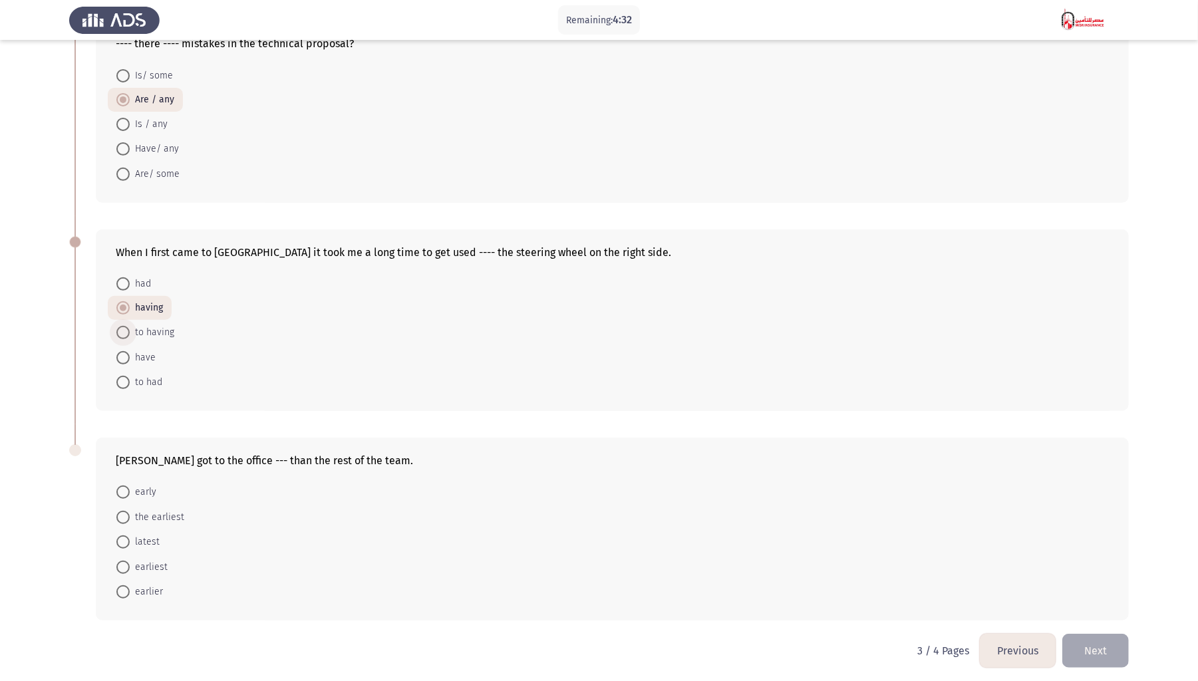
click at [130, 326] on input "to having" at bounding box center [122, 332] width 13 height 13
radio input "true"
click at [128, 398] on span at bounding box center [122, 591] width 13 height 13
click at [128, 398] on input "earlier" at bounding box center [122, 591] width 13 height 13
radio input "true"
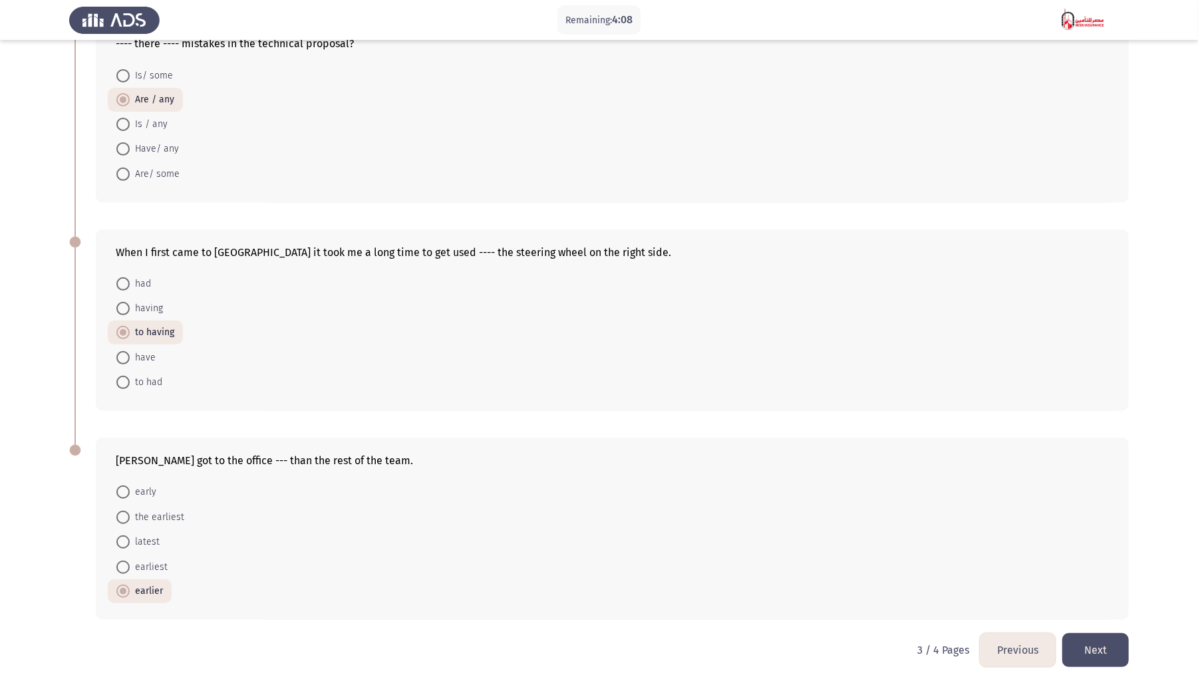
click at [908, 398] on button "Next" at bounding box center [1095, 650] width 67 height 34
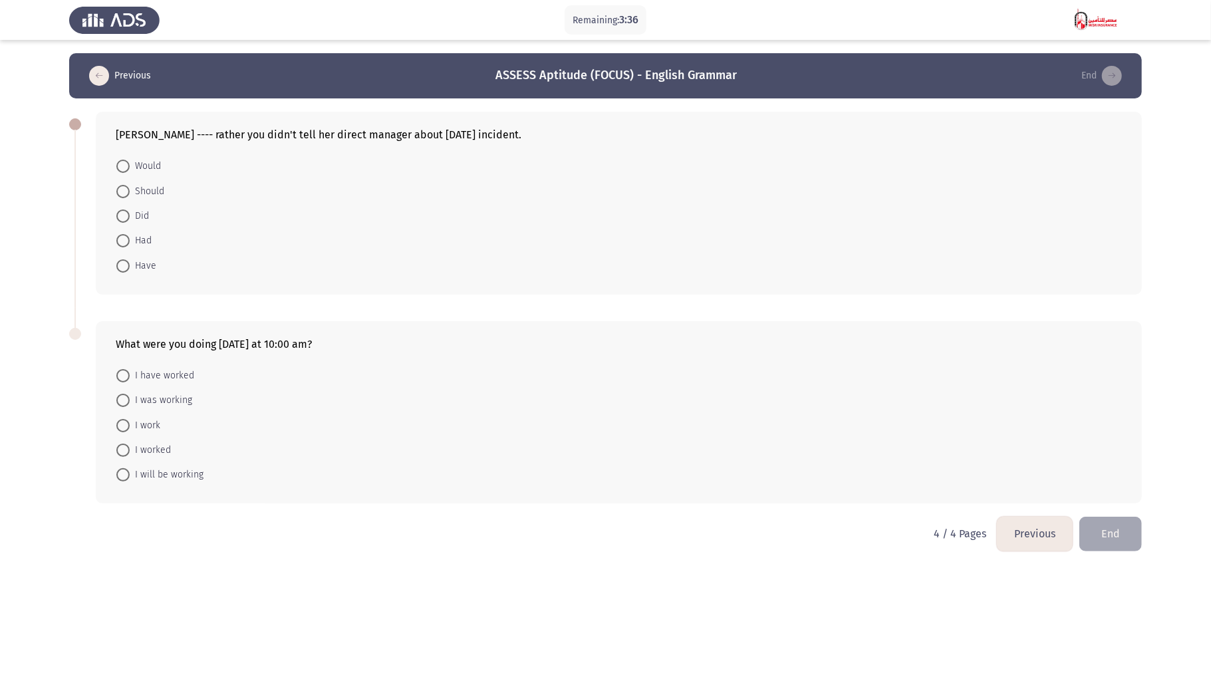
click at [147, 160] on span "Would" at bounding box center [145, 166] width 31 height 16
click at [130, 160] on input "Would" at bounding box center [122, 166] width 13 height 13
radio input "true"
click at [176, 395] on span "I was working" at bounding box center [161, 400] width 63 height 16
click at [130, 395] on input "I was working" at bounding box center [122, 399] width 13 height 13
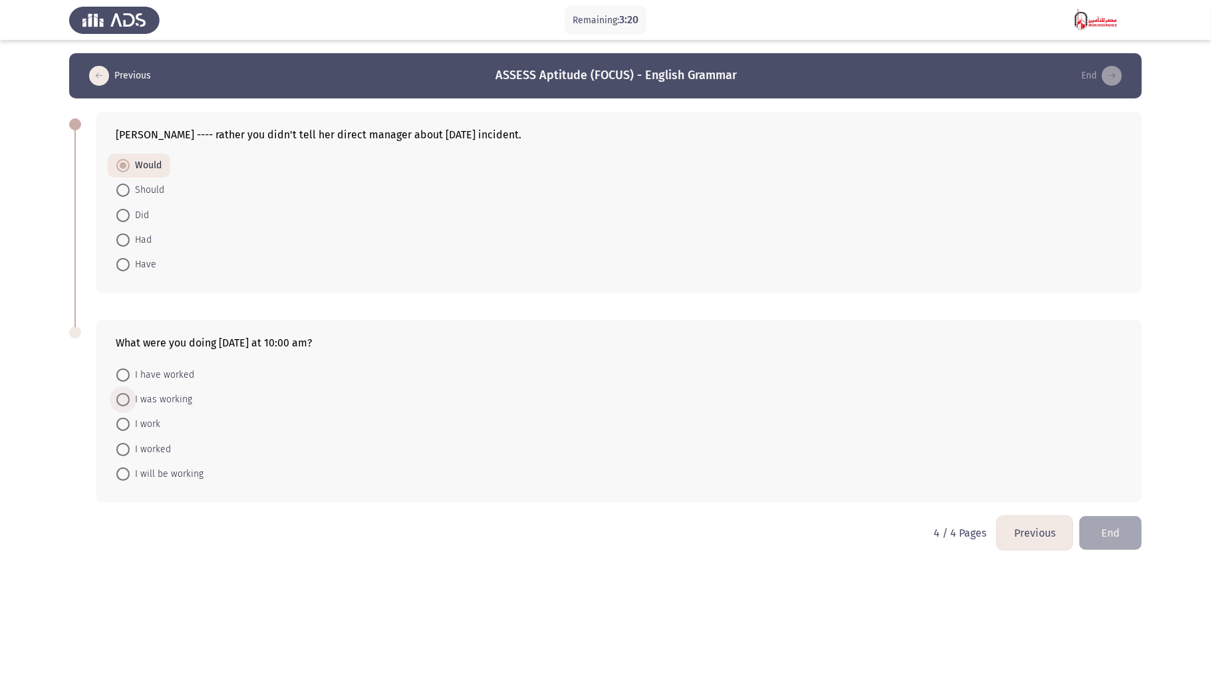
radio input "true"
click at [908, 398] on button "Previous" at bounding box center [1035, 533] width 76 height 34
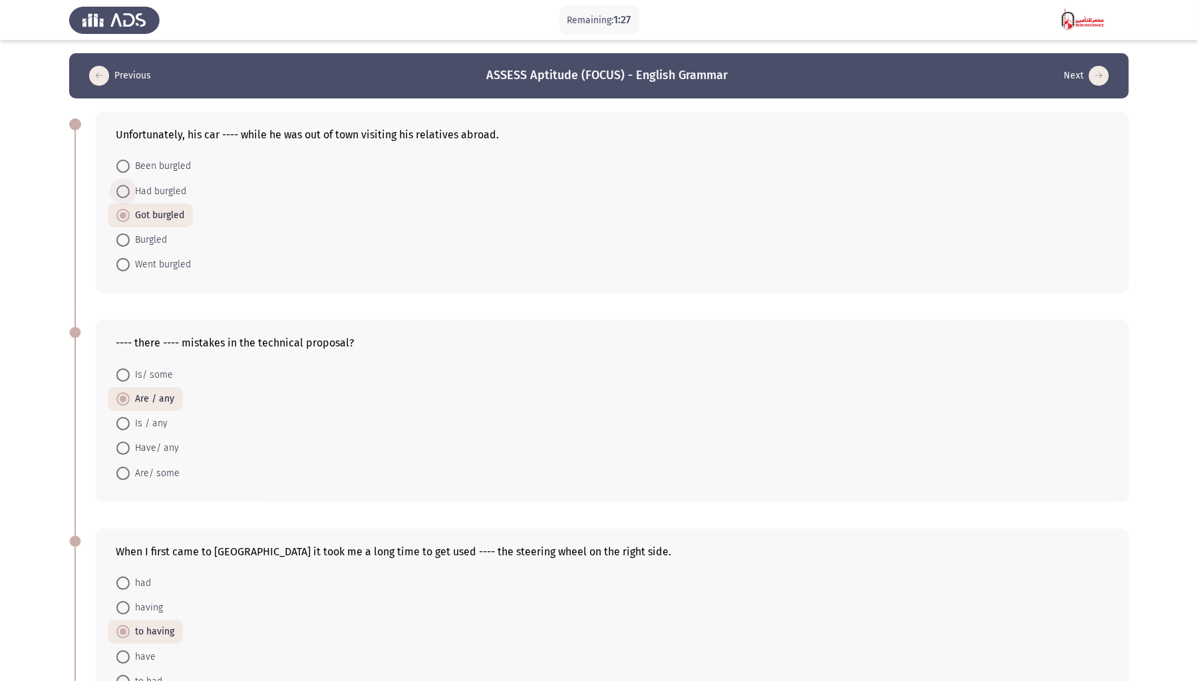
click at [160, 192] on span "Had burgled" at bounding box center [158, 192] width 57 height 16
click at [130, 192] on input "Had burgled" at bounding box center [122, 191] width 13 height 13
radio input "true"
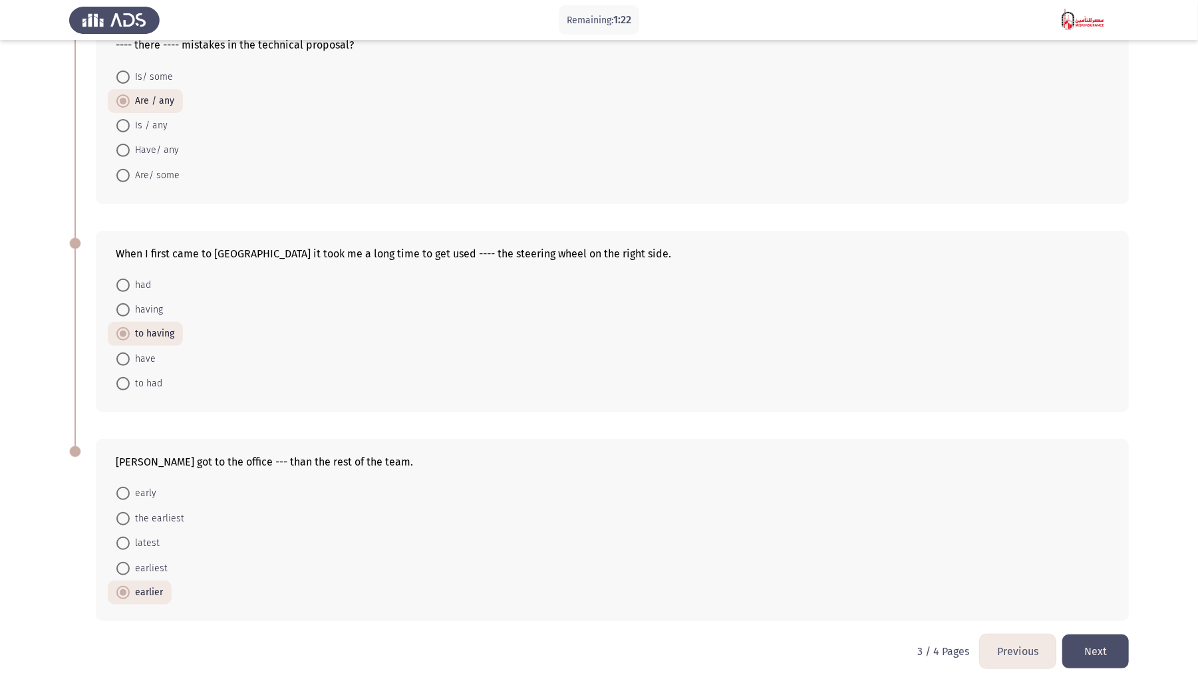
scroll to position [299, 0]
click at [908, 398] on button "Next" at bounding box center [1095, 650] width 67 height 34
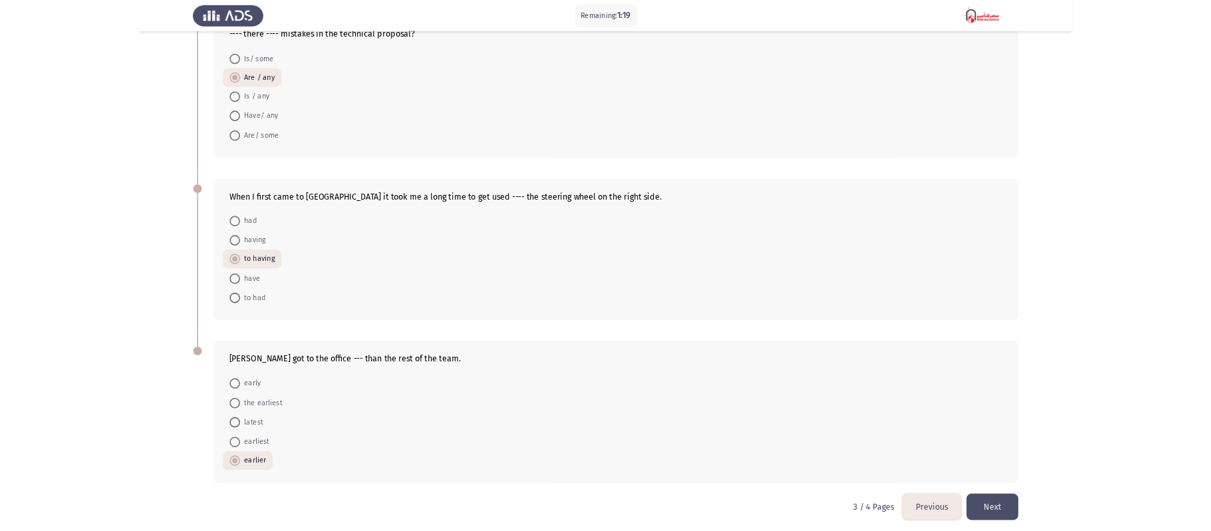
scroll to position [0, 0]
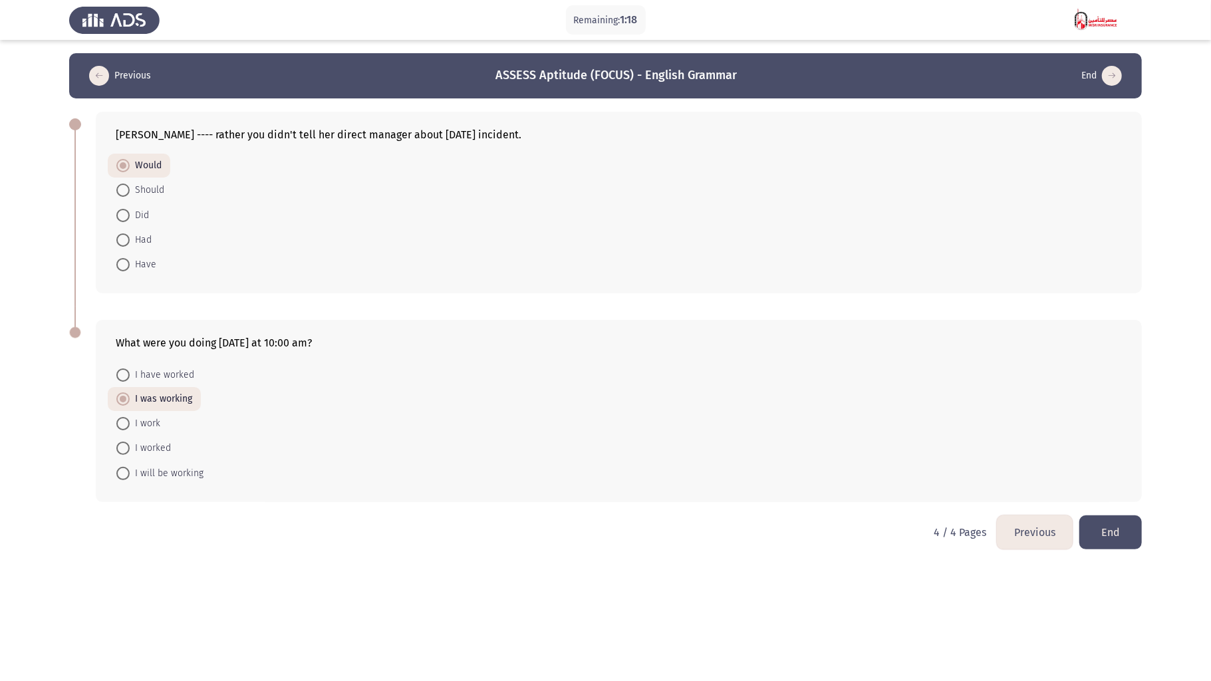
click at [908, 398] on button "End" at bounding box center [1111, 533] width 63 height 34
